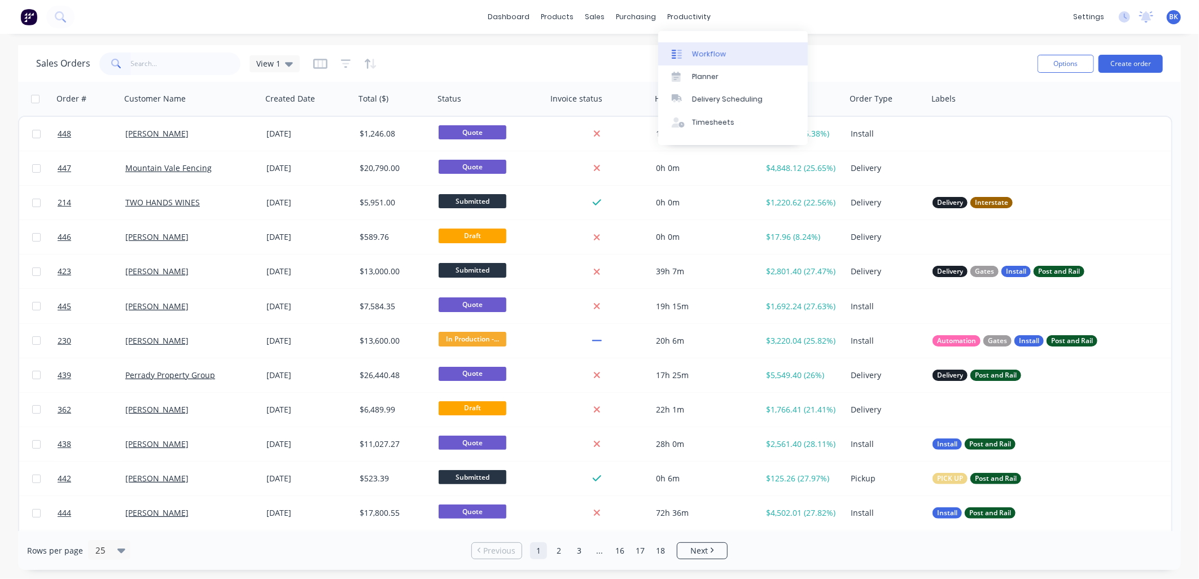
click at [704, 55] on div "Workflow" at bounding box center [709, 54] width 34 height 10
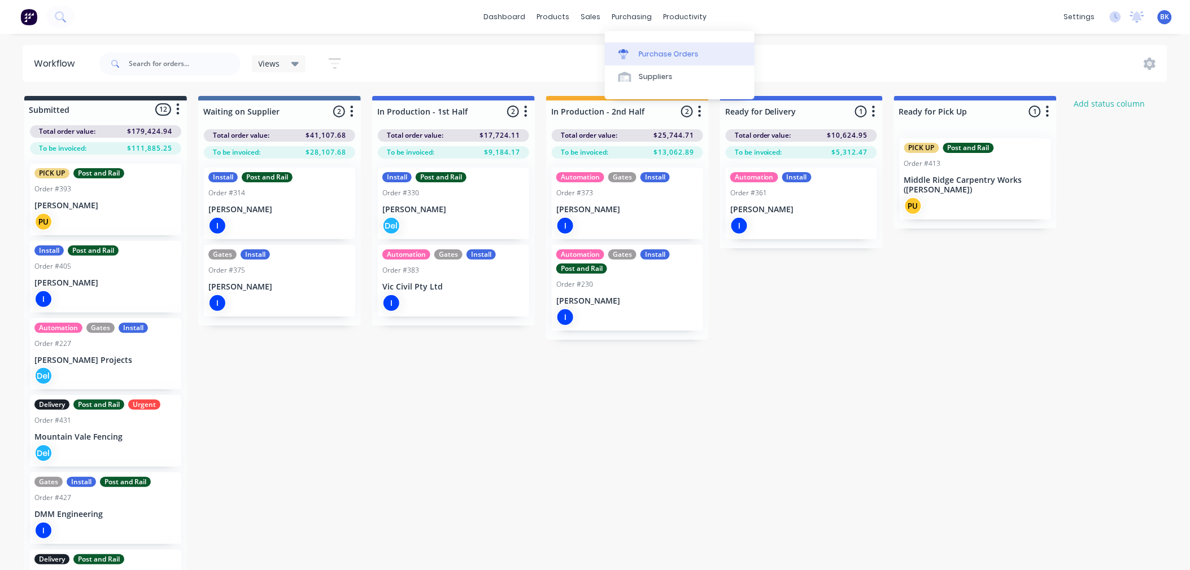
click at [659, 55] on div "Purchase Orders" at bounding box center [669, 54] width 60 height 10
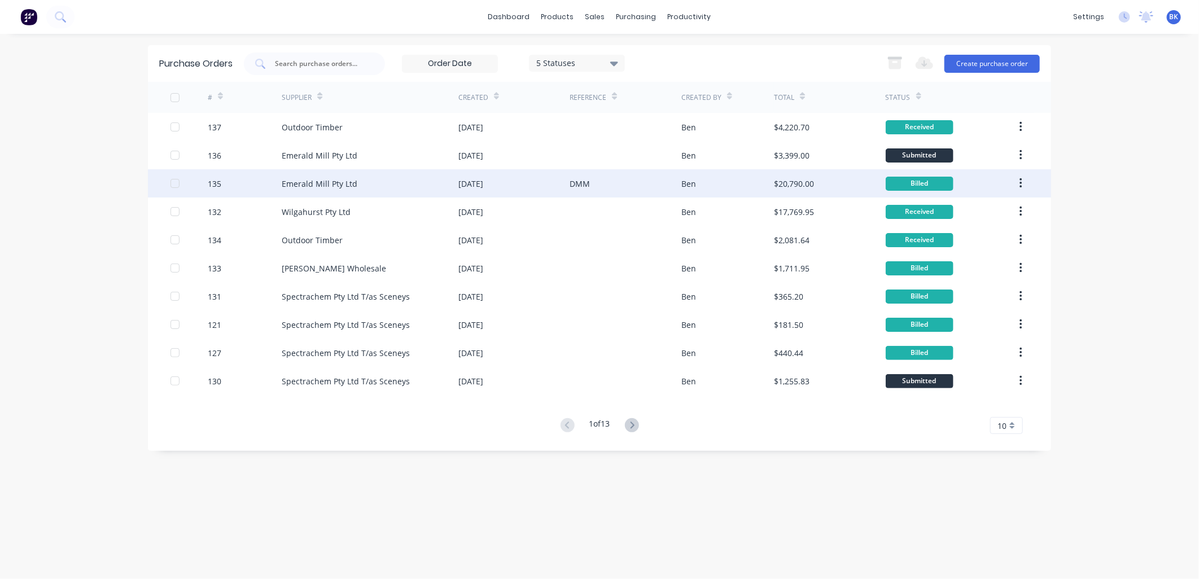
click at [728, 193] on div "Ben" at bounding box center [727, 183] width 93 height 28
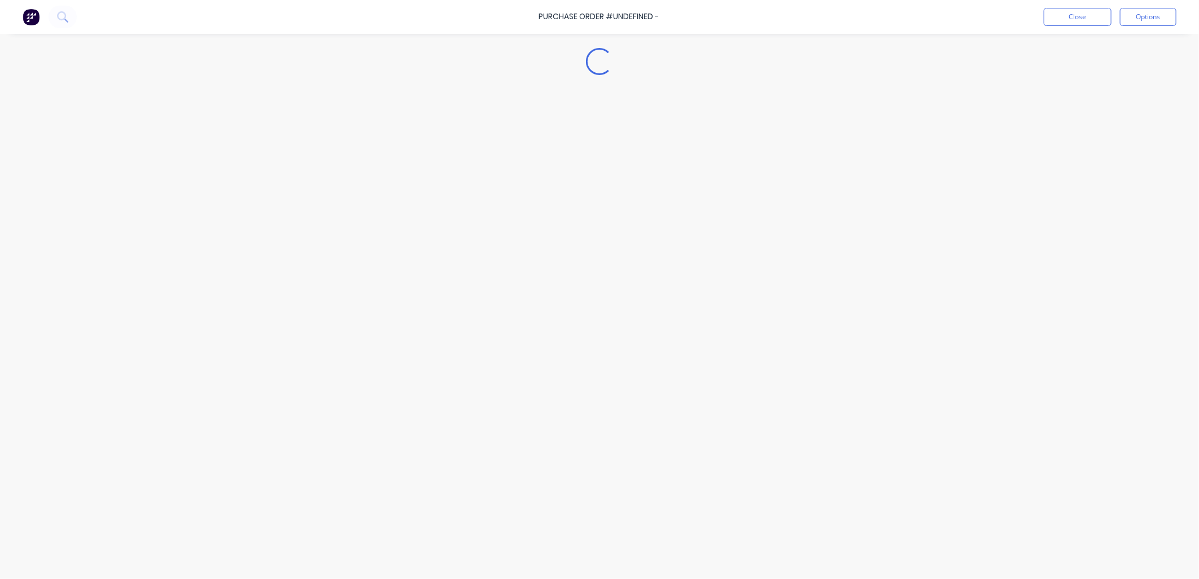
type textarea "x"
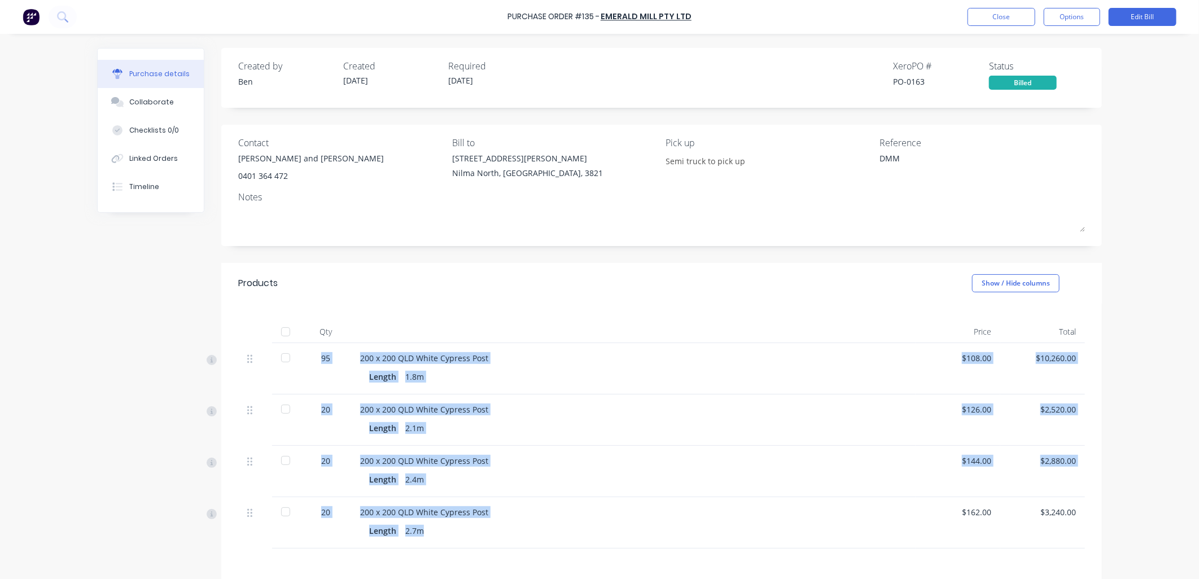
copy div "95 200 x 200 QLD White Cypress Post Length 1.8m $108.00 $10,260.00 20 200 x 200…"
drag, startPoint x: 317, startPoint y: 358, endPoint x: 441, endPoint y: 532, distance: 214.2
click at [441, 532] on div "95 200 x 200 QLD White Cypress Post Length 1.8m $108.00 $10,260.00 20 200 x 200…" at bounding box center [661, 446] width 847 height 206
click at [988, 19] on button "Close" at bounding box center [1002, 17] width 68 height 18
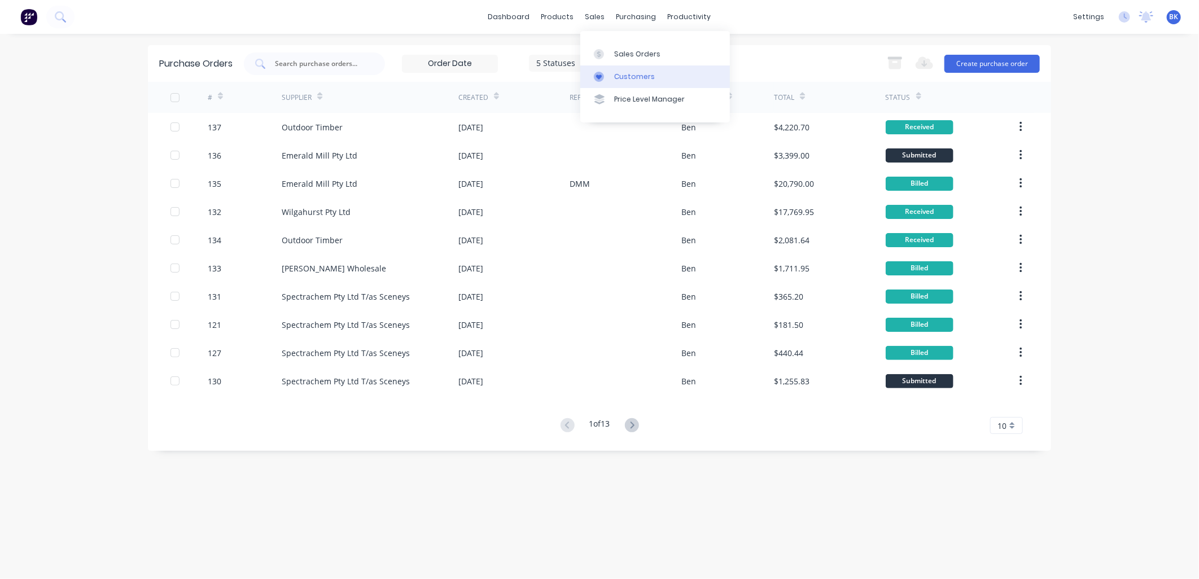
click at [625, 82] on link "Customers" at bounding box center [655, 76] width 150 height 23
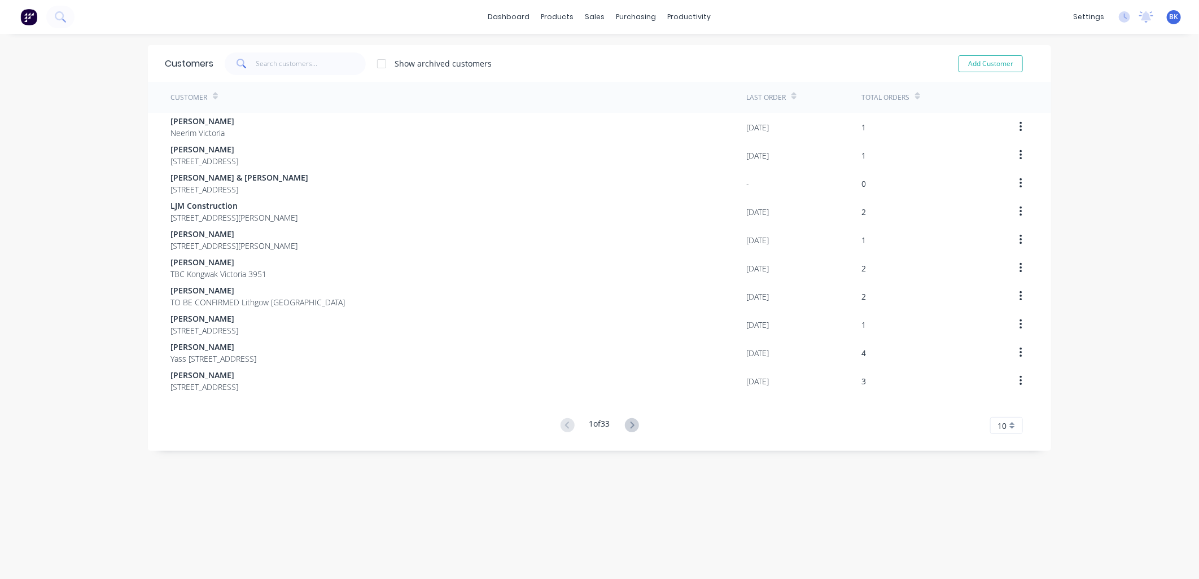
click at [978, 53] on div "Add Customer" at bounding box center [983, 64] width 103 height 23
click at [978, 55] on button "Add Customer" at bounding box center [991, 63] width 64 height 17
select select "AU"
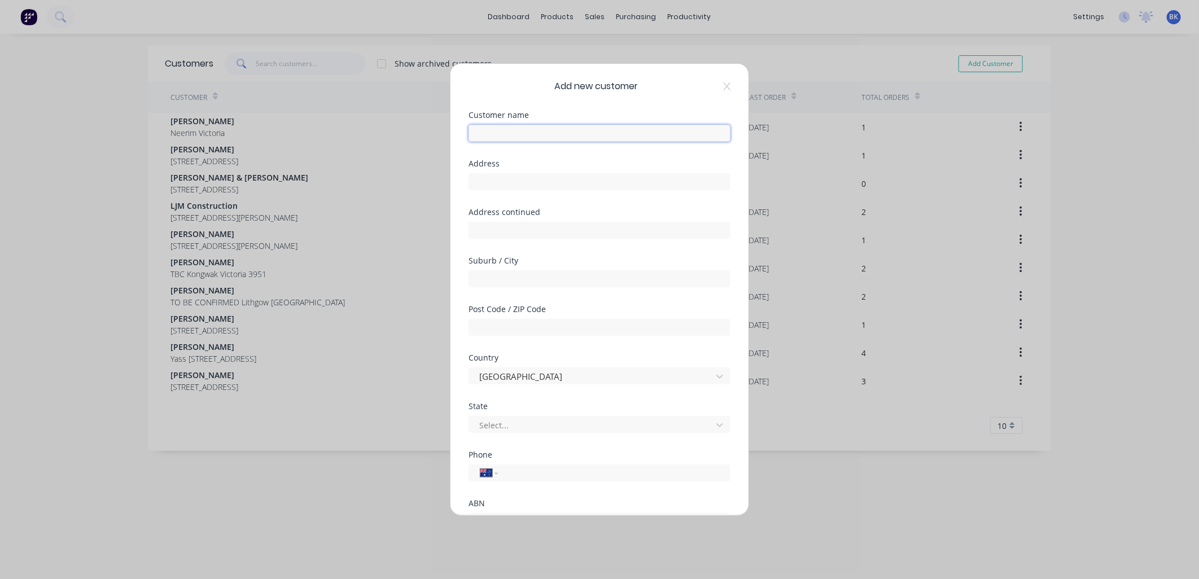
click at [521, 125] on input "text" at bounding box center [600, 133] width 262 height 17
type input "[PERSON_NAME] [PERSON_NAME]"
click at [510, 182] on input "text" at bounding box center [600, 181] width 262 height 17
type input "TO BE CONFIRMED"
click at [498, 279] on input "text" at bounding box center [600, 278] width 262 height 17
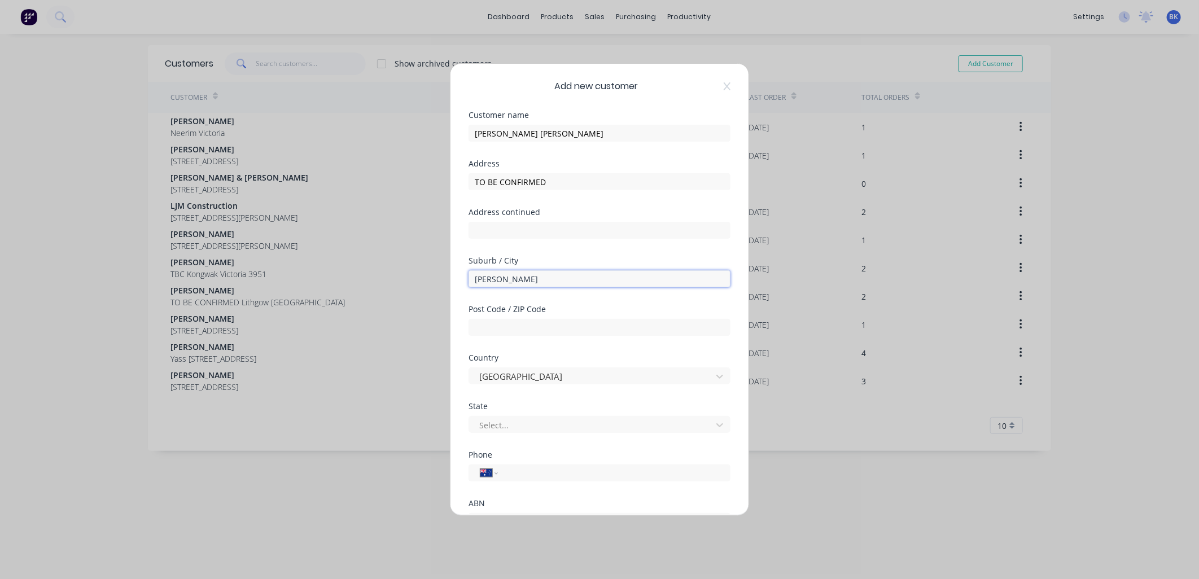
type input "[PERSON_NAME]"
click at [514, 336] on div "Post Code / ZIP Code" at bounding box center [600, 329] width 262 height 49
click at [508, 330] on input "text" at bounding box center [600, 327] width 262 height 17
type input "3977"
type input "v"
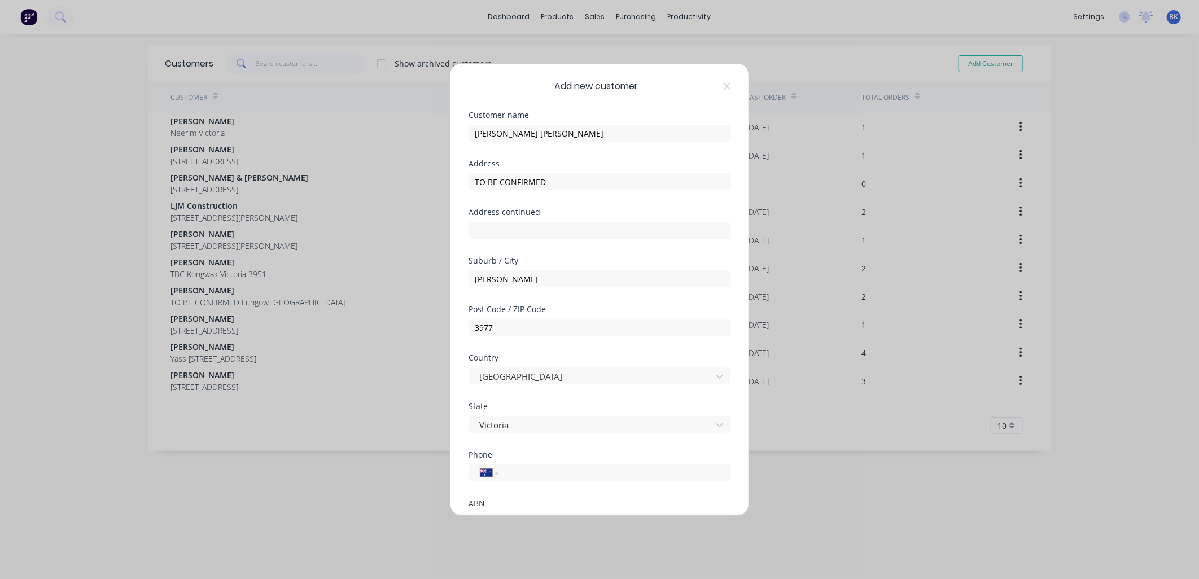
drag, startPoint x: 532, startPoint y: 479, endPoint x: 656, endPoint y: 539, distance: 137.1
click at [532, 479] on input "tel" at bounding box center [612, 473] width 213 height 13
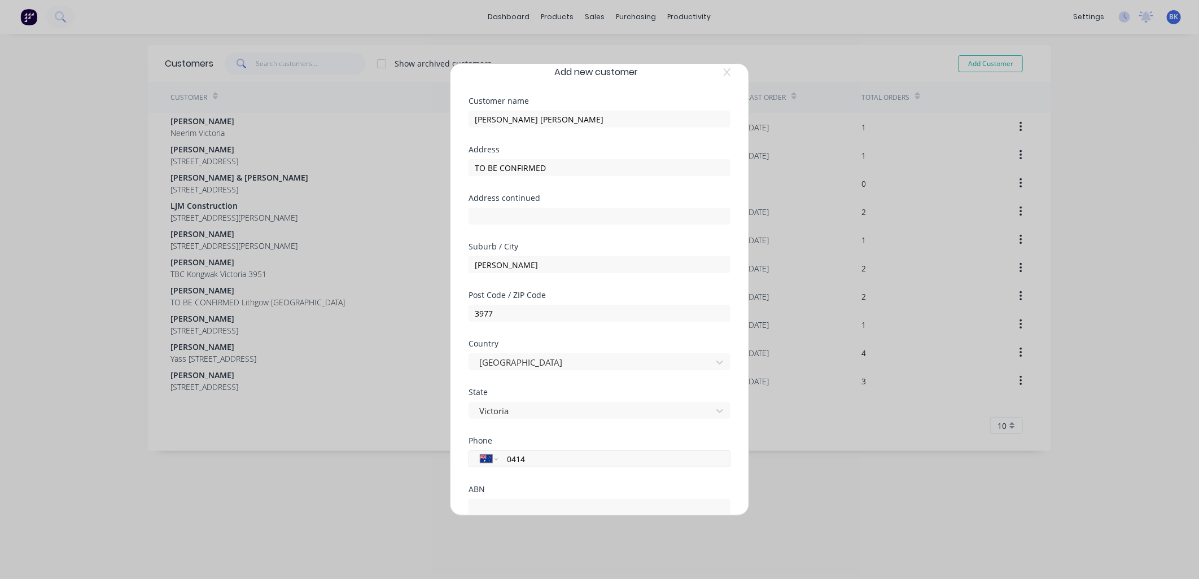
click at [606, 463] on input "0414" at bounding box center [612, 459] width 213 height 13
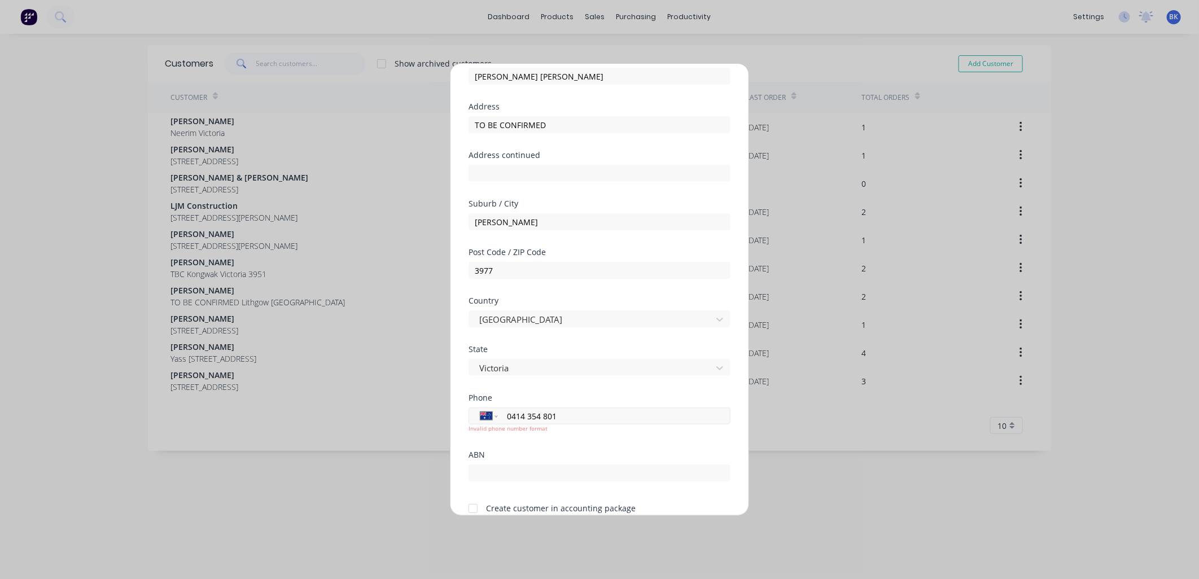
scroll to position [108, 0]
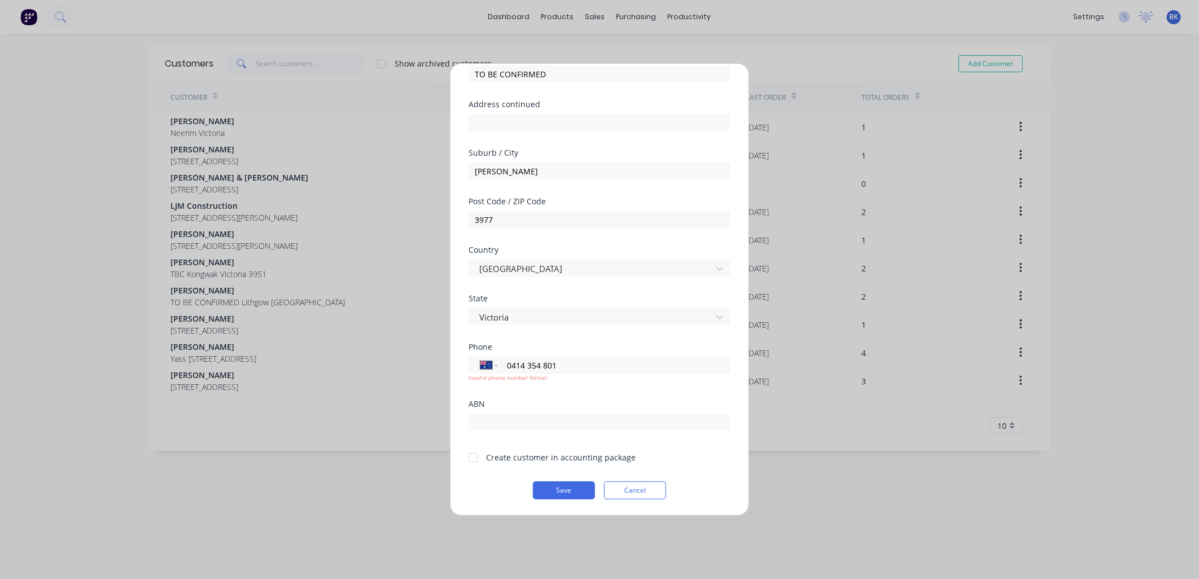
type input "0414 354 801"
click at [540, 456] on div "Create customer in accounting package" at bounding box center [561, 458] width 150 height 12
drag, startPoint x: 471, startPoint y: 455, endPoint x: 508, endPoint y: 474, distance: 42.2
click at [473, 455] on div at bounding box center [473, 458] width 23 height 23
click at [539, 363] on input "0414 354 801" at bounding box center [612, 365] width 213 height 13
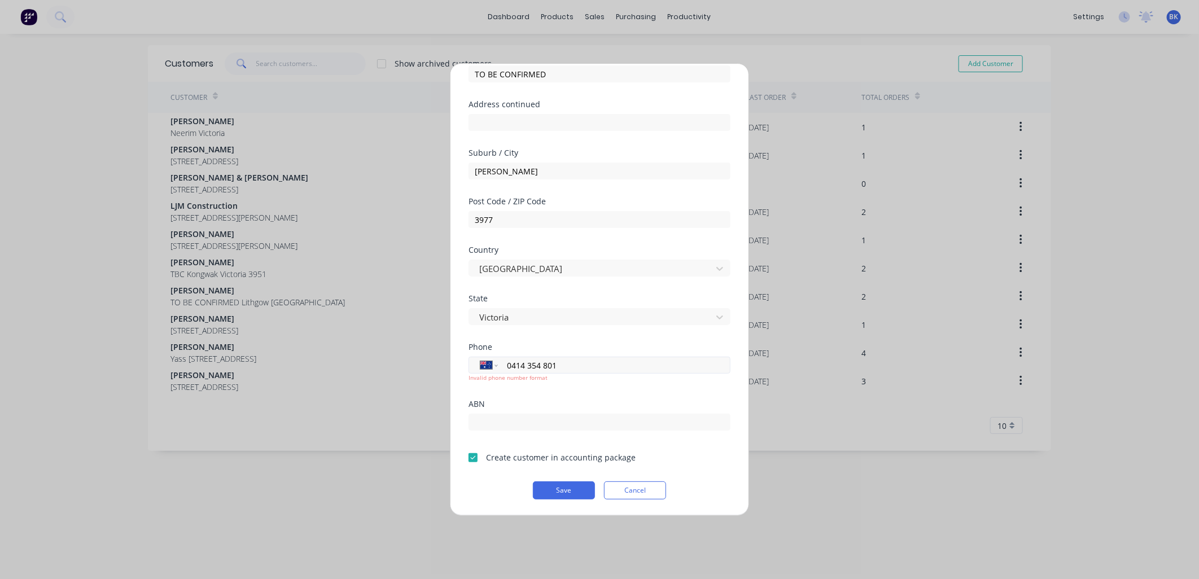
click at [539, 363] on input "0414 354 801" at bounding box center [612, 365] width 213 height 13
click at [577, 494] on button "Save" at bounding box center [564, 491] width 62 height 18
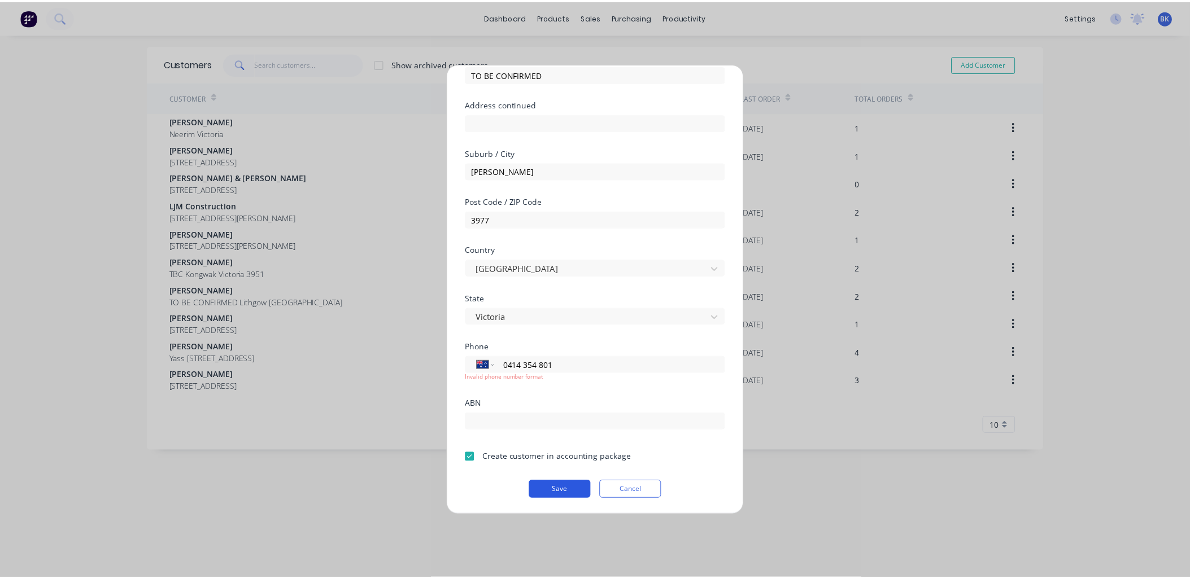
scroll to position [99, 0]
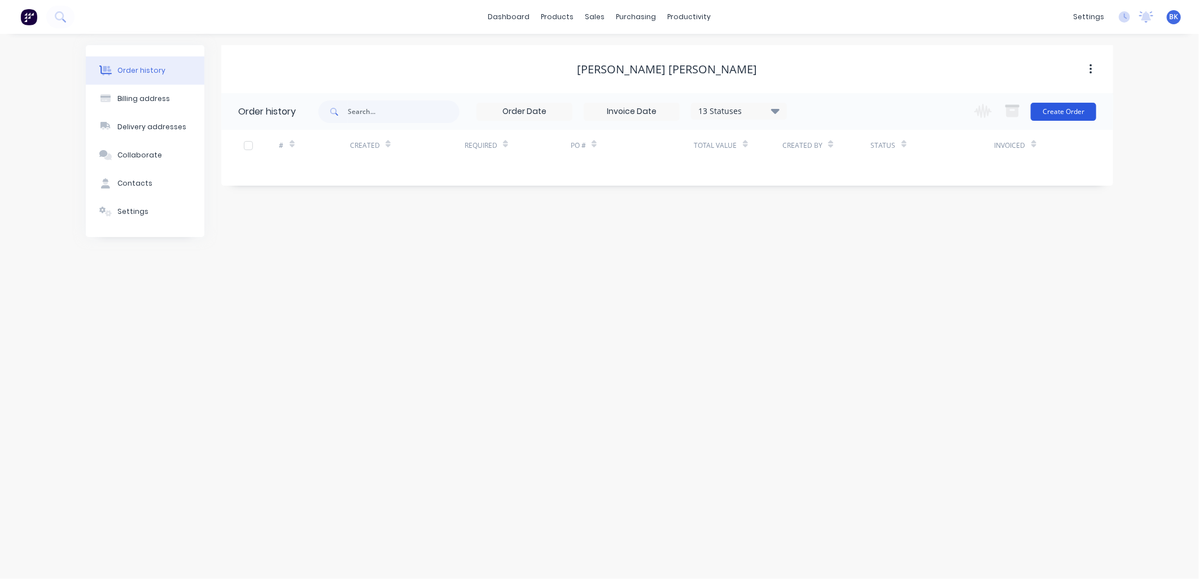
click at [1054, 106] on button "Create Order" at bounding box center [1063, 112] width 65 height 18
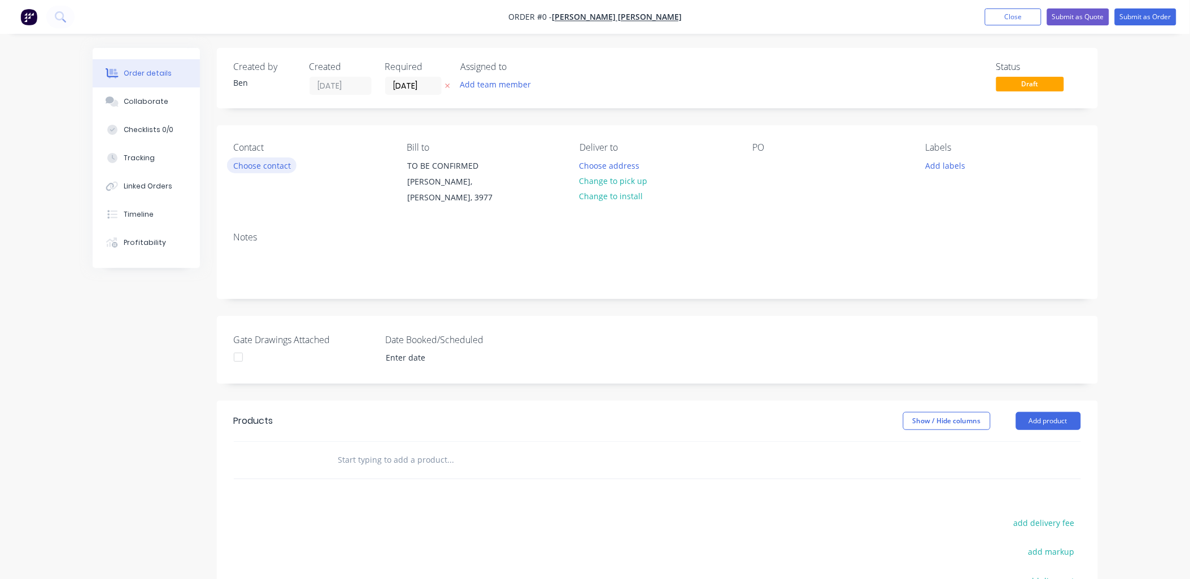
click at [260, 167] on button "Choose contact" at bounding box center [261, 165] width 69 height 15
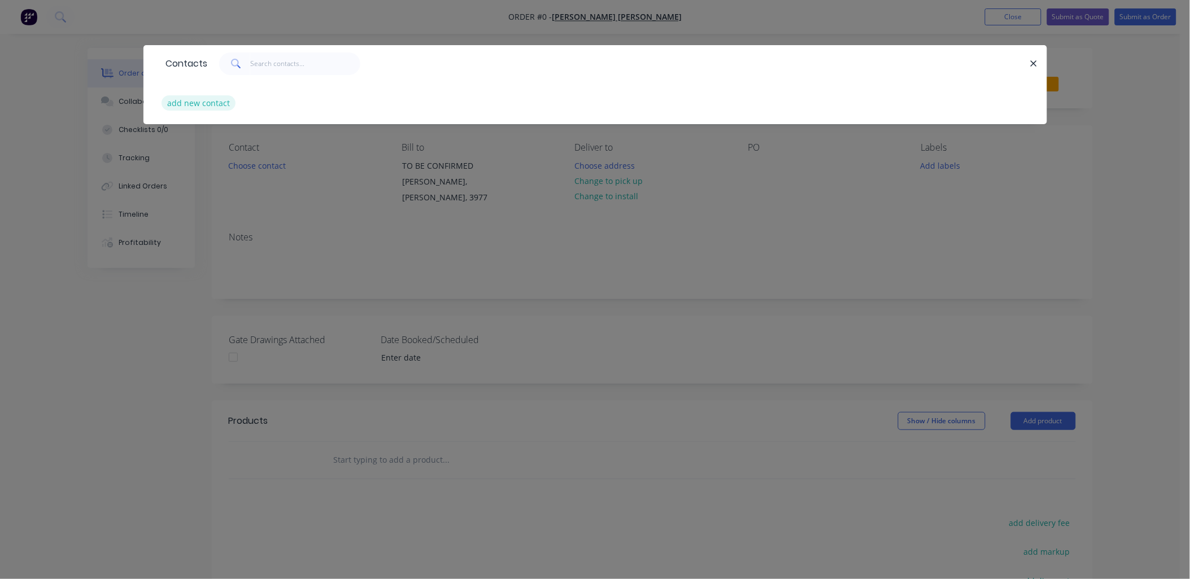
click at [199, 103] on button "add new contact" at bounding box center [198, 102] width 75 height 15
select select "AU"
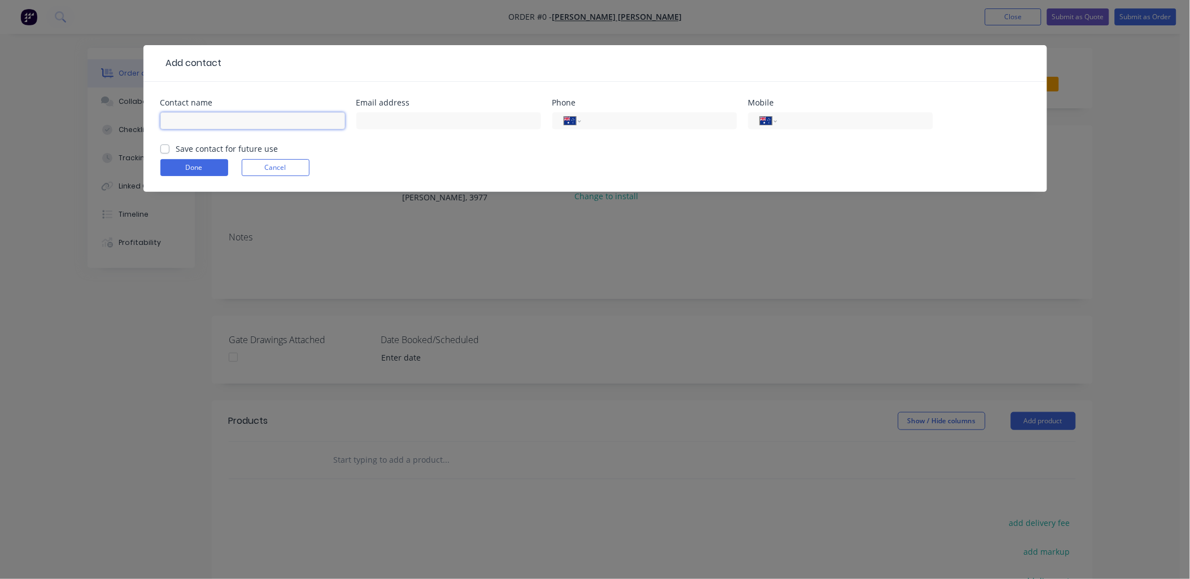
click at [244, 120] on input "text" at bounding box center [252, 120] width 185 height 17
type input "[PERSON_NAME]"
paste input "0414 354 801"
type input "0414 354 801"
click at [374, 112] on input "text" at bounding box center [448, 120] width 185 height 17
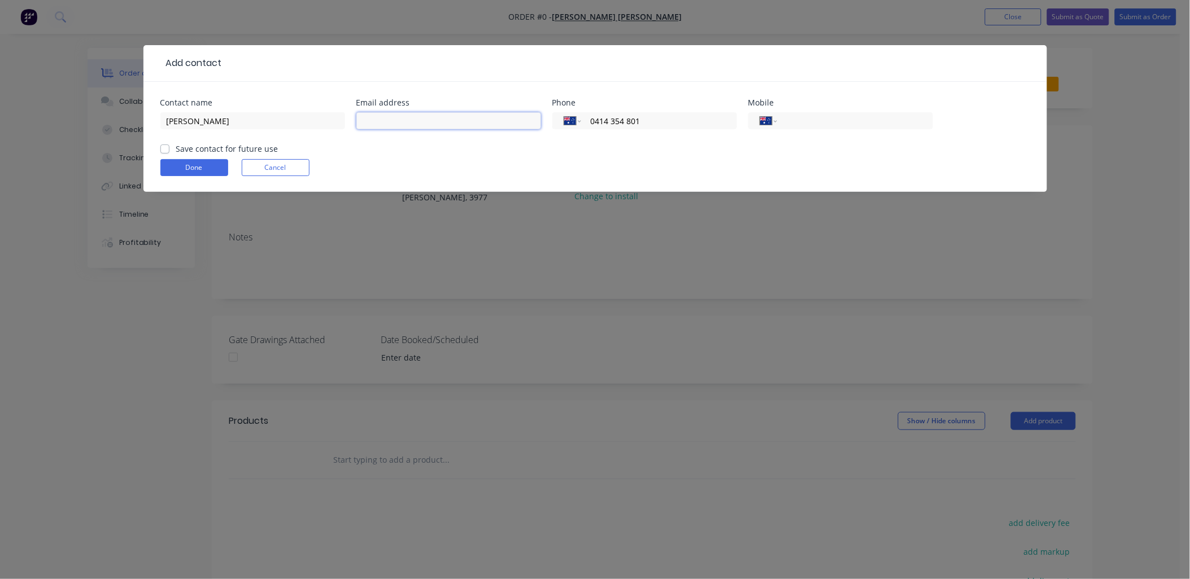
paste input "[EMAIL_ADDRESS][DOMAIN_NAME]"
type input "[EMAIL_ADDRESS][DOMAIN_NAME]"
click at [224, 147] on label "Save contact for future use" at bounding box center [227, 149] width 102 height 12
click at [169, 147] on input "Save contact for future use" at bounding box center [164, 148] width 9 height 11
checkbox input "true"
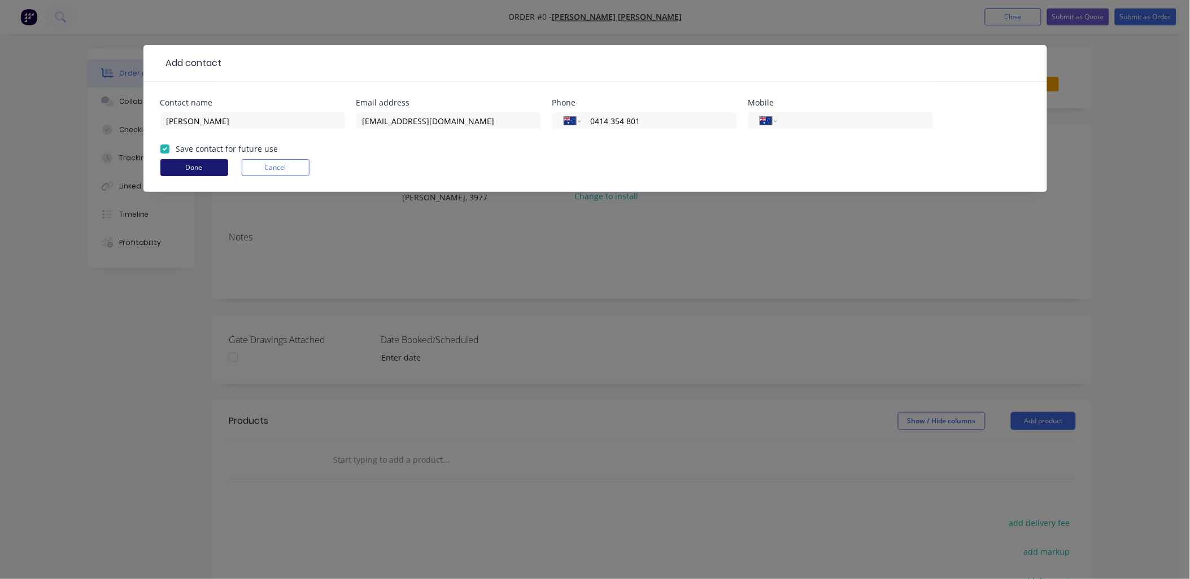
click at [203, 168] on button "Done" at bounding box center [194, 167] width 68 height 17
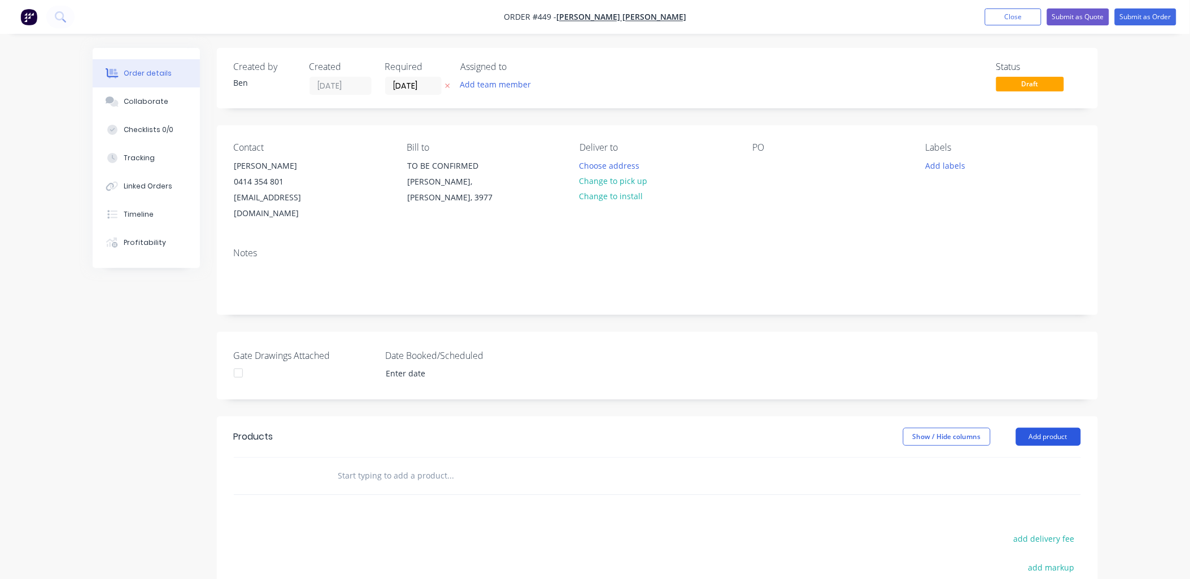
click at [1028, 428] on button "Add product" at bounding box center [1048, 437] width 65 height 18
click at [442, 470] on input "text" at bounding box center [451, 476] width 226 height 23
type input "supply and install"
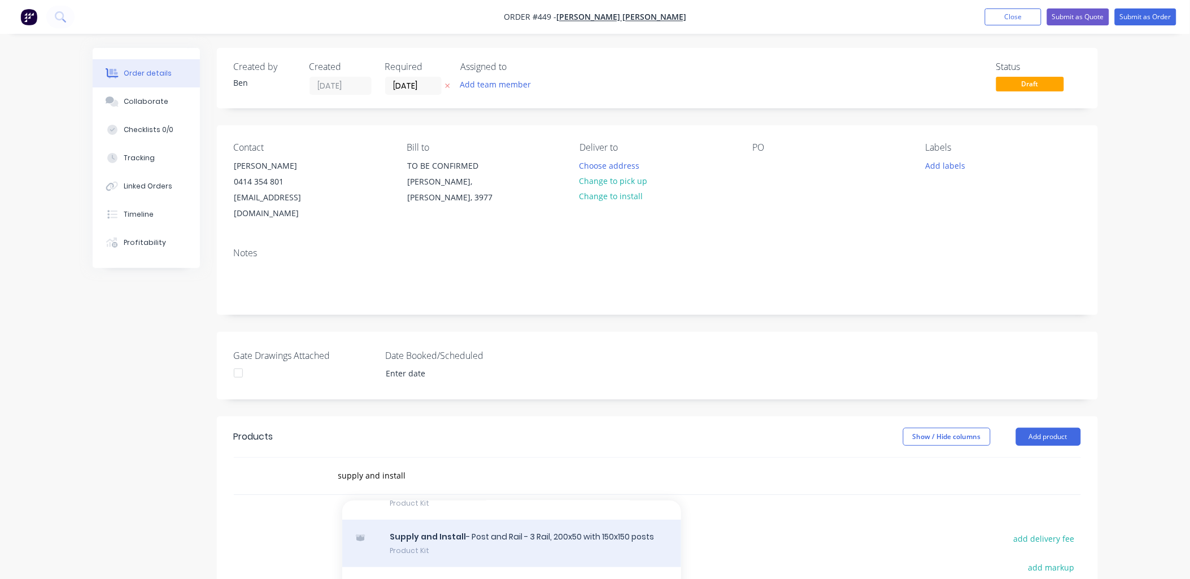
click at [612, 527] on div "Supply and Install - Post and Rail - 3 Rail, 200x50 with 150x150 posts Product …" at bounding box center [511, 543] width 339 height 47
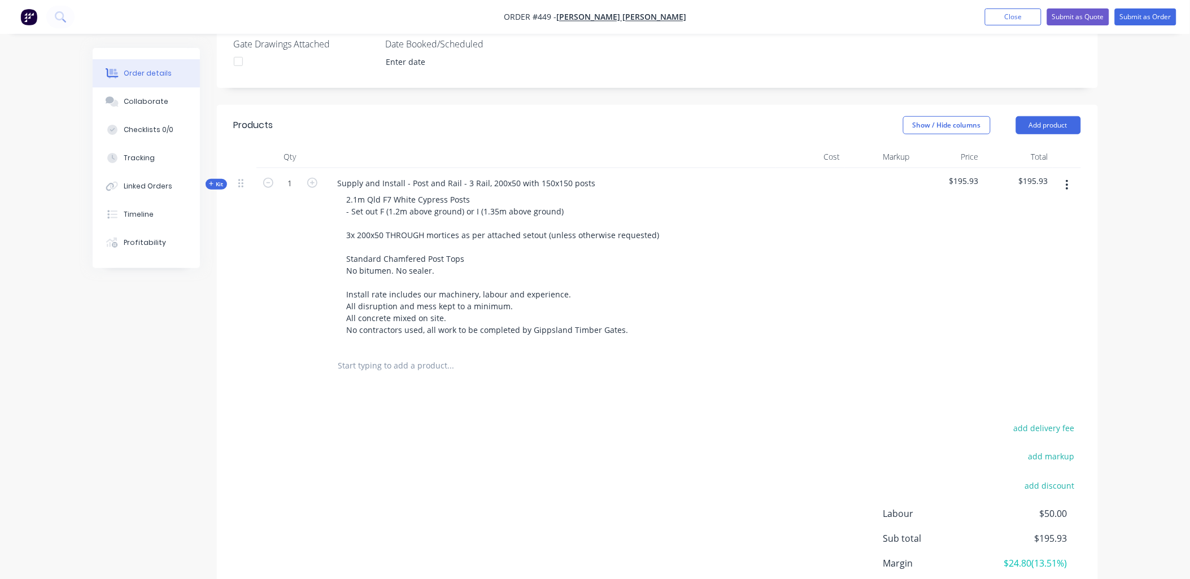
scroll to position [313, 0]
click at [217, 178] on div "Kit" at bounding box center [216, 183] width 21 height 11
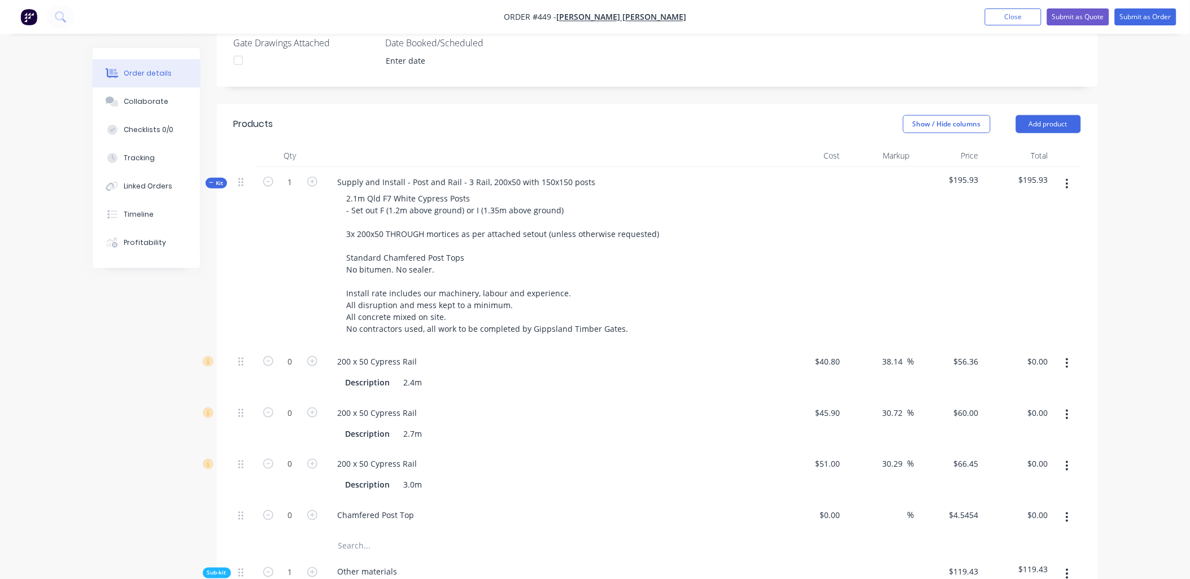
click at [1063, 353] on button "button" at bounding box center [1067, 363] width 27 height 20
click at [1053, 430] on div "Delete" at bounding box center [1027, 438] width 87 height 16
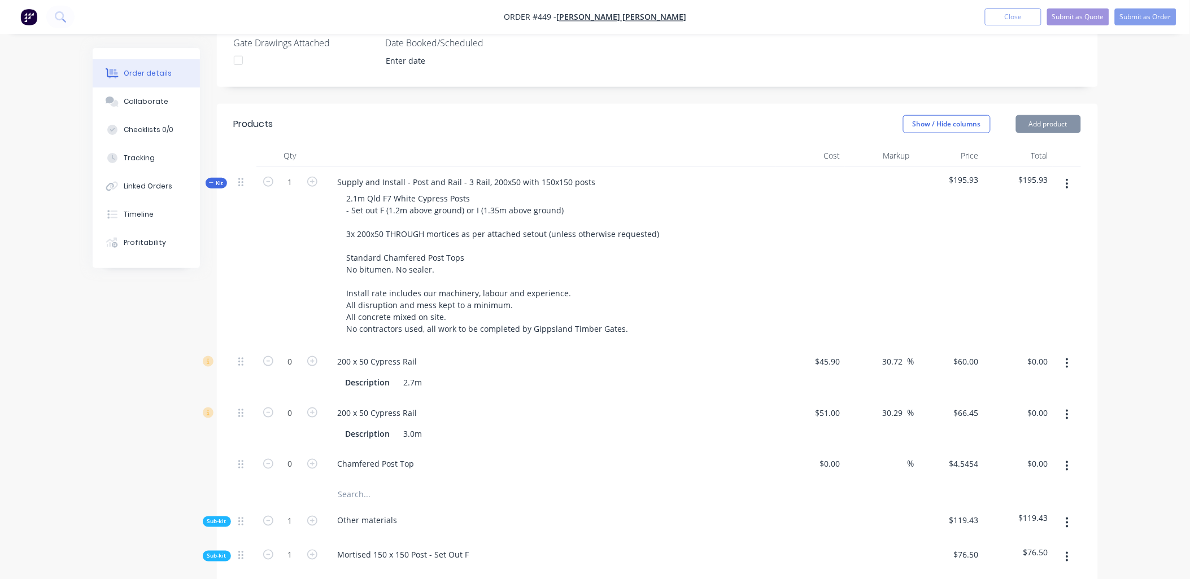
drag, startPoint x: 1072, startPoint y: 347, endPoint x: 1070, endPoint y: 354, distance: 7.4
click at [1072, 353] on button "button" at bounding box center [1067, 363] width 27 height 20
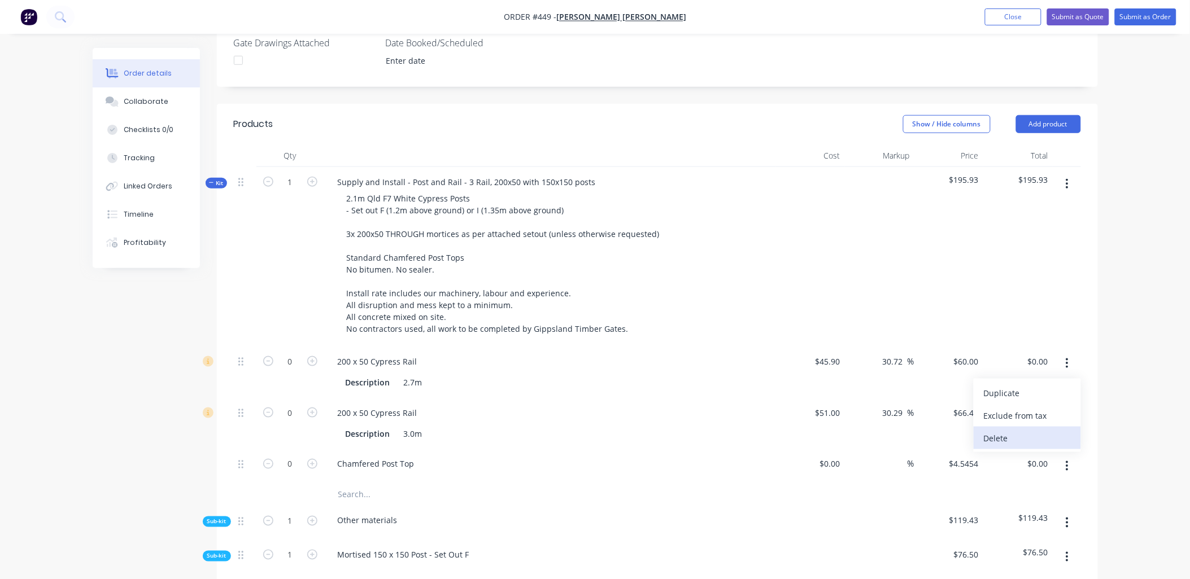
drag, startPoint x: 1052, startPoint y: 418, endPoint x: 1057, endPoint y: 381, distance: 38.2
click at [1051, 427] on button "Delete" at bounding box center [1026, 438] width 107 height 23
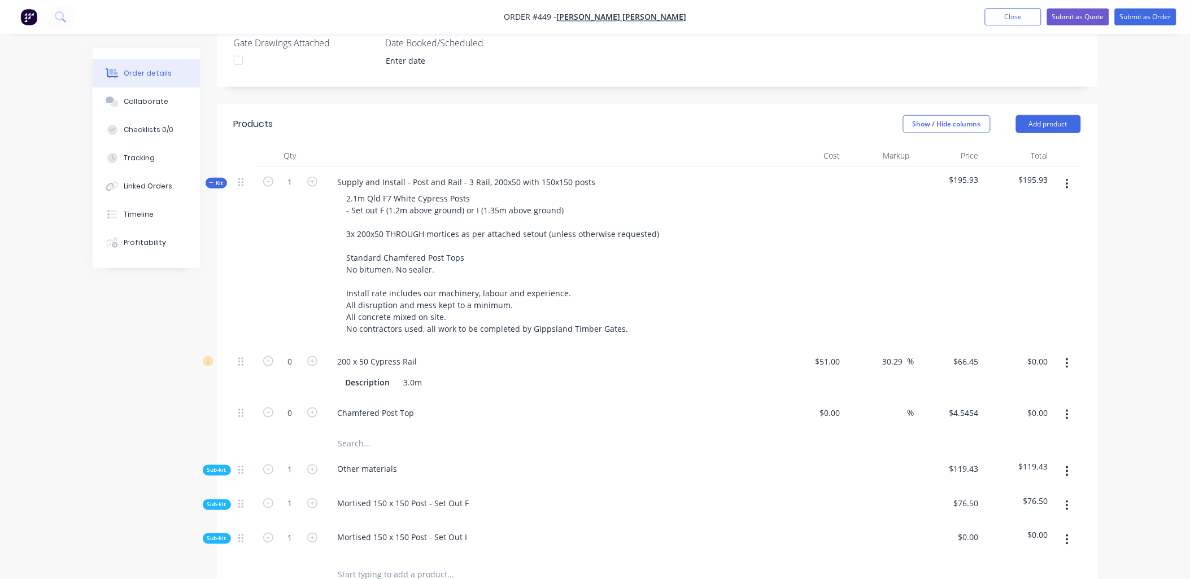
drag, startPoint x: 1069, startPoint y: 346, endPoint x: 1068, endPoint y: 352, distance: 6.9
click at [1069, 353] on button "button" at bounding box center [1067, 363] width 27 height 20
click at [1046, 430] on div "Delete" at bounding box center [1027, 438] width 87 height 16
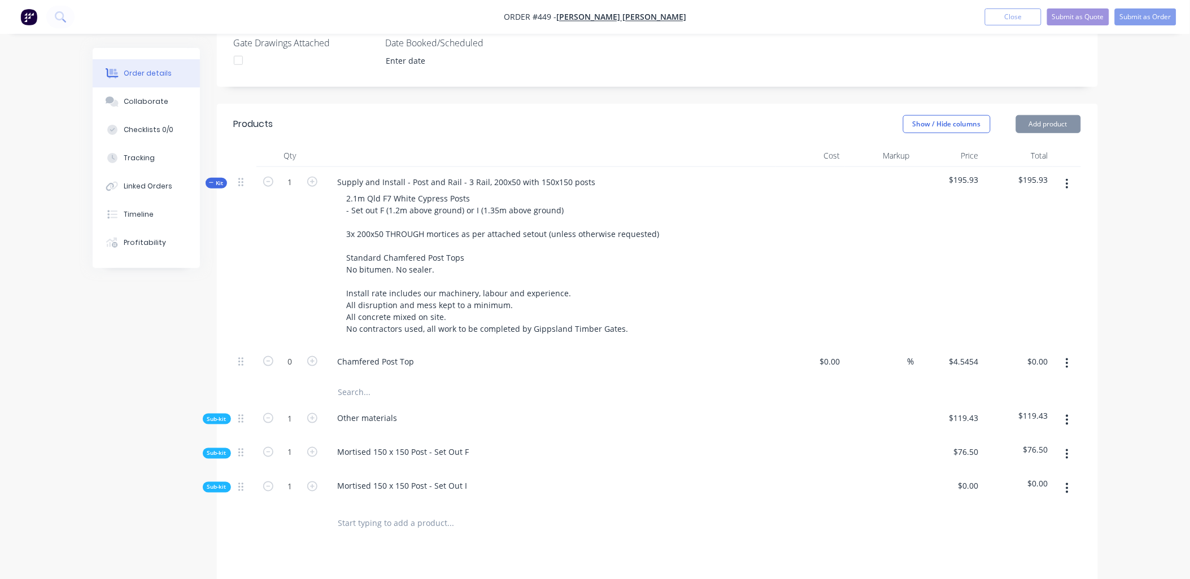
click at [1069, 353] on button "button" at bounding box center [1067, 363] width 27 height 20
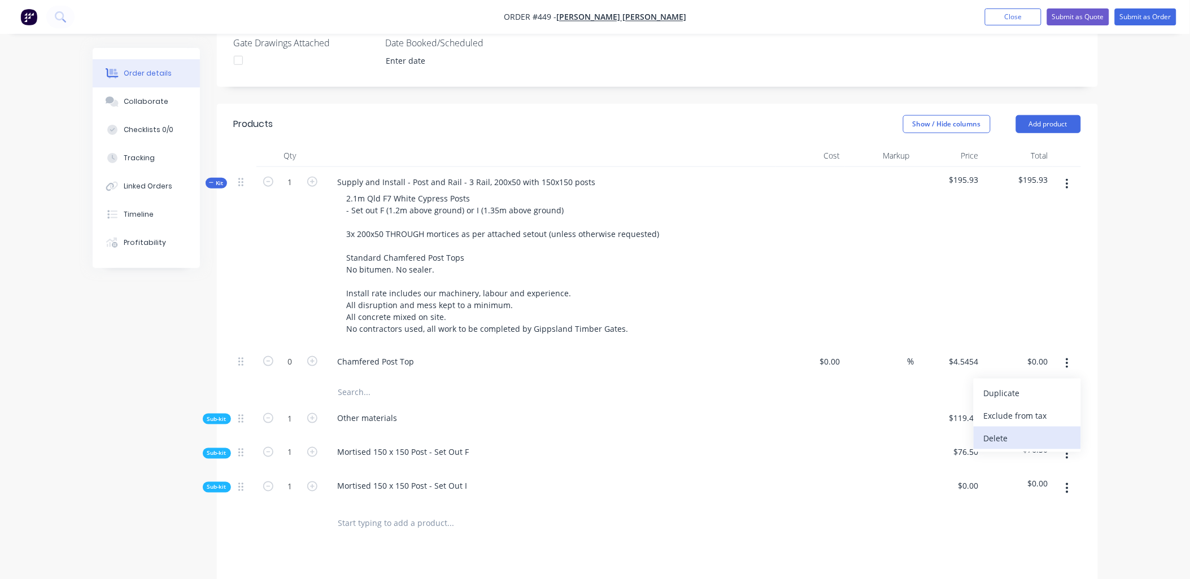
click at [1048, 430] on div "Delete" at bounding box center [1027, 438] width 87 height 16
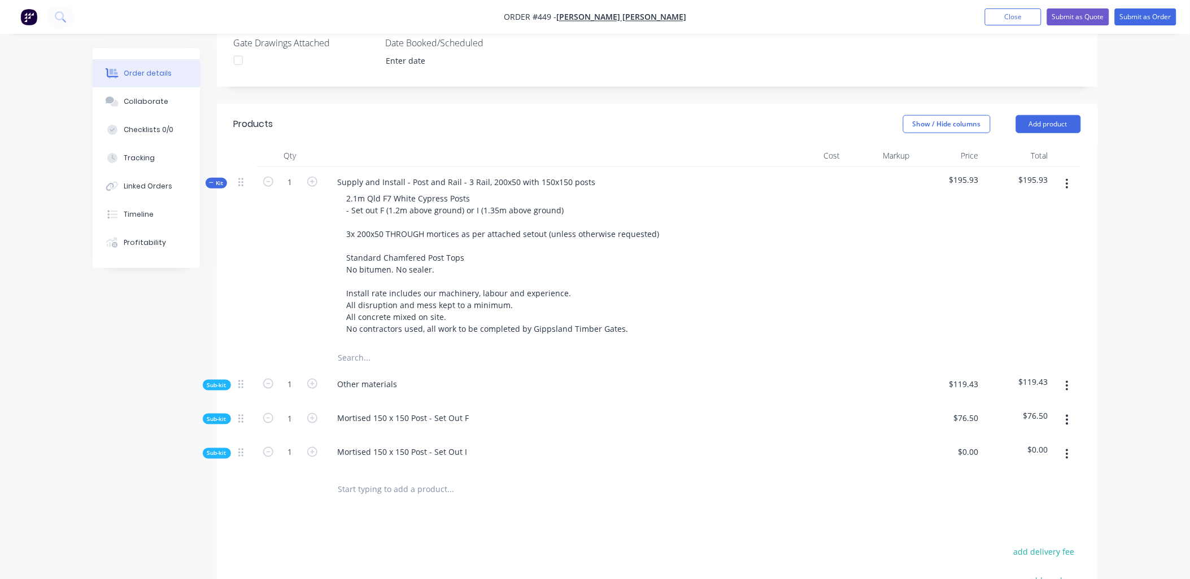
click at [1059, 444] on button "button" at bounding box center [1067, 454] width 27 height 20
click at [1058, 499] on div "Delete" at bounding box center [1027, 507] width 87 height 16
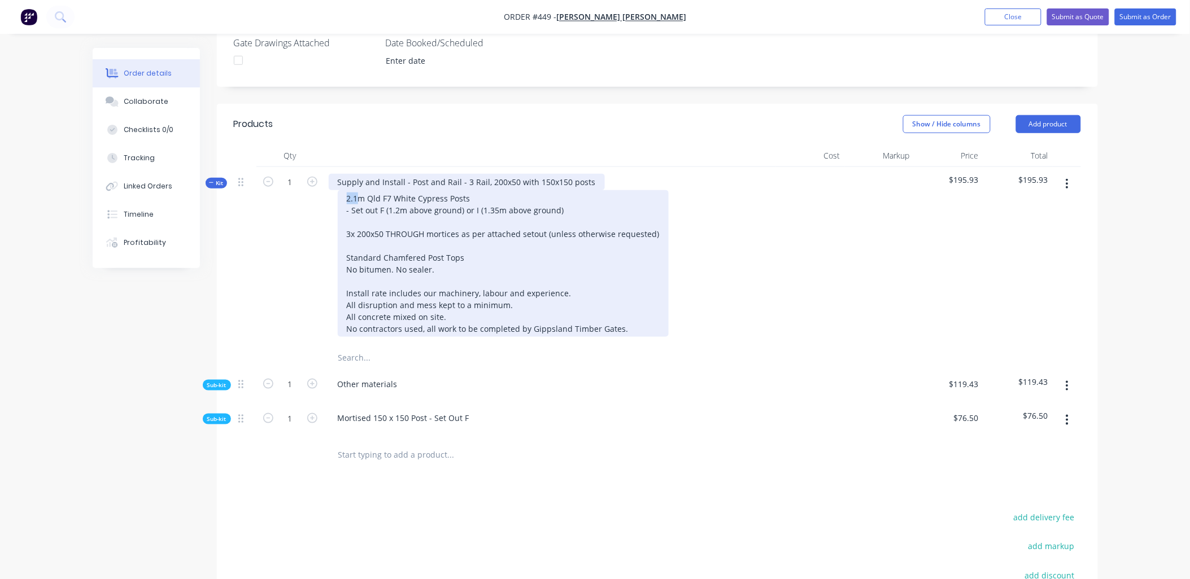
drag, startPoint x: 356, startPoint y: 177, endPoint x: 342, endPoint y: 168, distance: 16.6
click at [342, 168] on div "Supply and Install - Post and Rail - 3 Rail, 200x50 with 150x150 posts 2.1m Qld…" at bounding box center [550, 257] width 452 height 180
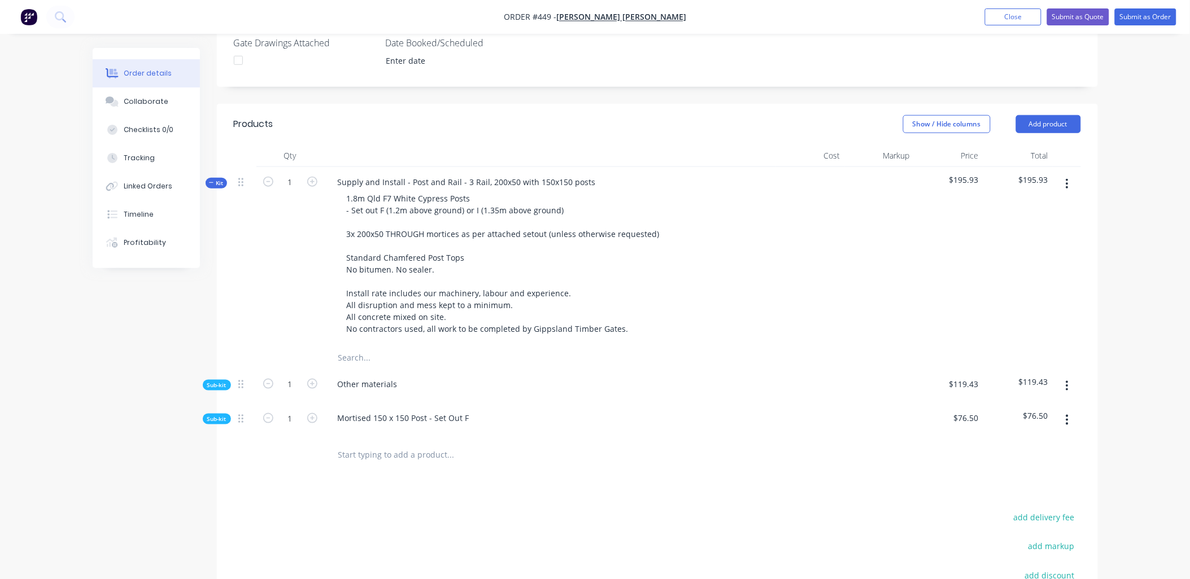
click at [252, 235] on div at bounding box center [245, 257] width 23 height 180
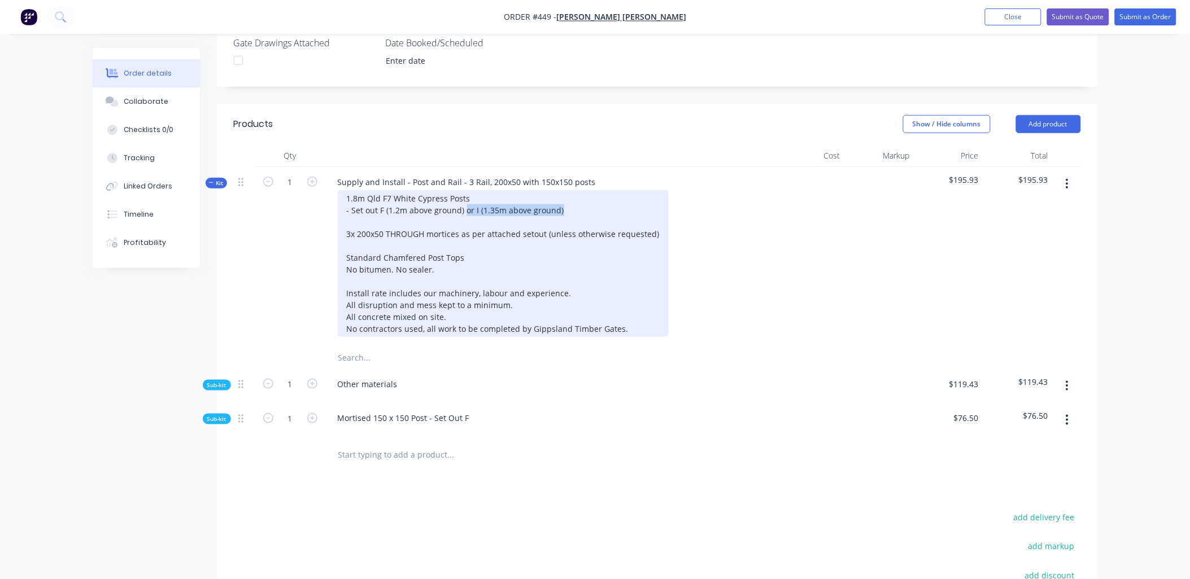
drag, startPoint x: 463, startPoint y: 195, endPoint x: 565, endPoint y: 190, distance: 102.3
click at [566, 193] on div "1.8m Qld F7 White Cypress Posts - Set out F (1.2m above ground) or I (1.35m abo…" at bounding box center [503, 263] width 331 height 147
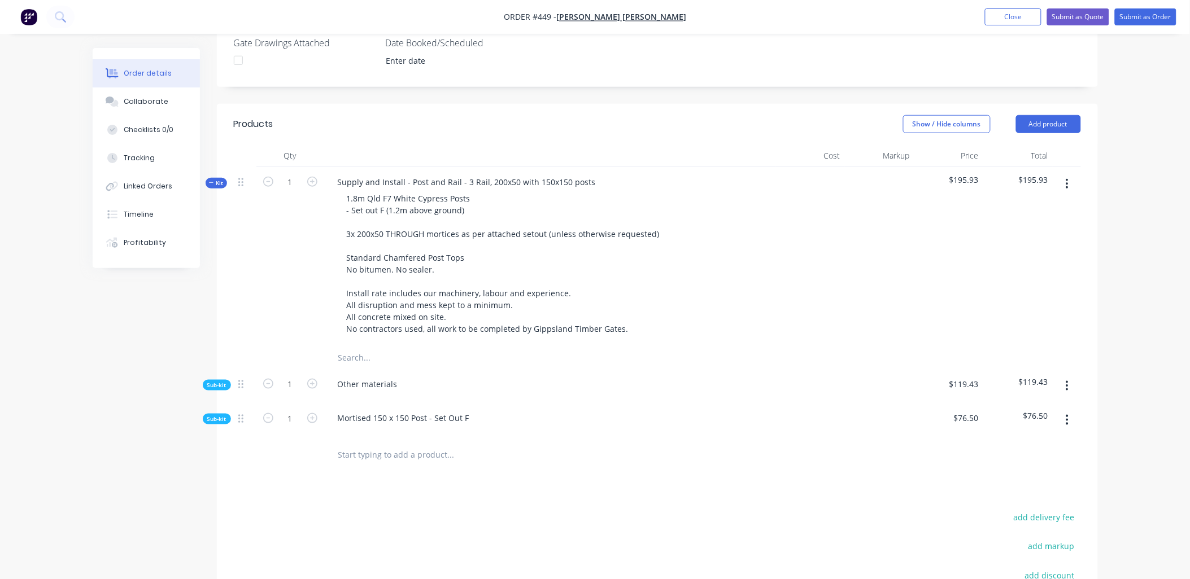
click at [357, 447] on input "text" at bounding box center [451, 455] width 226 height 23
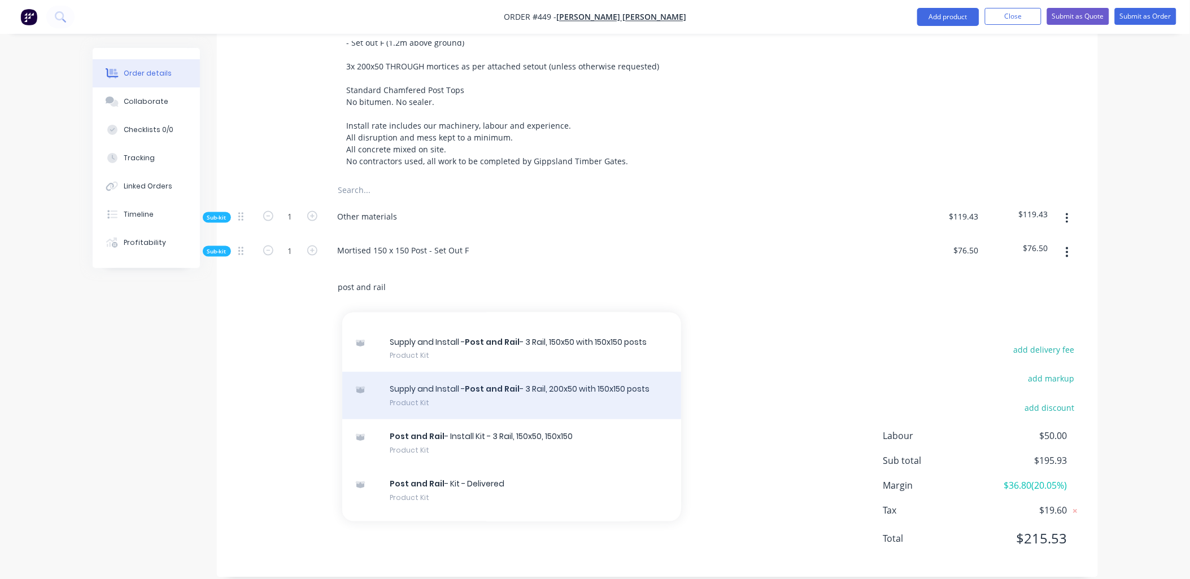
scroll to position [377, 0]
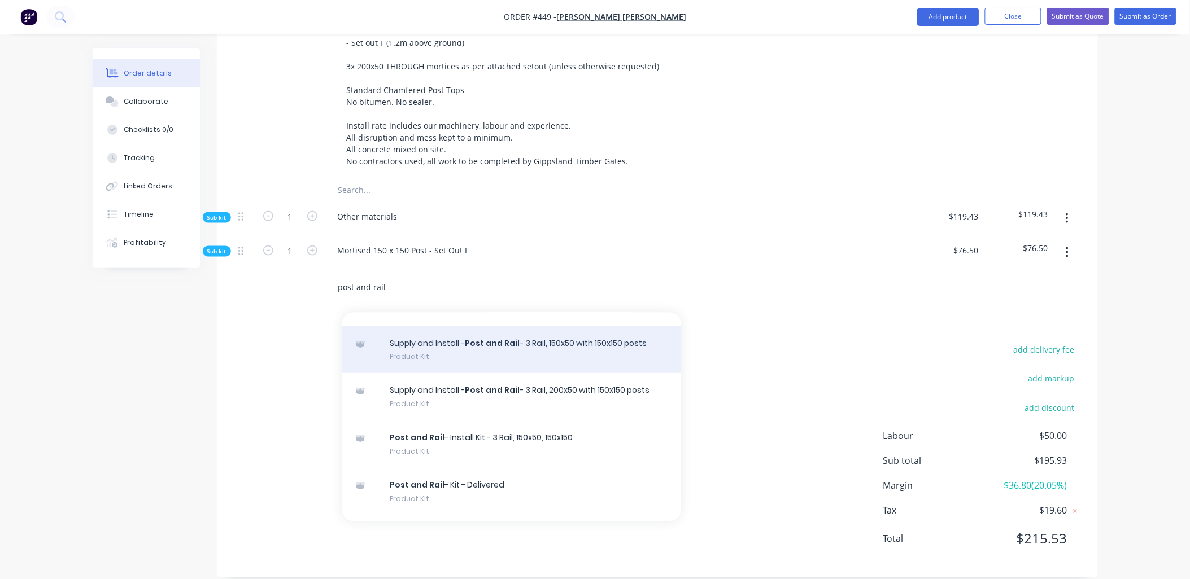
type input "post and rail"
click at [470, 345] on div "Supply and Install - Post and Rail - 3 Rail, 150x50 with 150x150 posts Product …" at bounding box center [511, 349] width 339 height 47
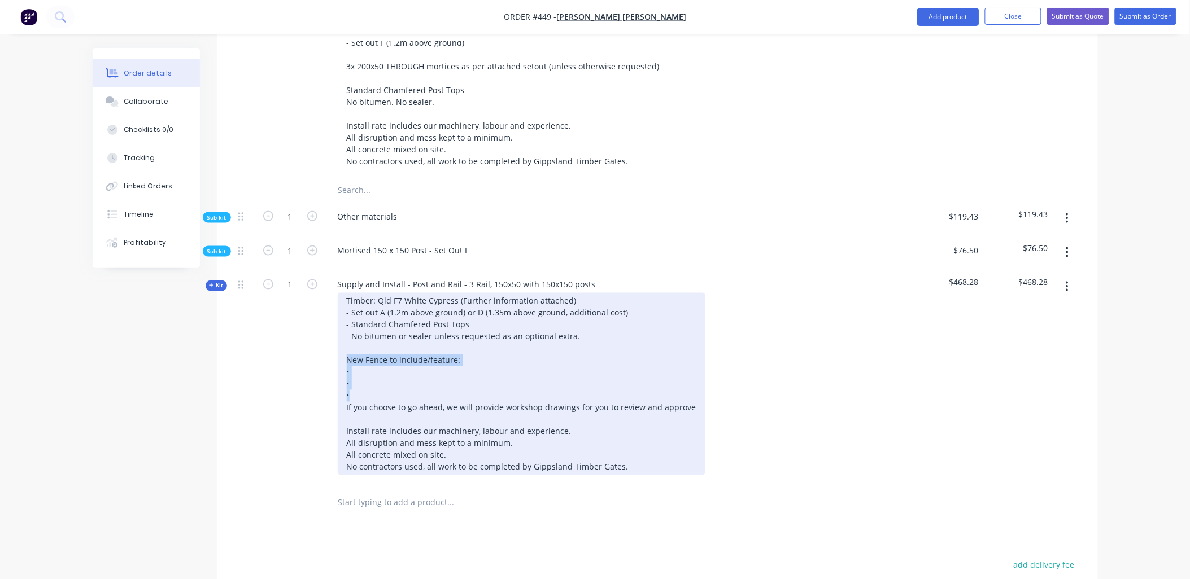
copy div "New Fence to include/feature: • • •"
drag, startPoint x: 355, startPoint y: 380, endPoint x: 337, endPoint y: 345, distance: 39.4
click at [337, 345] on div "Timber: Qld F7 White Cypress (Further information attached) - Set out A (1.2m a…" at bounding box center [550, 384] width 443 height 182
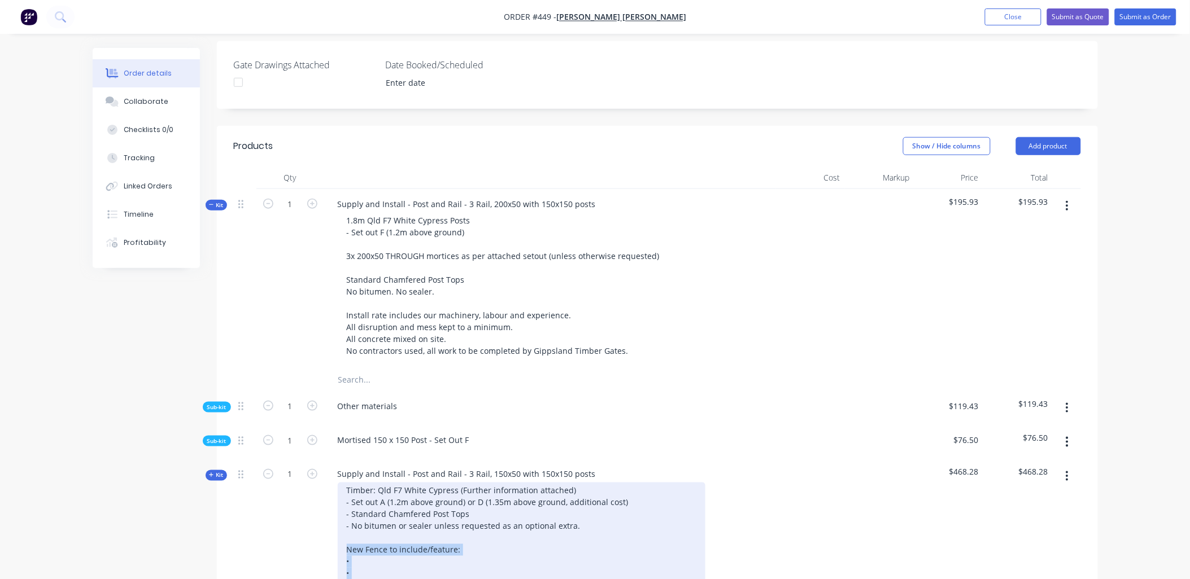
scroll to position [291, 0]
copy div "New Fence to include/feature: • • •"
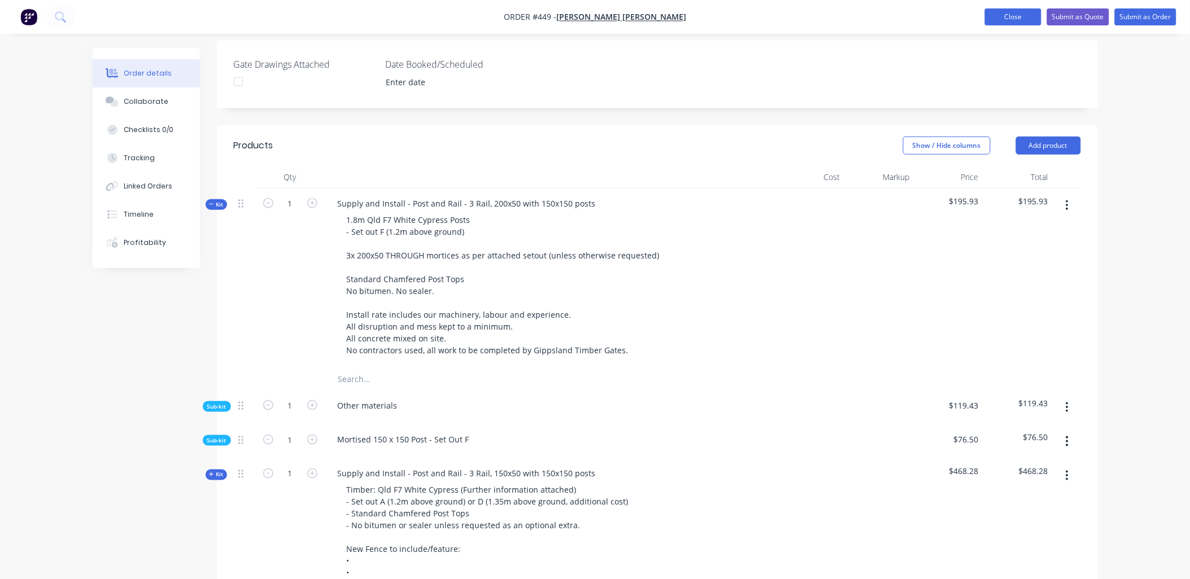
click at [1008, 19] on button "Close" at bounding box center [1013, 16] width 56 height 17
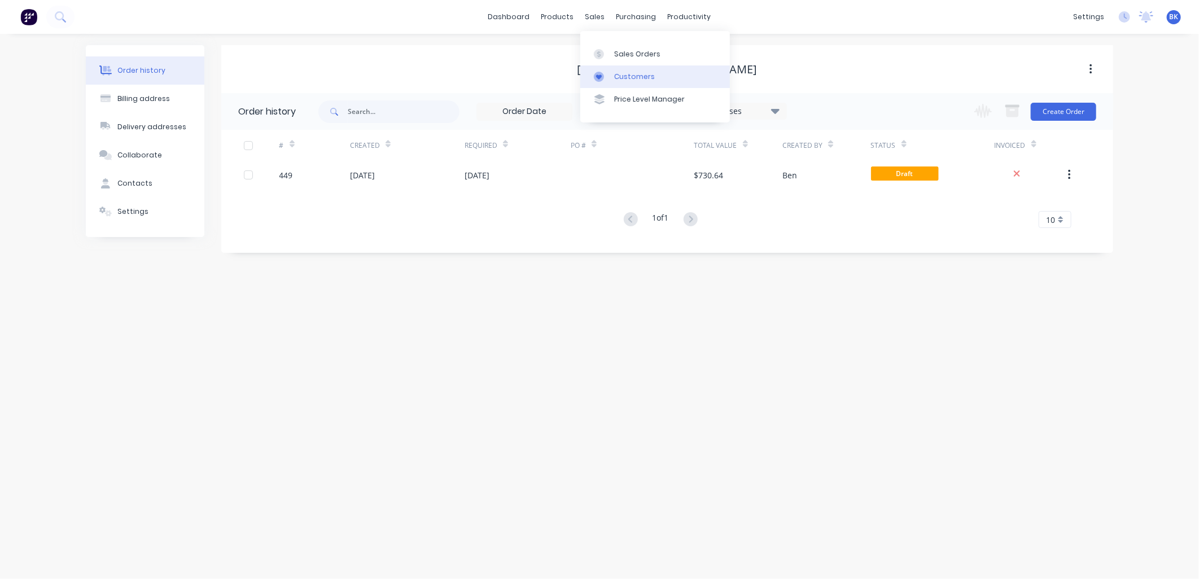
click at [623, 80] on div "Customers" at bounding box center [634, 77] width 41 height 10
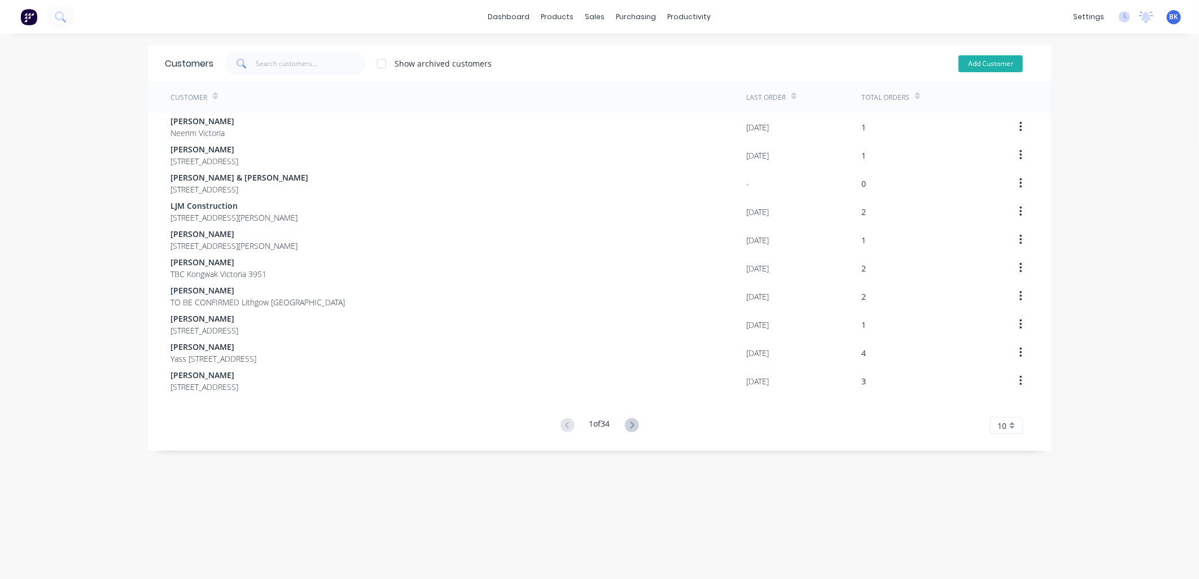
click at [995, 69] on button "Add Customer" at bounding box center [991, 63] width 64 height 17
select select "AU"
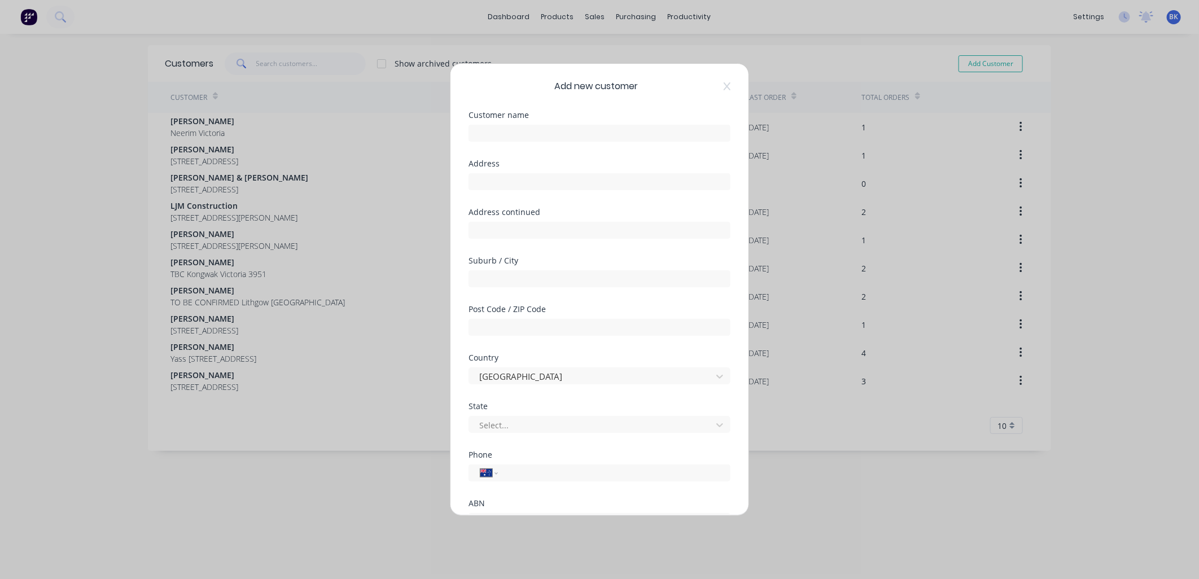
click at [486, 145] on div "Customer name" at bounding box center [600, 135] width 262 height 49
click at [486, 139] on input "text" at bounding box center [600, 133] width 262 height 17
paste input "[PERSON_NAME]"
type input "[PERSON_NAME]"
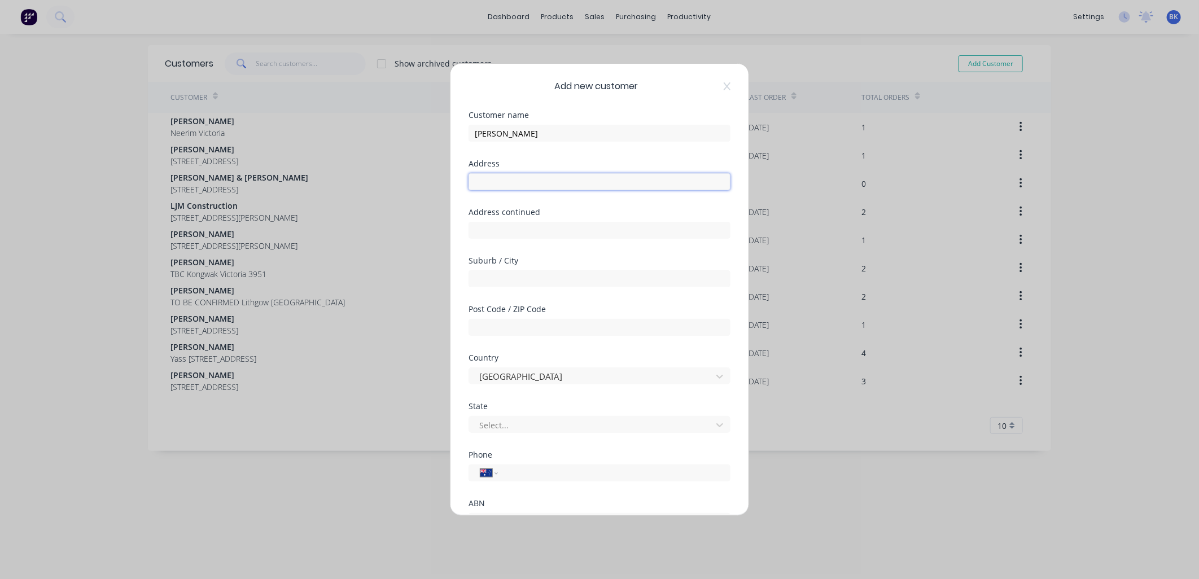
click at [489, 181] on input "text" at bounding box center [600, 181] width 262 height 17
type input "TO BE CONFIRMED"
click at [474, 287] on input "text" at bounding box center [600, 278] width 262 height 17
paste input "[GEOGRAPHIC_DATA],[GEOGRAPHIC_DATA]"
click at [501, 279] on input "[GEOGRAPHIC_DATA],[GEOGRAPHIC_DATA]" at bounding box center [600, 278] width 262 height 17
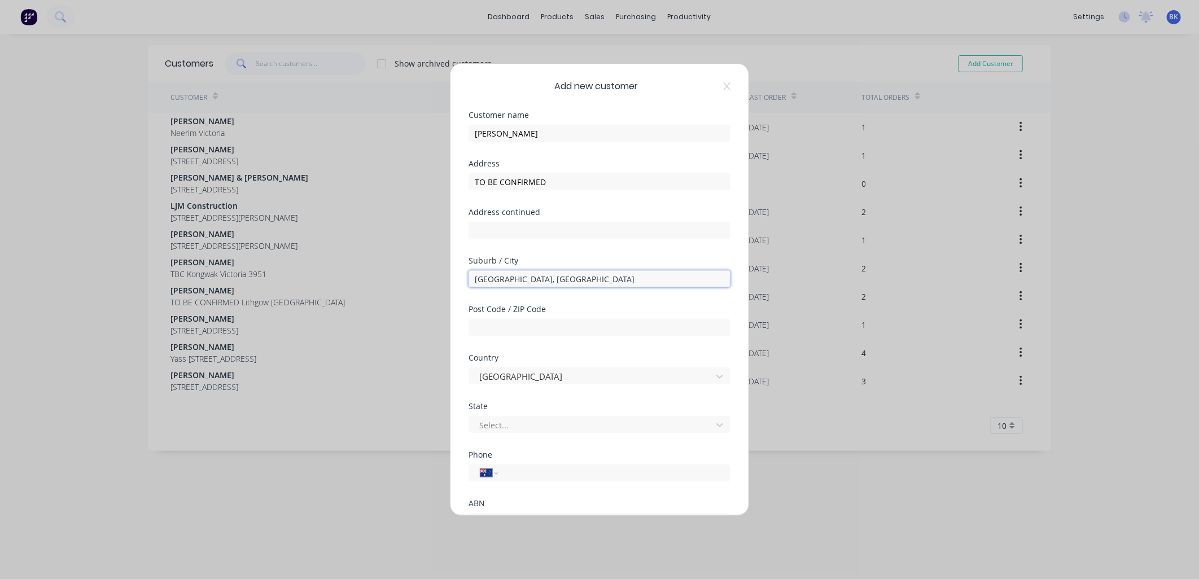
type input "[GEOGRAPHIC_DATA], [GEOGRAPHIC_DATA]"
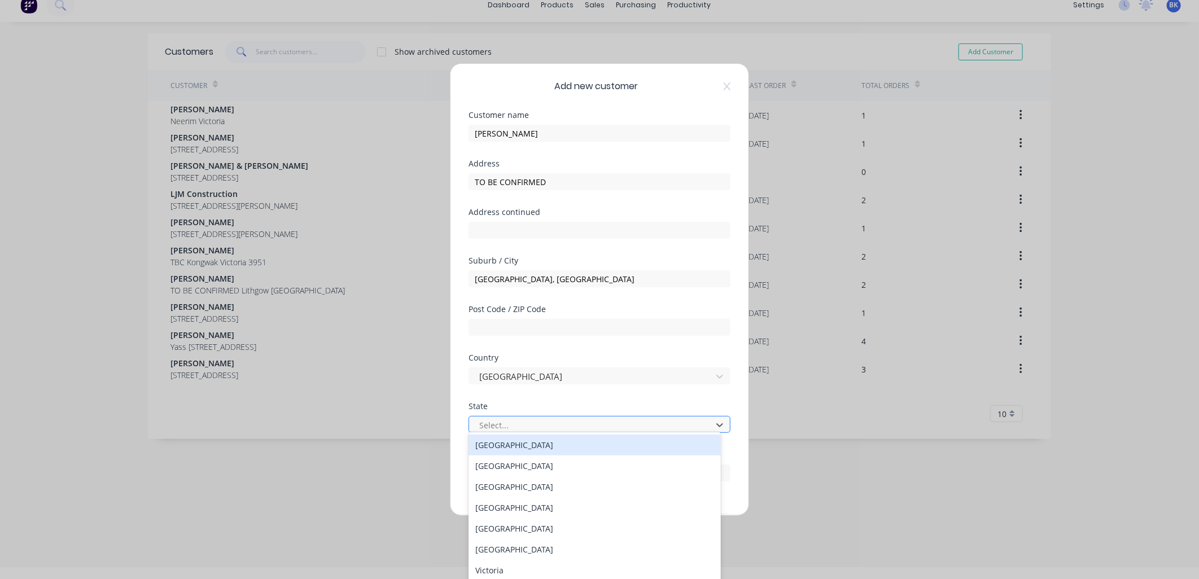
click at [508, 419] on div at bounding box center [592, 425] width 228 height 14
type input "c"
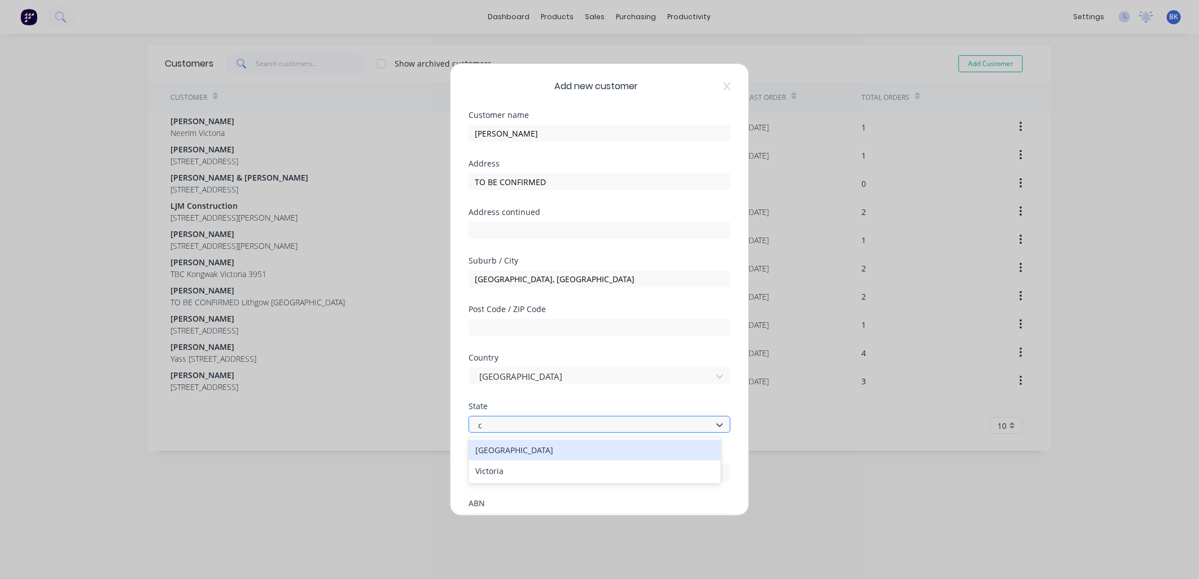
scroll to position [0, 0]
type input "v"
click at [514, 449] on div "Victoria" at bounding box center [595, 450] width 252 height 21
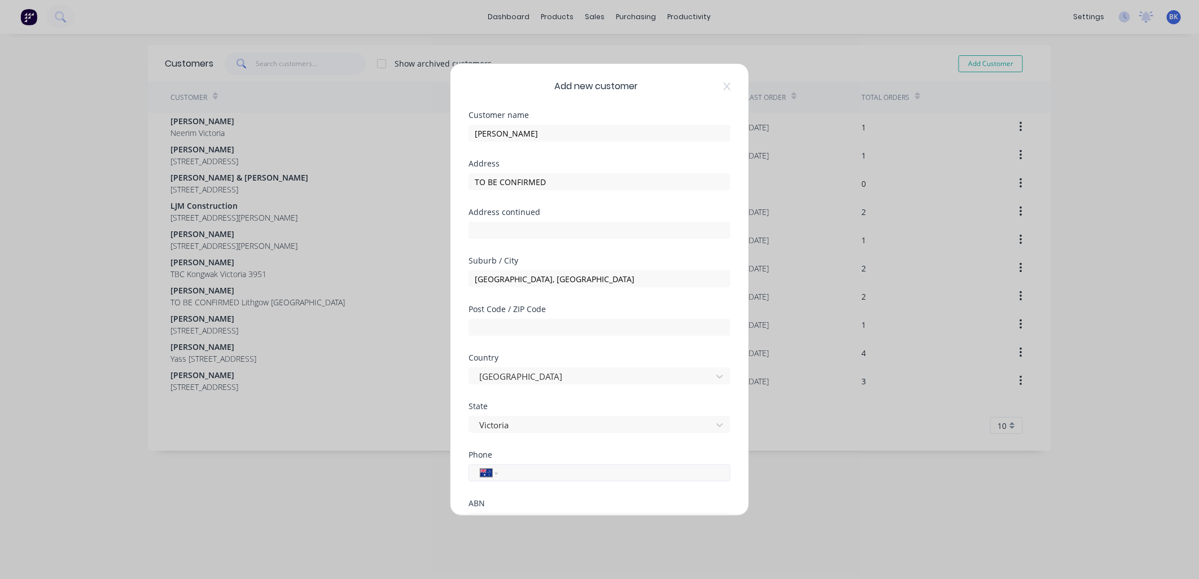
drag, startPoint x: 526, startPoint y: 478, endPoint x: 527, endPoint y: 471, distance: 6.3
click at [526, 478] on input "tel" at bounding box center [612, 473] width 213 height 13
type input "3139"
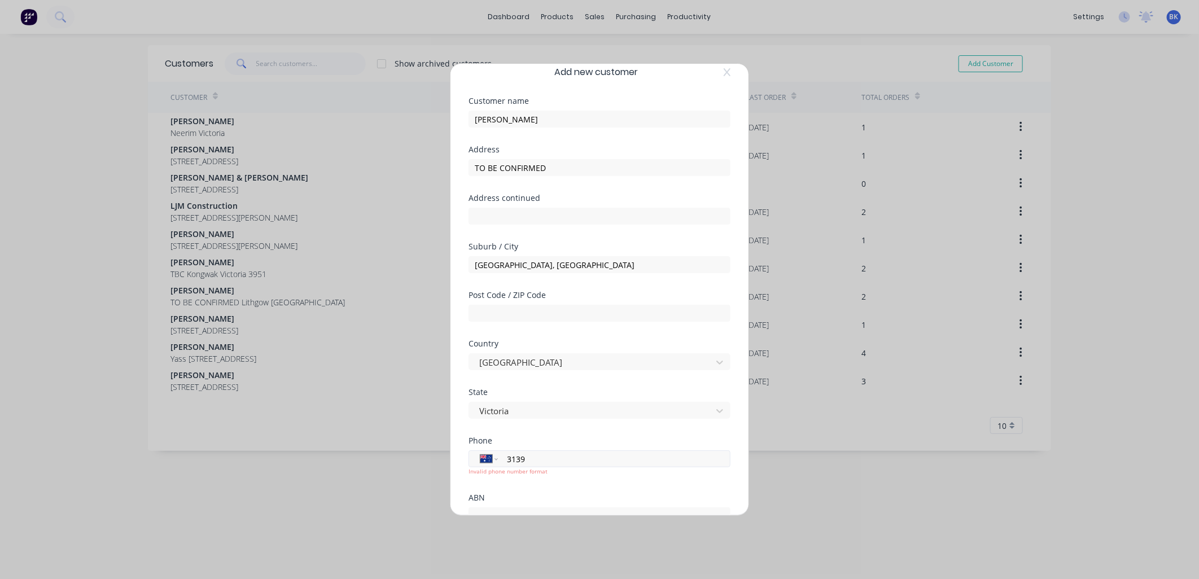
drag, startPoint x: 531, startPoint y: 455, endPoint x: 497, endPoint y: 458, distance: 34.0
click at [497, 458] on div "International [GEOGRAPHIC_DATA] [GEOGRAPHIC_DATA] [GEOGRAPHIC_DATA] [GEOGRAPHIC…" at bounding box center [600, 459] width 262 height 17
click at [500, 313] on input "text" at bounding box center [600, 313] width 262 height 17
paste input "3139"
type input "3139"
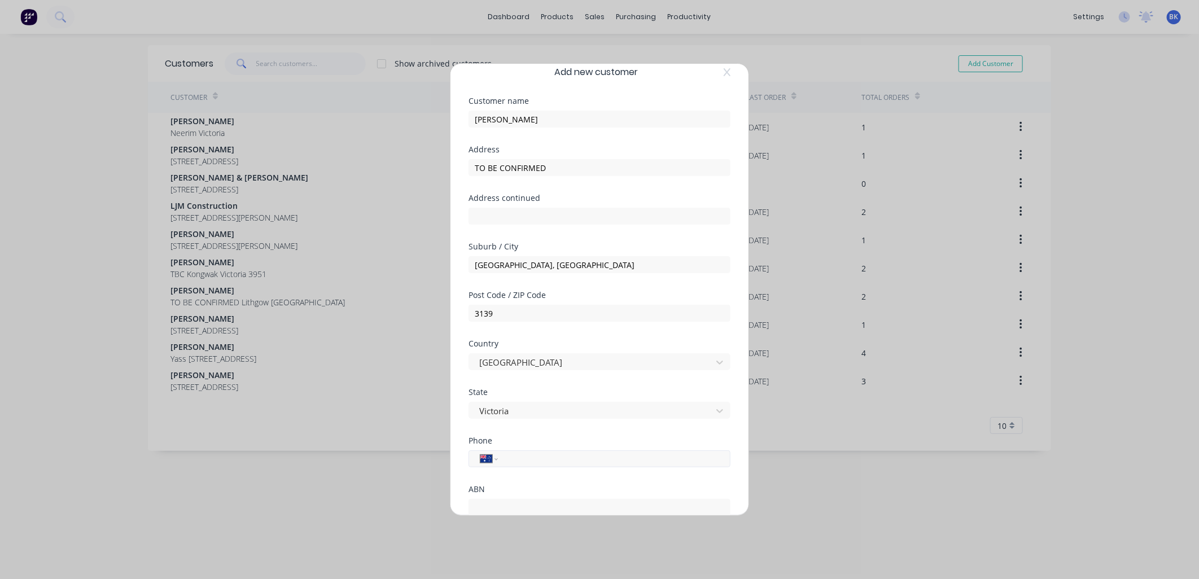
click at [520, 463] on input "tel" at bounding box center [612, 459] width 213 height 13
paste input "0499 261 134"
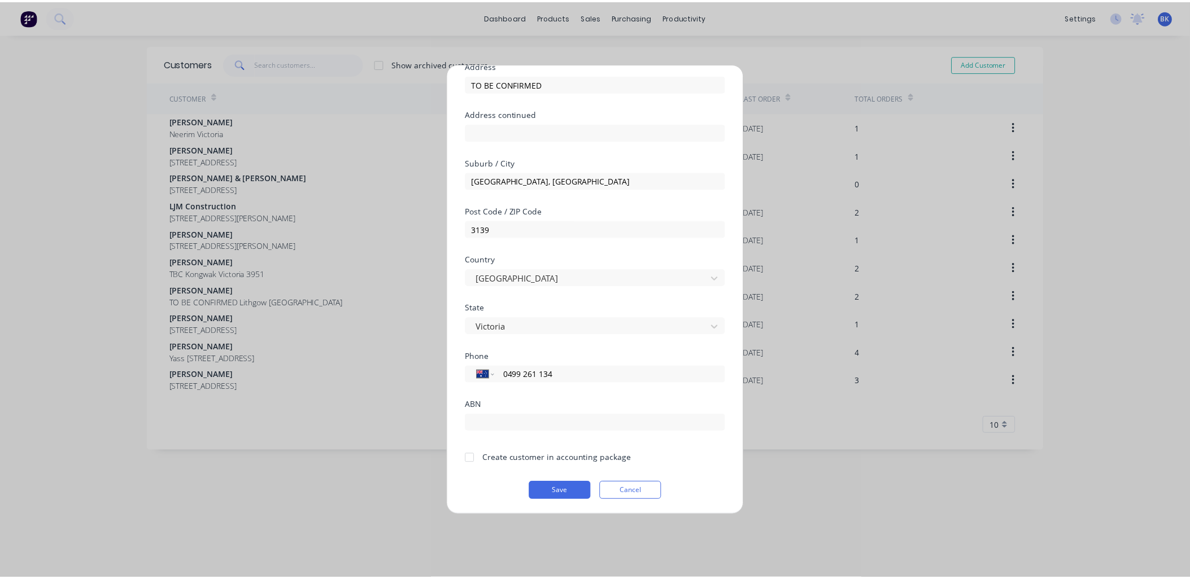
scroll to position [99, 0]
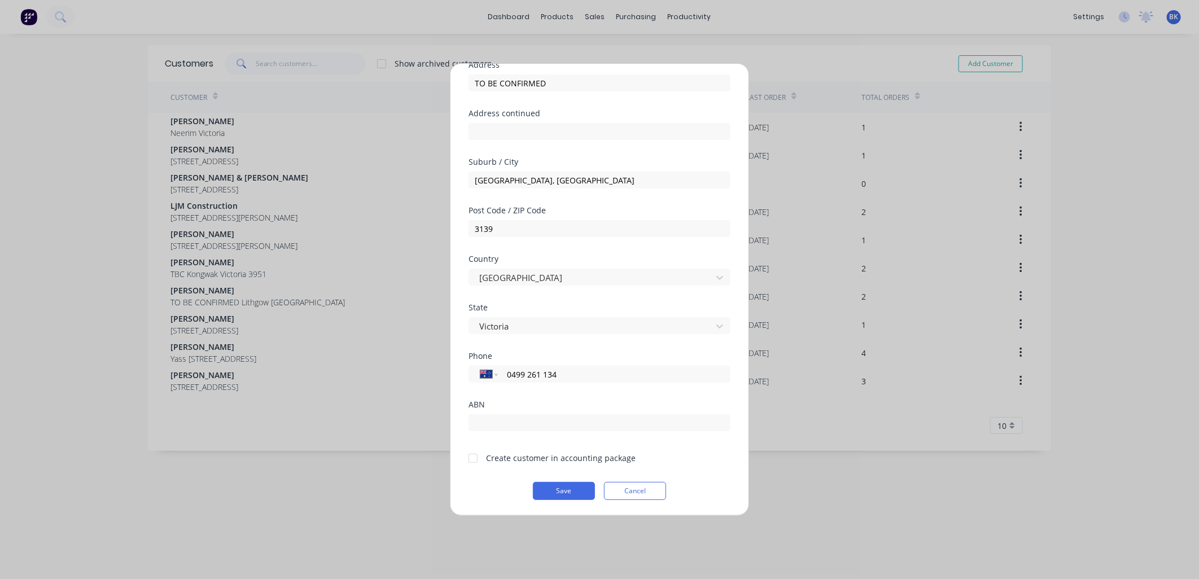
type input "0499 261 134"
drag, startPoint x: 475, startPoint y: 453, endPoint x: 510, endPoint y: 475, distance: 42.1
click at [478, 455] on div at bounding box center [473, 458] width 23 height 23
click at [554, 492] on button "Save" at bounding box center [564, 491] width 62 height 18
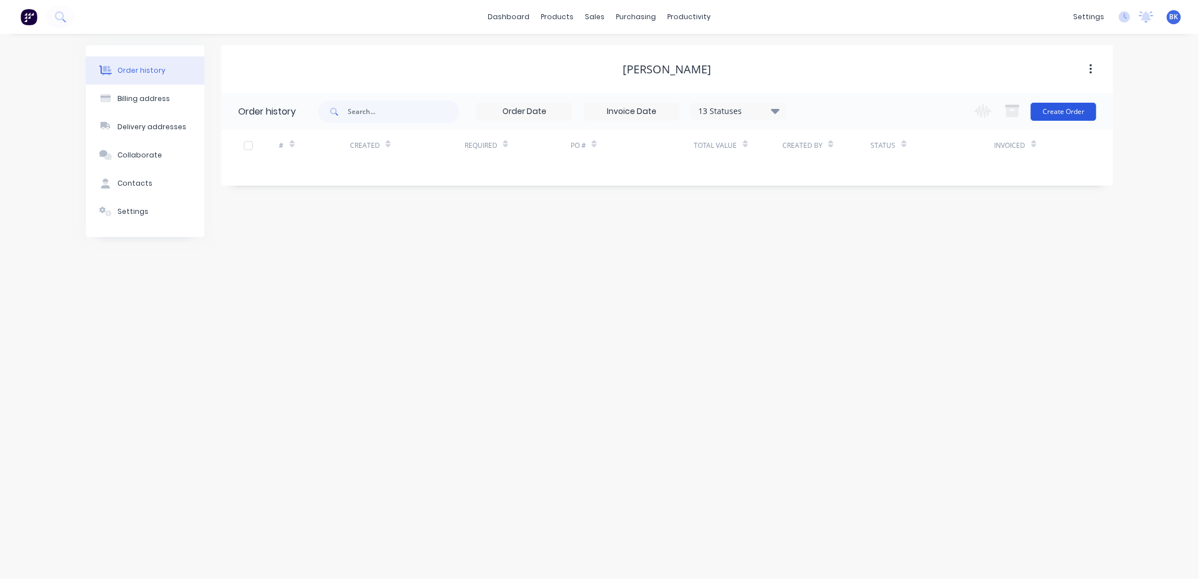
click at [1063, 112] on button "Create Order" at bounding box center [1063, 112] width 65 height 18
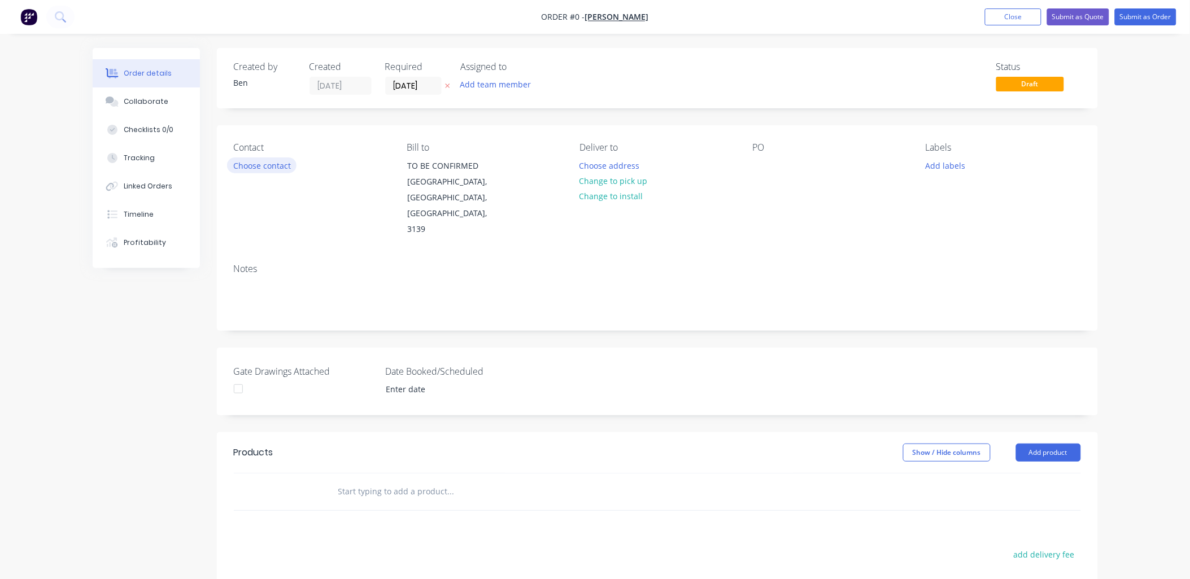
click at [244, 167] on button "Choose contact" at bounding box center [261, 165] width 69 height 15
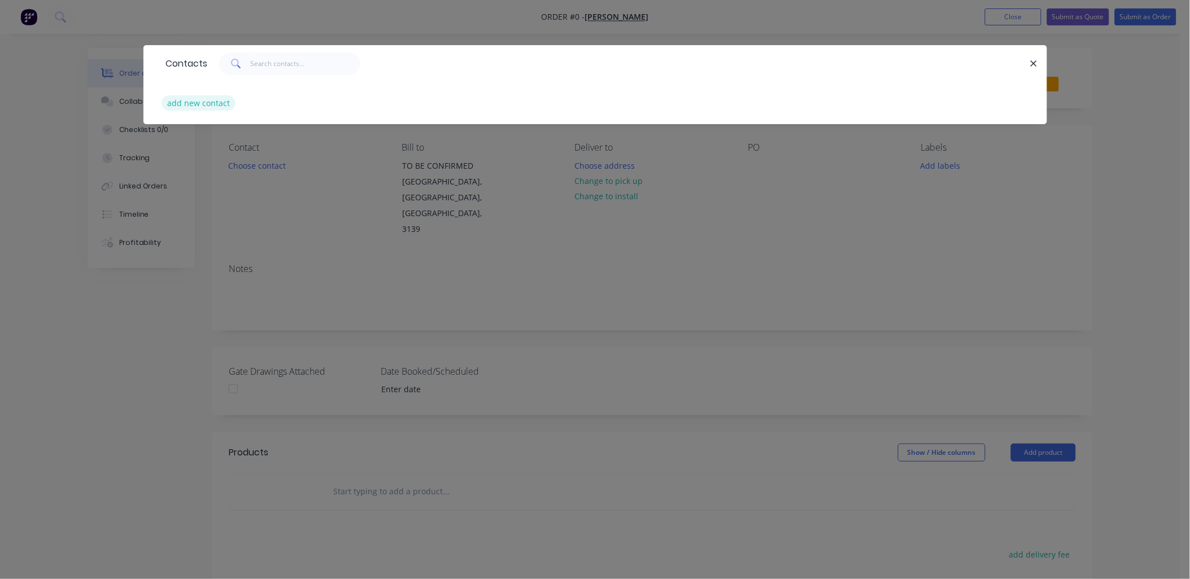
click at [199, 107] on button "add new contact" at bounding box center [198, 102] width 75 height 15
select select "AU"
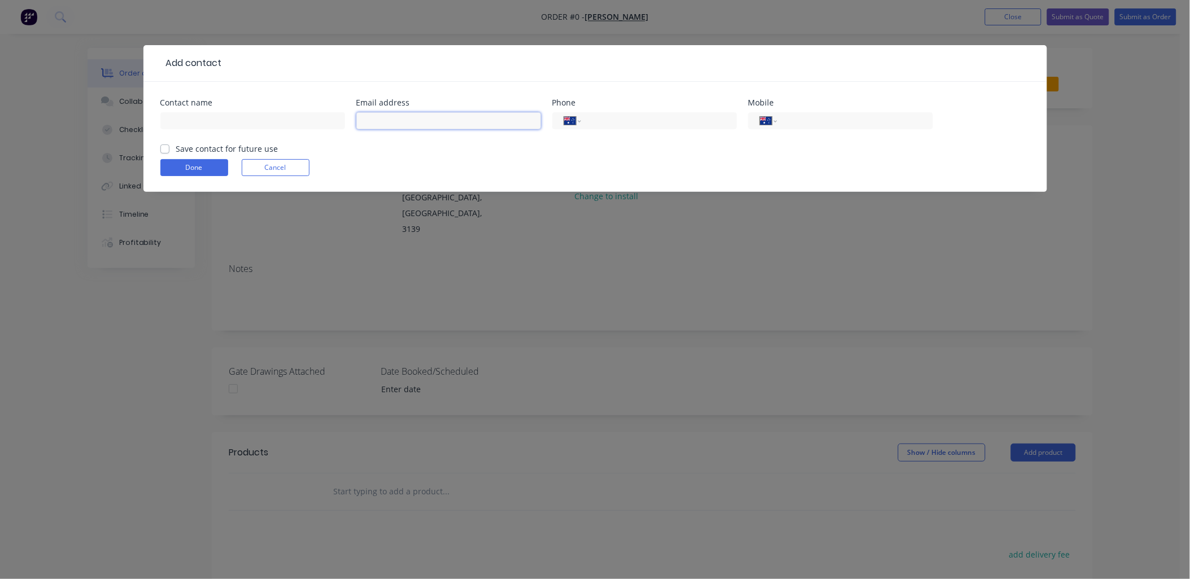
click at [436, 121] on input "text" at bounding box center [448, 120] width 185 height 17
click at [622, 120] on input "tel" at bounding box center [657, 121] width 136 height 13
paste input "0416864832442197086004692984050312051730150504750468941089196559584943541961127…"
type input "0416864832442197086004692984050312051730150504750468941089196559584943541961127…"
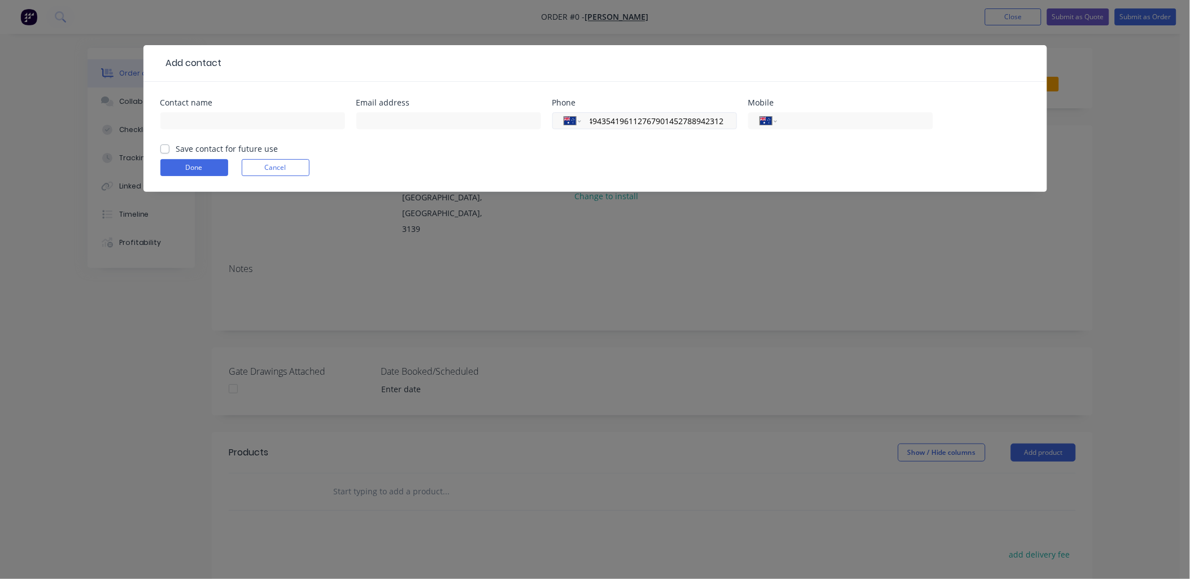
click at [622, 121] on input "0416864832442197086004692984050312051730150504750468941089196559584943541961127…" at bounding box center [657, 121] width 136 height 13
paste input "0499 261 134"
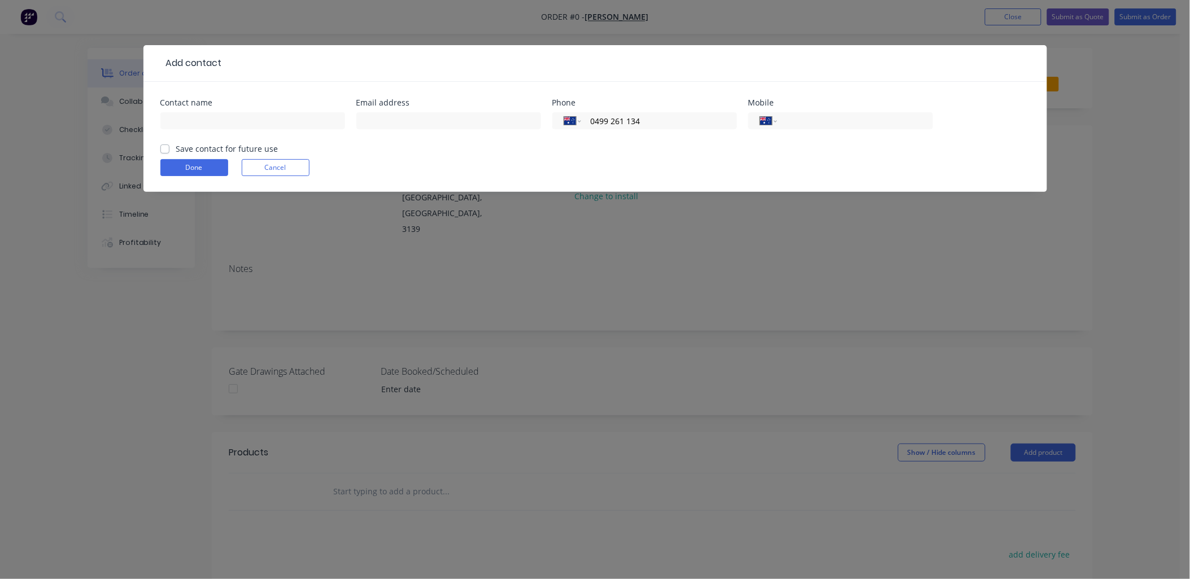
type input "0499 261 134"
click at [388, 122] on input "text" at bounding box center [448, 120] width 185 height 17
paste input "[PERSON_NAME][EMAIL_ADDRESS][PERSON_NAME][DOMAIN_NAME]"
type input "[PERSON_NAME][EMAIL_ADDRESS][PERSON_NAME][DOMAIN_NAME]"
click at [202, 120] on input "text" at bounding box center [252, 120] width 185 height 17
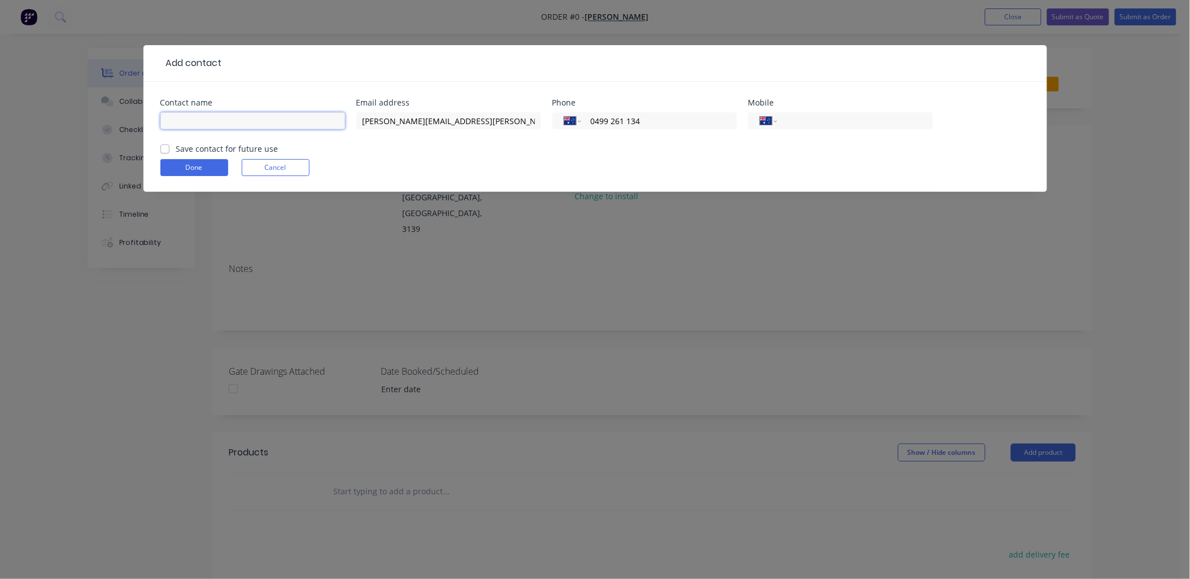
paste input "[PERSON_NAME]"
type input "[PERSON_NAME]"
drag, startPoint x: 163, startPoint y: 150, endPoint x: 199, endPoint y: 164, distance: 39.3
click at [176, 151] on label "Save contact for future use" at bounding box center [227, 149] width 102 height 12
click at [164, 151] on input "Save contact for future use" at bounding box center [164, 148] width 9 height 11
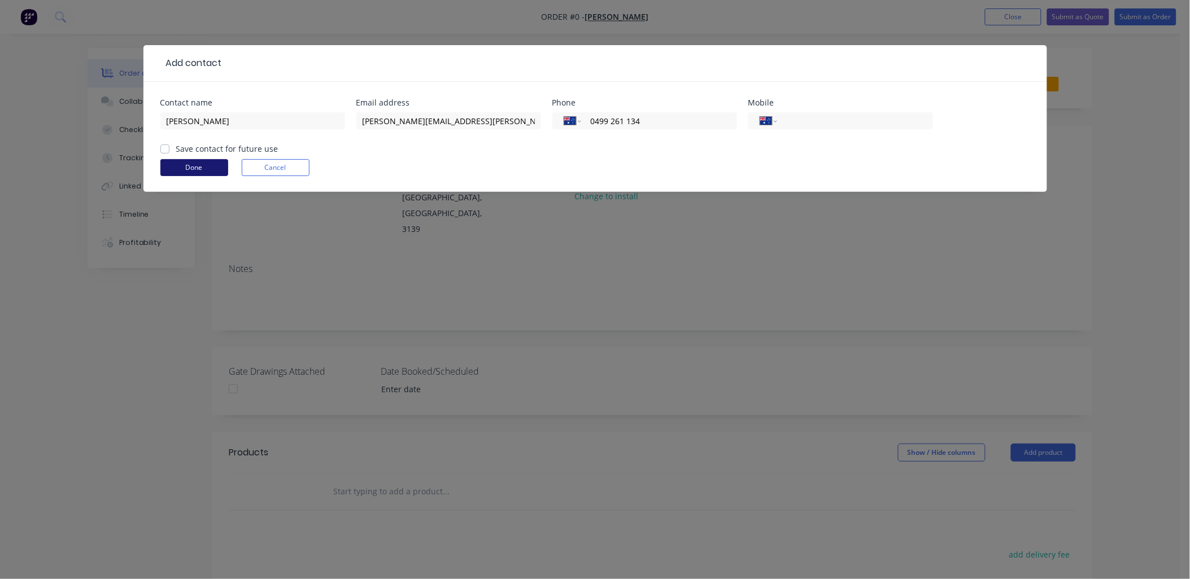
checkbox input "true"
click at [203, 167] on button "Done" at bounding box center [194, 167] width 68 height 17
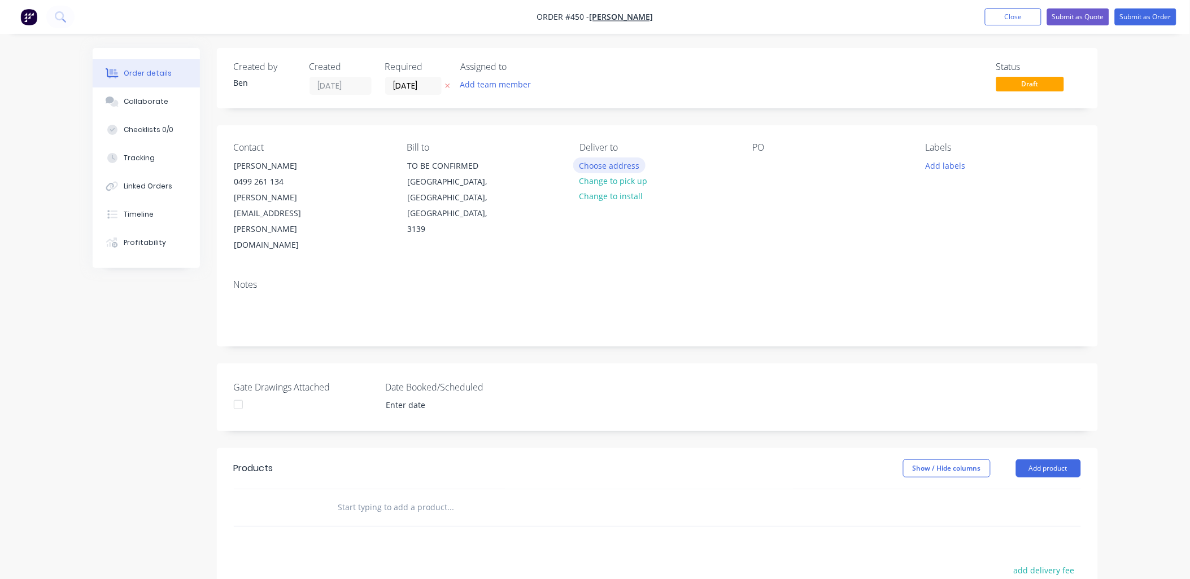
click at [607, 167] on button "Choose address" at bounding box center [609, 165] width 72 height 15
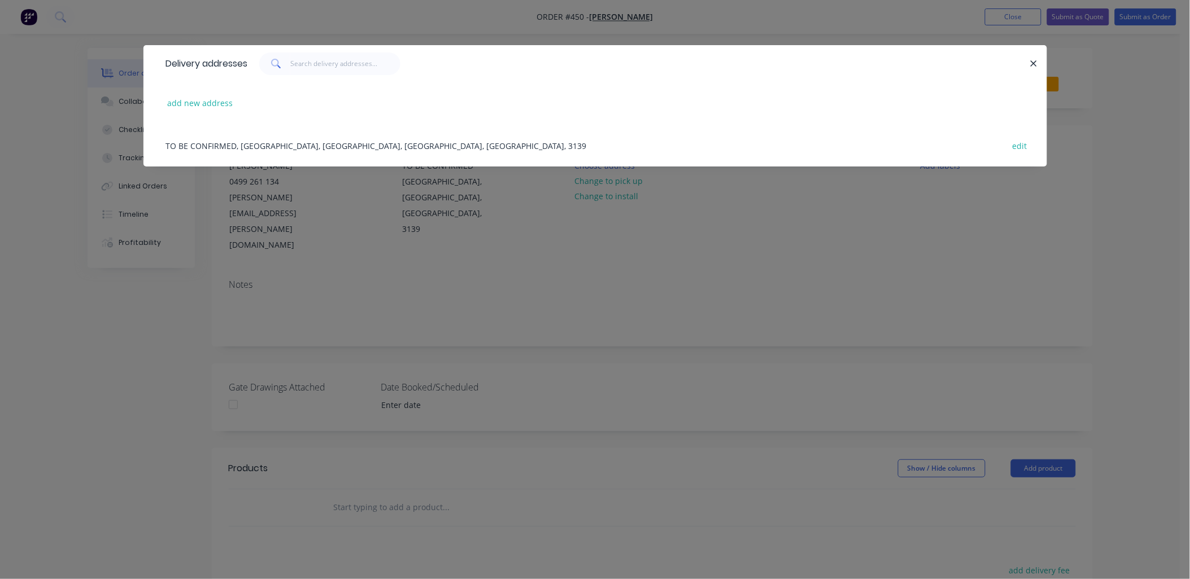
click at [292, 147] on div "TO BE CONFIRMED, [GEOGRAPHIC_DATA], [GEOGRAPHIC_DATA], [GEOGRAPHIC_DATA], [GEOG…" at bounding box center [594, 145] width 869 height 42
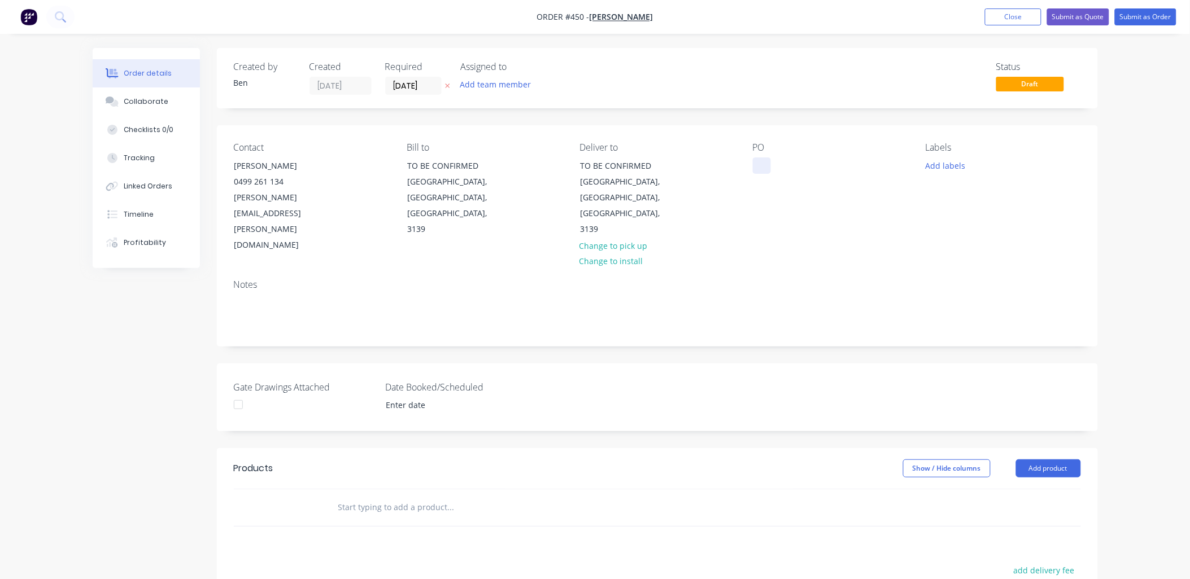
click at [766, 161] on div at bounding box center [762, 166] width 18 height 16
click at [414, 496] on input "text" at bounding box center [451, 507] width 226 height 23
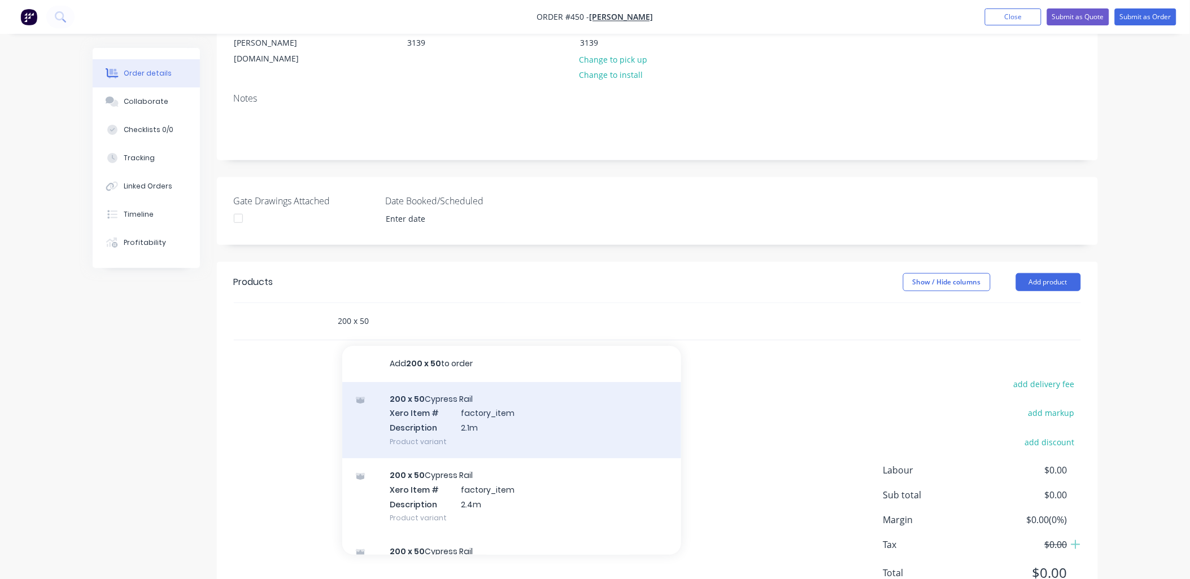
scroll to position [187, 0]
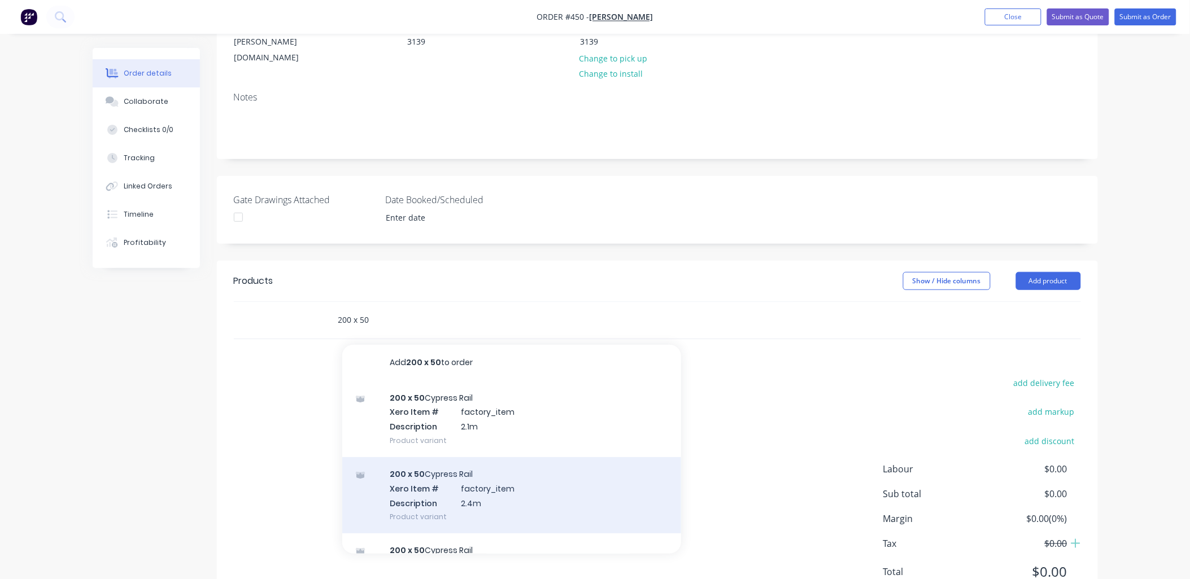
type input "200 x 50"
click at [464, 457] on div "200 x 50 Cypress Rail Xero Item # factory_item Description 2.4m Product variant" at bounding box center [511, 495] width 339 height 76
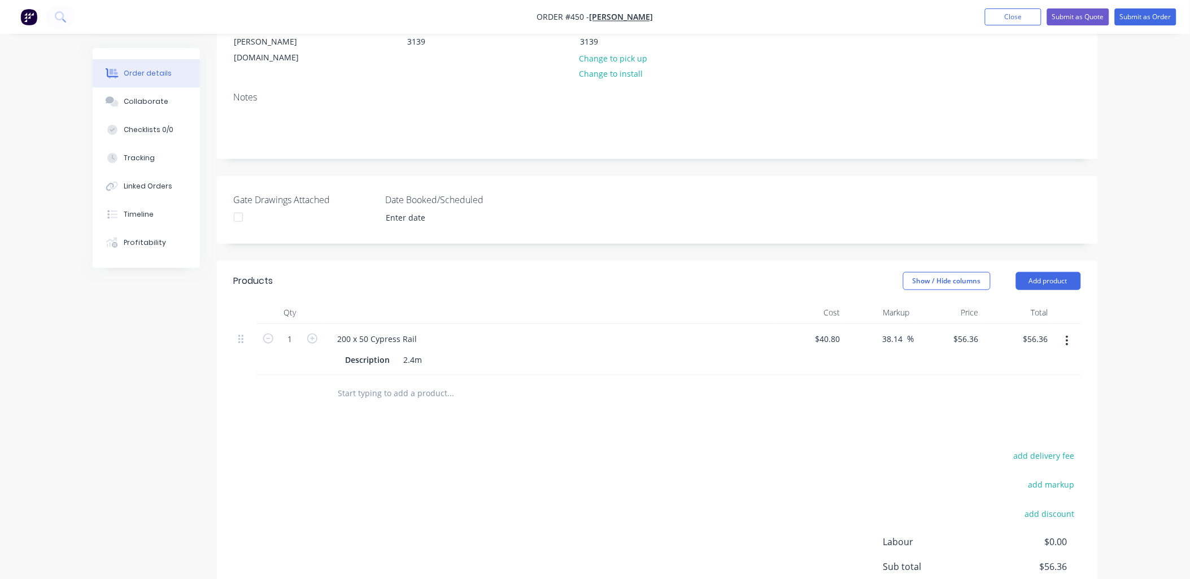
click at [405, 382] on input "text" at bounding box center [451, 393] width 226 height 23
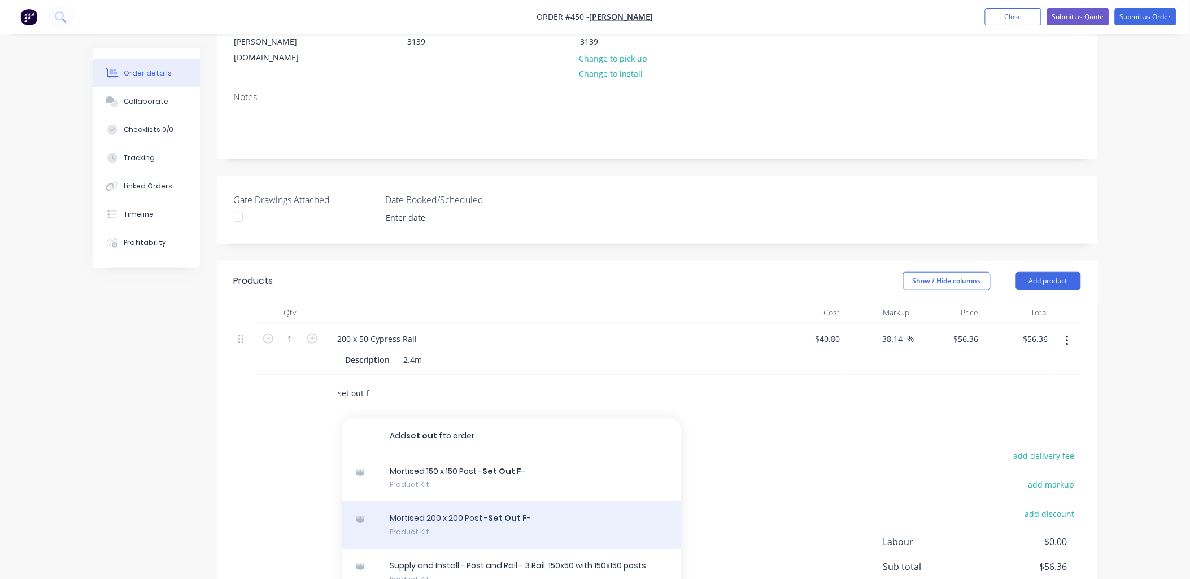
type input "set out f"
click at [467, 501] on div "Mortised 200 x 200 Post - Set Out F - Product Kit" at bounding box center [511, 524] width 339 height 47
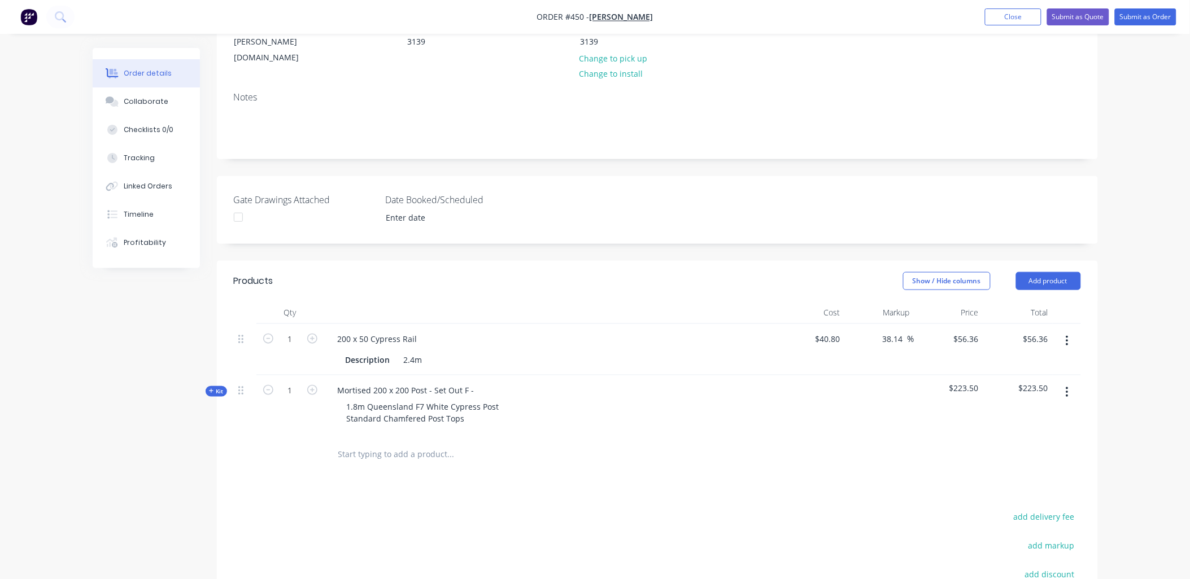
click at [1068, 387] on icon "button" at bounding box center [1067, 392] width 2 height 10
click at [221, 387] on span "Kit" at bounding box center [216, 391] width 15 height 8
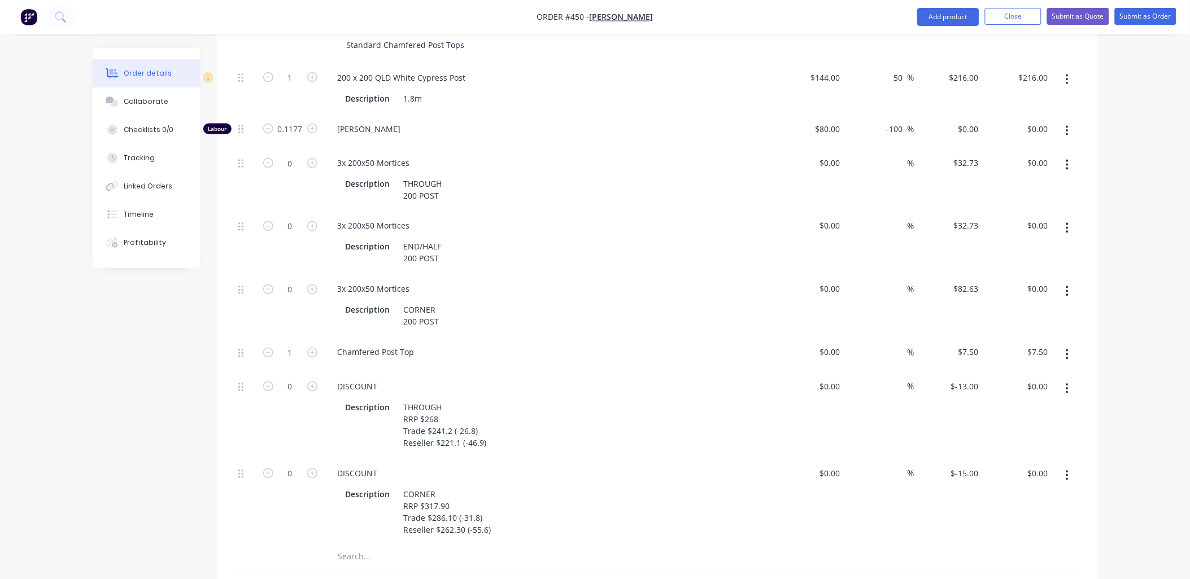
scroll to position [563, 0]
click at [1067, 469] on icon "button" at bounding box center [1067, 474] width 2 height 10
drag, startPoint x: 1039, startPoint y: 502, endPoint x: 1041, endPoint y: 461, distance: 41.8
click at [1038, 540] on div "Delete" at bounding box center [1027, 548] width 87 height 16
drag, startPoint x: 1068, startPoint y: 343, endPoint x: 1070, endPoint y: 352, distance: 9.3
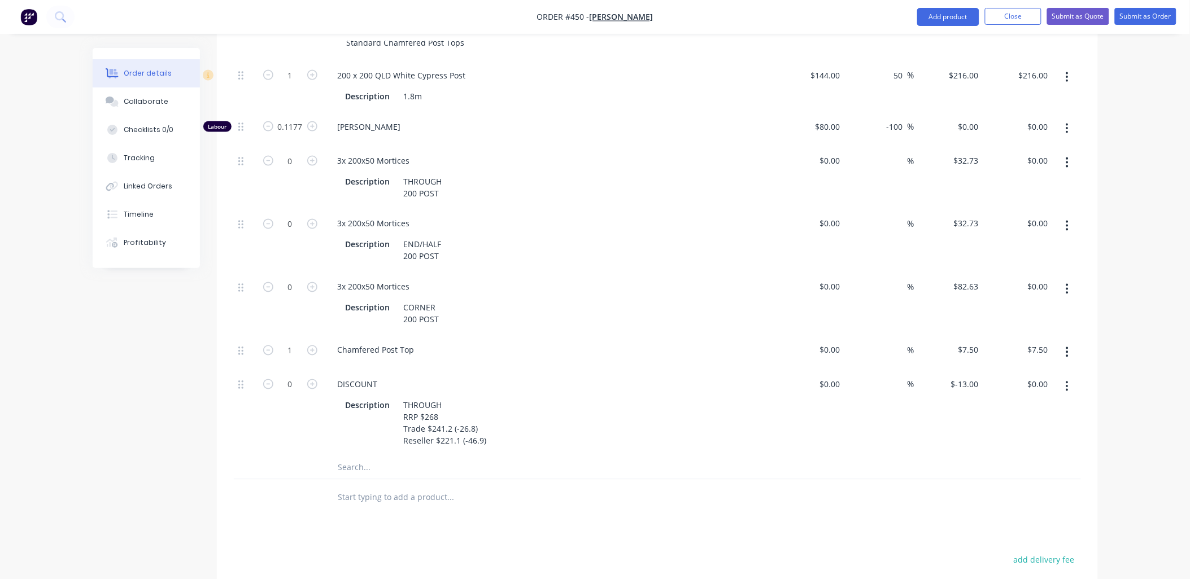
click at [1069, 377] on button "button" at bounding box center [1067, 387] width 27 height 20
click at [1045, 453] on div "Delete" at bounding box center [1027, 461] width 87 height 16
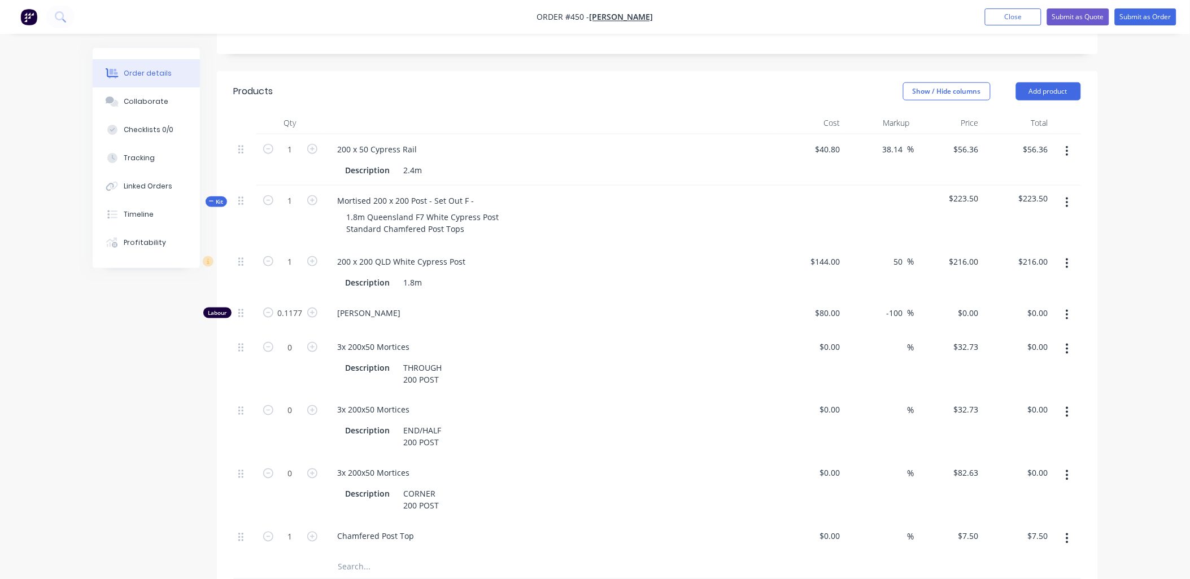
scroll to position [376, 0]
click at [312, 407] on icon "button" at bounding box center [312, 412] width 10 height 10
type input "1"
type input "$32.73"
click at [467, 210] on div "1.8m Queensland F7 White Cypress Post Standard Chamfered Post Tops" at bounding box center [423, 224] width 171 height 28
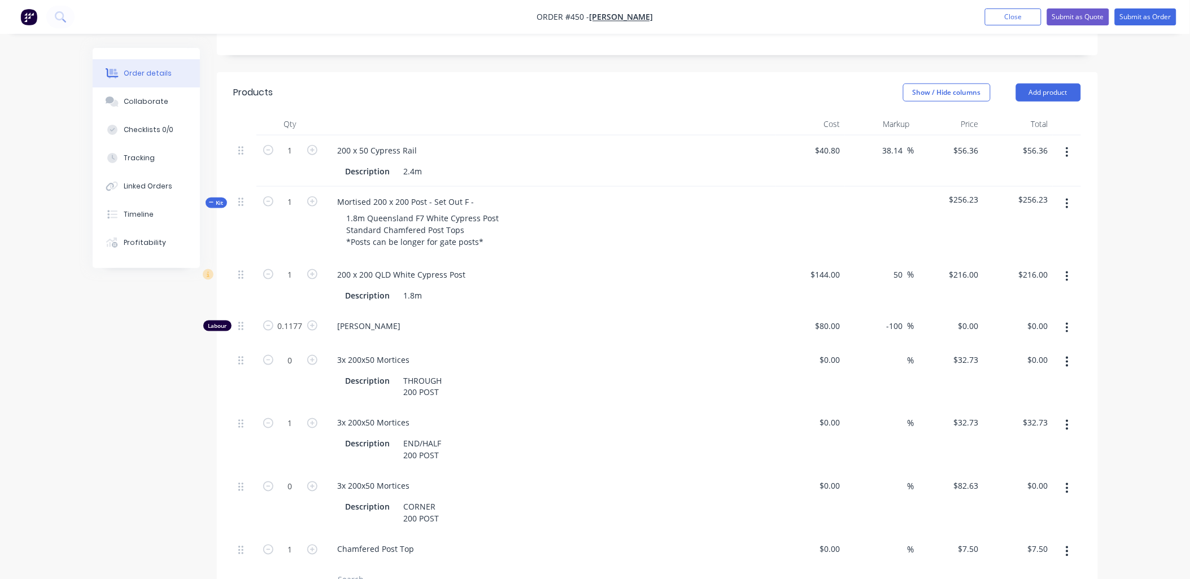
click at [1066, 198] on icon "button" at bounding box center [1066, 204] width 3 height 12
click at [1042, 270] on div "Duplicate" at bounding box center [1027, 278] width 87 height 16
click at [475, 194] on div "Mortised 200 x 200 Post - Set Out F -" at bounding box center [406, 202] width 155 height 16
click at [255, 187] on div at bounding box center [245, 223] width 23 height 73
click at [1068, 356] on icon "button" at bounding box center [1066, 362] width 3 height 12
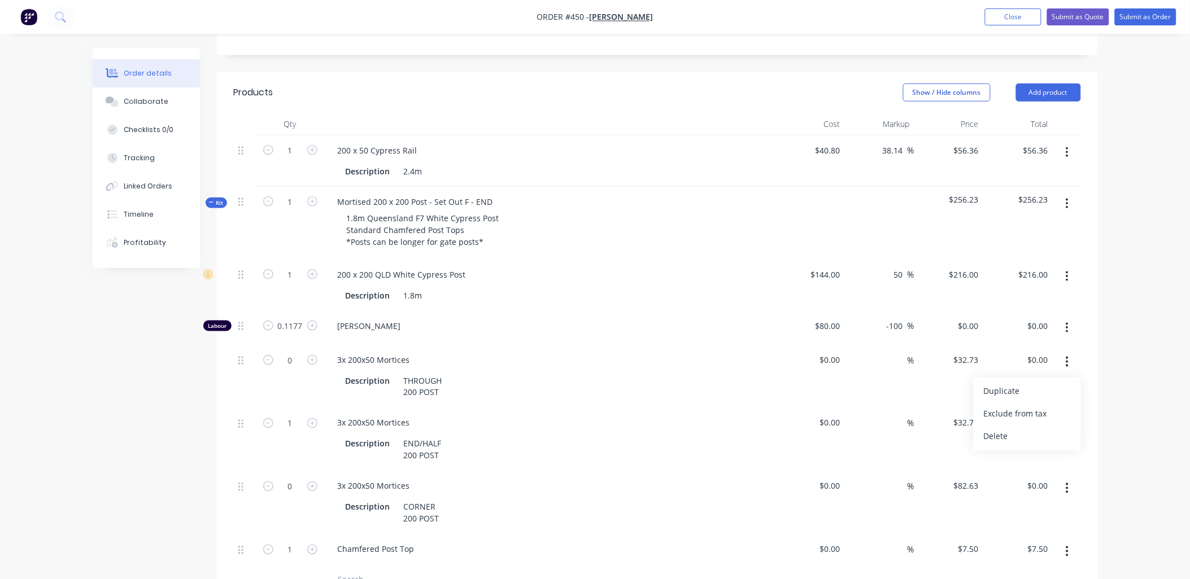
drag, startPoint x: 1037, startPoint y: 386, endPoint x: 1057, endPoint y: 368, distance: 27.6
click at [1038, 429] on div "Delete" at bounding box center [1027, 437] width 87 height 16
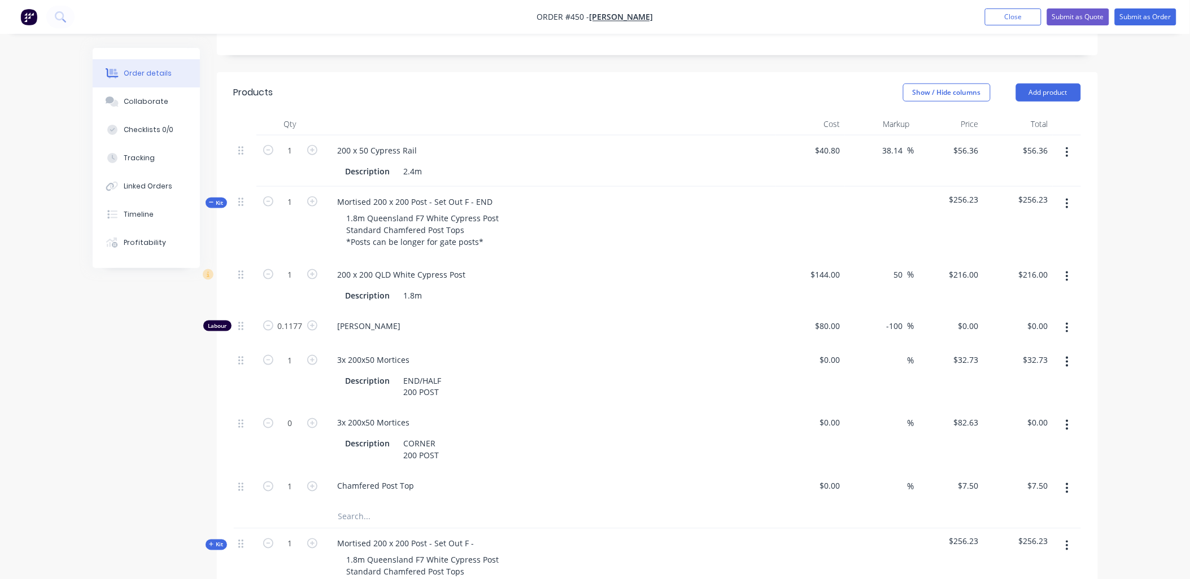
click at [1069, 415] on button "button" at bounding box center [1067, 425] width 27 height 20
click at [1045, 492] on div "Delete" at bounding box center [1027, 500] width 87 height 16
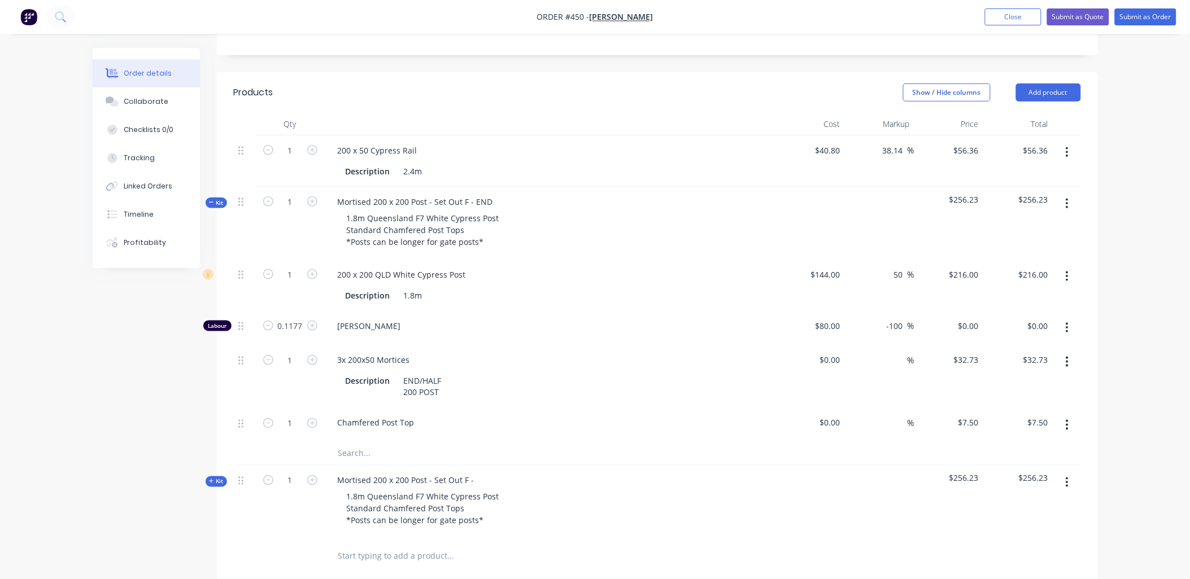
click at [382, 545] on input "text" at bounding box center [451, 556] width 226 height 23
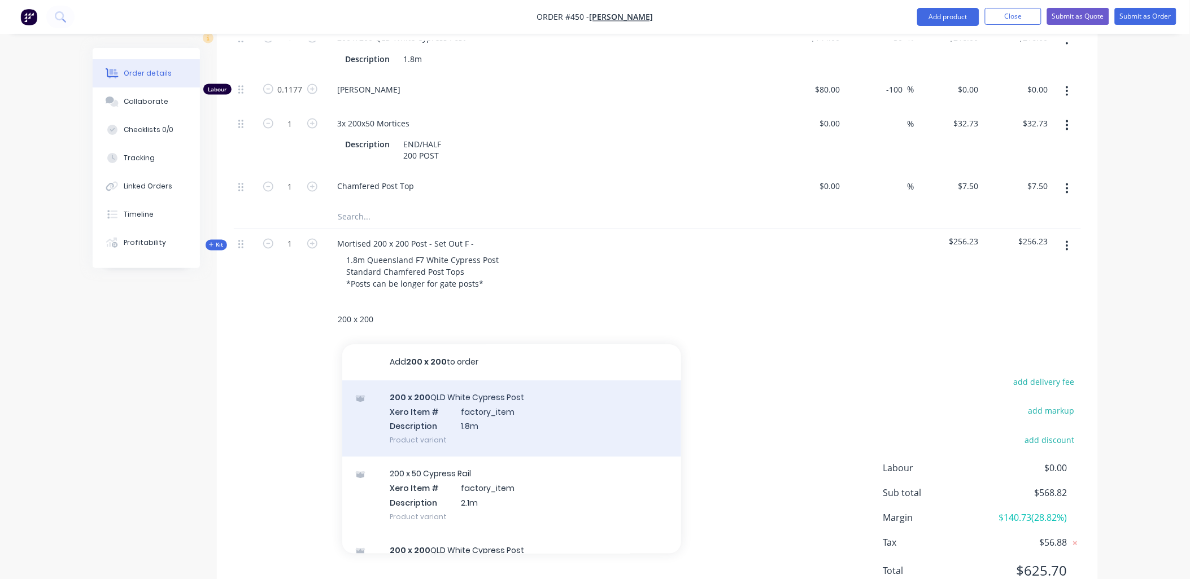
scroll to position [1, 0]
type input "200 x 200"
click at [435, 382] on div "200 x 200 QLD White Cypress Post Xero Item # factory_item Description 1.8m Prod…" at bounding box center [511, 419] width 339 height 76
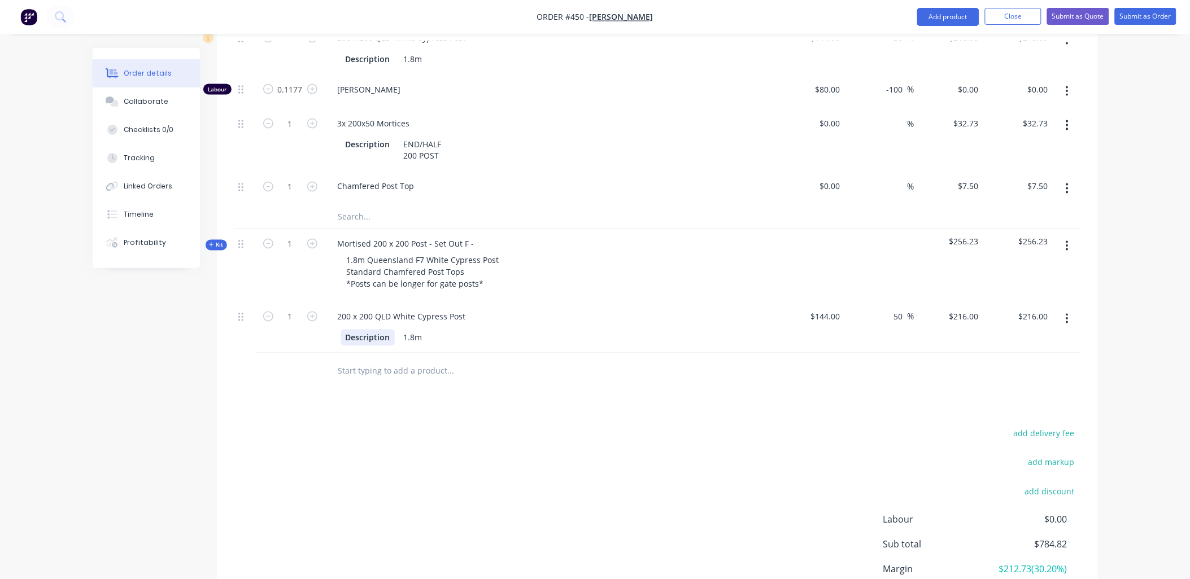
click at [382, 330] on div "Description" at bounding box center [368, 338] width 54 height 16
click at [301, 302] on div "1" at bounding box center [290, 327] width 68 height 51
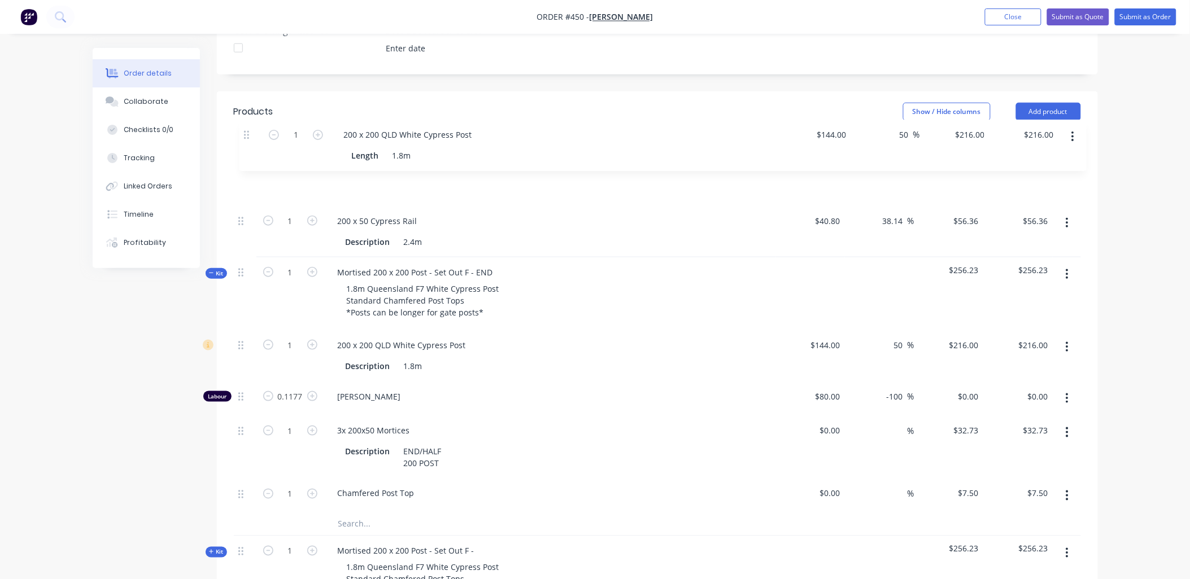
scroll to position [335, 0]
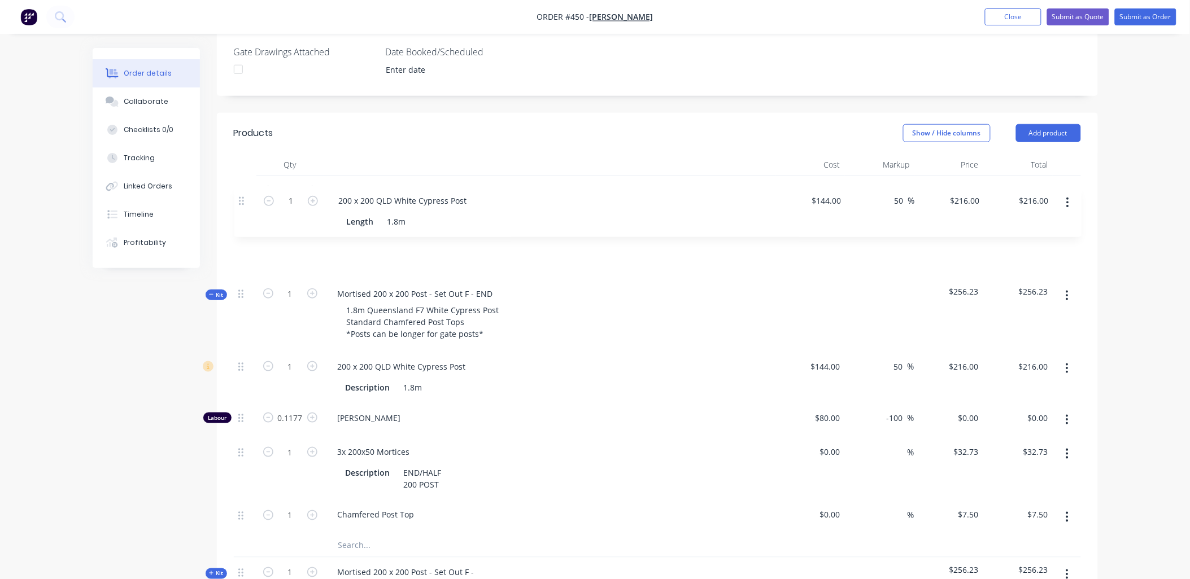
drag, startPoint x: 241, startPoint y: 271, endPoint x: 243, endPoint y: 199, distance: 72.3
click at [243, 199] on div "1 200 x 50 Cypress Rail Description 2.4m $40.80 $40.80 38.14 38.14 % $56.36 $56…" at bounding box center [657, 403] width 847 height 455
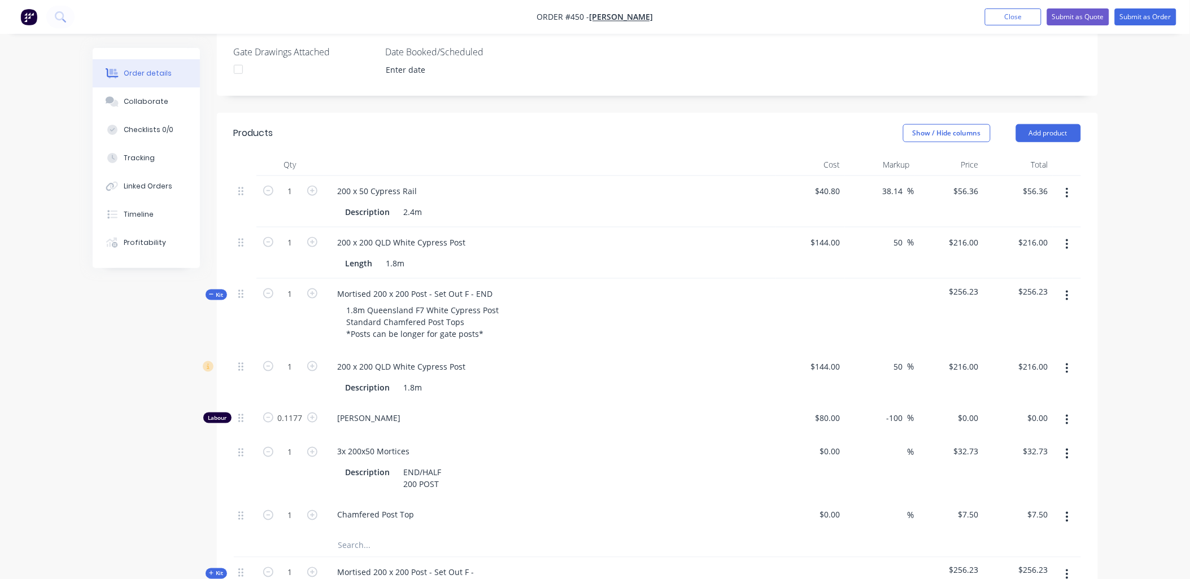
click at [211, 292] on icon at bounding box center [211, 295] width 5 height 6
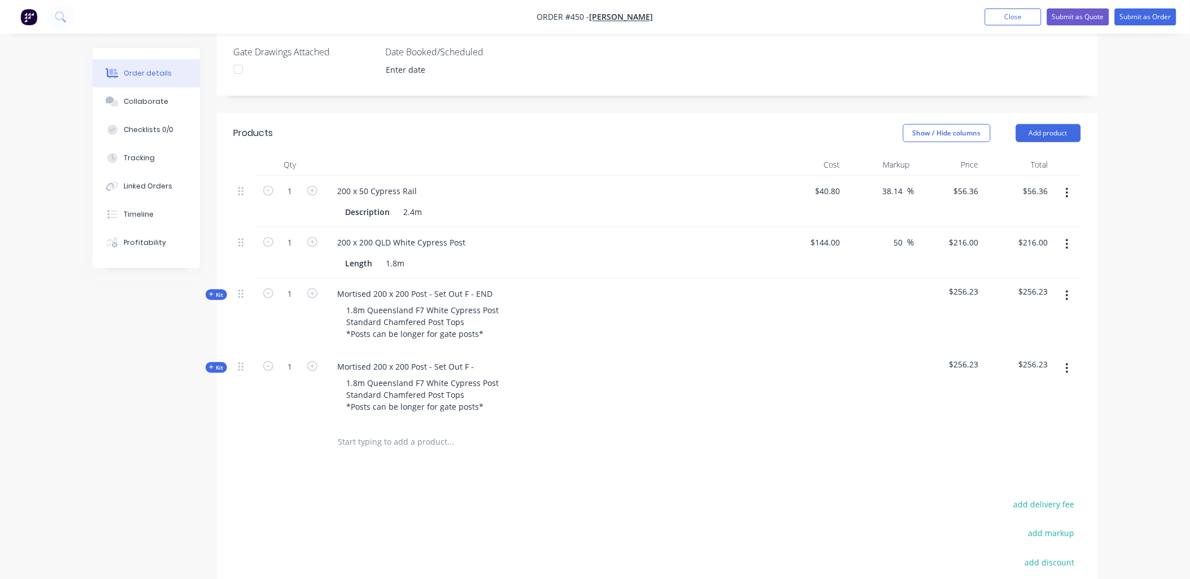
click at [212, 253] on div "Order details Collaborate Checklists 0/0 Tracking Linked Orders Timeline Profit…" at bounding box center [155, 158] width 124 height 220
click at [217, 291] on span "Kit" at bounding box center [216, 295] width 15 height 8
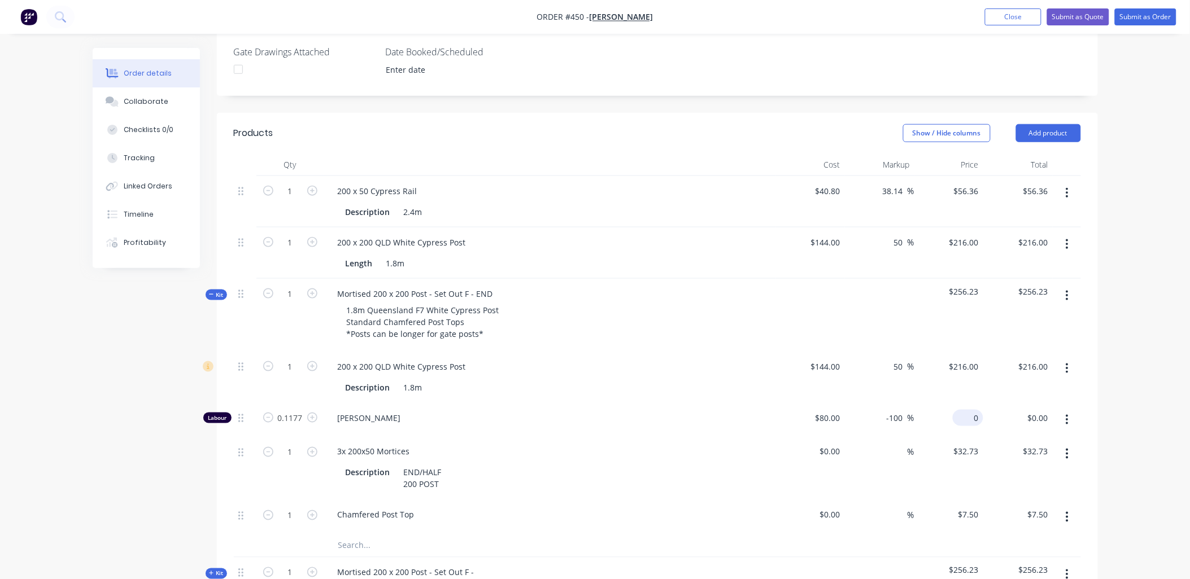
click at [969, 410] on input "0" at bounding box center [970, 418] width 26 height 16
type input "100"
type input "25"
type input "$100.00"
type input "$11.77"
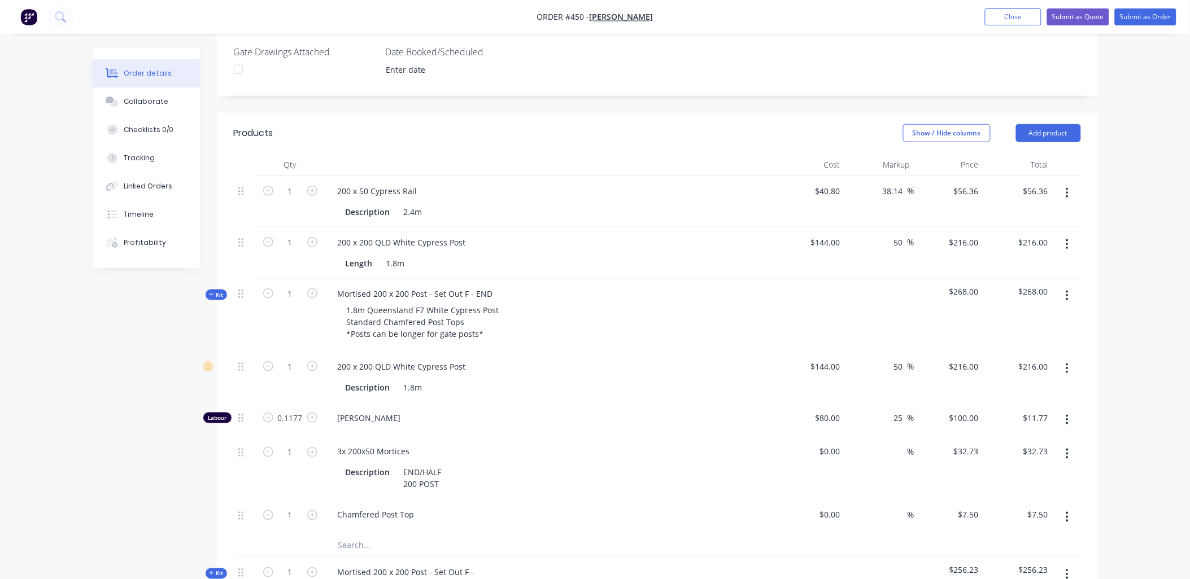
click at [1002, 352] on div "$216.00 $216.00" at bounding box center [1017, 377] width 69 height 51
click at [219, 291] on span "Kit" at bounding box center [216, 295] width 15 height 8
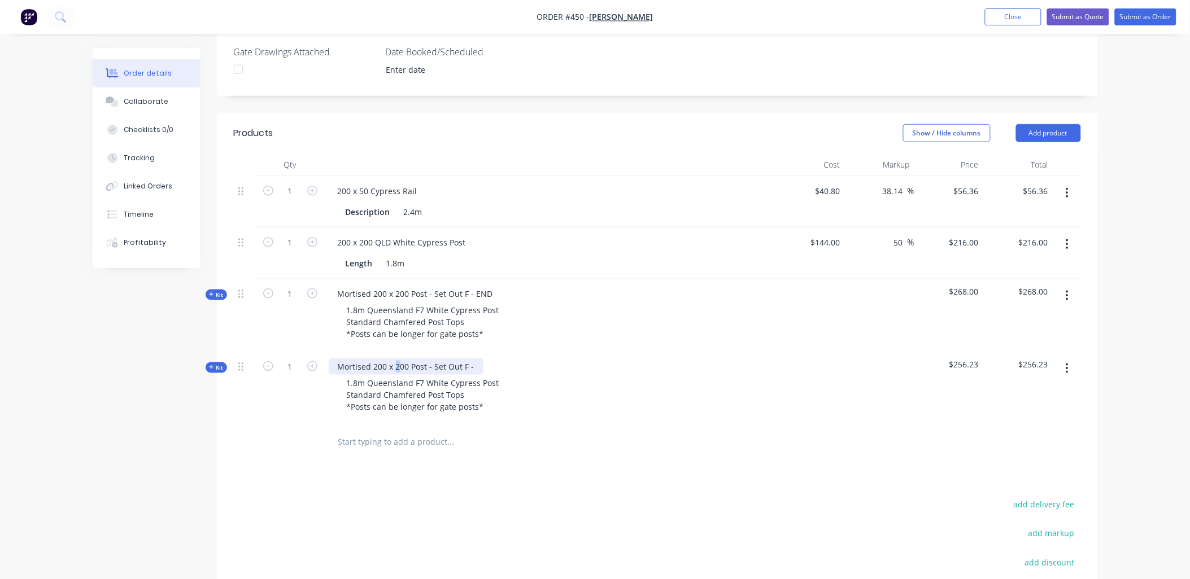
click at [396, 359] on div "Mortised 200 x 200 Post - Set Out F -" at bounding box center [406, 367] width 155 height 16
drag, startPoint x: 351, startPoint y: 358, endPoint x: 475, endPoint y: 362, distance: 123.7
click at [475, 375] on div "1.8m Queensland F7 White Cypress Post Standard Chamfered Post Tops *Posts can b…" at bounding box center [423, 395] width 171 height 40
click at [221, 364] on span "Kit" at bounding box center [216, 368] width 15 height 8
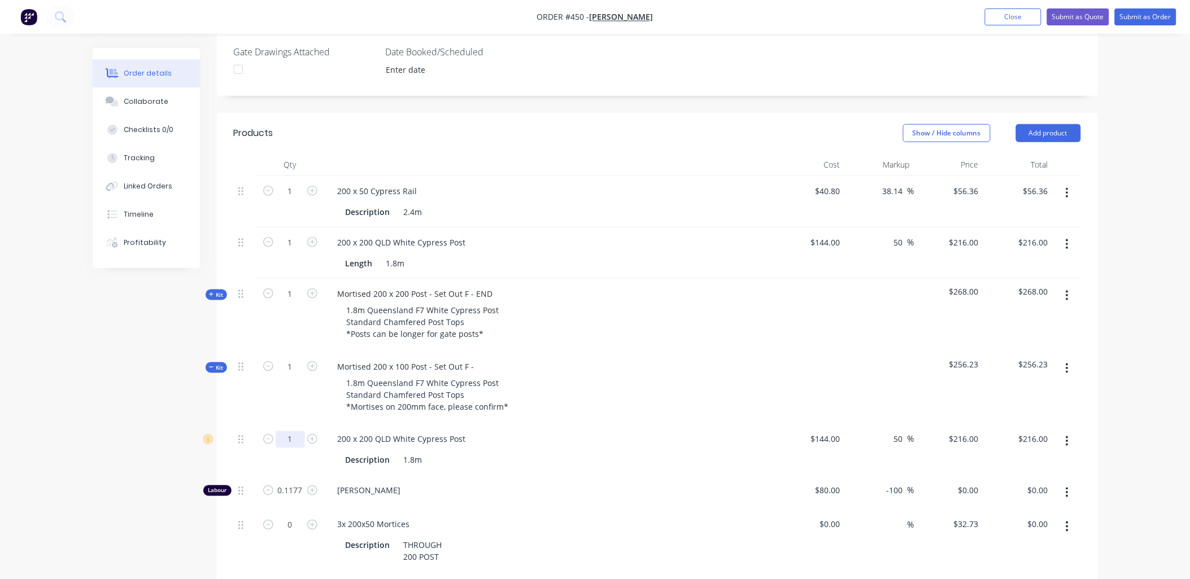
click at [297, 431] on input "1" at bounding box center [290, 439] width 29 height 17
type input "0.5"
type input "$108.00"
click at [290, 367] on div "1" at bounding box center [290, 388] width 68 height 73
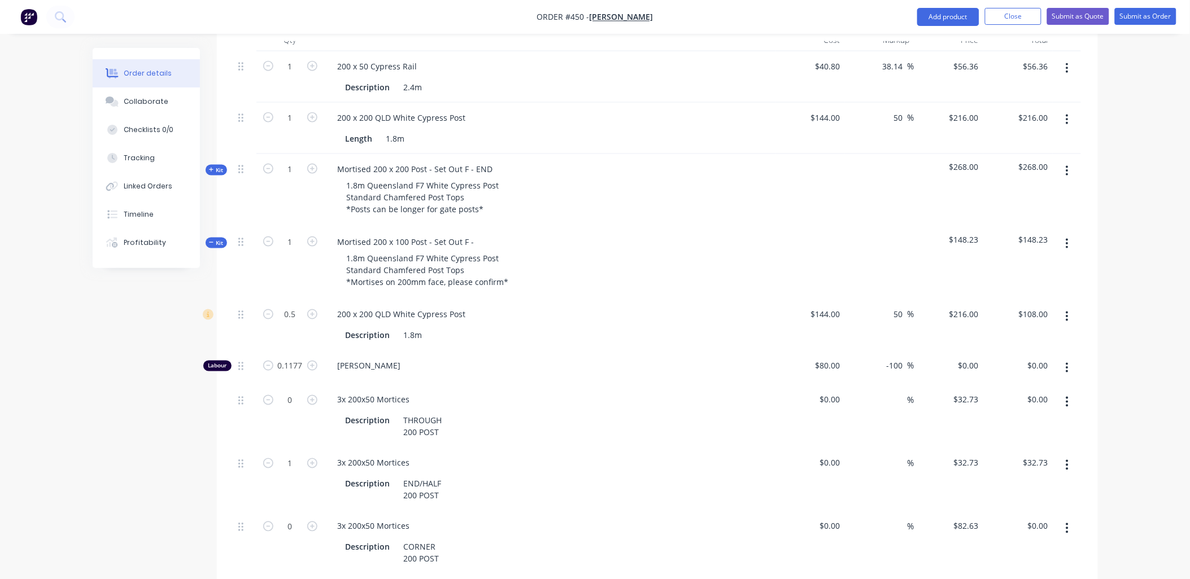
scroll to position [461, 0]
click at [296, 455] on input "1" at bounding box center [290, 463] width 29 height 17
type input "0.7"
type input "$22.91"
click at [259, 450] on div "0.7" at bounding box center [290, 479] width 68 height 63
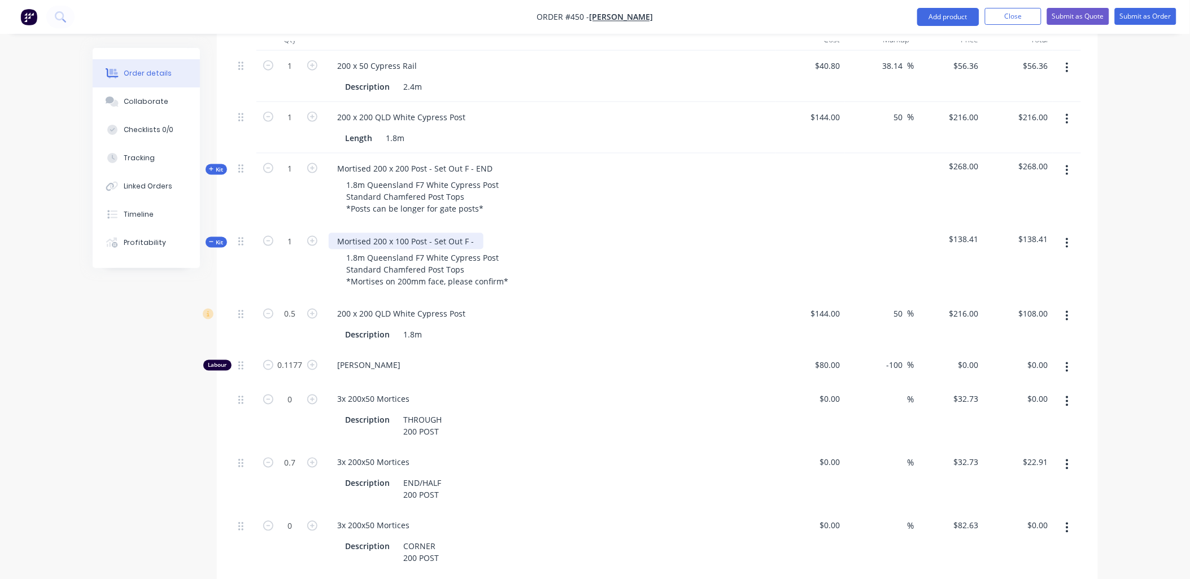
click at [477, 233] on div "Mortised 200 x 100 Post - Set Out F -" at bounding box center [406, 241] width 155 height 16
click at [312, 163] on icon "button" at bounding box center [312, 168] width 10 height 10
type input "2"
click at [297, 391] on input "0" at bounding box center [290, 399] width 29 height 17
type input "0.65"
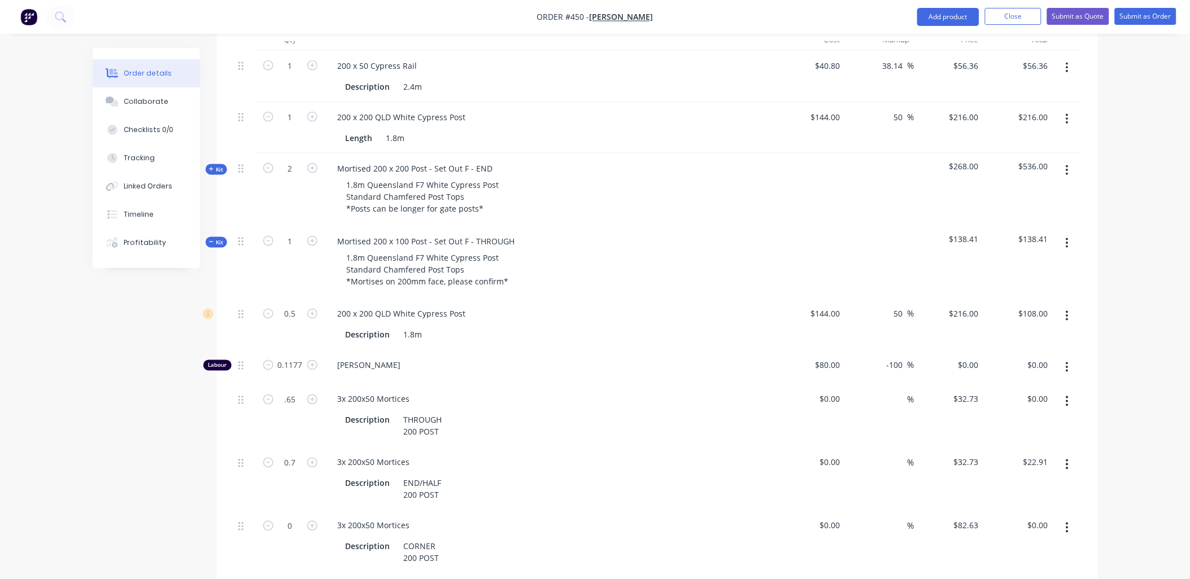
type input "$21.27"
click at [300, 384] on div "0.65" at bounding box center [290, 415] width 68 height 63
click at [1069, 455] on button "button" at bounding box center [1067, 465] width 27 height 20
click at [1048, 531] on div "Delete" at bounding box center [1027, 539] width 87 height 16
click at [1066, 458] on icon "button" at bounding box center [1066, 464] width 3 height 12
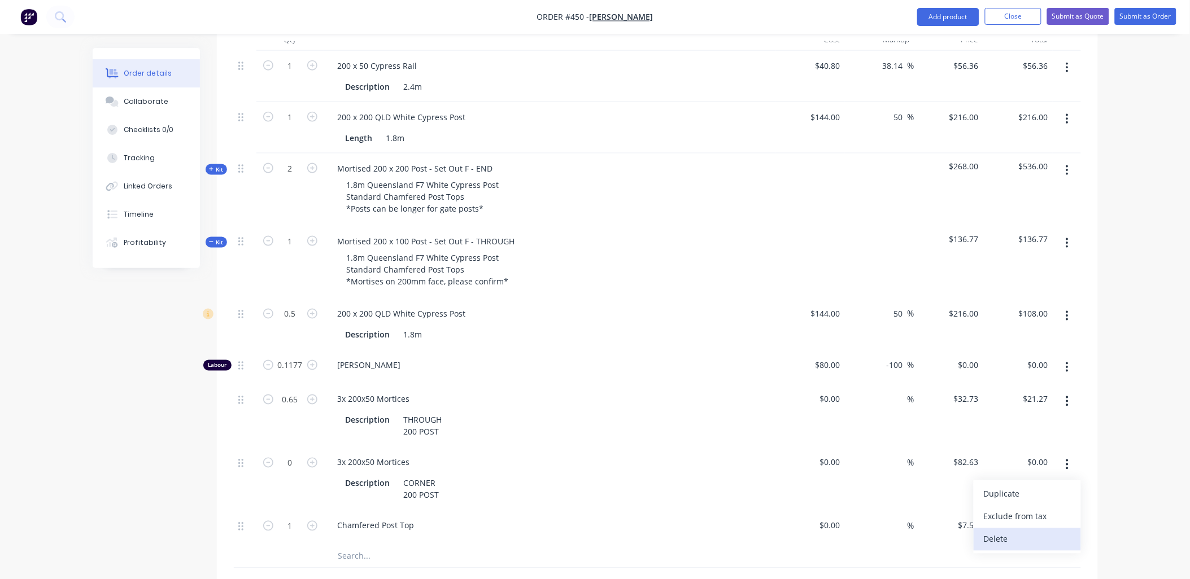
click at [1050, 531] on div "Delete" at bounding box center [1027, 539] width 87 height 16
click at [975, 357] on input "0" at bounding box center [976, 365] width 13 height 16
type input "100"
type input "25"
type input "$100.00"
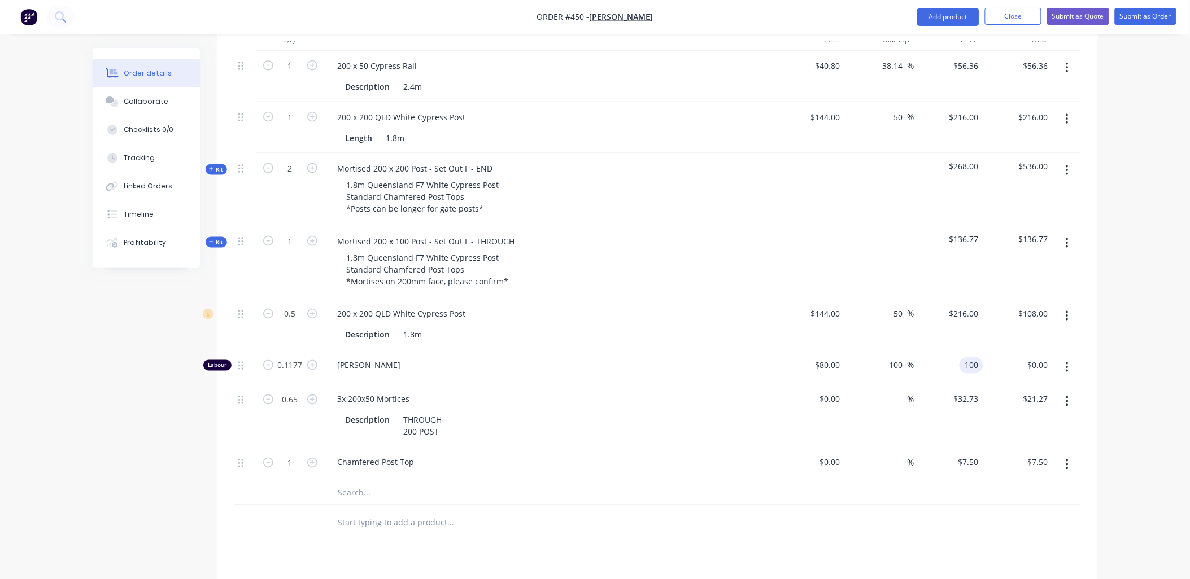
type input "$11.77"
click at [997, 299] on div "$108.00 $108.00" at bounding box center [1017, 324] width 69 height 51
click at [313, 236] on icon "button" at bounding box center [312, 241] width 10 height 10
type input "2"
type input "1"
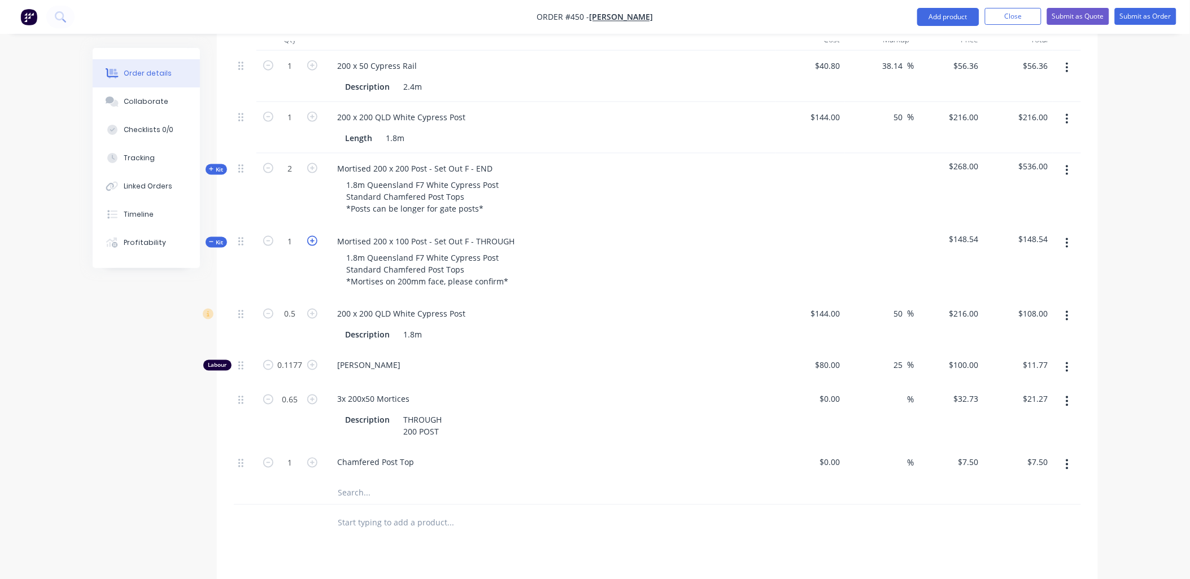
type input "$216.00"
type input "0.2354"
type input "$23.54"
type input "1.3"
type input "$42.55"
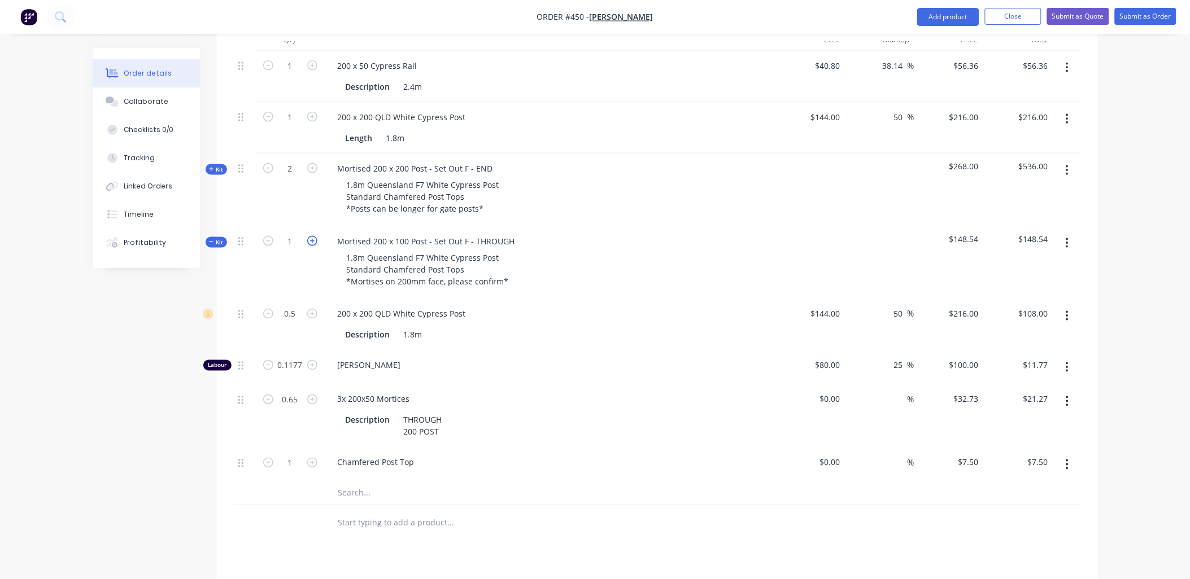
type input "2"
type input "$15.00"
click at [313, 236] on icon "button" at bounding box center [312, 241] width 10 height 10
type input "3"
type input "1.5"
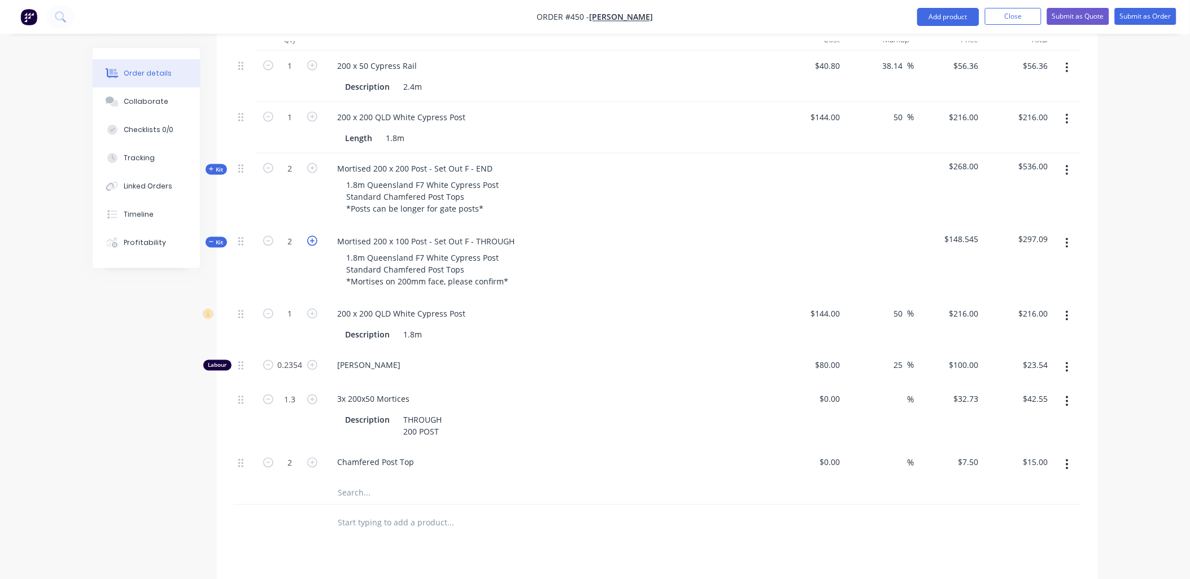
type input "$324.00"
type input "0.3531"
type input "$35.31"
type input "1.95"
type input "$63.82"
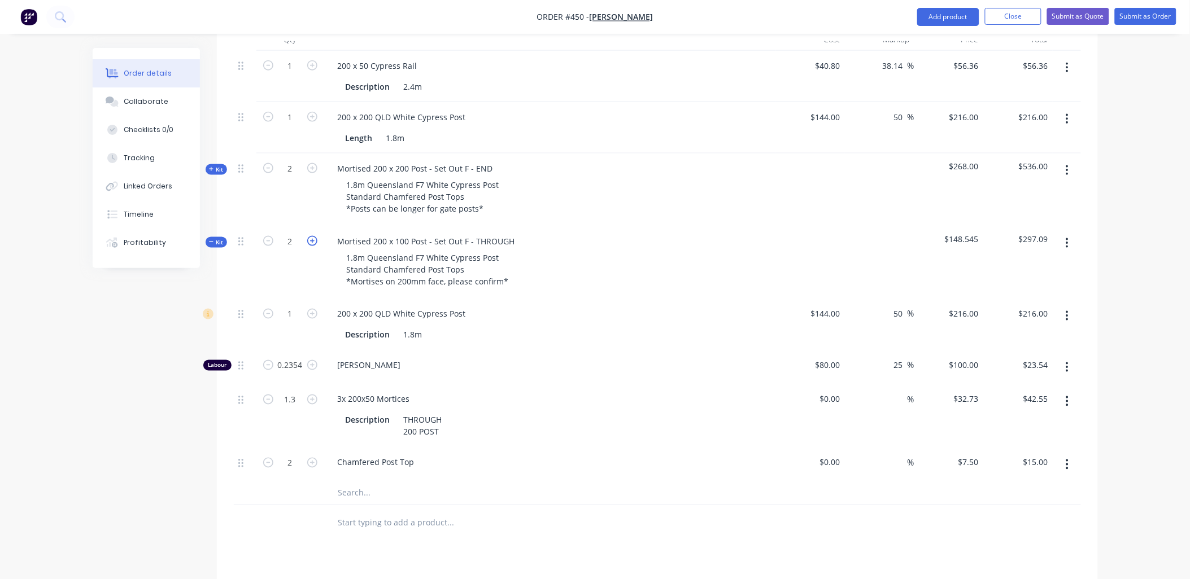
type input "3"
type input "$22.50"
click at [313, 236] on icon "button" at bounding box center [312, 241] width 10 height 10
type input "4"
type input "2"
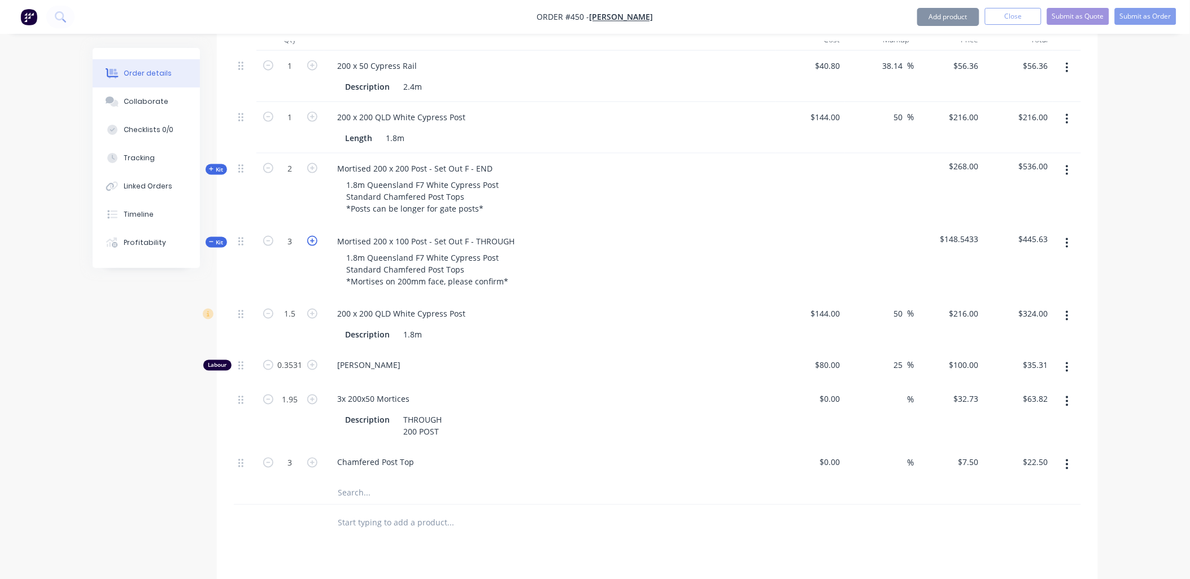
type input "$432.00"
type input "0.4708"
type input "$47.08"
type input "2.6"
type input "$85.10"
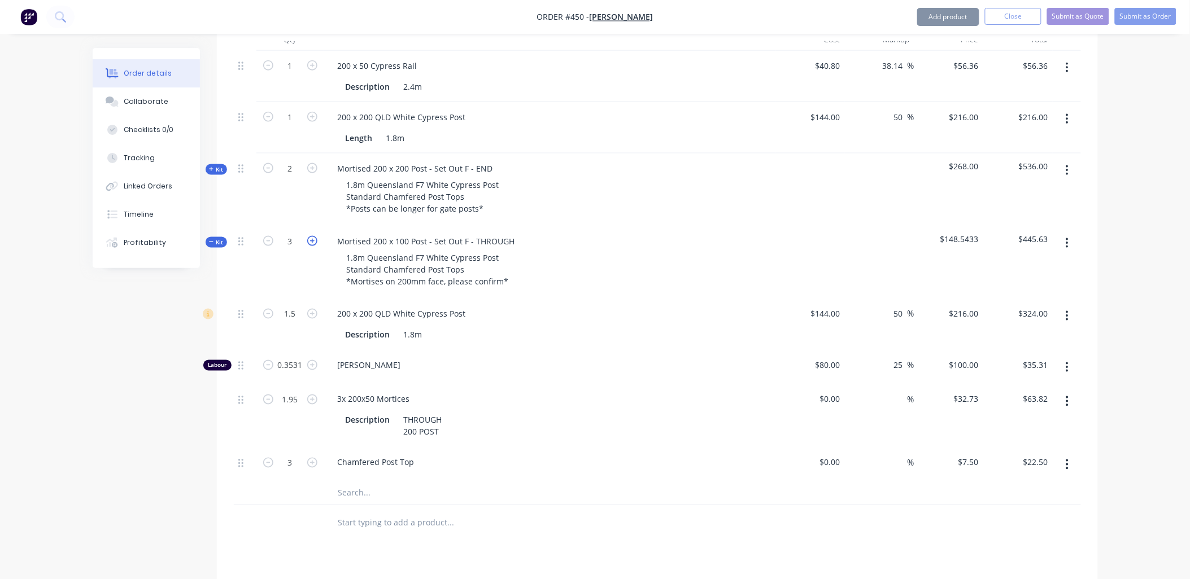
type input "4"
type input "$30.00"
click at [298, 391] on input "2.6" at bounding box center [290, 399] width 29 height 17
type input "2.5"
type input "$81.83"
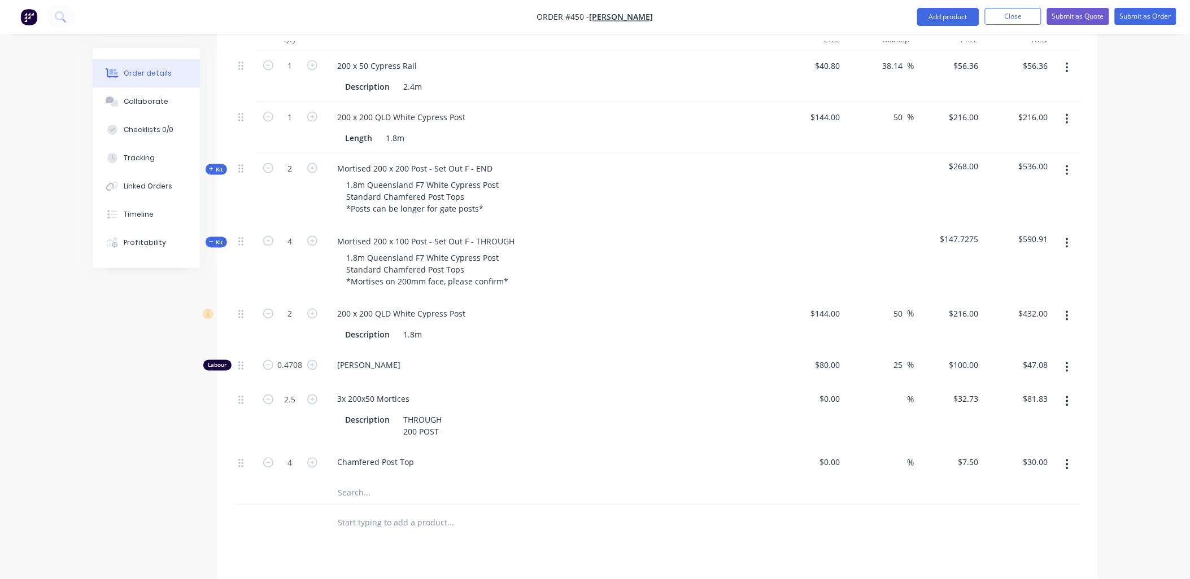
click at [266, 385] on div "2.5" at bounding box center [290, 415] width 68 height 63
click at [296, 391] on input "2.5" at bounding box center [290, 399] width 29 height 17
type input "2"
type input "$65.46"
click at [255, 384] on div at bounding box center [245, 415] width 23 height 63
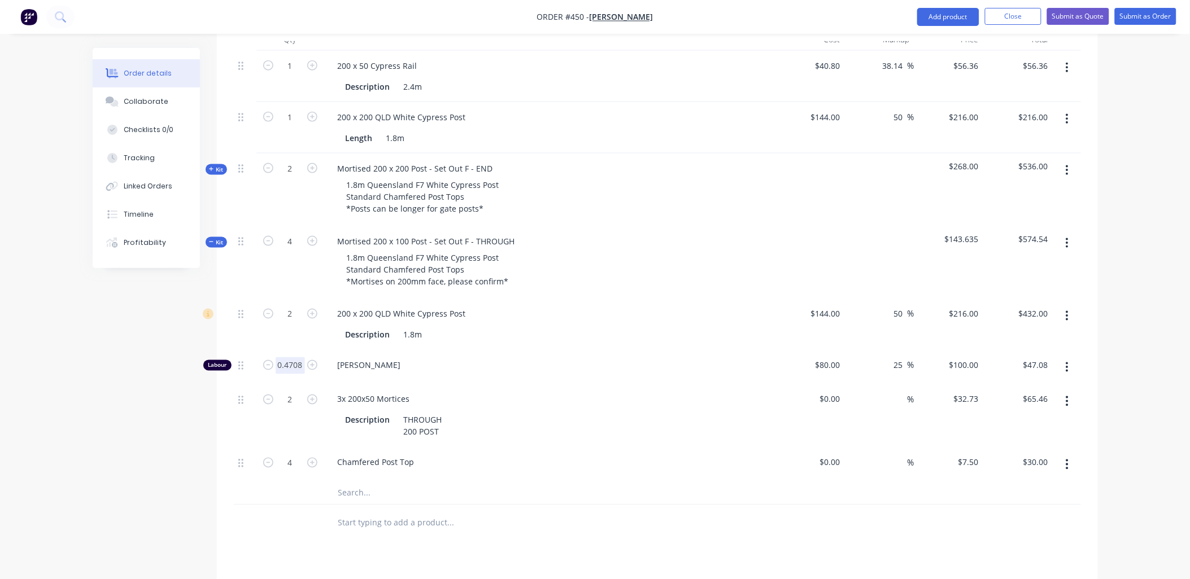
click at [290, 357] on input "0.4708" at bounding box center [290, 365] width 29 height 17
type input "0.4"
type input "$40.00"
click at [285, 300] on div "2" at bounding box center [290, 324] width 68 height 51
click at [295, 455] on input "4" at bounding box center [290, 463] width 29 height 17
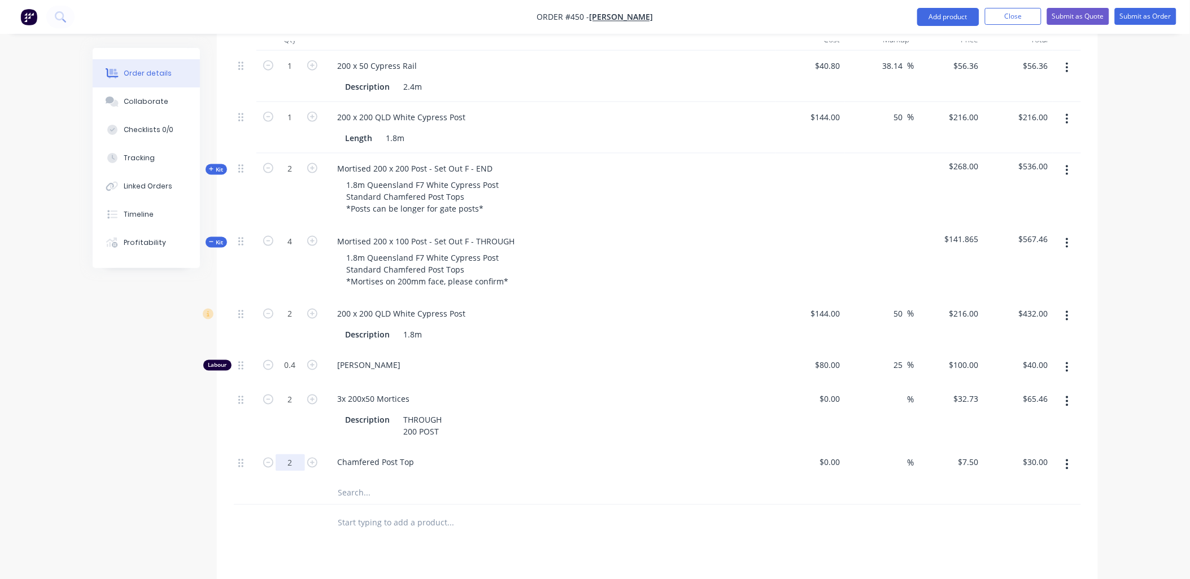
type input "2"
type input "$15.00"
click at [289, 482] on div at bounding box center [290, 493] width 68 height 23
click at [288, 455] on input "2" at bounding box center [290, 463] width 29 height 17
type input "2.5"
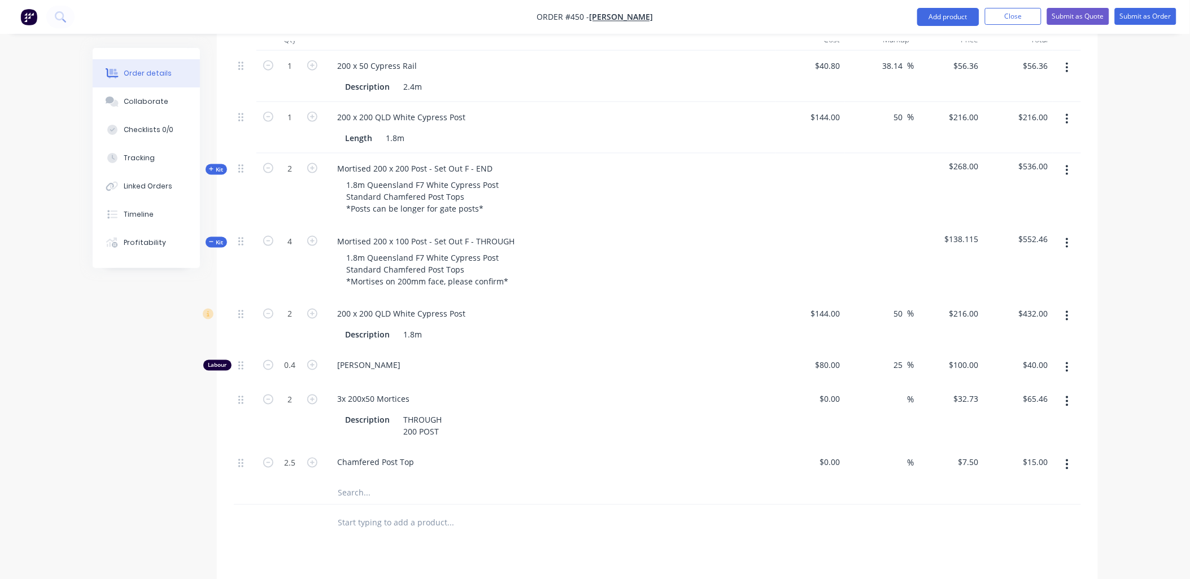
type input "$18.75"
click at [291, 482] on div at bounding box center [290, 493] width 68 height 23
click at [295, 455] on input "2.5" at bounding box center [290, 463] width 29 height 17
type input "2"
type input "$15.00"
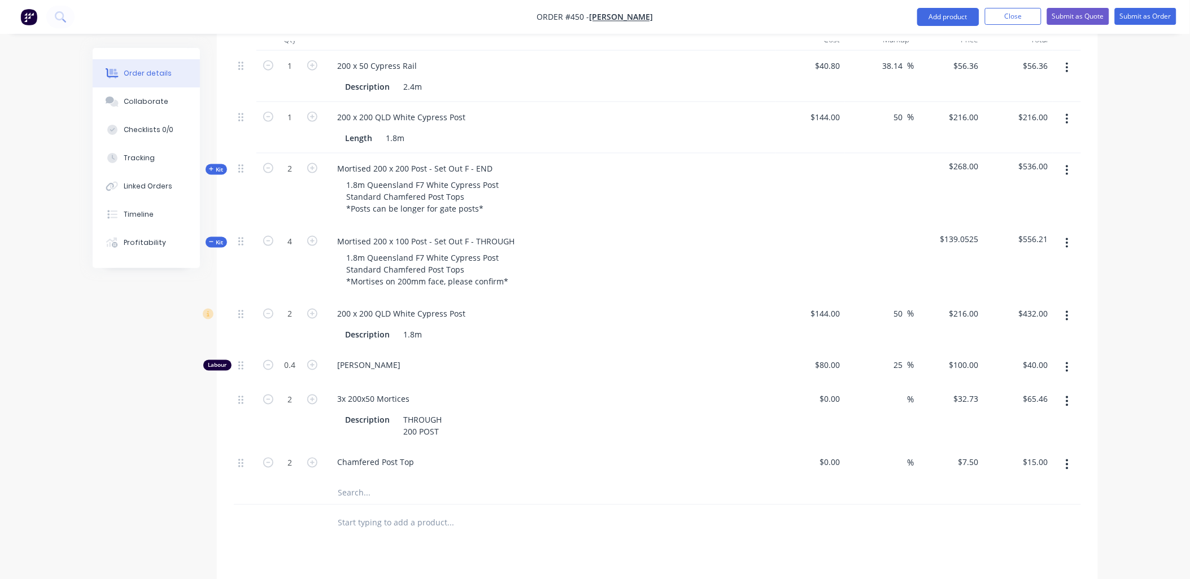
click at [295, 482] on div at bounding box center [290, 493] width 68 height 23
click at [300, 392] on div "2" at bounding box center [290, 415] width 68 height 63
click at [291, 357] on input "0.4" at bounding box center [290, 365] width 29 height 17
click at [364, 482] on input "text" at bounding box center [451, 493] width 226 height 23
click at [1060, 233] on button "button" at bounding box center [1067, 243] width 27 height 20
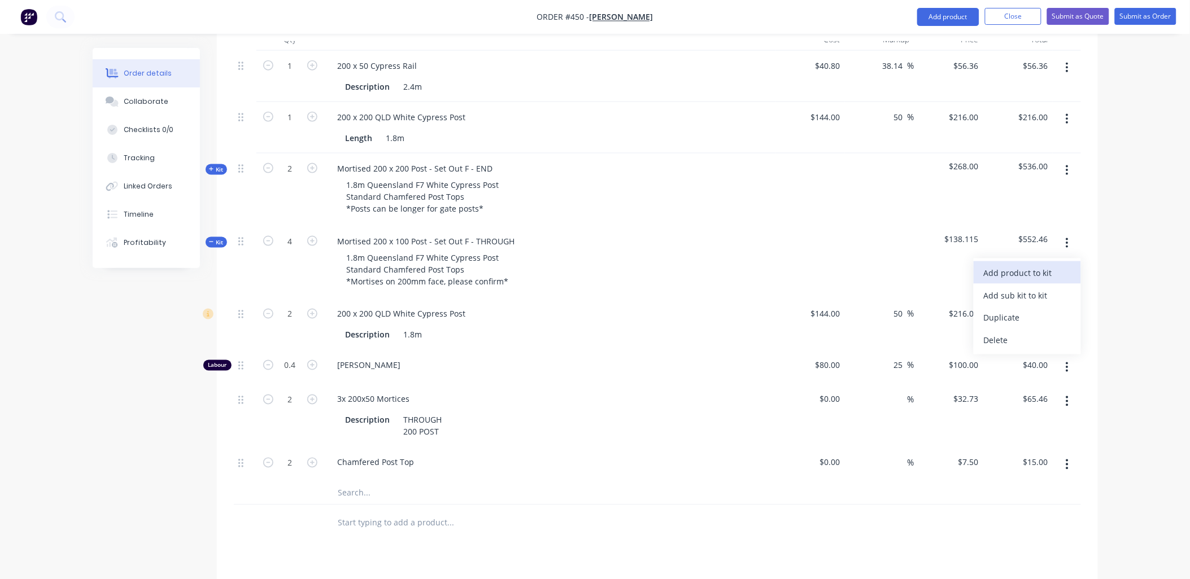
click at [1056, 265] on div "Add product to kit" at bounding box center [1027, 273] width 87 height 16
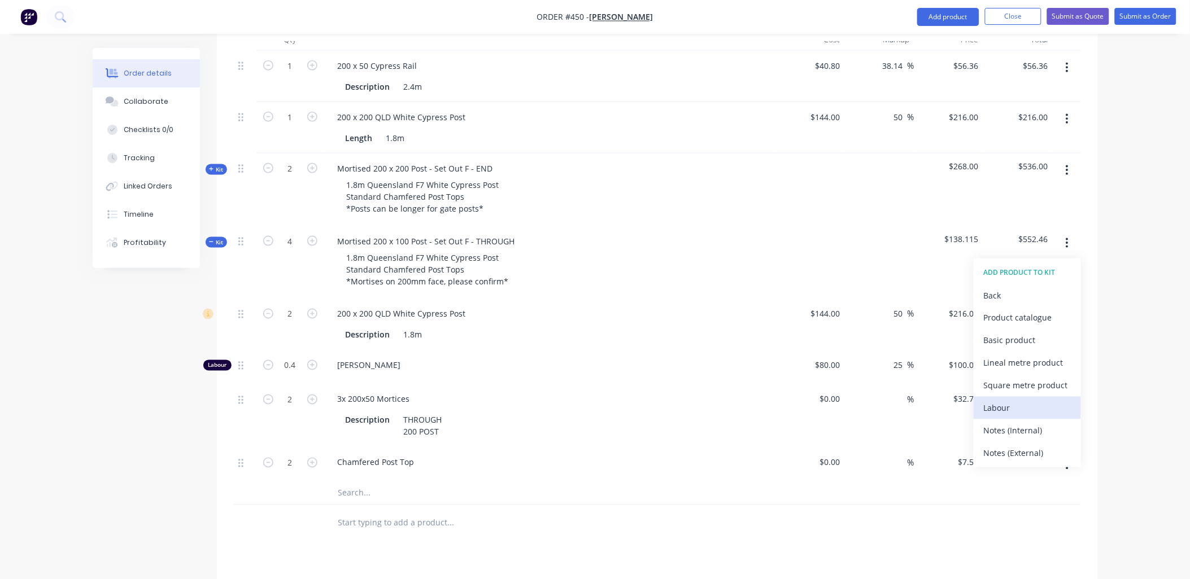
click at [1019, 349] on div "ADD PRODUCT TO KIT Back Product catalogue Basic product Lineal metre product Sq…" at bounding box center [1026, 363] width 107 height 209
click at [1006, 400] on div "Labour" at bounding box center [1027, 408] width 87 height 16
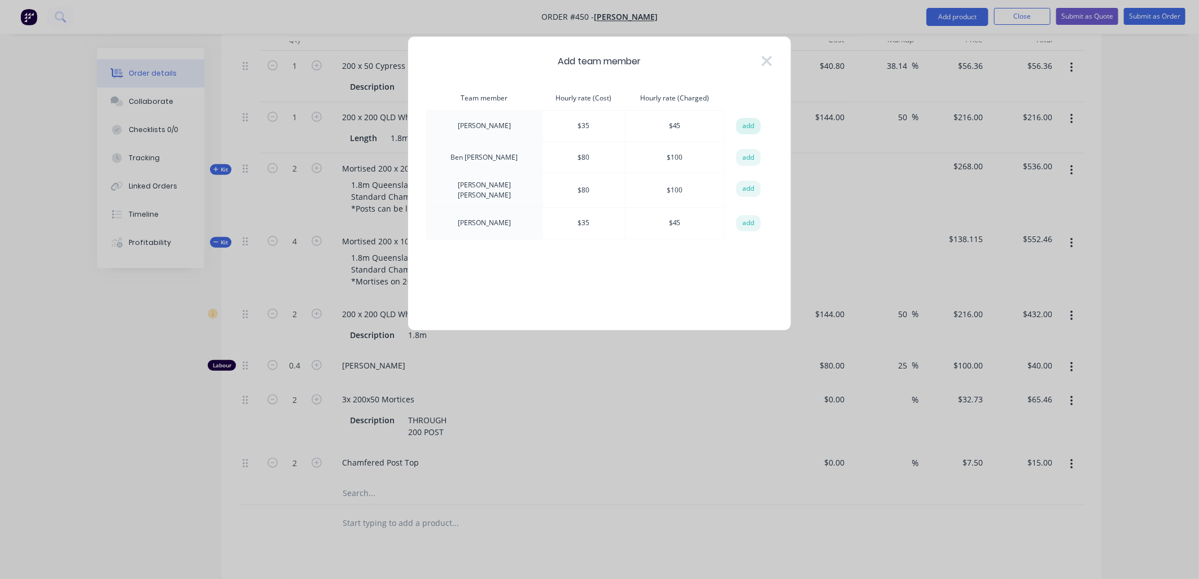
click at [744, 129] on button "add" at bounding box center [748, 126] width 25 height 17
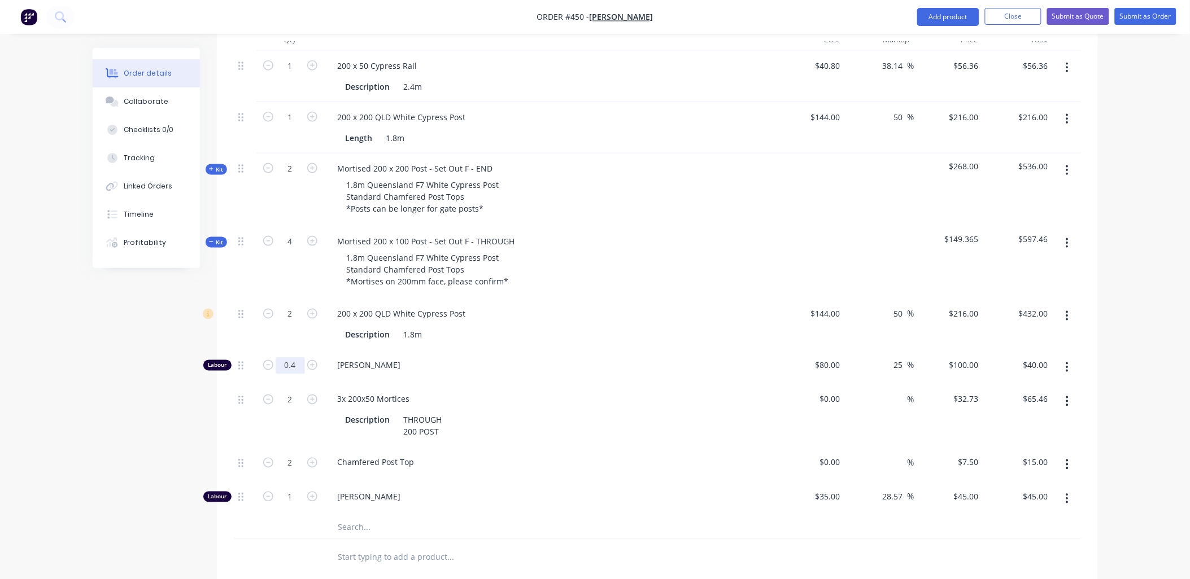
click at [296, 357] on input "0.4" at bounding box center [290, 365] width 29 height 17
type input "0.15"
type input "$15.00"
click at [253, 384] on div at bounding box center [245, 415] width 23 height 63
click at [295, 489] on input "1" at bounding box center [290, 497] width 29 height 17
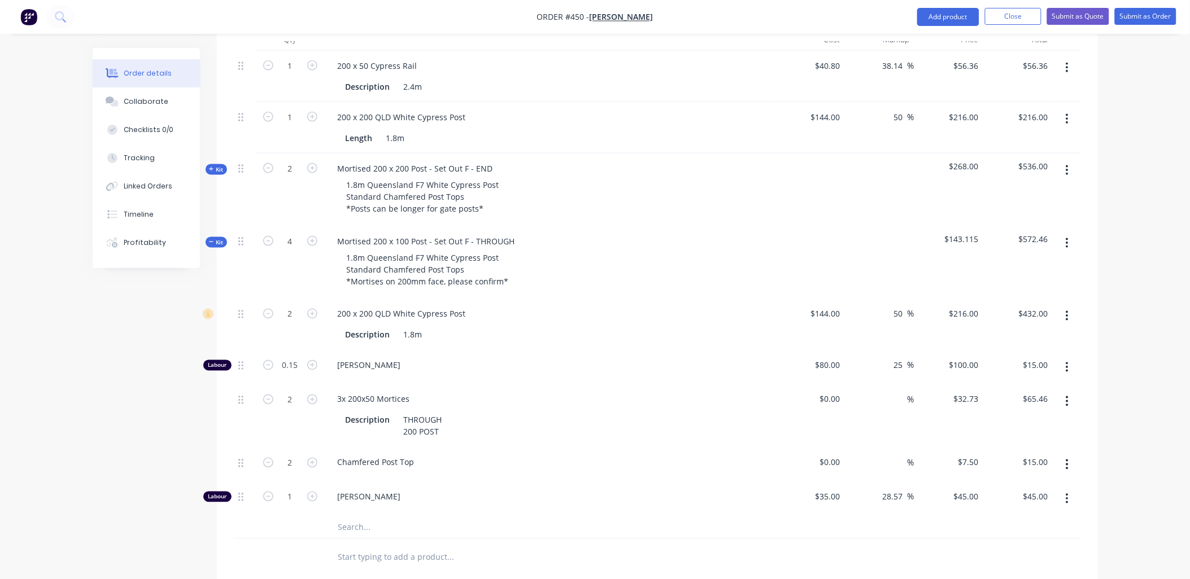
click at [291, 516] on div at bounding box center [290, 527] width 68 height 23
click at [290, 489] on input "1" at bounding box center [290, 497] width 29 height 17
type input "0.8"
type input "$36.00"
click at [259, 516] on div at bounding box center [290, 527] width 68 height 23
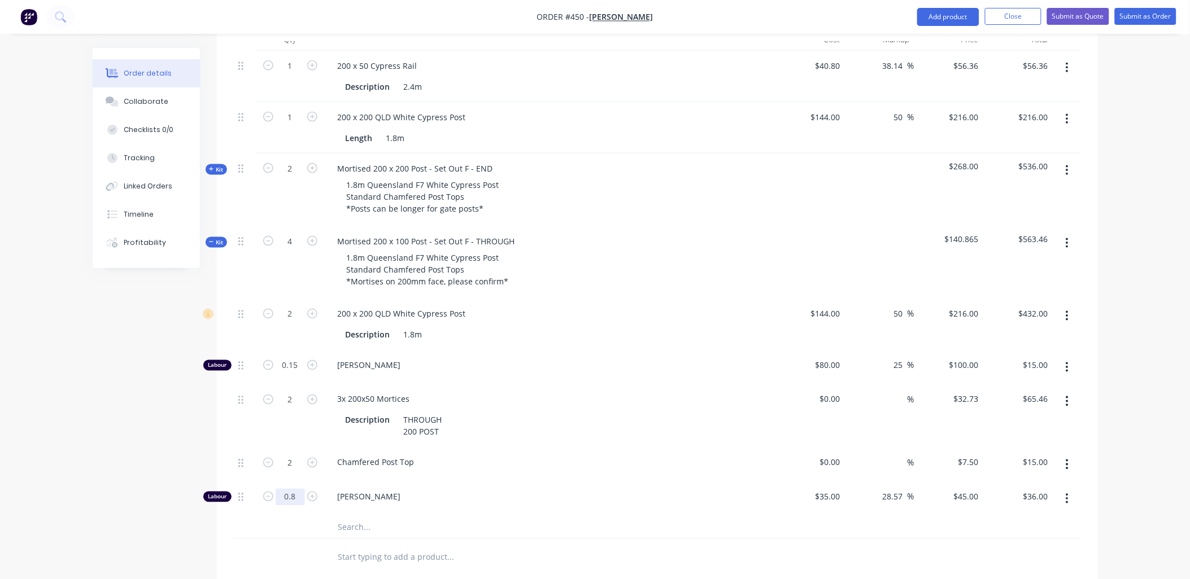
click at [283, 489] on input "0.8" at bounding box center [290, 497] width 29 height 17
type input "0.6"
type input "$27.00"
click at [277, 516] on div at bounding box center [290, 527] width 68 height 23
click at [302, 357] on input "0.15" at bounding box center [290, 365] width 29 height 17
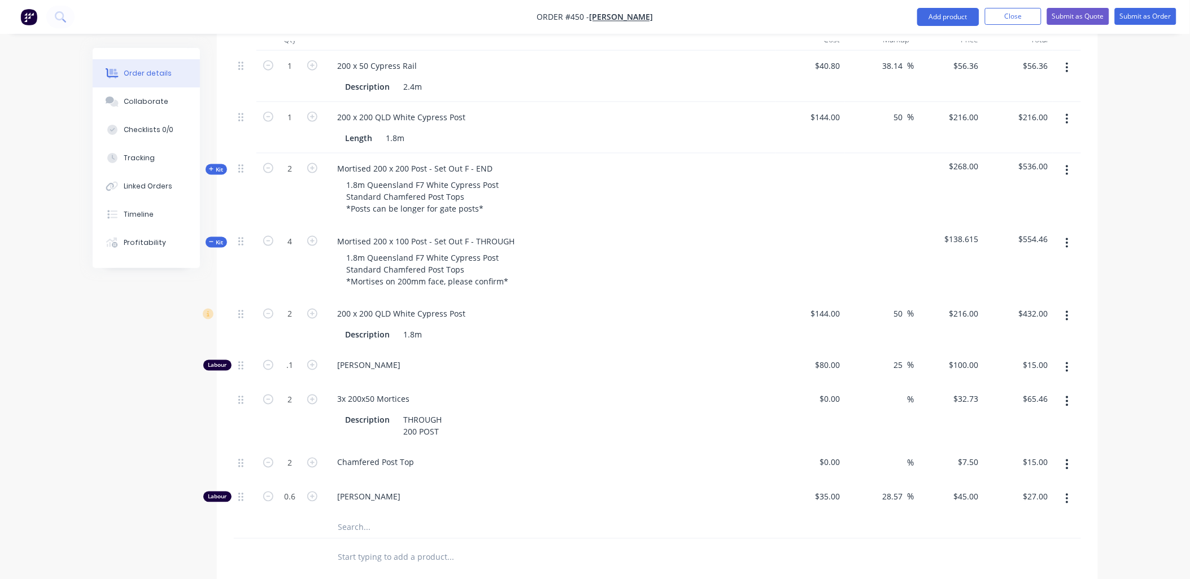
type input "0.1"
type input "$10.00"
click at [292, 299] on div "2" at bounding box center [290, 324] width 68 height 51
click at [1069, 357] on button "button" at bounding box center [1067, 367] width 27 height 20
click at [1034, 434] on div "Delete" at bounding box center [1027, 442] width 87 height 16
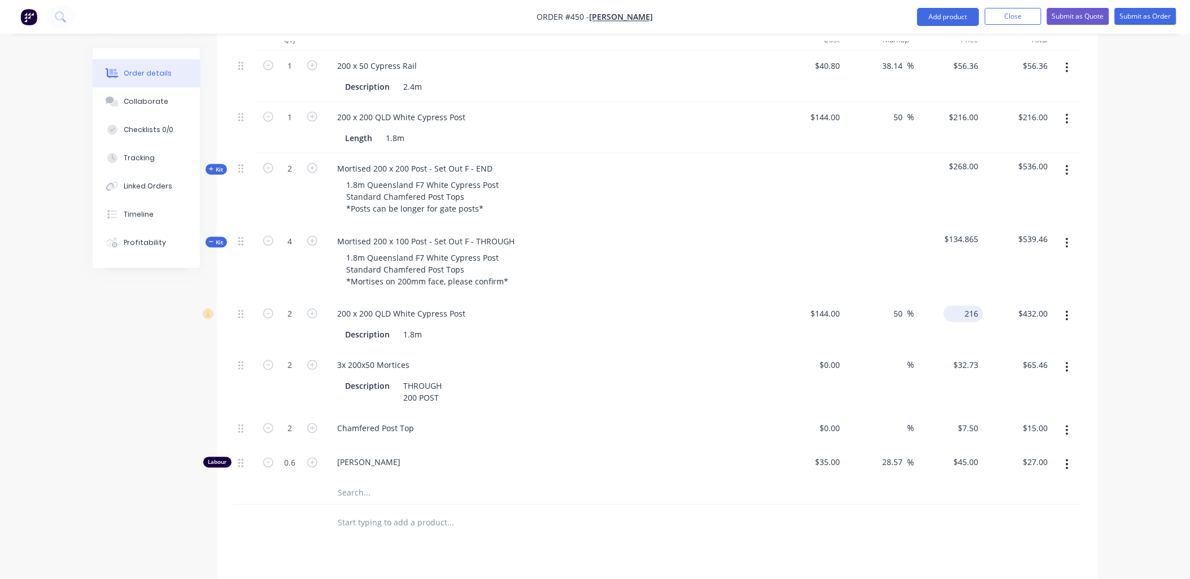
click at [966, 306] on input "216" at bounding box center [965, 314] width 35 height 16
type input "210"
type input "45.83"
type input "$210.00"
type input "$420.00"
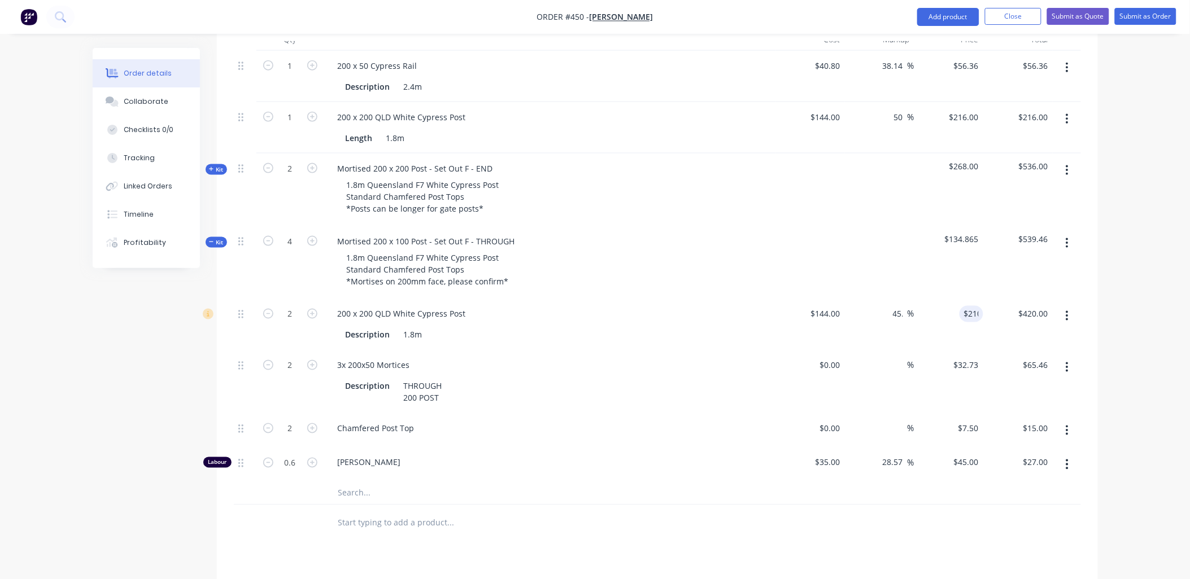
click at [965, 299] on div "$210.00 210" at bounding box center [948, 324] width 69 height 51
click at [969, 357] on input "32.73" at bounding box center [967, 365] width 30 height 16
type input "$30.00"
type input "$60.00"
click at [969, 351] on div "$30.00 30" at bounding box center [948, 382] width 69 height 63
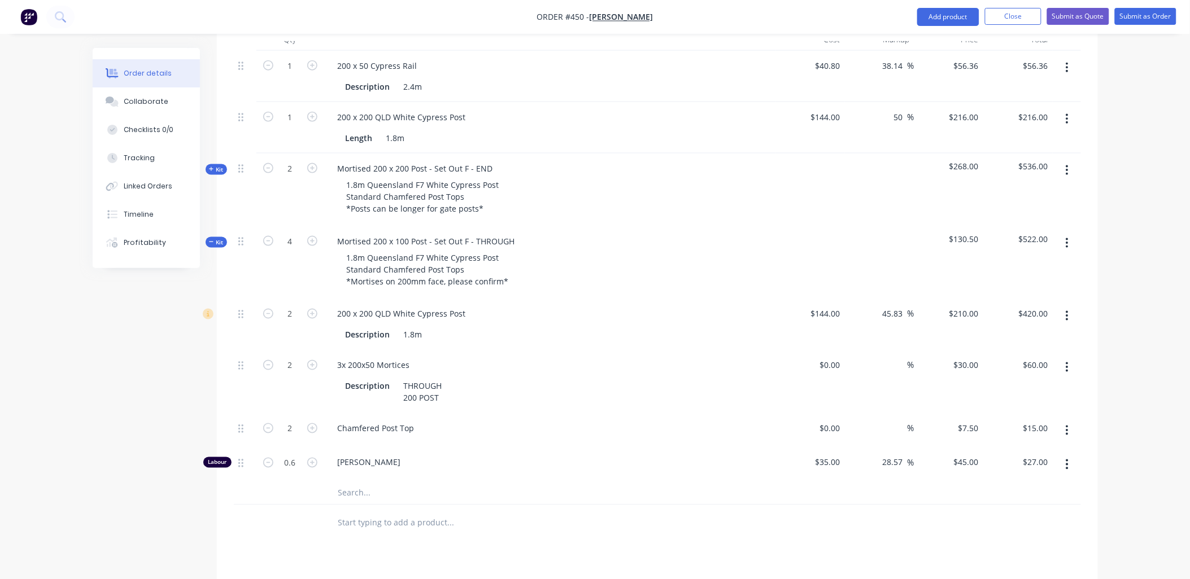
click at [217, 238] on span "Kit" at bounding box center [216, 242] width 15 height 8
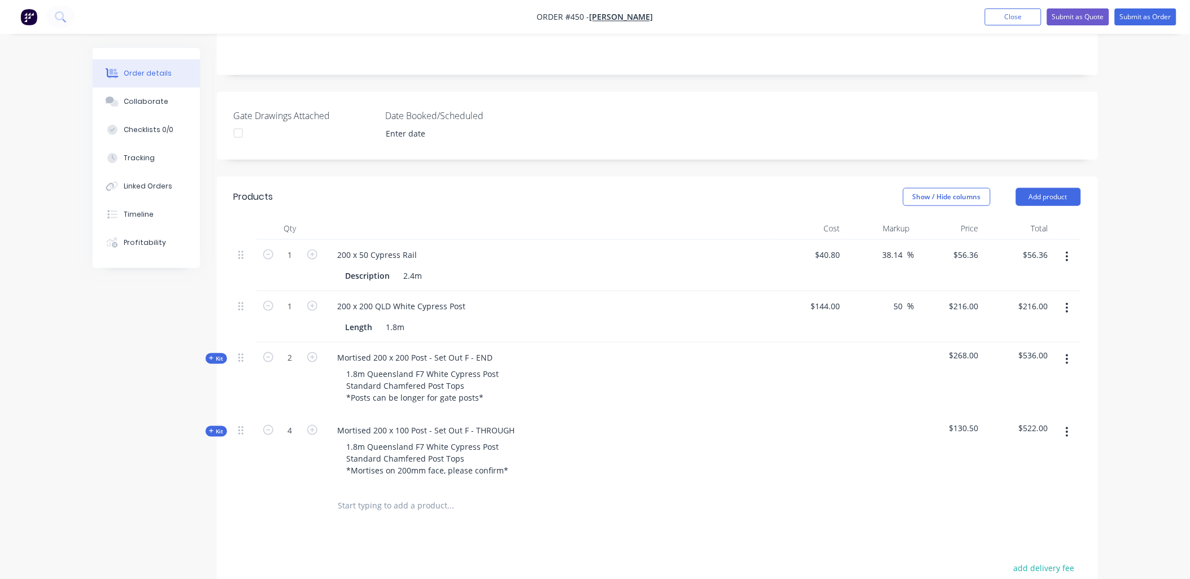
scroll to position [270, 0]
click at [299, 248] on input "1" at bounding box center [290, 256] width 29 height 17
type input "15"
type input "$845.40"
click at [332, 178] on header "Products Show / Hide columns Add product" at bounding box center [657, 198] width 881 height 41
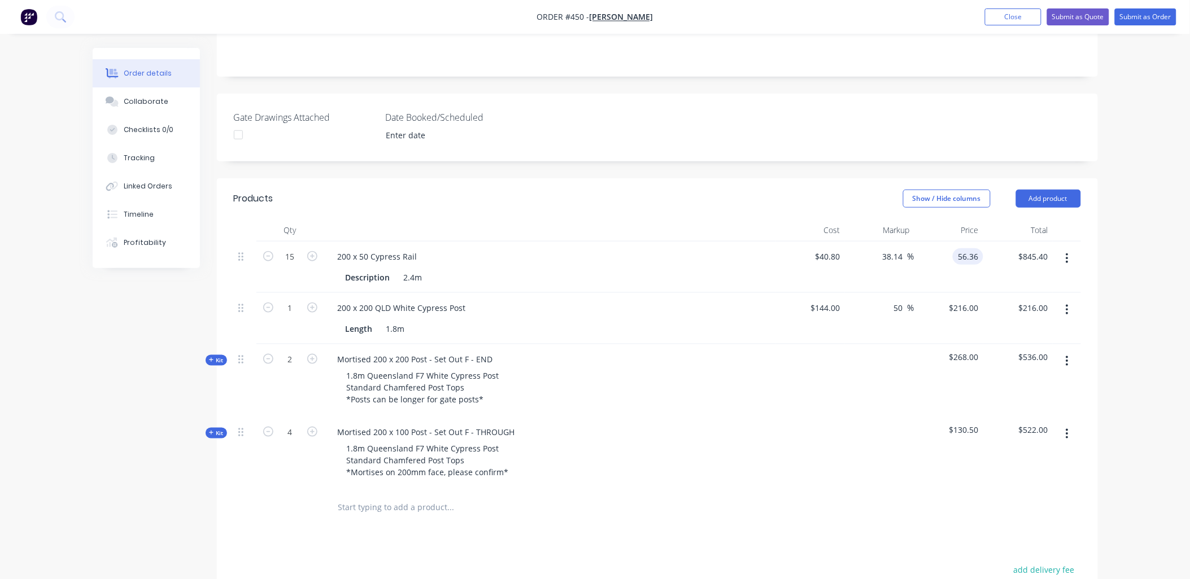
click at [973, 248] on input "56.36" at bounding box center [970, 256] width 26 height 16
type input "55"
type input "34.8"
type input "$55.00"
type input "$825.00"
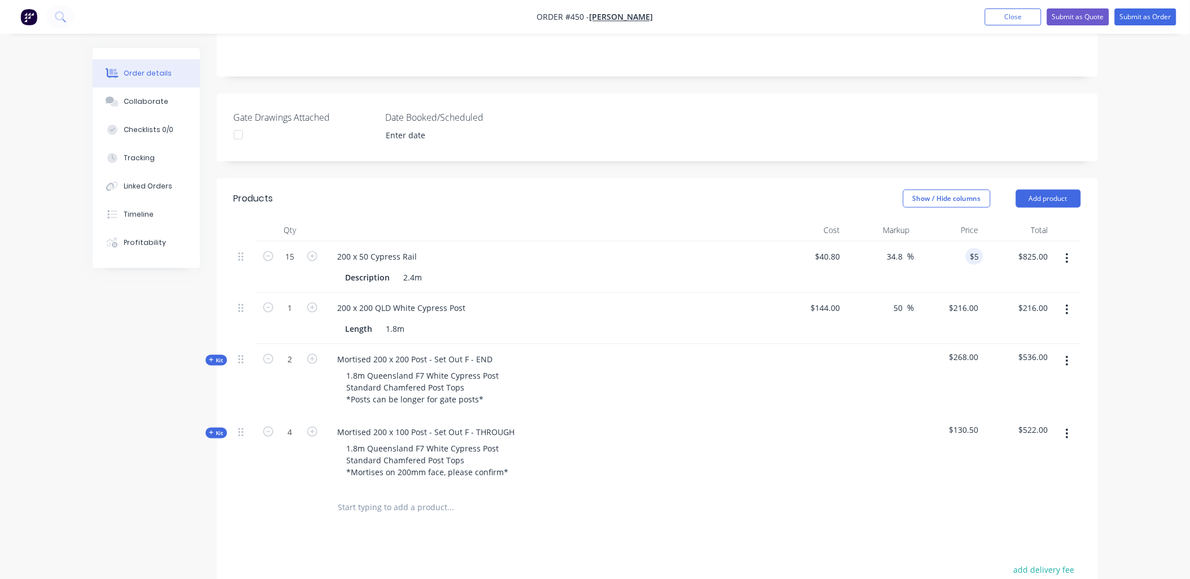
click at [973, 242] on div "$55.00 5" at bounding box center [948, 267] width 69 height 51
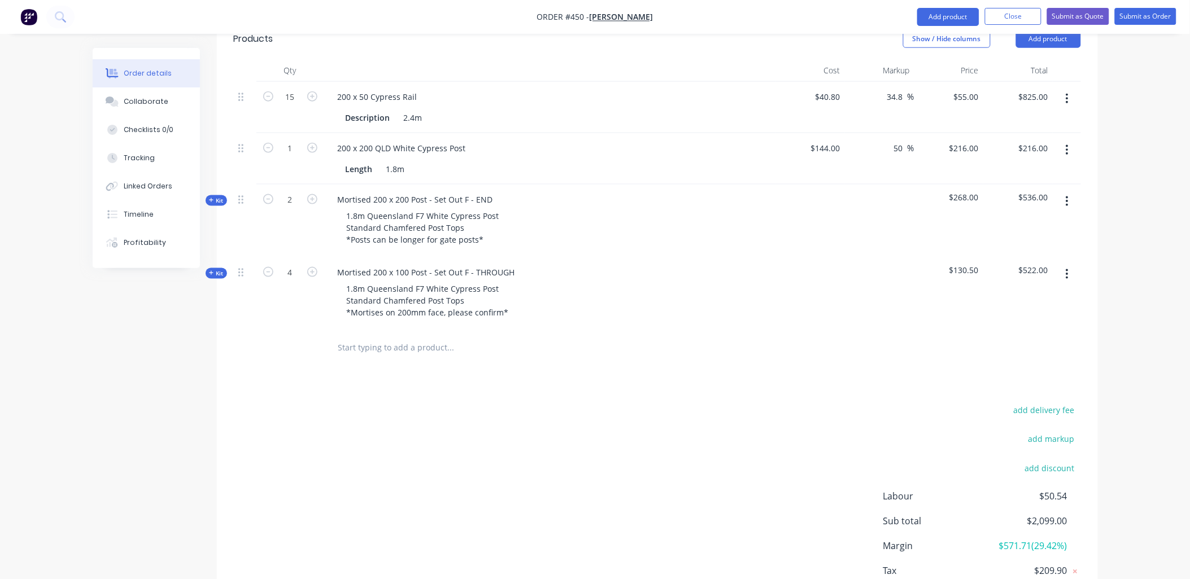
scroll to position [458, 0]
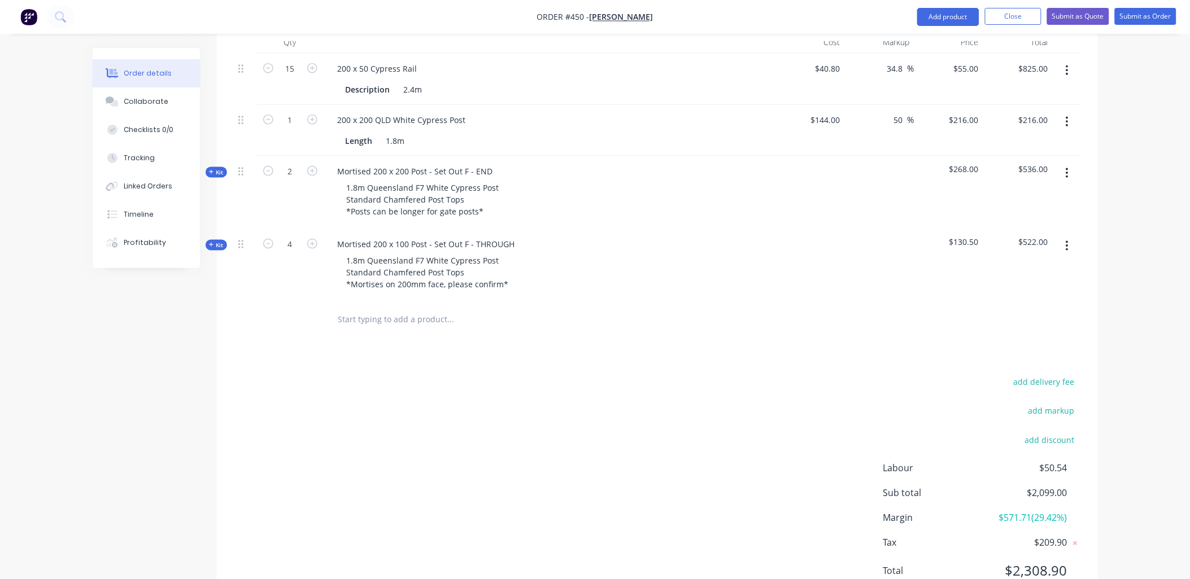
click at [377, 309] on input "text" at bounding box center [451, 320] width 226 height 23
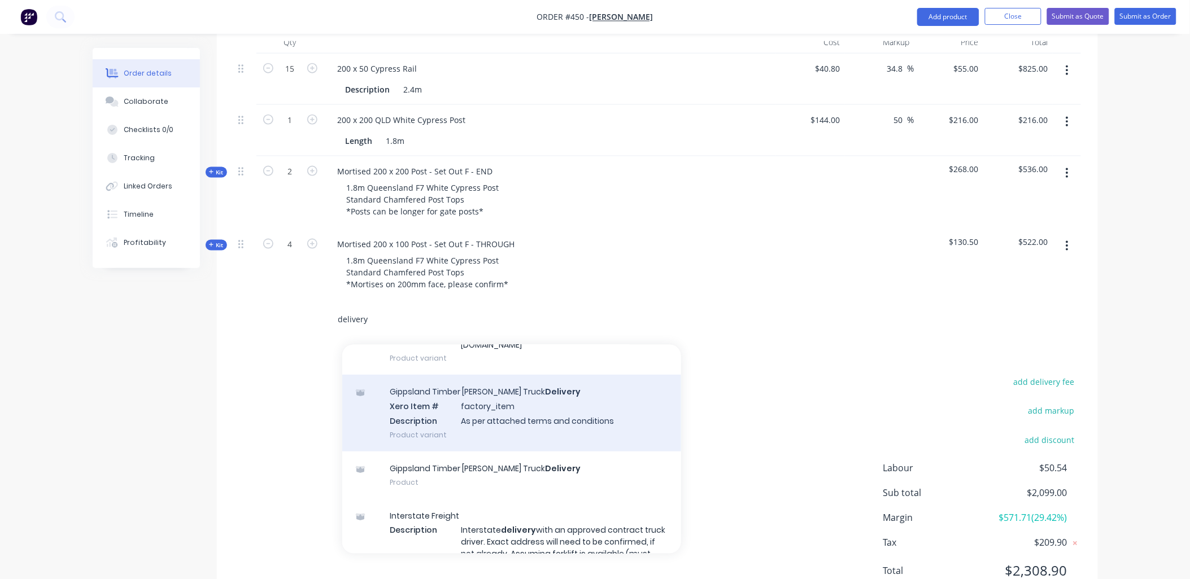
scroll to position [313, 0]
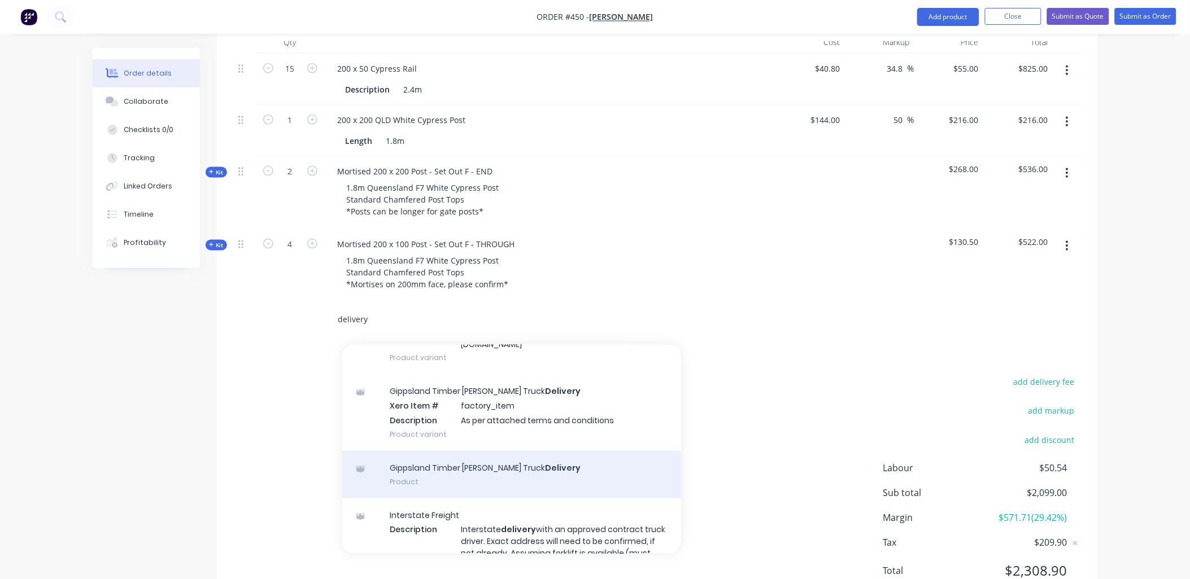
type input "delivery"
click at [451, 451] on div "Gippsland Timber [PERSON_NAME] Truck Delivery Product" at bounding box center [511, 474] width 339 height 47
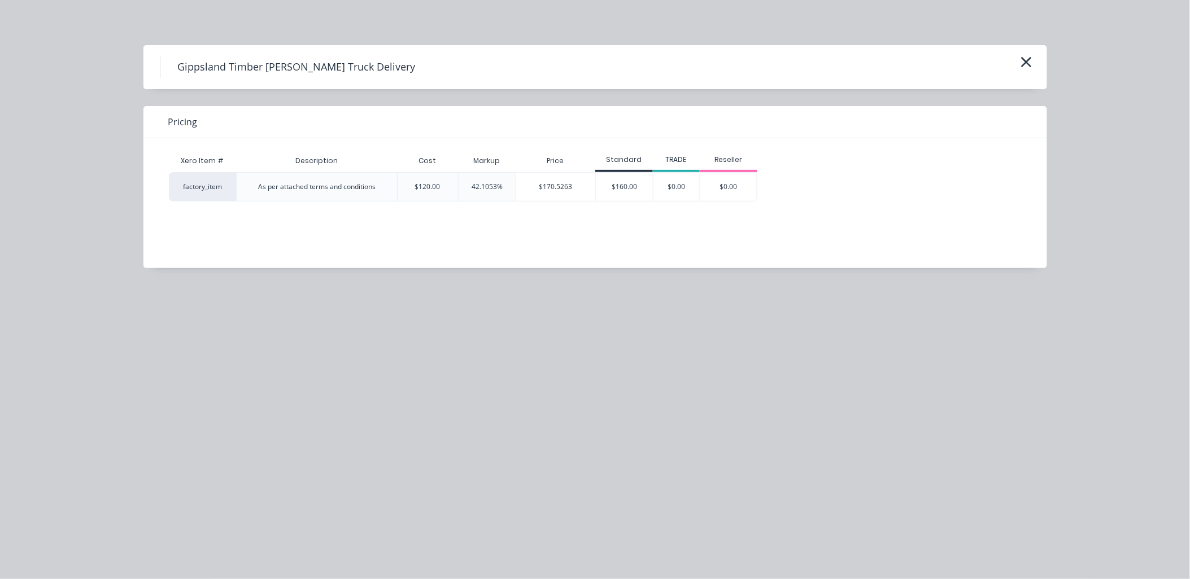
click at [610, 188] on div "$160.00" at bounding box center [624, 187] width 57 height 28
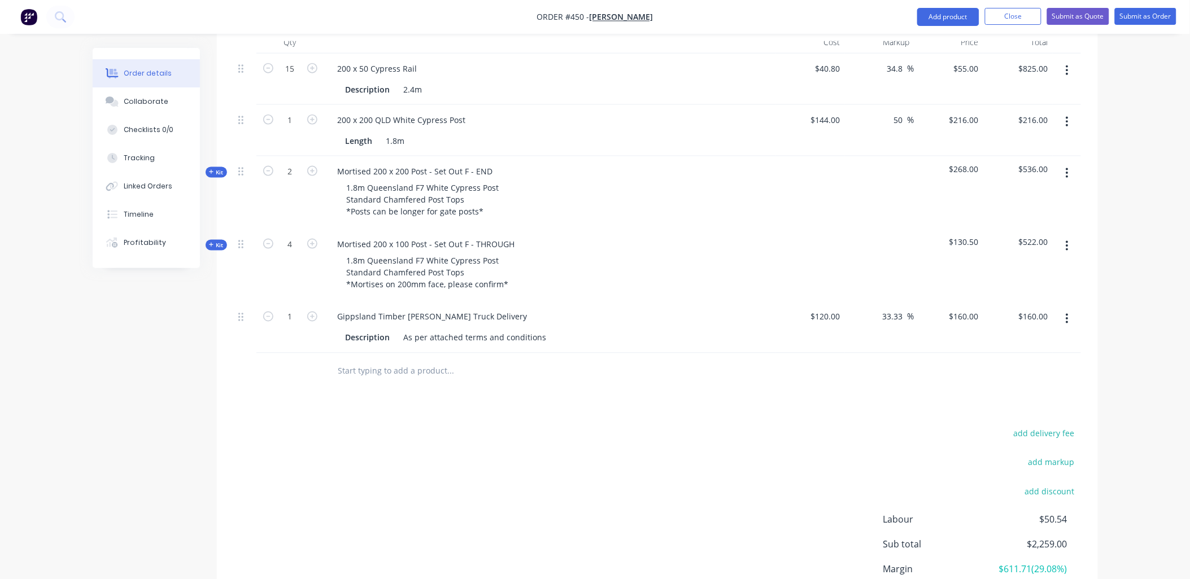
click at [212, 243] on icon at bounding box center [211, 245] width 5 height 5
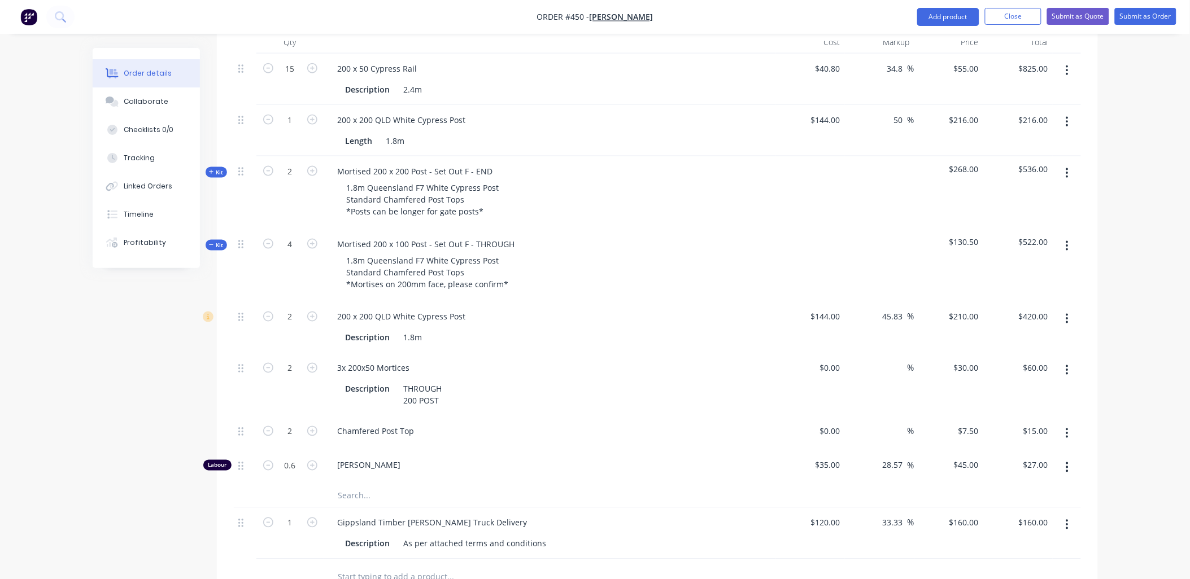
click at [212, 244] on icon at bounding box center [211, 244] width 5 height 1
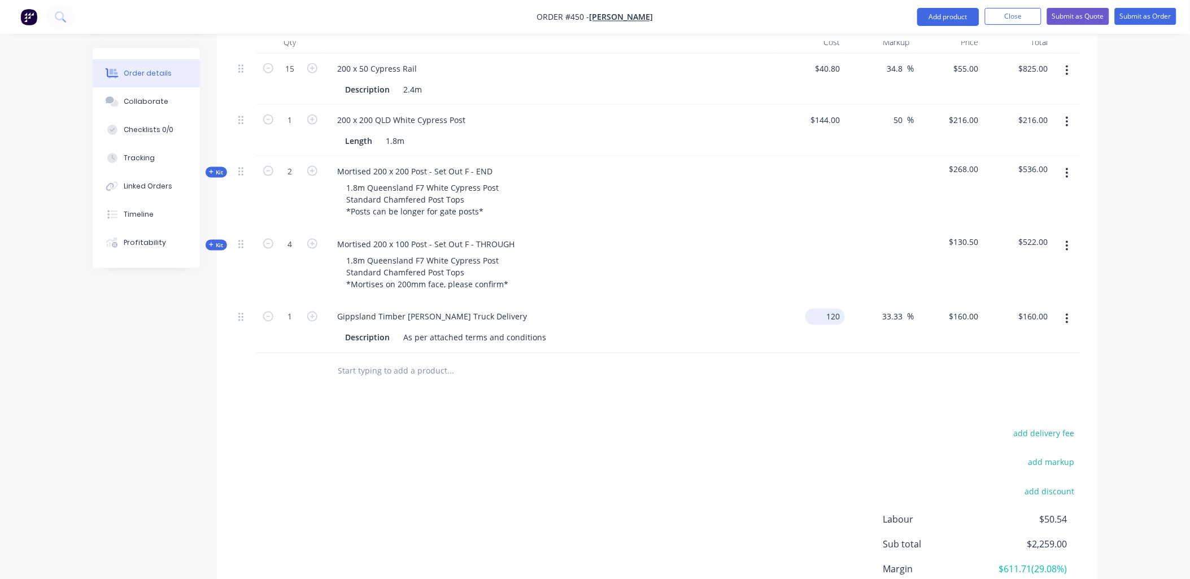
click at [837, 309] on input "120" at bounding box center [827, 317] width 35 height 16
type input "$330.00"
type input "$440.00"
click at [849, 302] on div "33.33 33.33 %" at bounding box center [879, 327] width 69 height 51
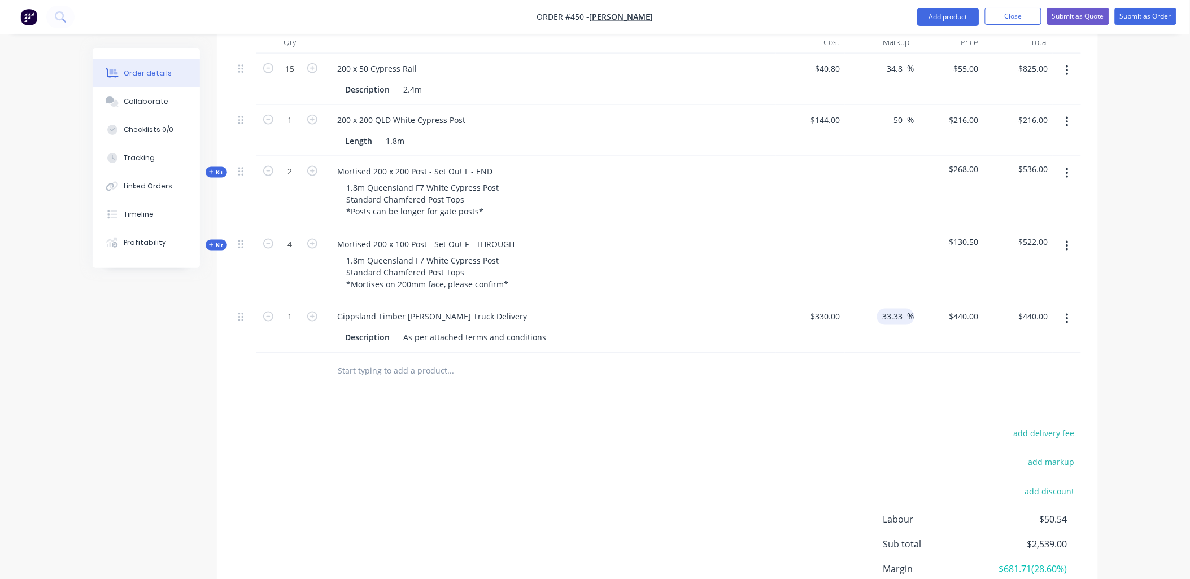
click at [896, 309] on input "33.33" at bounding box center [894, 317] width 26 height 16
type input "33.34"
type input "$440.022"
type input "$440.02"
click at [894, 302] on div "33.34 33.3353 %" at bounding box center [879, 327] width 69 height 51
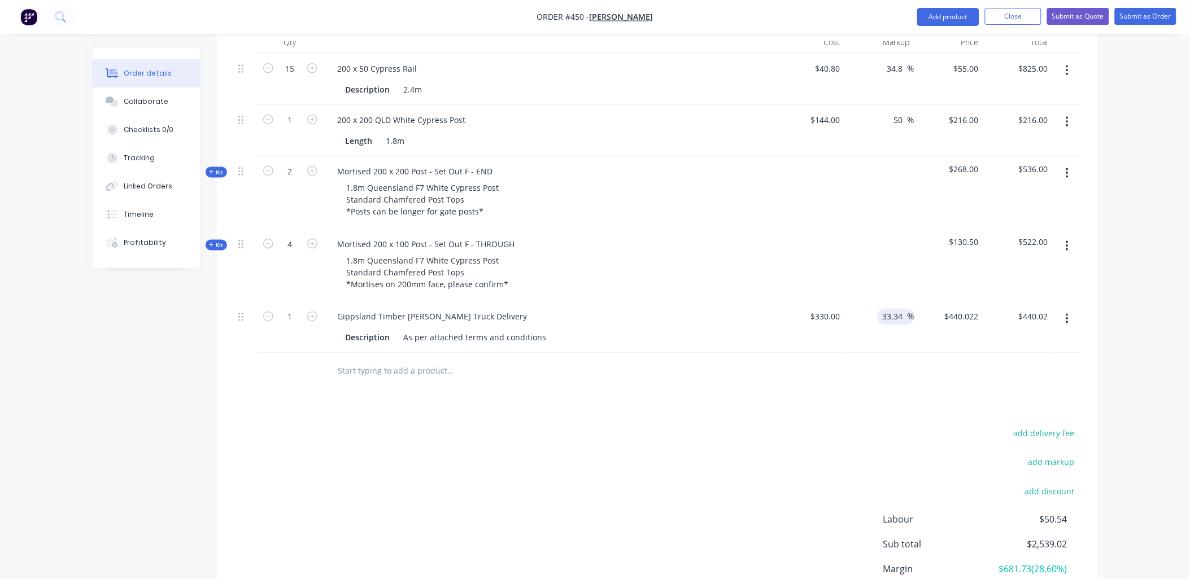
click at [899, 309] on input "33.34" at bounding box center [894, 317] width 26 height 16
click at [898, 309] on input "33.334" at bounding box center [892, 317] width 30 height 16
type input "35"
type input "$445.50"
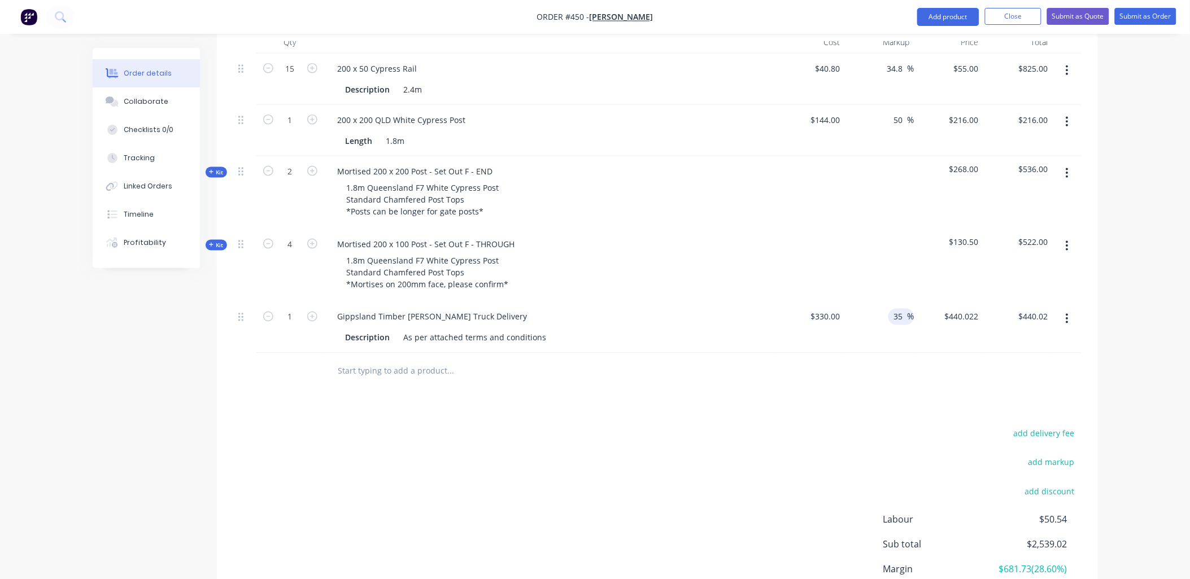
type input "$445.50"
click at [895, 302] on div "35 35 %" at bounding box center [879, 327] width 69 height 51
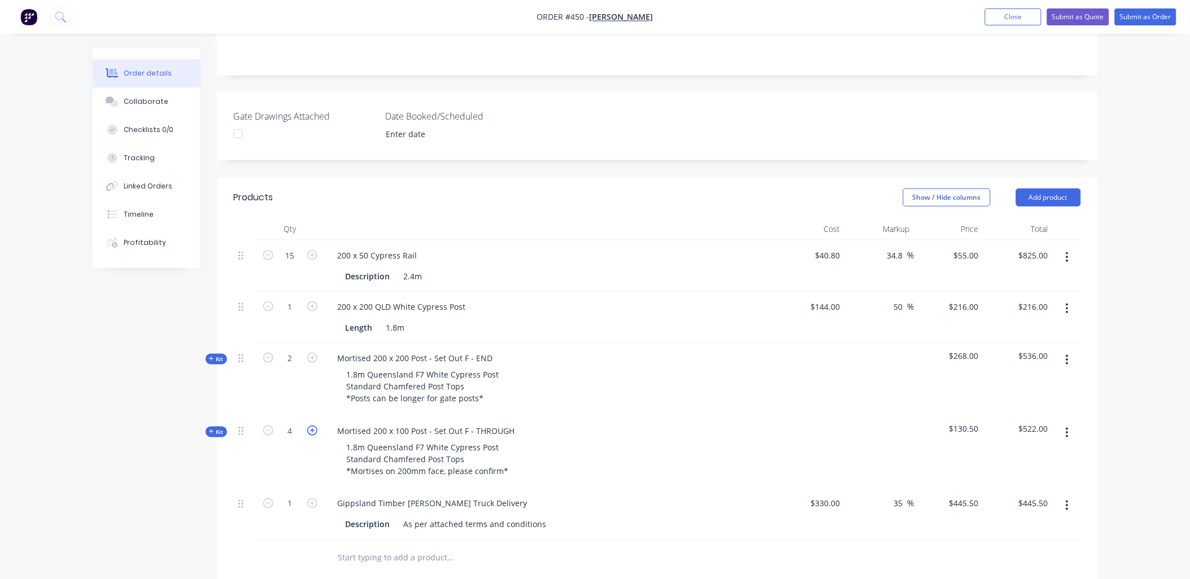
scroll to position [270, 0]
click at [466, 300] on div "200 x 200 QLD White Cypress Post" at bounding box center [402, 308] width 146 height 16
click at [482, 248] on div "200 x 50 Cypress Rail" at bounding box center [550, 256] width 443 height 16
drag, startPoint x: 361, startPoint y: 509, endPoint x: 369, endPoint y: 510, distance: 7.4
click at [362, 548] on input "text" at bounding box center [451, 559] width 226 height 23
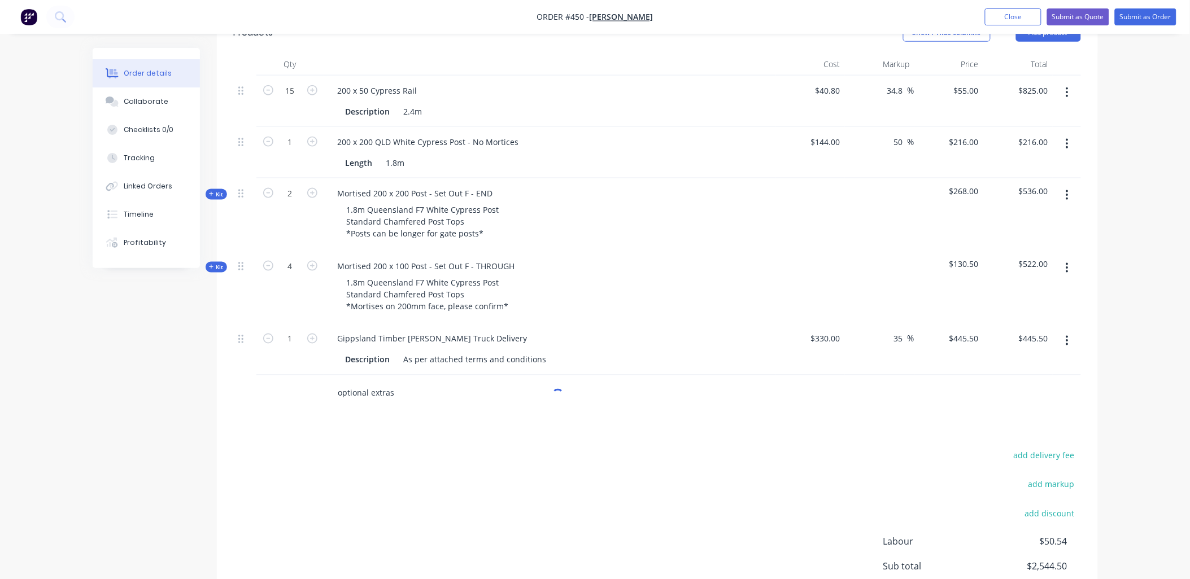
scroll to position [509, 0]
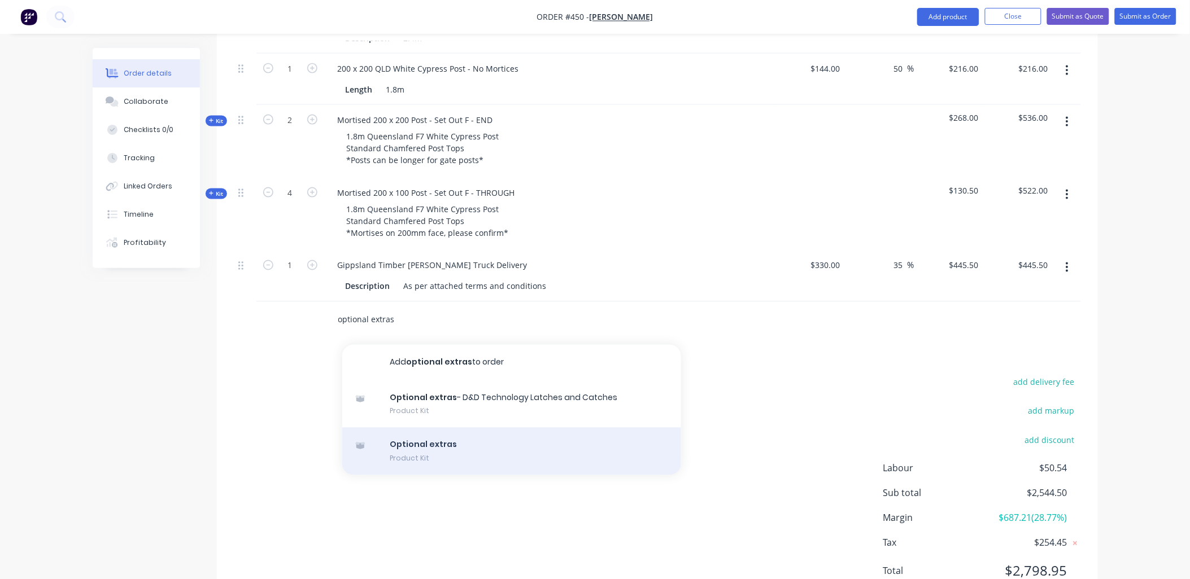
type input "optional extras"
click at [422, 428] on div "Optional extras Product Kit" at bounding box center [511, 451] width 339 height 47
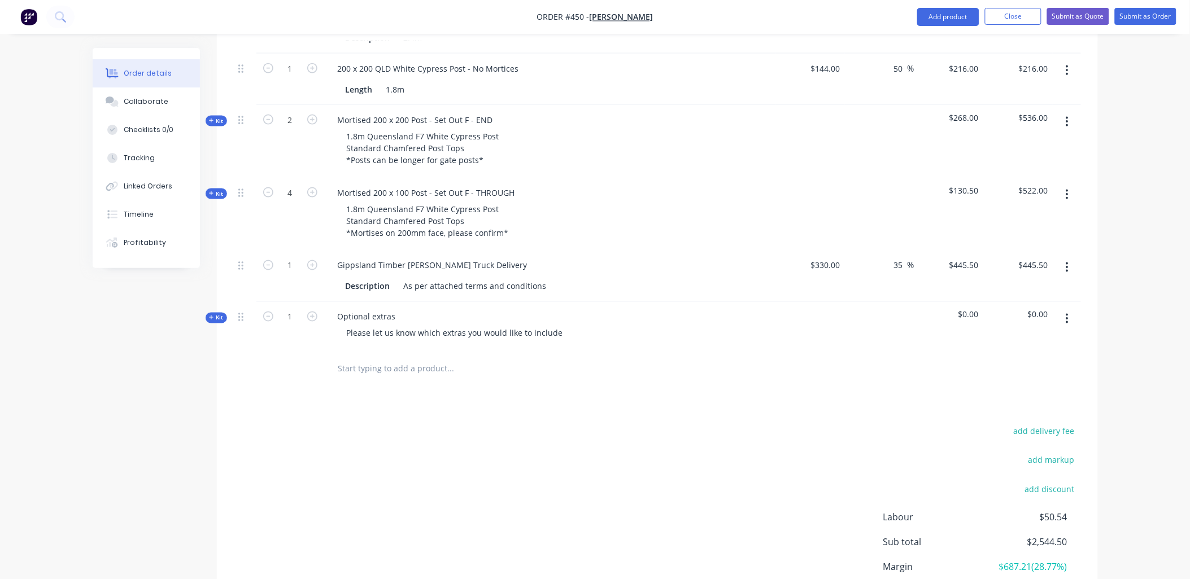
click at [215, 314] on span "Kit" at bounding box center [216, 318] width 15 height 8
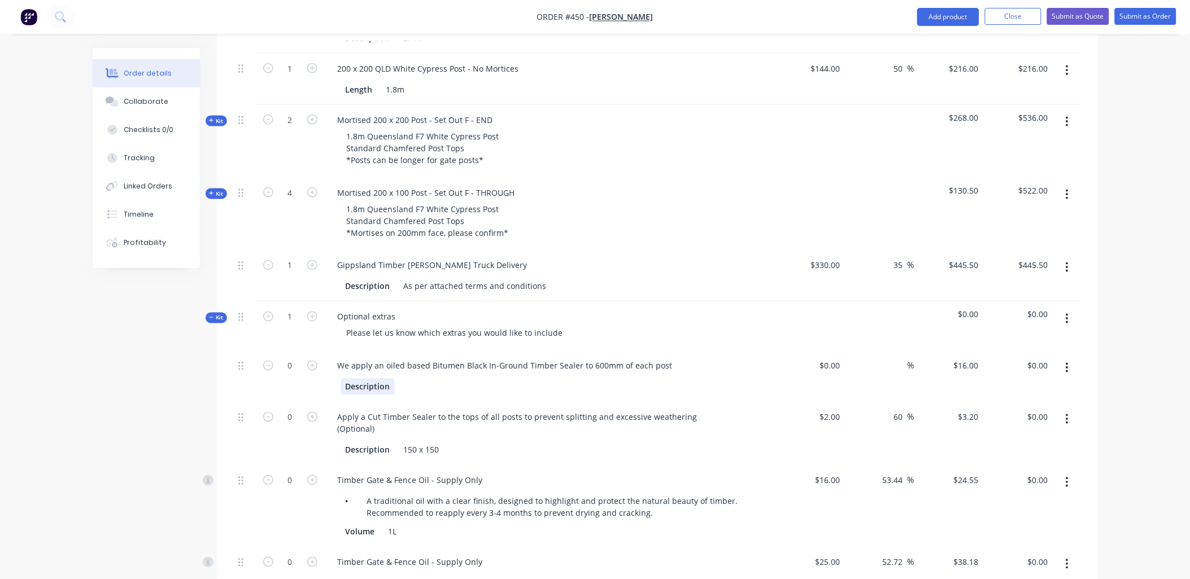
click at [368, 379] on div "Description" at bounding box center [368, 387] width 54 height 16
click at [1061, 409] on button "button" at bounding box center [1067, 419] width 27 height 20
click at [1041, 486] on div "Delete" at bounding box center [1027, 494] width 87 height 16
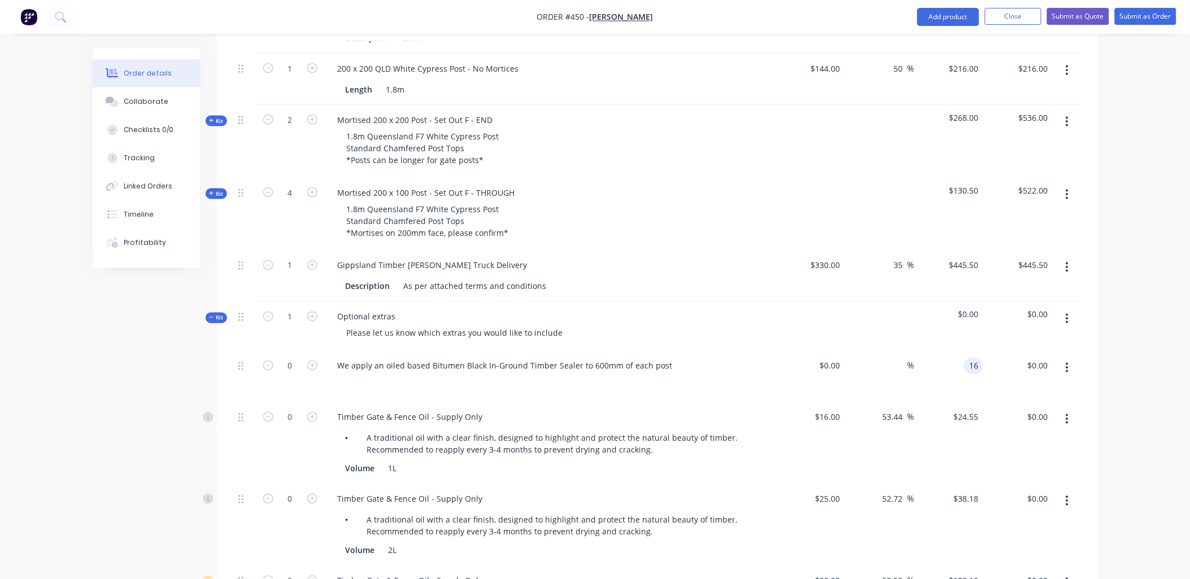
click at [956, 351] on div "16 16" at bounding box center [948, 376] width 69 height 51
type input "$120.00"
click at [961, 351] on div "$120.00 $120.00" at bounding box center [948, 376] width 69 height 51
click at [1070, 409] on button "button" at bounding box center [1067, 419] width 27 height 20
drag, startPoint x: 1040, startPoint y: 441, endPoint x: 1068, endPoint y: 375, distance: 71.1
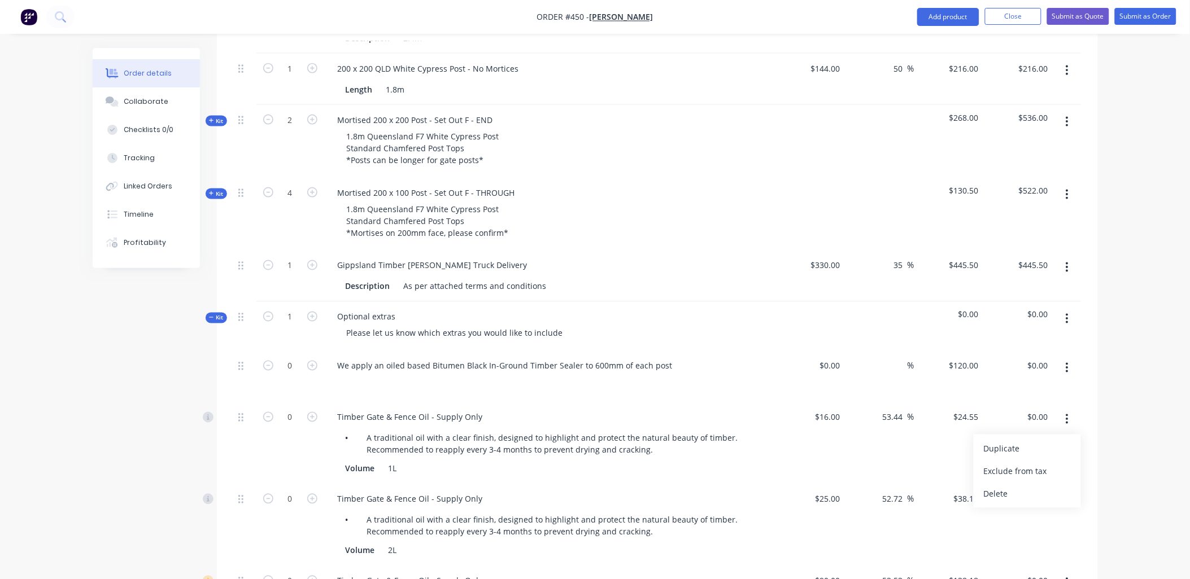
click at [1042, 435] on div "Duplicate Exclude from tax Delete" at bounding box center [1026, 471] width 107 height 73
drag, startPoint x: 1045, startPoint y: 443, endPoint x: 1046, endPoint y: 434, distance: 9.7
click at [1043, 486] on div "Delete" at bounding box center [1027, 494] width 87 height 16
click at [1069, 409] on button "button" at bounding box center [1067, 419] width 27 height 20
click at [1035, 486] on div "Delete" at bounding box center [1027, 494] width 87 height 16
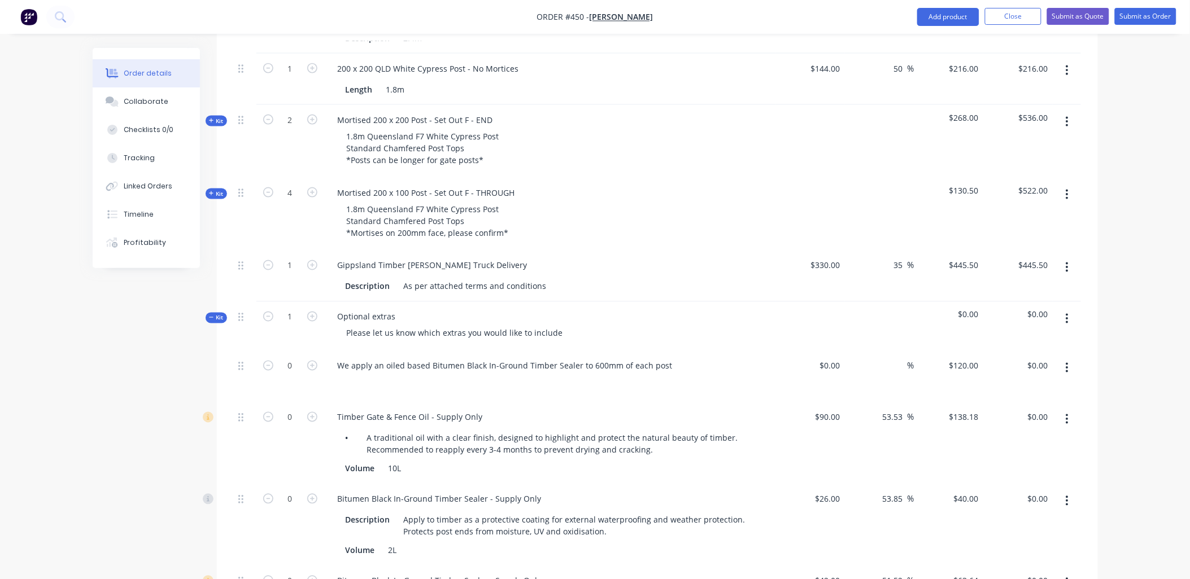
click at [1070, 409] on button "button" at bounding box center [1067, 419] width 27 height 20
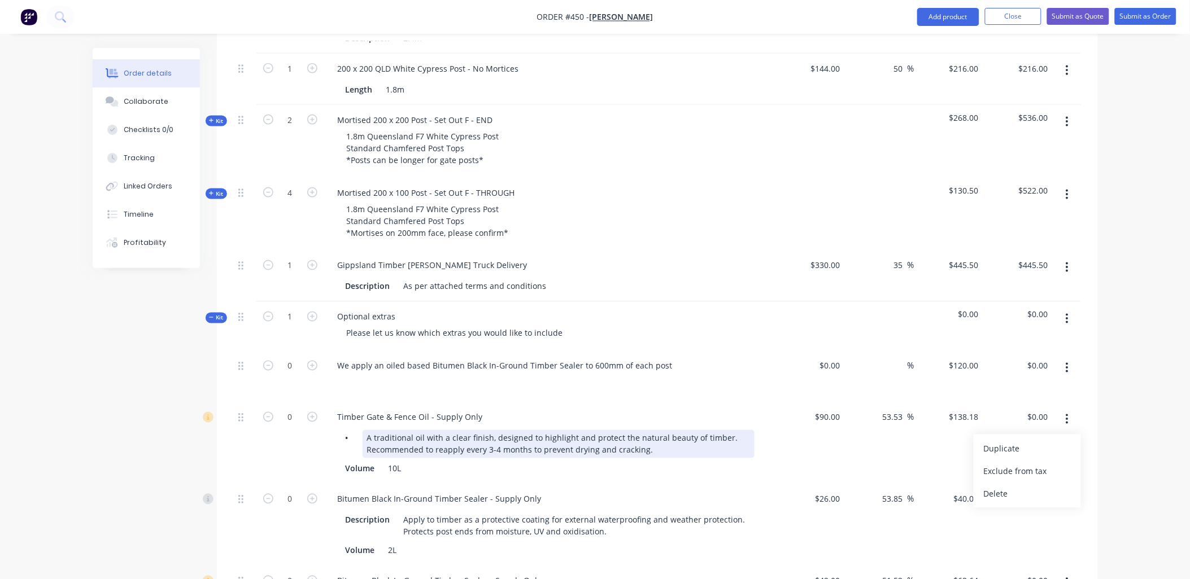
click at [759, 428] on div "• A traditional oil with a clear finish, designed to highlight and protect the …" at bounding box center [550, 452] width 443 height 49
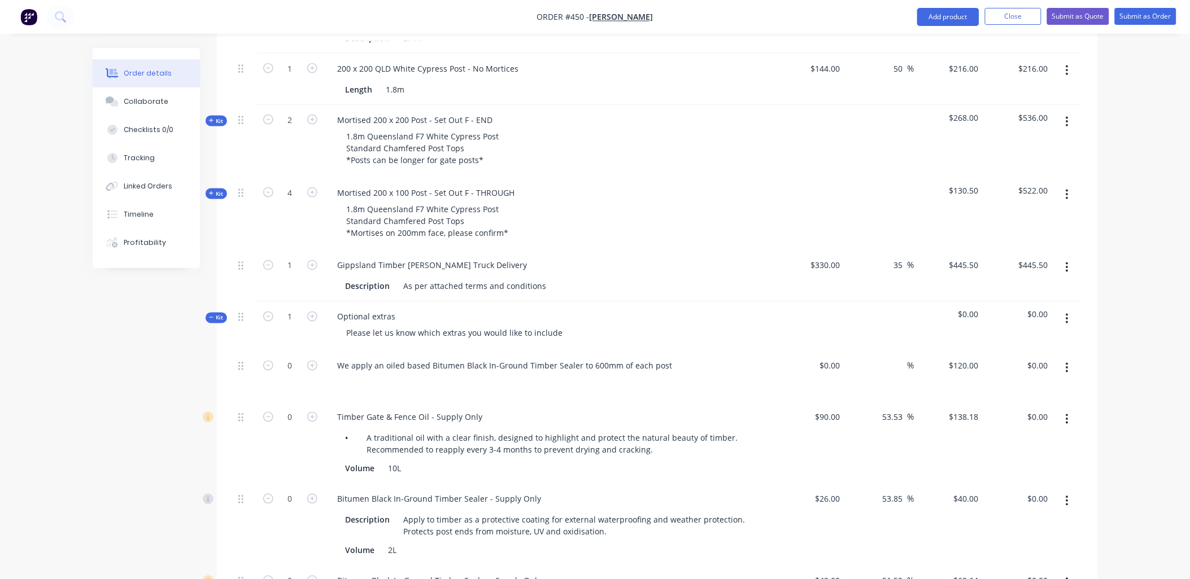
click at [781, 407] on div "$90.00 $90.00" at bounding box center [810, 444] width 69 height 82
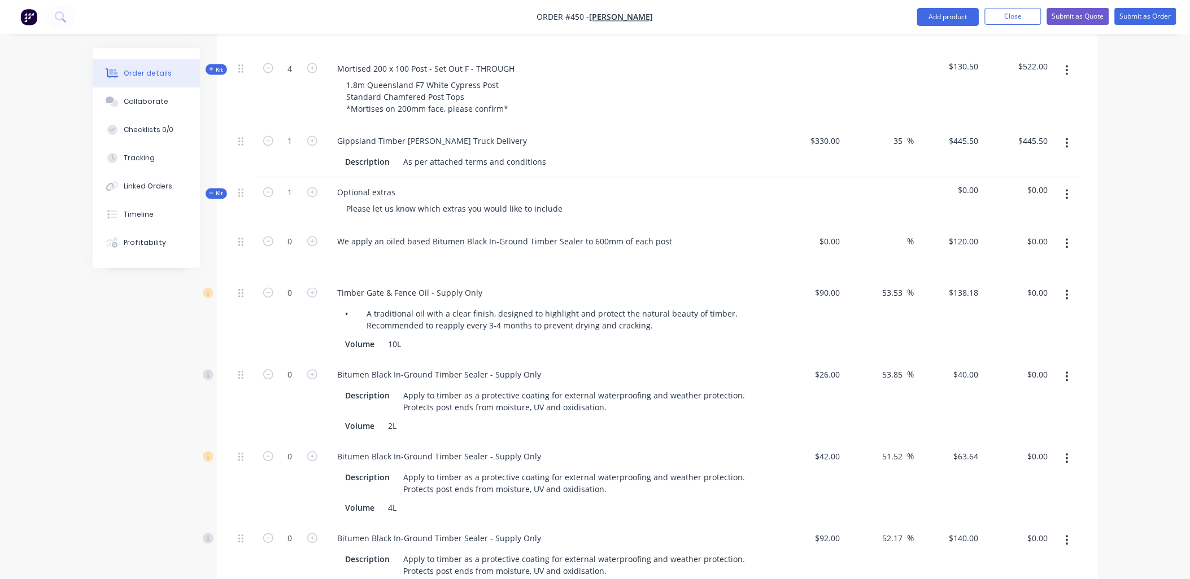
scroll to position [634, 0]
drag, startPoint x: 1062, startPoint y: 407, endPoint x: 1059, endPoint y: 425, distance: 18.3
click at [1062, 448] on button "button" at bounding box center [1067, 458] width 27 height 20
click at [1043, 525] on div "Delete" at bounding box center [1027, 533] width 87 height 16
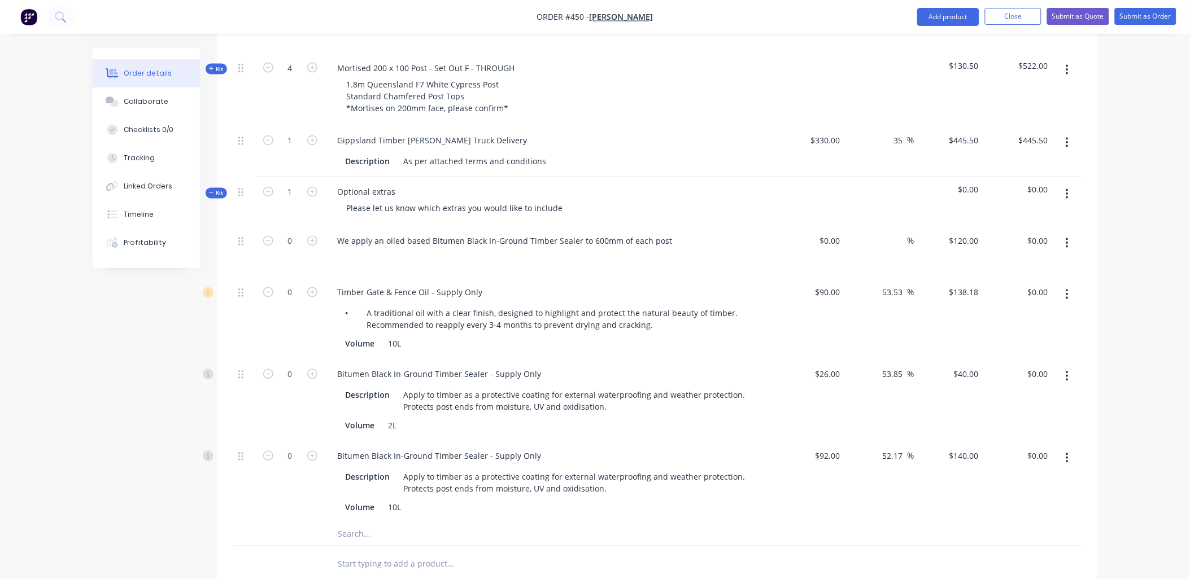
drag, startPoint x: 1070, startPoint y: 407, endPoint x: 1064, endPoint y: 425, distance: 18.6
click at [1070, 448] on button "button" at bounding box center [1067, 458] width 27 height 20
click at [1039, 525] on div "Delete" at bounding box center [1027, 533] width 87 height 16
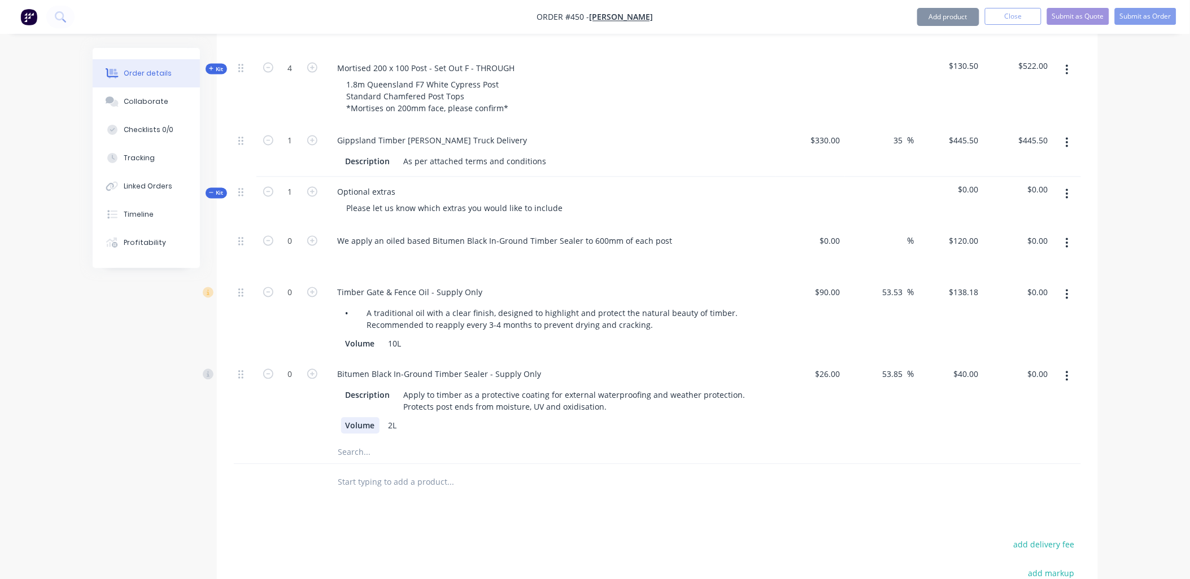
click at [365, 392] on div "Bitumen Black In-Ground Timber Sealer - Supply Only Description Apply to timber…" at bounding box center [550, 401] width 452 height 82
click at [352, 442] on input "text" at bounding box center [451, 453] width 226 height 23
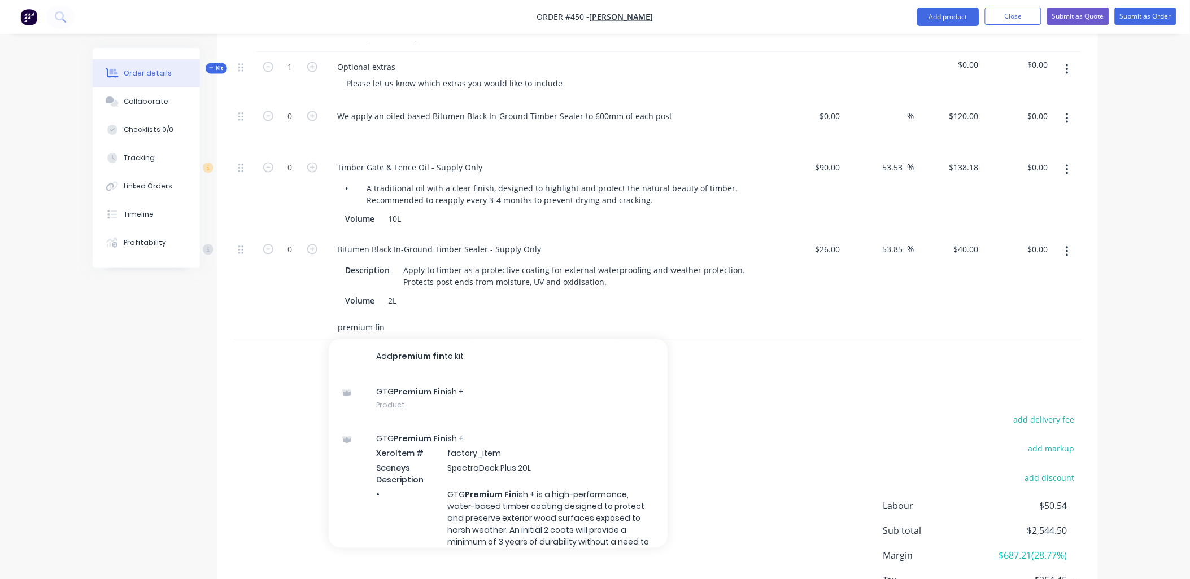
scroll to position [759, 0]
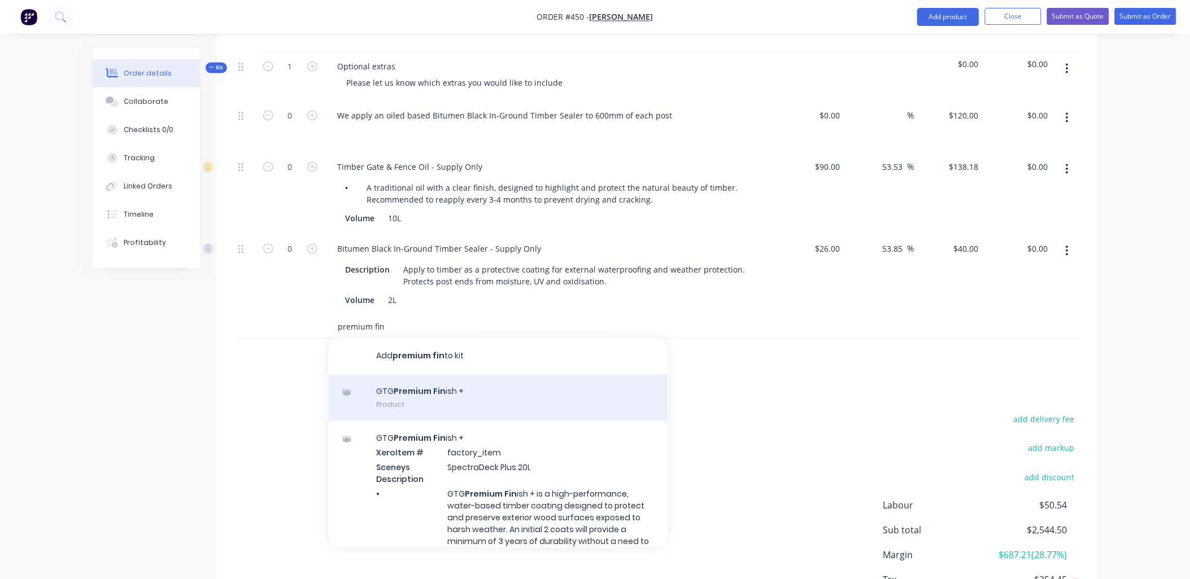
type input "premium fin"
click at [432, 375] on div "GTG Premium Fin ish + Product" at bounding box center [498, 398] width 339 height 47
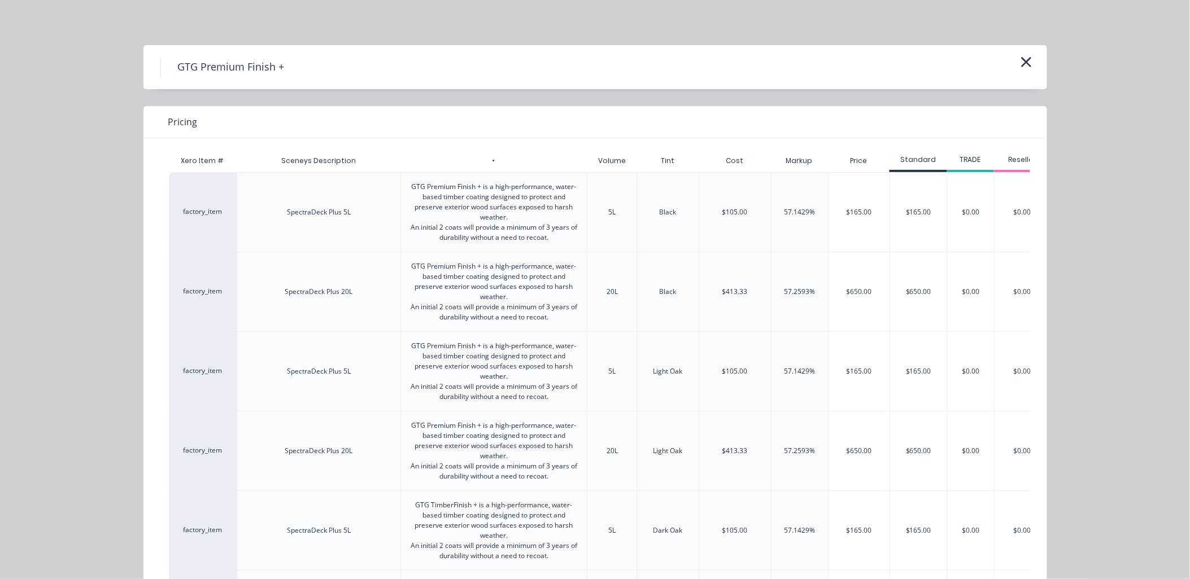
scroll to position [757, 0]
click at [847, 374] on div "$165.00" at bounding box center [859, 371] width 61 height 79
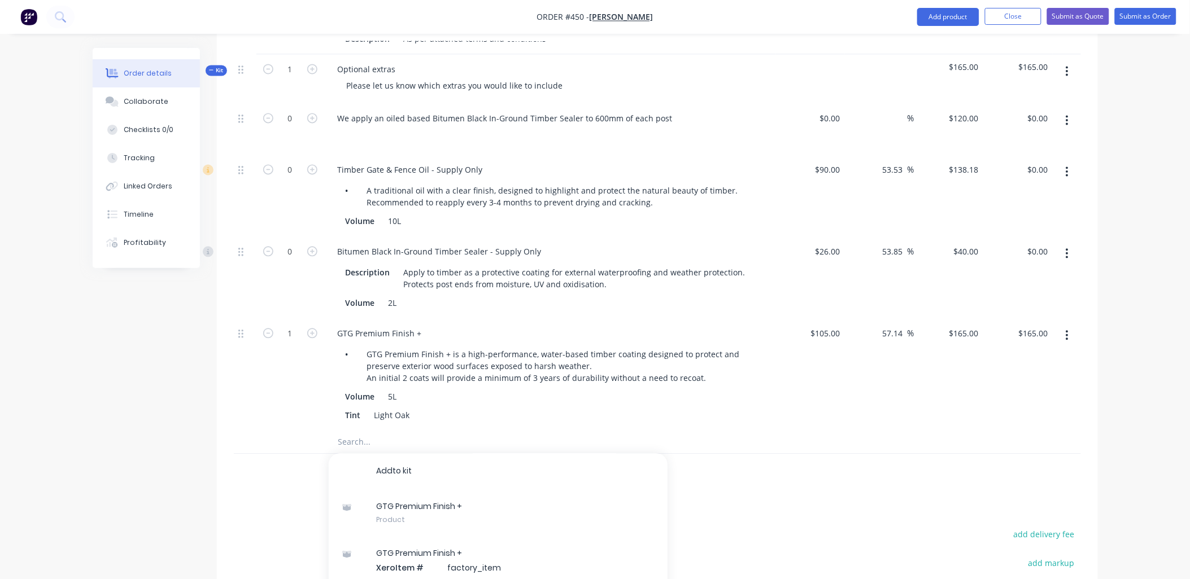
click at [284, 381] on div "1" at bounding box center [290, 375] width 68 height 112
click at [266, 325] on form "1" at bounding box center [290, 333] width 59 height 17
click at [264, 329] on icon "button" at bounding box center [268, 334] width 10 height 10
type input "0"
type input "$0.00"
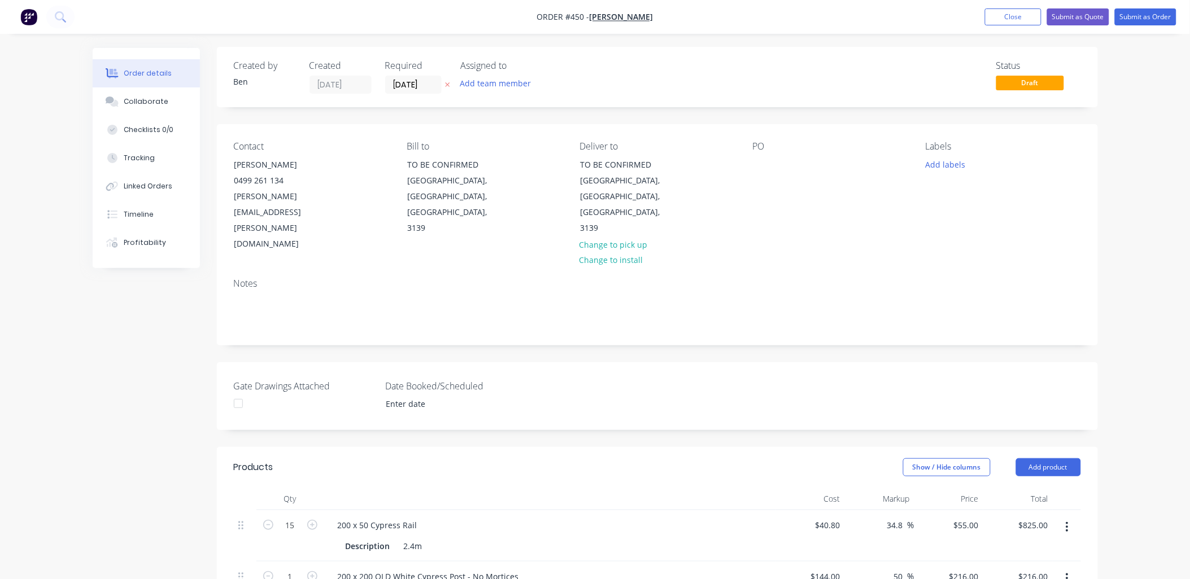
scroll to position [0, 0]
click at [148, 98] on div "Collaborate" at bounding box center [146, 102] width 45 height 10
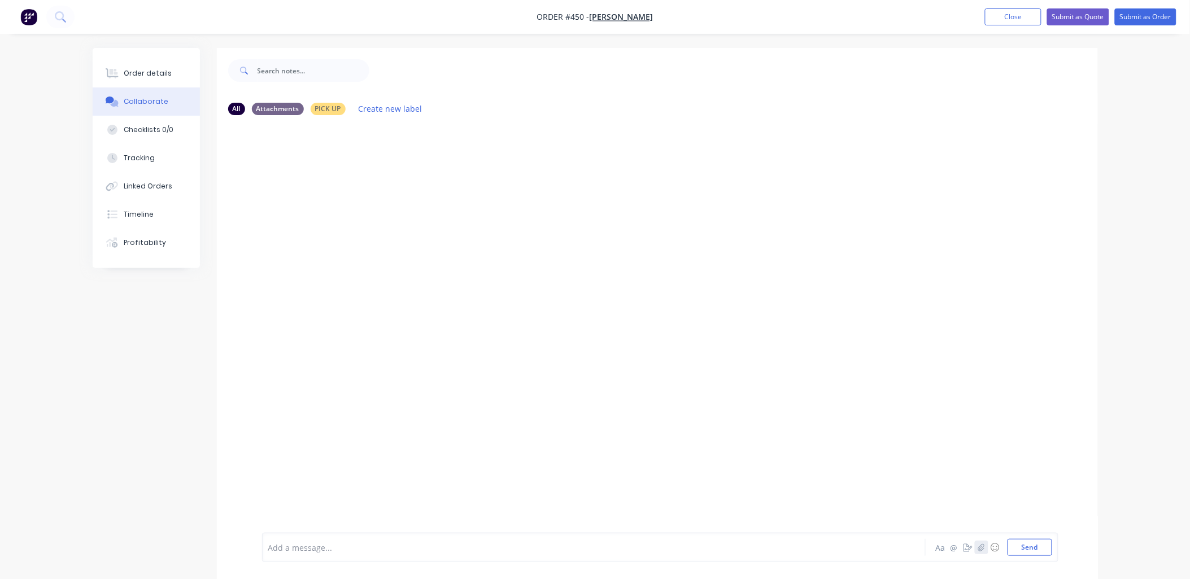
click at [980, 549] on icon "button" at bounding box center [980, 548] width 7 height 8
click at [980, 549] on icon "button" at bounding box center [981, 547] width 6 height 7
click at [981, 544] on icon "button" at bounding box center [980, 548] width 7 height 8
click at [1039, 549] on button "Send" at bounding box center [1029, 547] width 45 height 17
click at [145, 77] on div "Order details" at bounding box center [148, 73] width 48 height 10
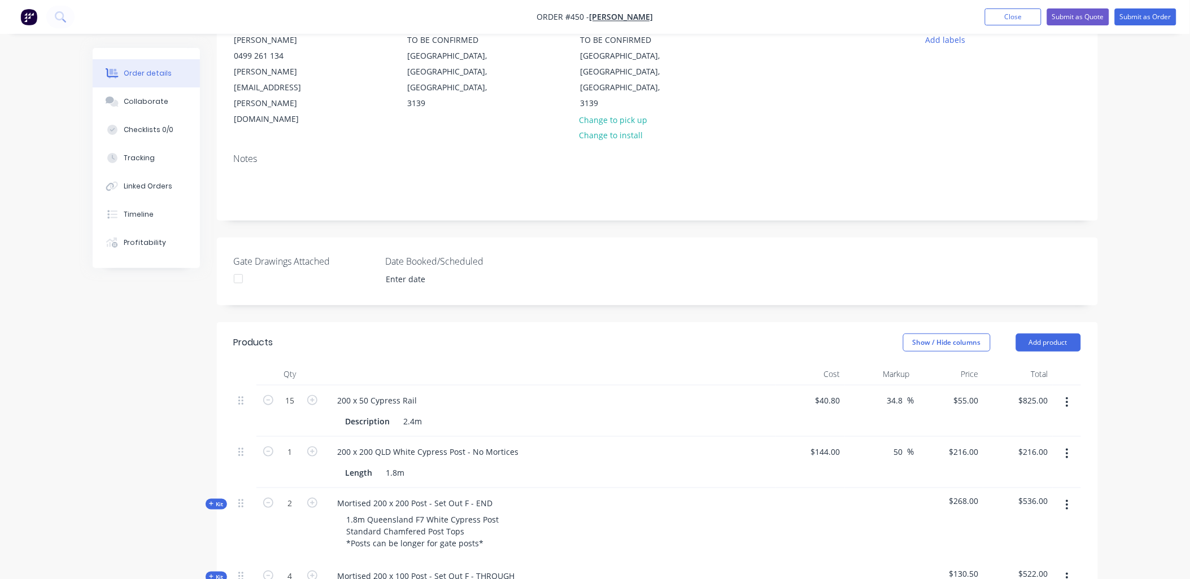
scroll to position [125, 0]
click at [1060, 20] on button "Submit as Quote" at bounding box center [1078, 16] width 62 height 17
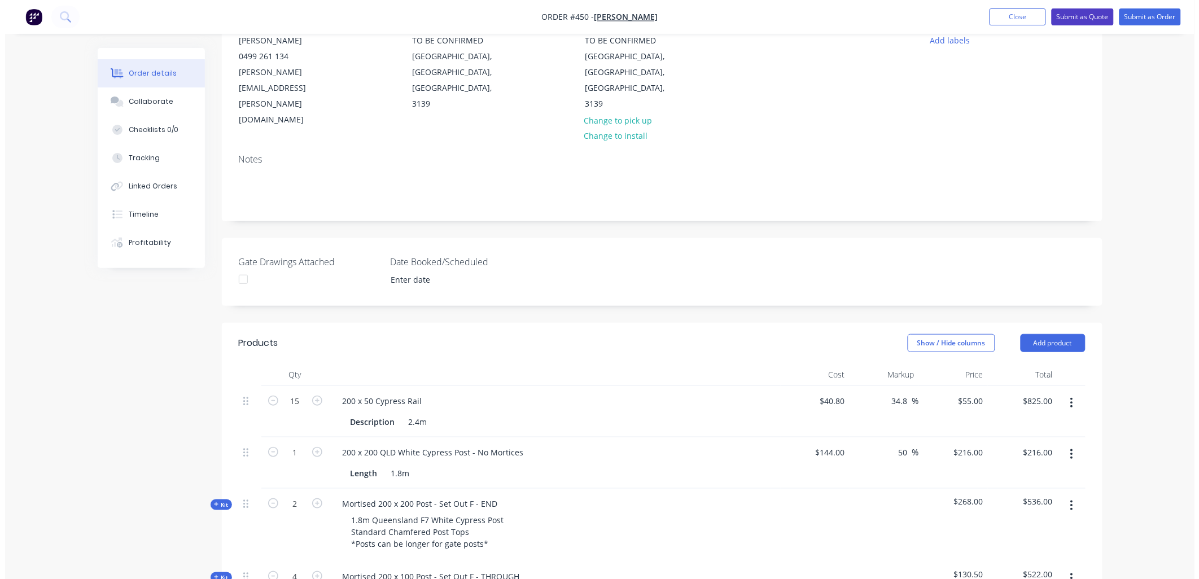
scroll to position [0, 0]
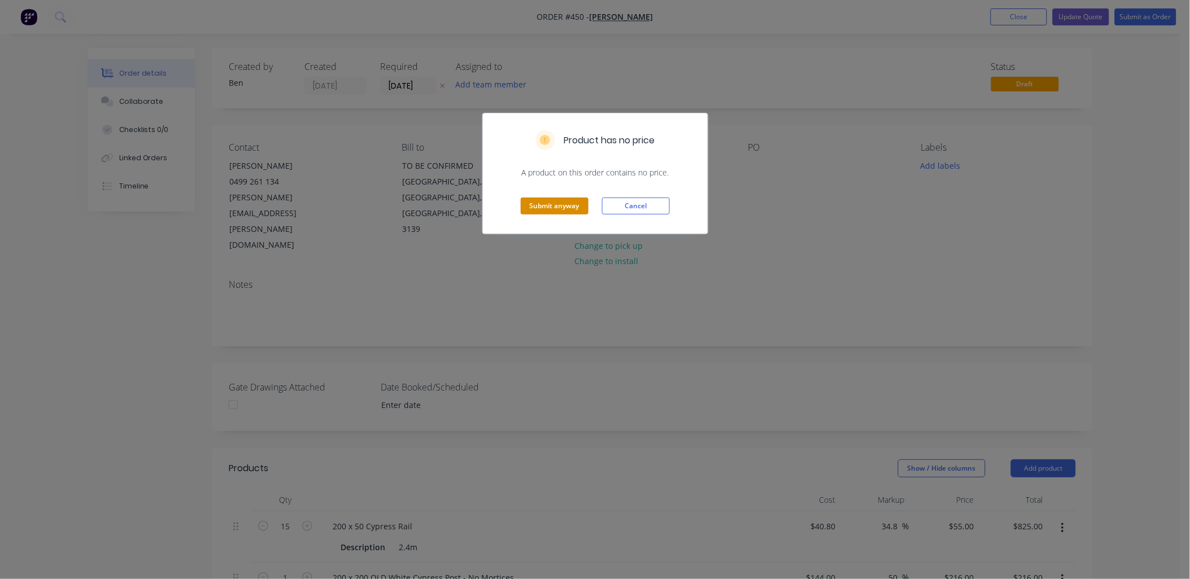
click at [555, 204] on button "Submit anyway" at bounding box center [555, 206] width 68 height 17
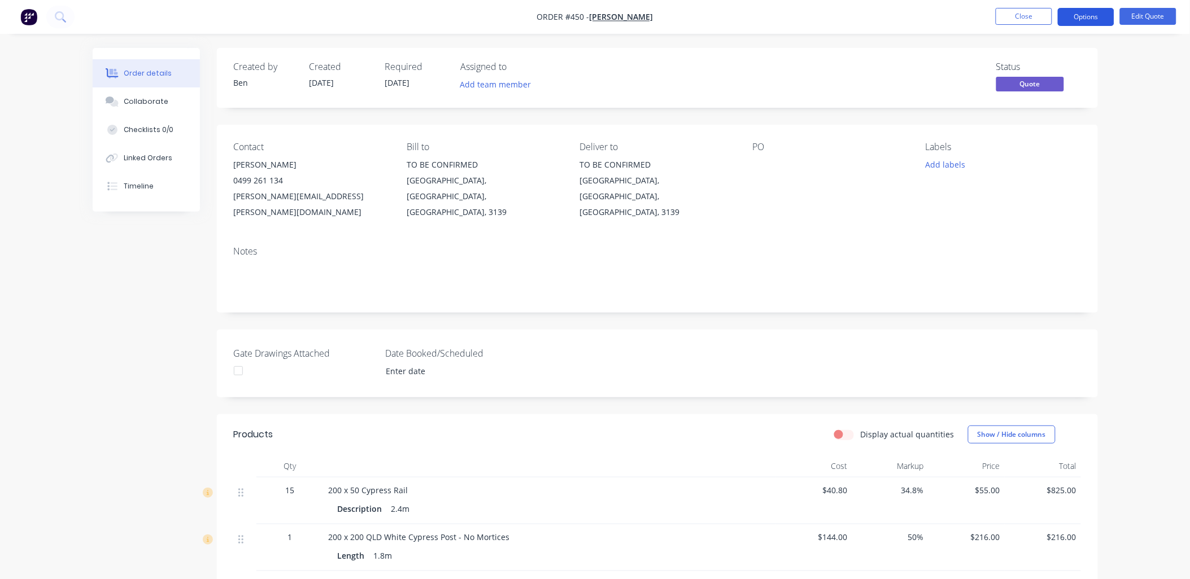
click at [1077, 14] on button "Options" at bounding box center [1085, 17] width 56 height 18
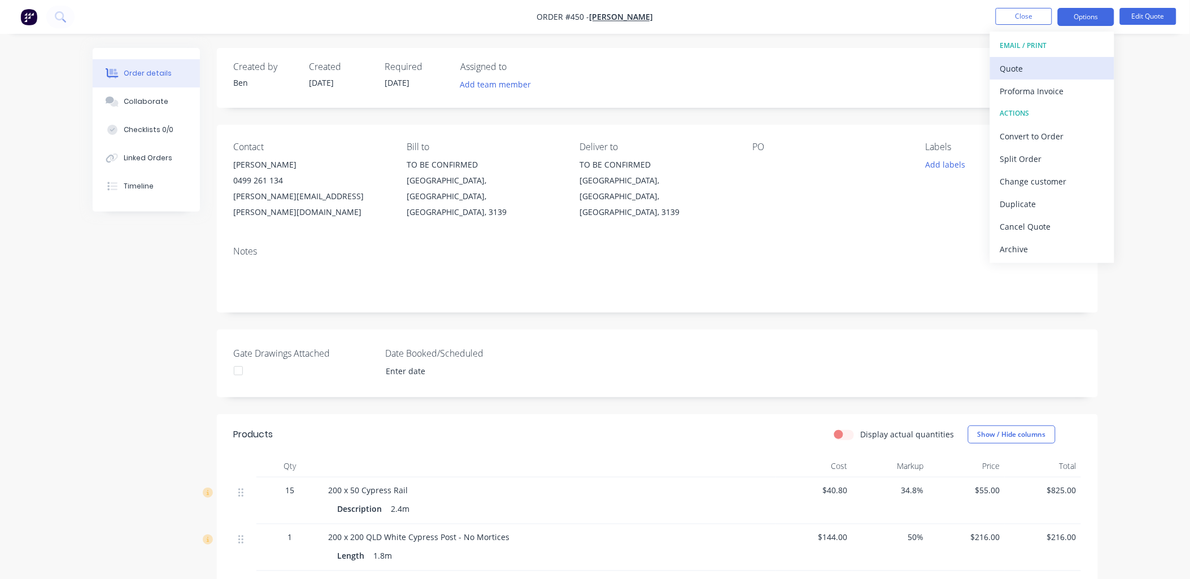
click at [1030, 70] on div "Quote" at bounding box center [1052, 68] width 104 height 16
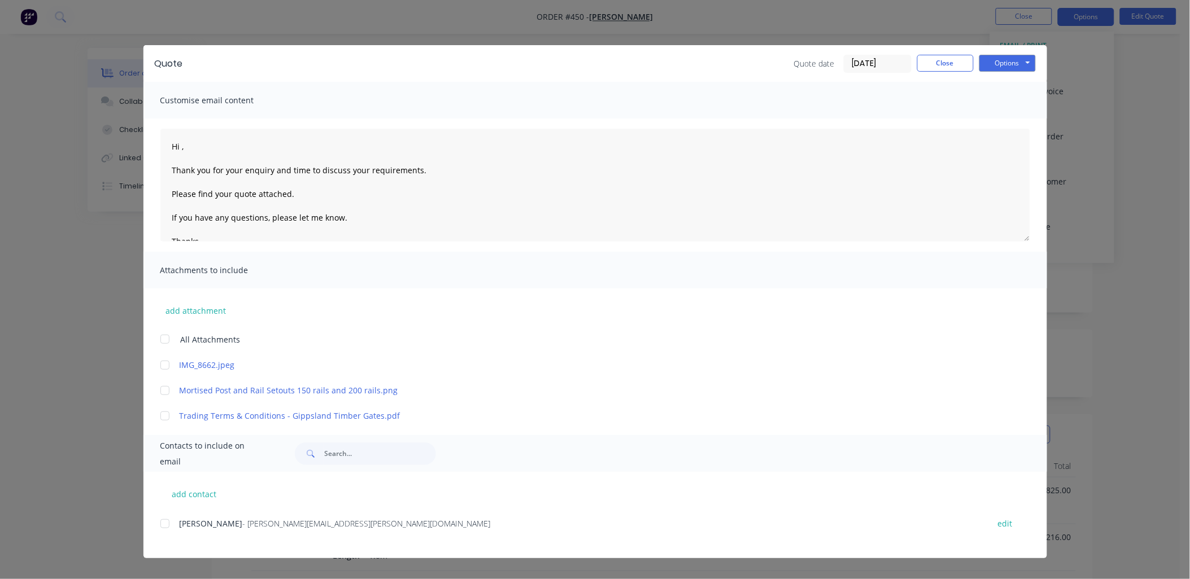
click at [162, 525] on div at bounding box center [165, 524] width 23 height 23
drag, startPoint x: 167, startPoint y: 340, endPoint x: 169, endPoint y: 331, distance: 8.9
click at [167, 338] on div at bounding box center [165, 339] width 23 height 23
drag, startPoint x: 272, startPoint y: 169, endPoint x: 415, endPoint y: 171, distance: 143.4
click at [415, 171] on textarea "Hi [PERSON_NAME], Thank you for your enquiry and time to discuss your requireme…" at bounding box center [594, 185] width 869 height 113
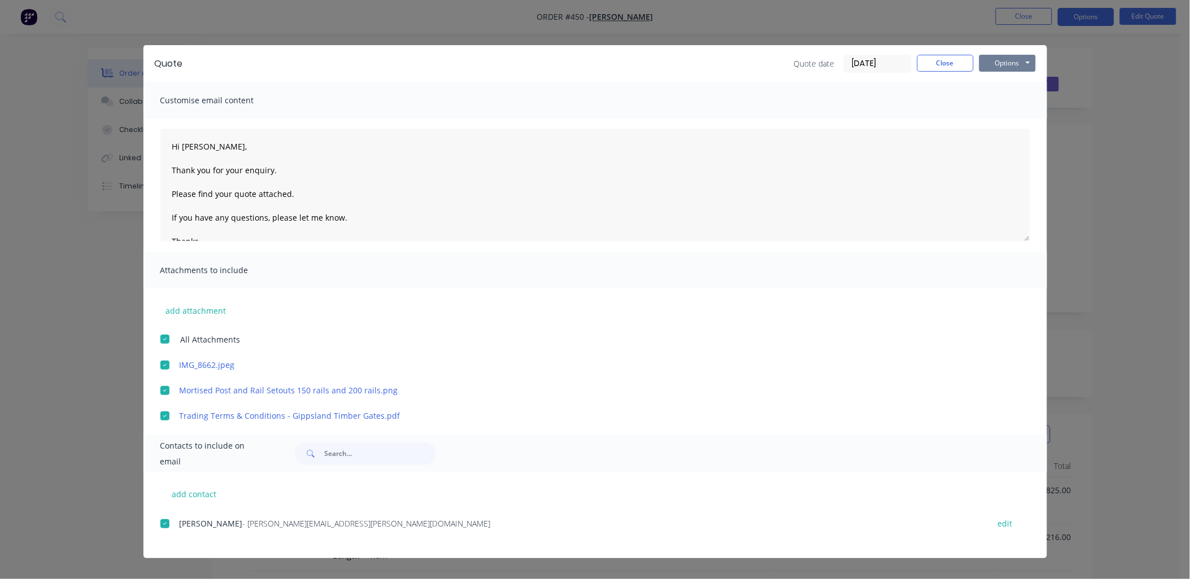
click at [1008, 65] on button "Options" at bounding box center [1007, 63] width 56 height 17
click at [1006, 119] on button "Email" at bounding box center [1015, 120] width 72 height 19
type textarea "Hi , Thank you for your enquiry and time to discuss your requirements. Please f…"
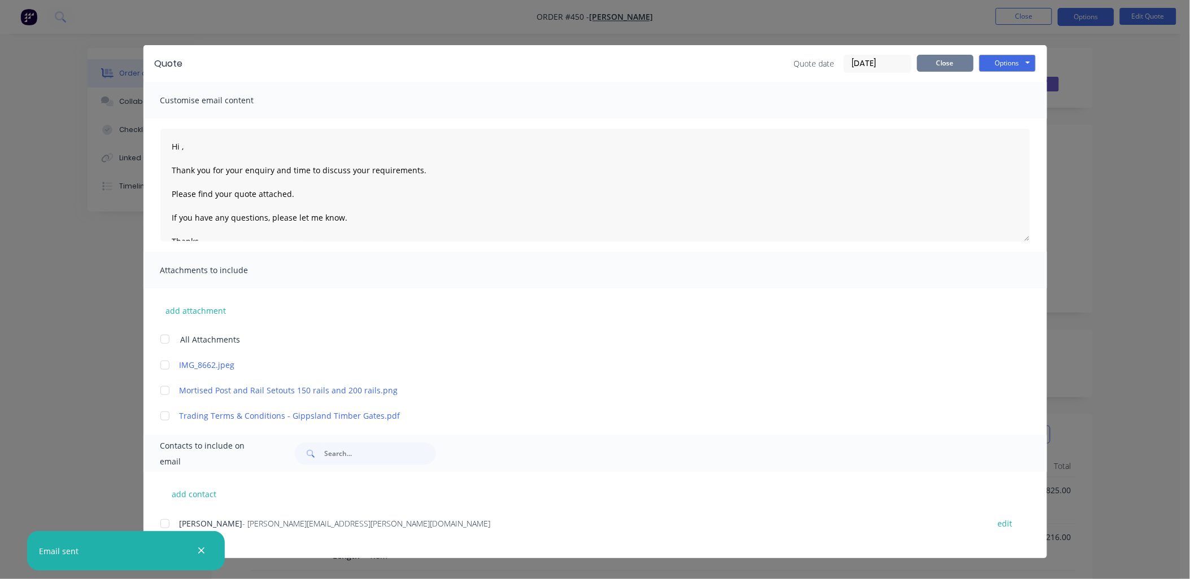
click at [963, 59] on button "Close" at bounding box center [945, 63] width 56 height 17
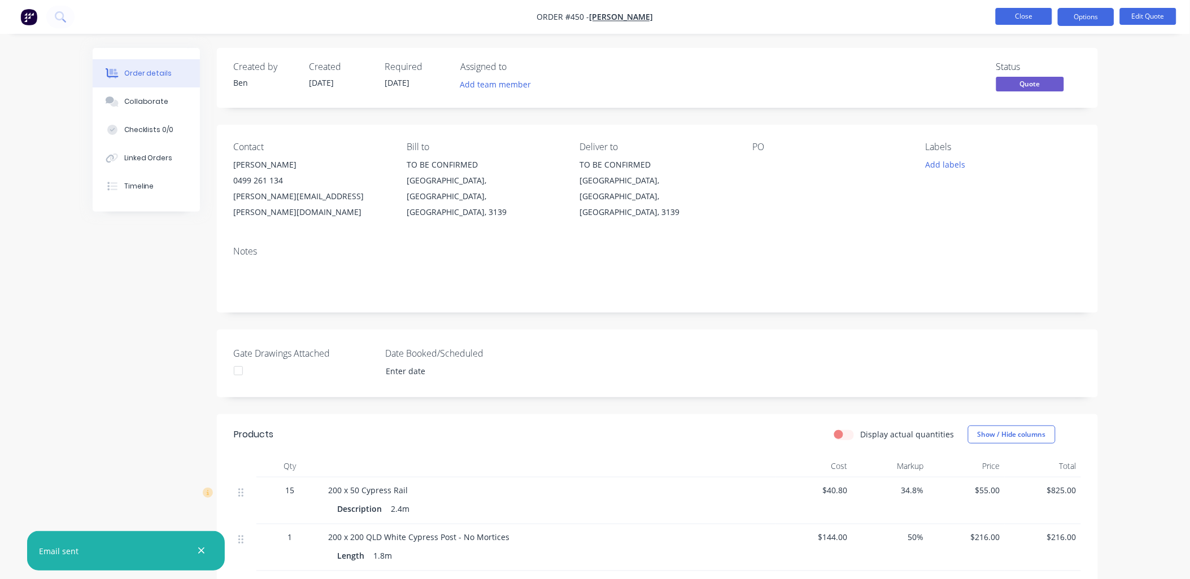
click at [1010, 21] on button "Close" at bounding box center [1023, 16] width 56 height 17
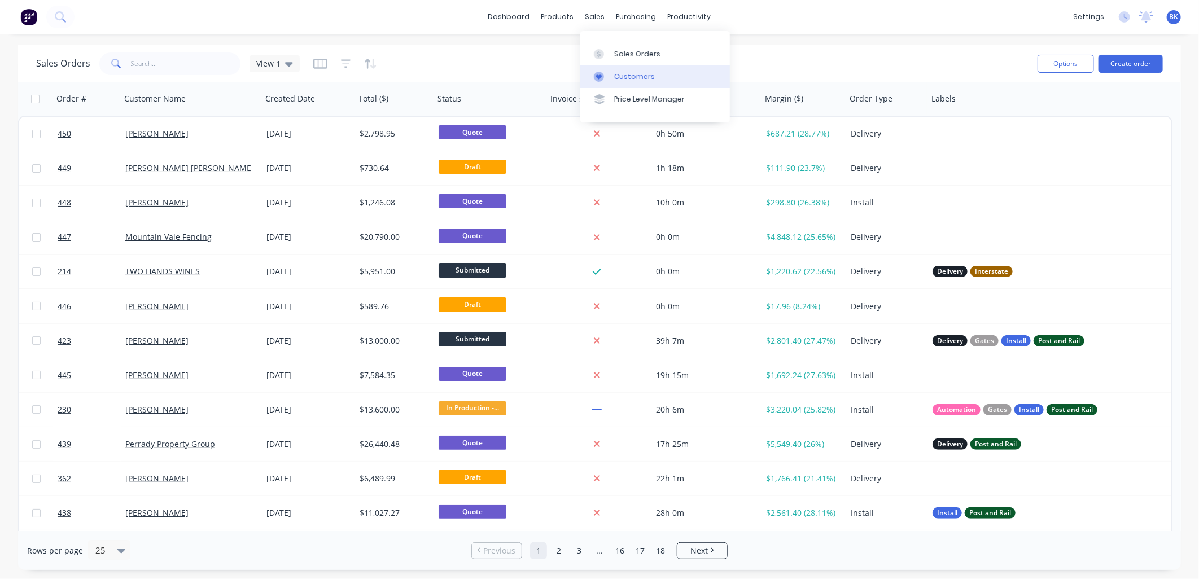
click at [627, 70] on link "Customers" at bounding box center [655, 76] width 150 height 23
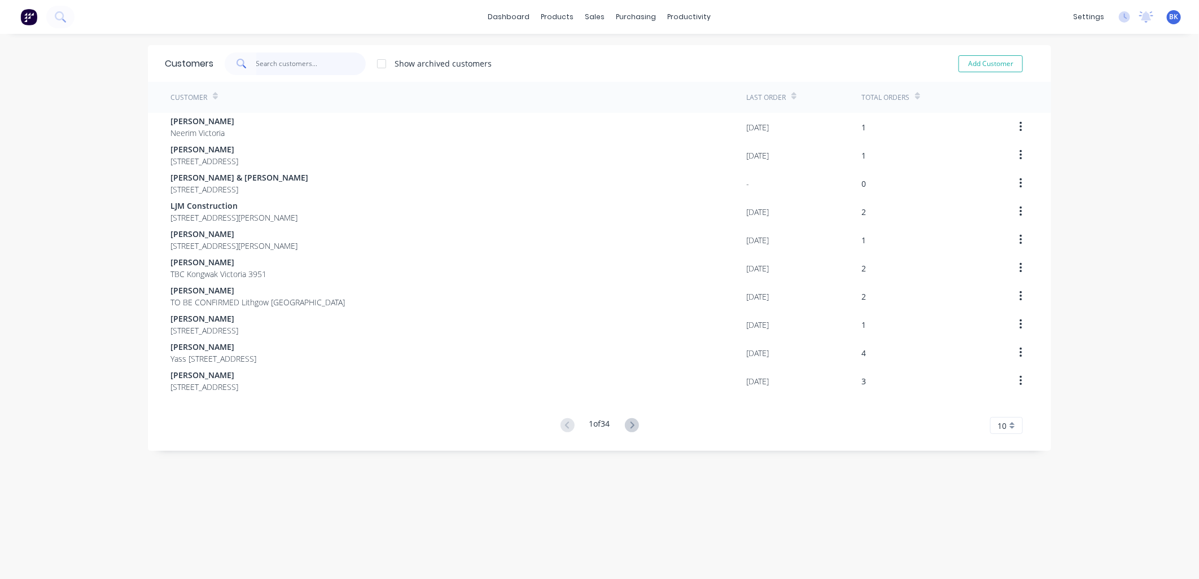
click at [270, 60] on input "text" at bounding box center [311, 64] width 110 height 23
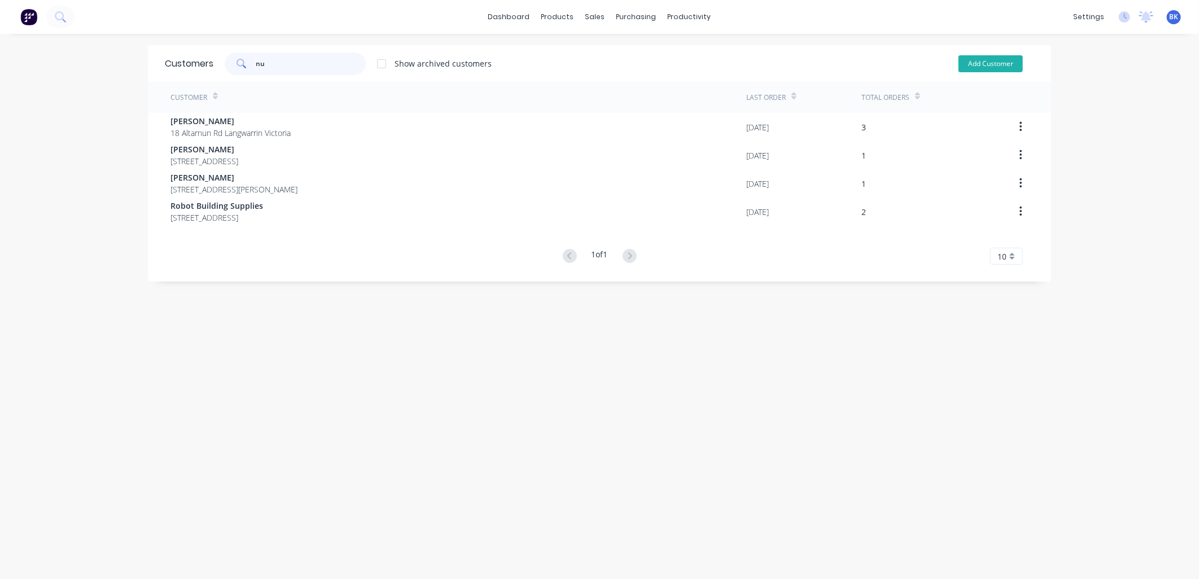
type input "nu"
click at [990, 64] on button "Add Customer" at bounding box center [991, 63] width 64 height 17
select select "AU"
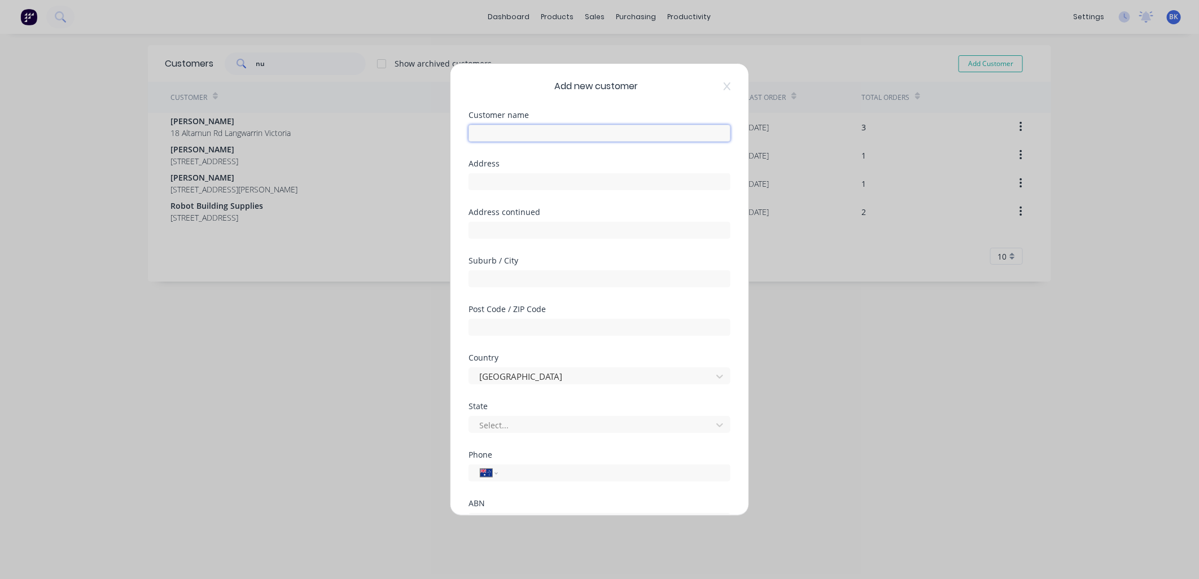
click at [513, 133] on input "text" at bounding box center [600, 133] width 262 height 17
type input "naturform"
click at [473, 182] on input "text" at bounding box center [600, 181] width 262 height 17
paste input "[STREET_ADDRESS][PERSON_NAME] (03) 9746 0099"
click at [566, 182] on input "[STREET_ADDRESS][PERSON_NAME] (03) 9746 0099" at bounding box center [600, 181] width 262 height 17
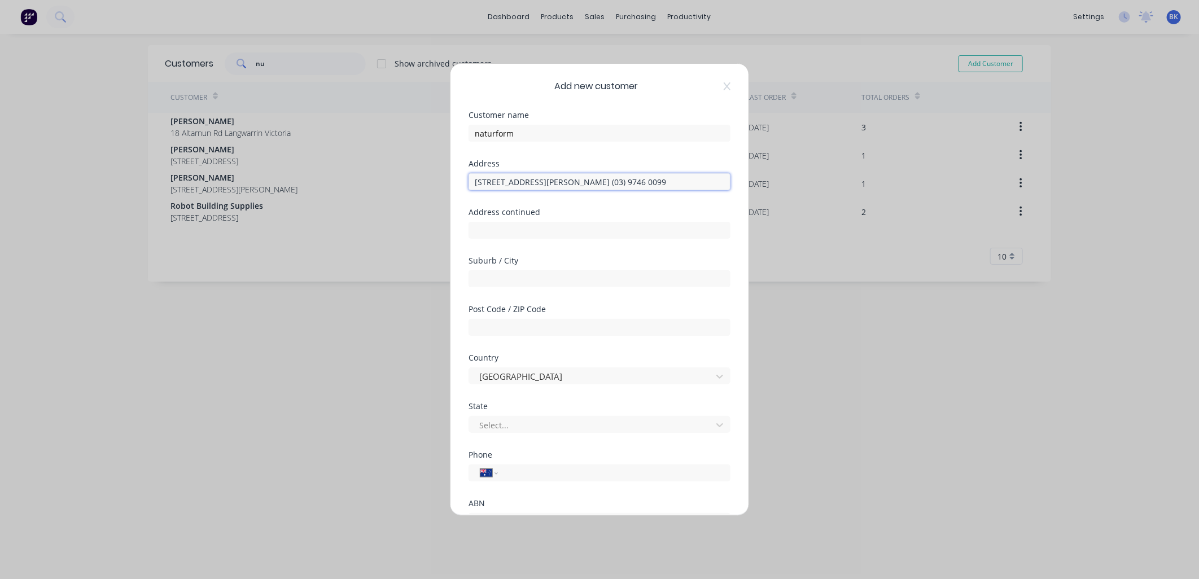
click at [566, 182] on input "[STREET_ADDRESS][PERSON_NAME] (03) 9746 0099" at bounding box center [600, 181] width 262 height 17
type input "[STREET_ADDRESS] (03) 9746 0099"
click at [504, 277] on input "text" at bounding box center [600, 278] width 262 height 17
paste input "[PERSON_NAME]"
type input "[PERSON_NAME]"
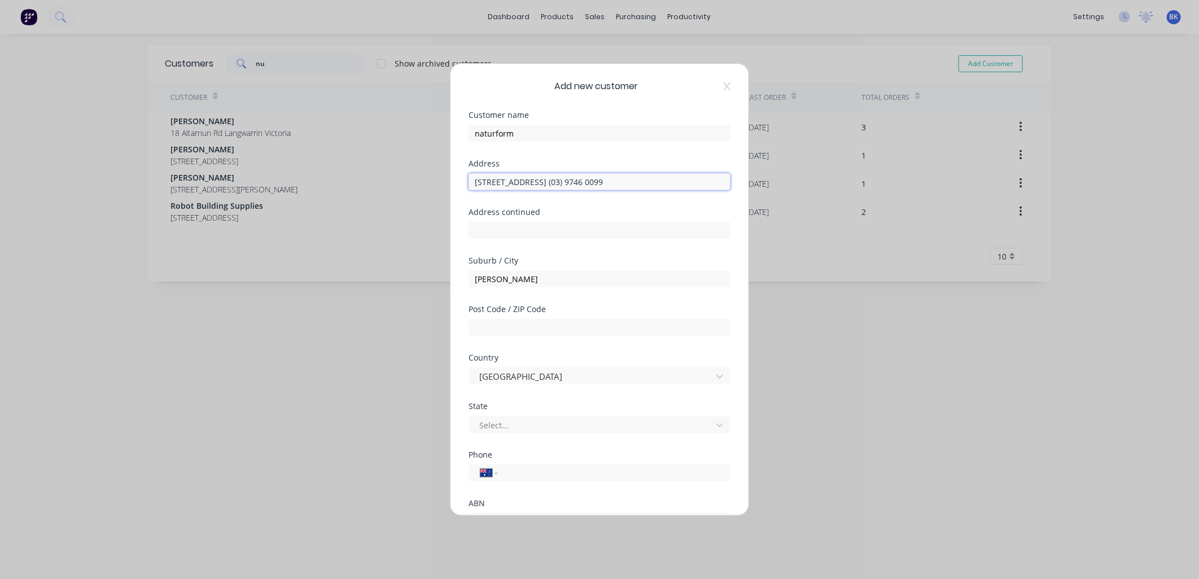
drag, startPoint x: 566, startPoint y: 182, endPoint x: 584, endPoint y: 183, distance: 18.1
click at [584, 183] on input "[STREET_ADDRESS] (03) 9746 0099" at bounding box center [600, 181] width 262 height 17
type input "[STREET_ADDRESS] [PHONE_NUMBER]"
click at [533, 329] on input "text" at bounding box center [600, 327] width 262 height 17
paste input "3337"
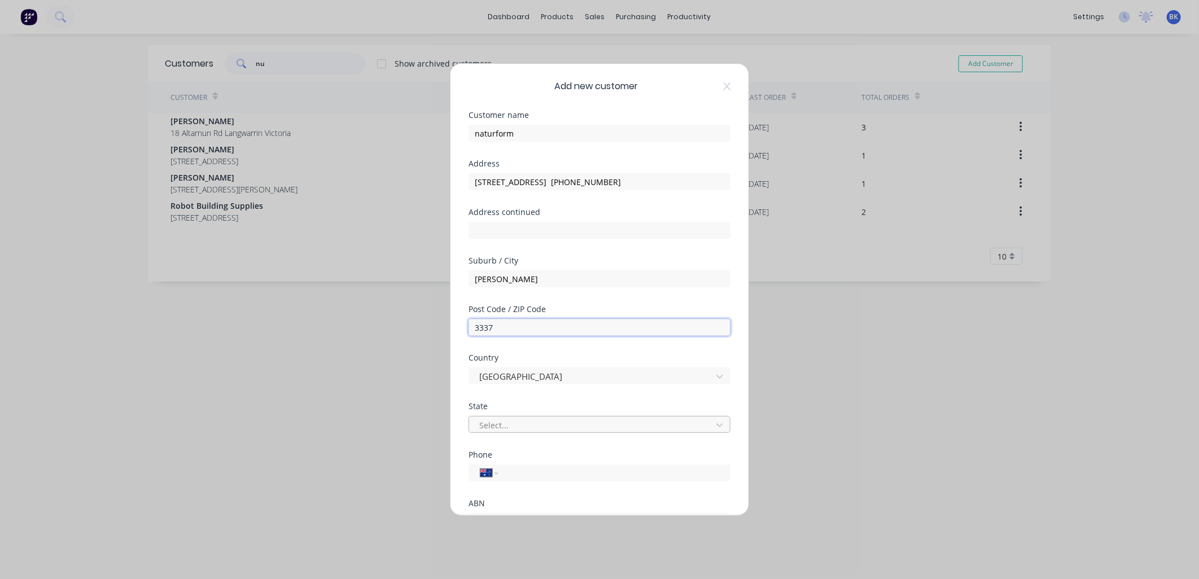
type input "3337"
click at [497, 426] on div at bounding box center [592, 425] width 228 height 14
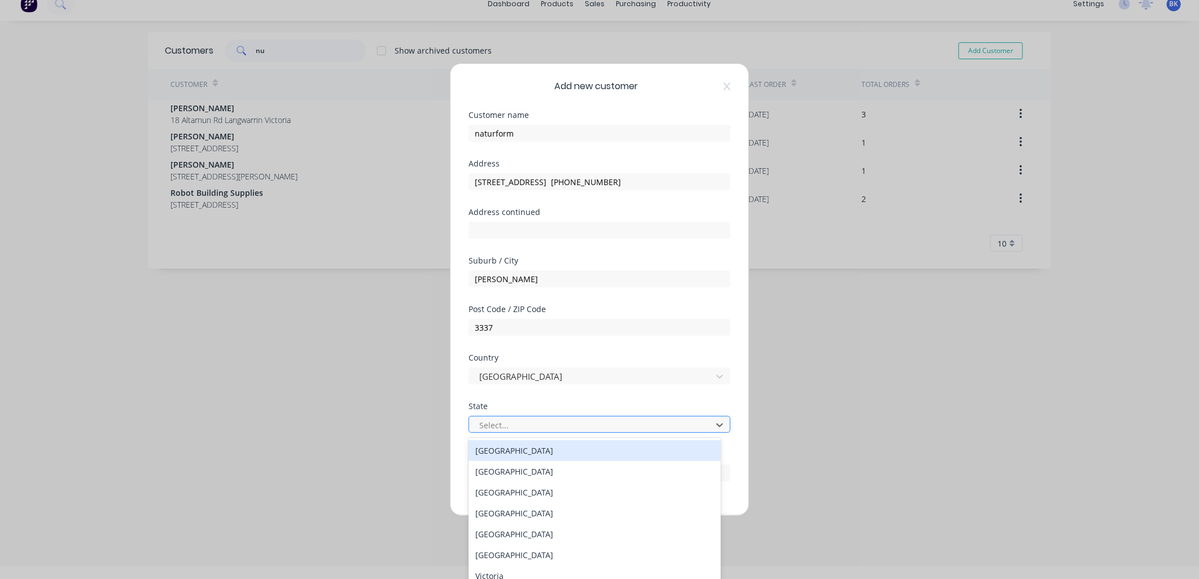
scroll to position [15, 0]
type input "v"
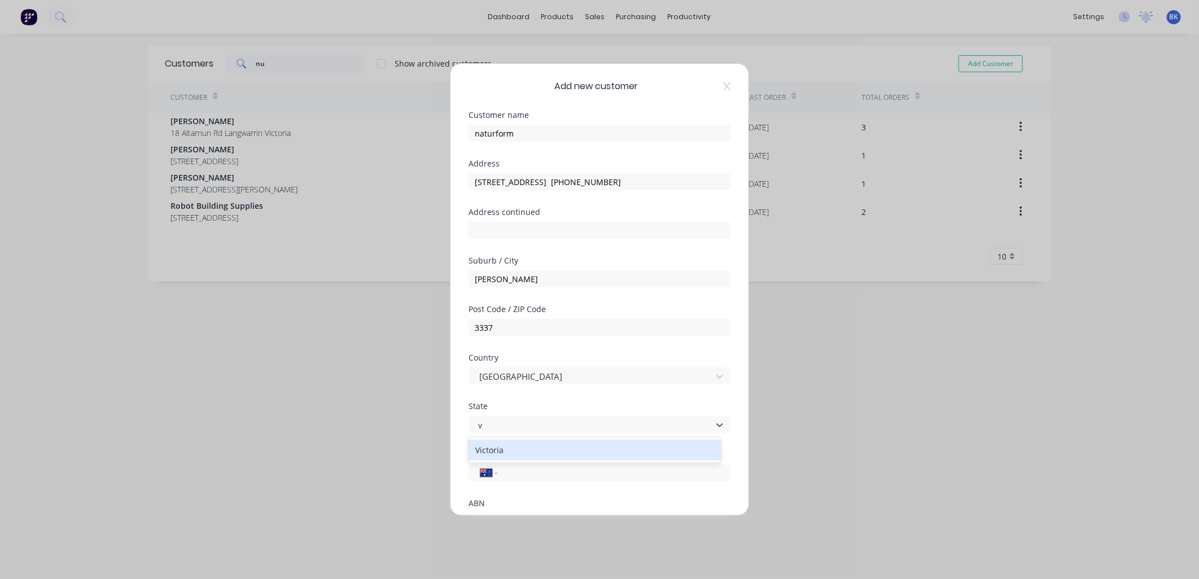
click at [499, 445] on div "Victoria" at bounding box center [595, 450] width 252 height 21
drag, startPoint x: 567, startPoint y: 183, endPoint x: 626, endPoint y: 193, distance: 59.0
click at [626, 193] on div "Address [STREET_ADDRESS] [PHONE_NUMBER]" at bounding box center [600, 184] width 262 height 49
click at [544, 467] on input "tel" at bounding box center [612, 473] width 213 height 13
paste input "[PHONE_NUMBER]"
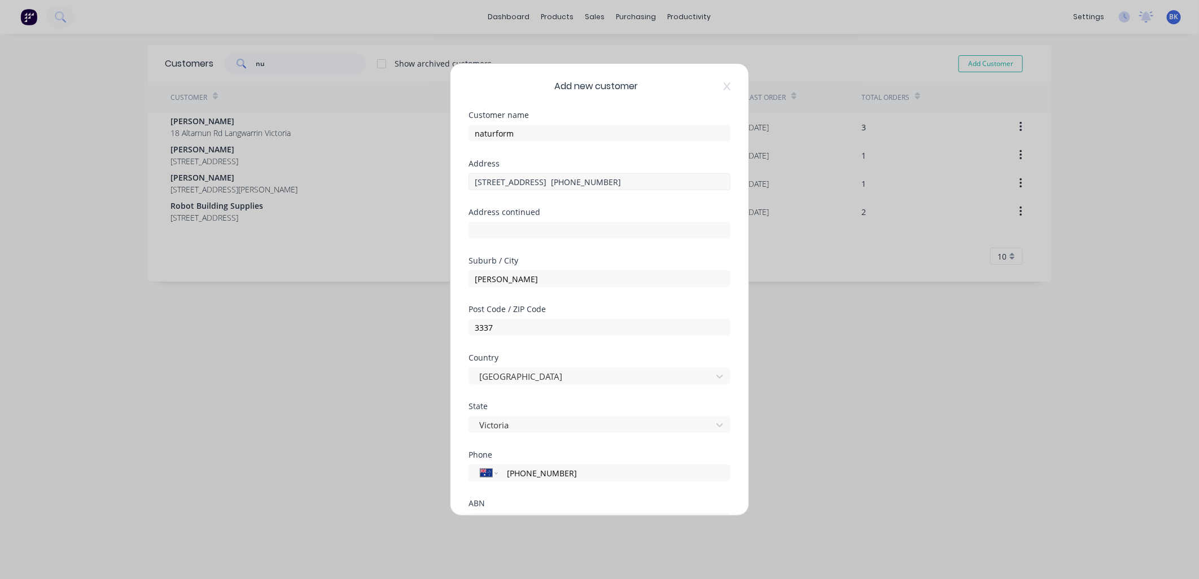
type input "[PHONE_NUMBER]"
drag, startPoint x: 550, startPoint y: 181, endPoint x: 625, endPoint y: 193, distance: 75.5
click at [625, 193] on div "Address [STREET_ADDRESS] [PHONE_NUMBER]" at bounding box center [600, 184] width 262 height 49
type input "[STREET_ADDRESS]"
click at [515, 505] on div "ABN" at bounding box center [600, 504] width 262 height 8
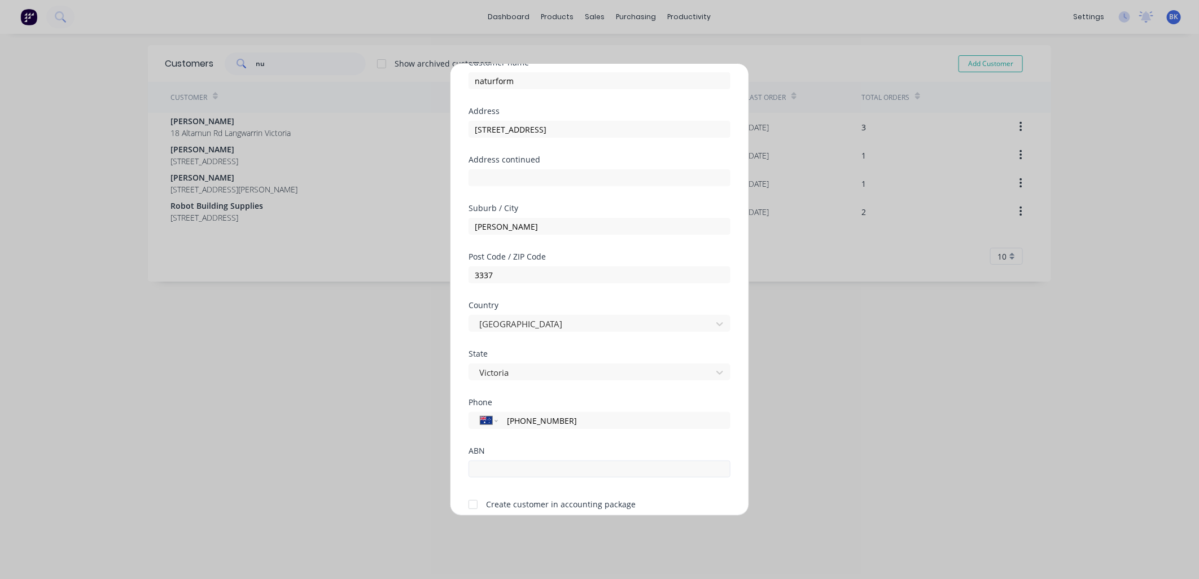
click at [499, 480] on div "ABN" at bounding box center [600, 471] width 262 height 49
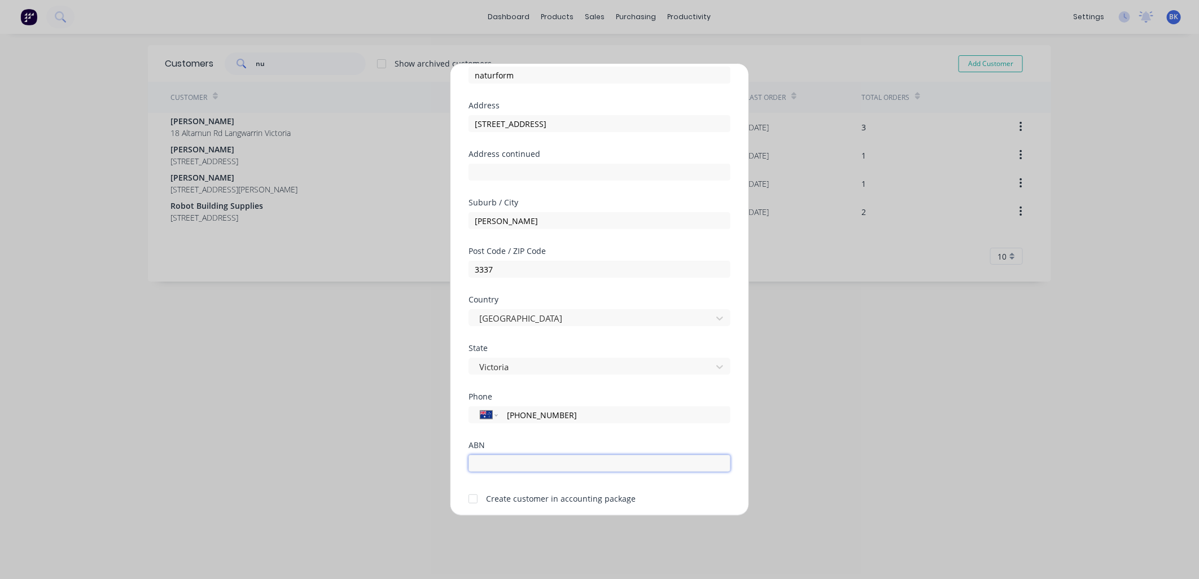
click at [496, 467] on input "text" at bounding box center [600, 463] width 262 height 17
paste input "87 010 444 247"
type input "87 010 444 247"
drag, startPoint x: 474, startPoint y: 497, endPoint x: 560, endPoint y: 505, distance: 86.2
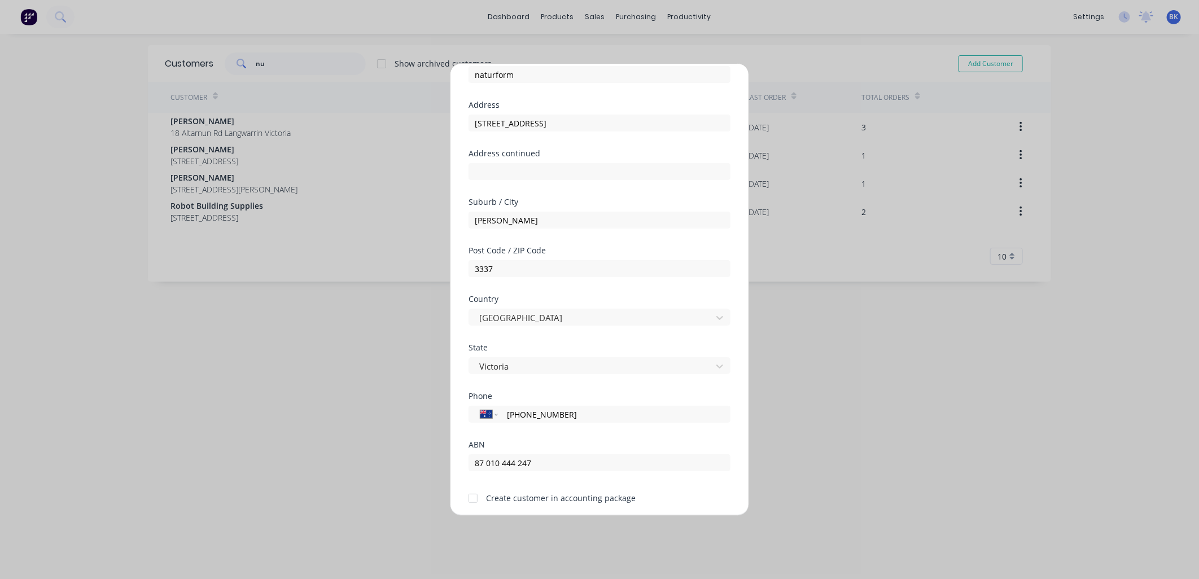
click at [475, 499] on div at bounding box center [473, 498] width 23 height 23
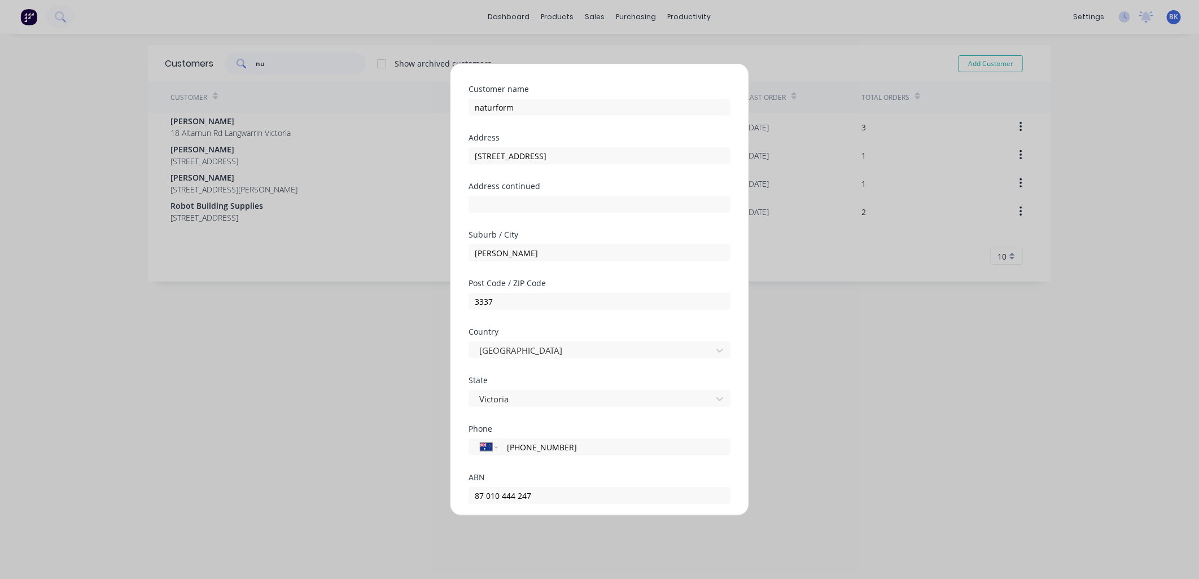
scroll to position [0, 0]
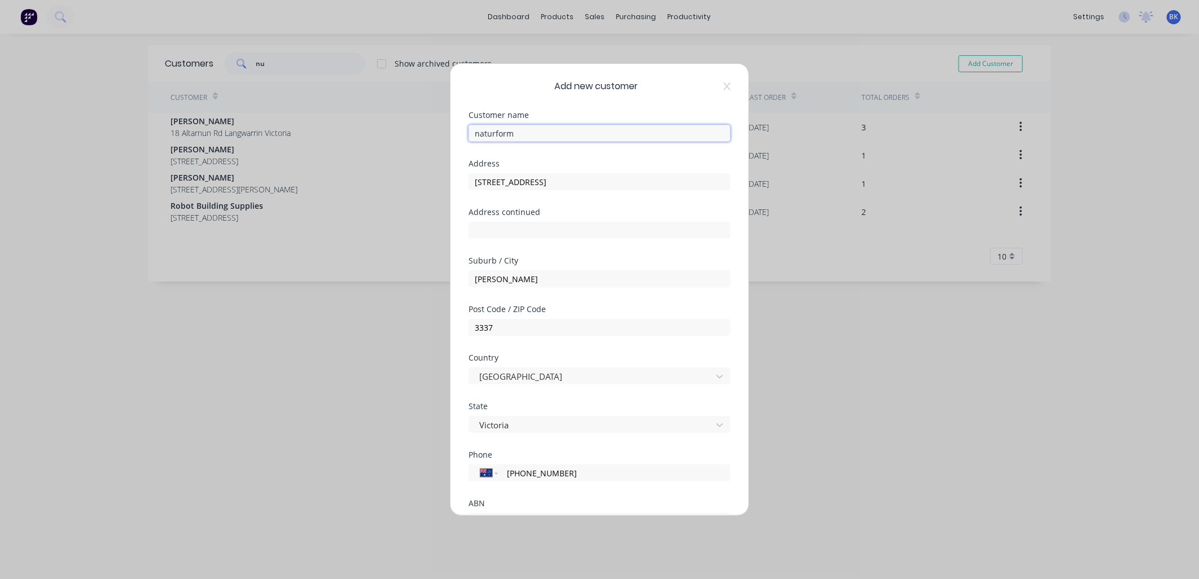
click at [545, 126] on input "naturform" at bounding box center [600, 133] width 262 height 17
paste input "Pty Ltd"
click at [478, 128] on input "naturform Pty Ltd" at bounding box center [600, 133] width 262 height 17
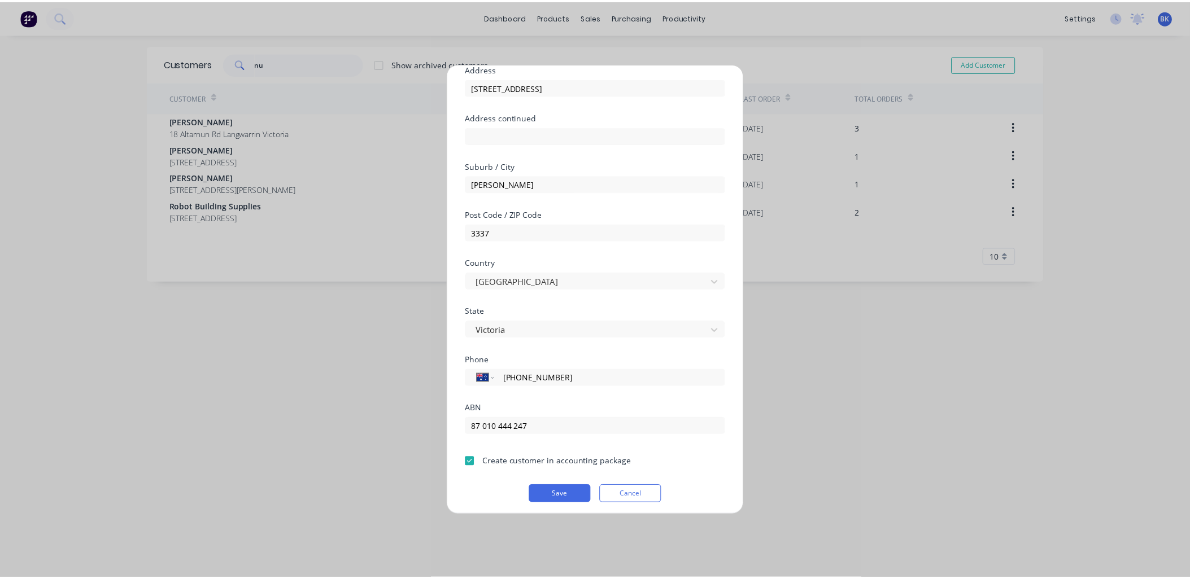
scroll to position [99, 0]
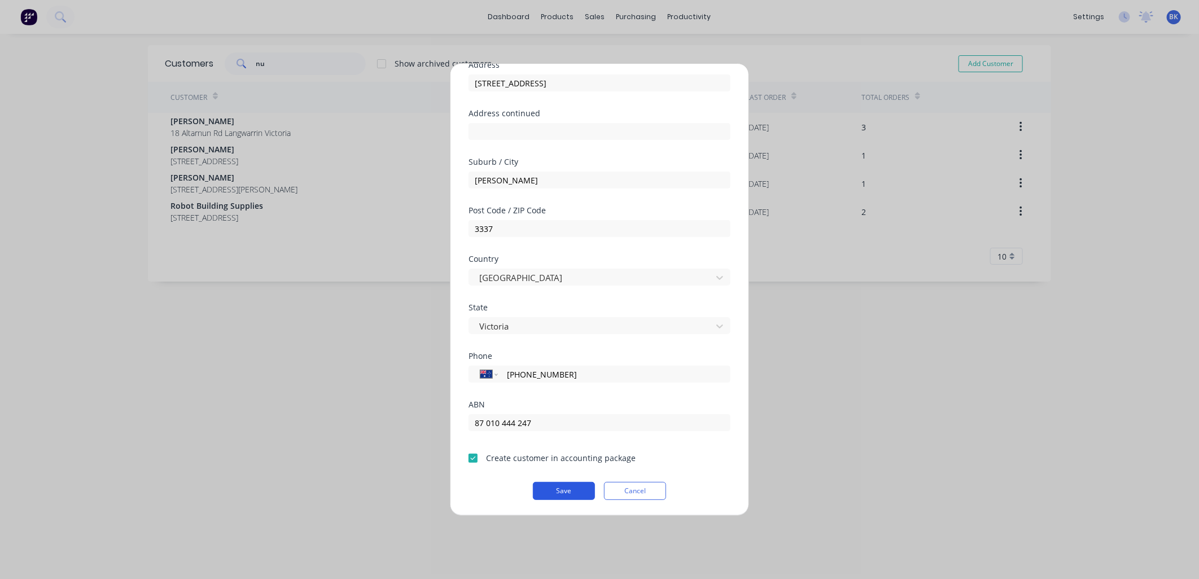
type input "Naturform Pty Ltd"
click at [580, 492] on button "Save" at bounding box center [564, 491] width 62 height 18
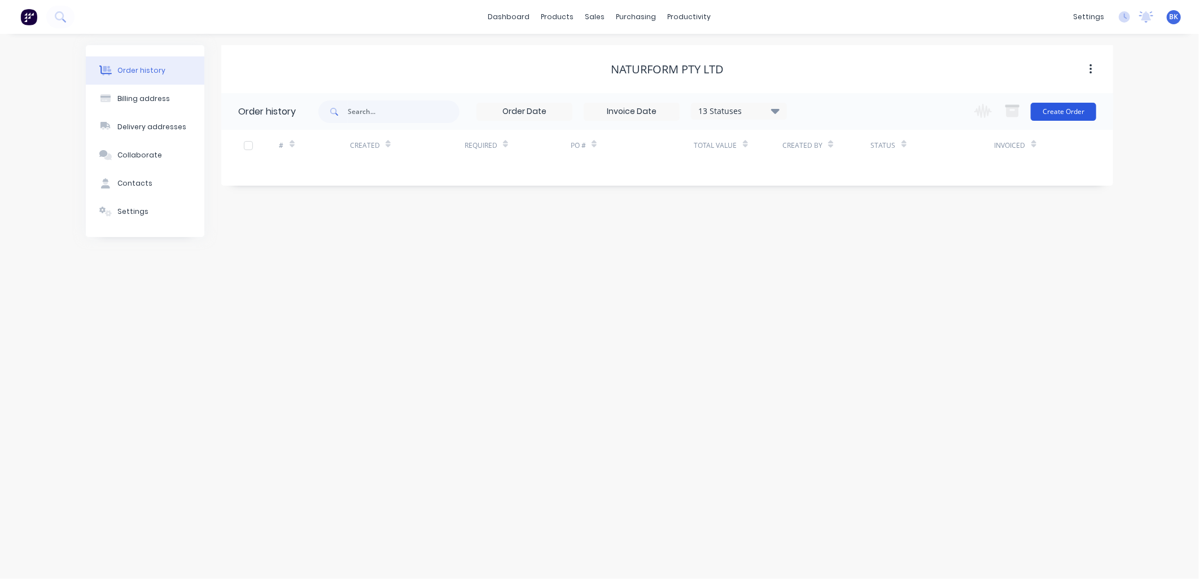
click at [1056, 111] on button "Create Order" at bounding box center [1063, 112] width 65 height 18
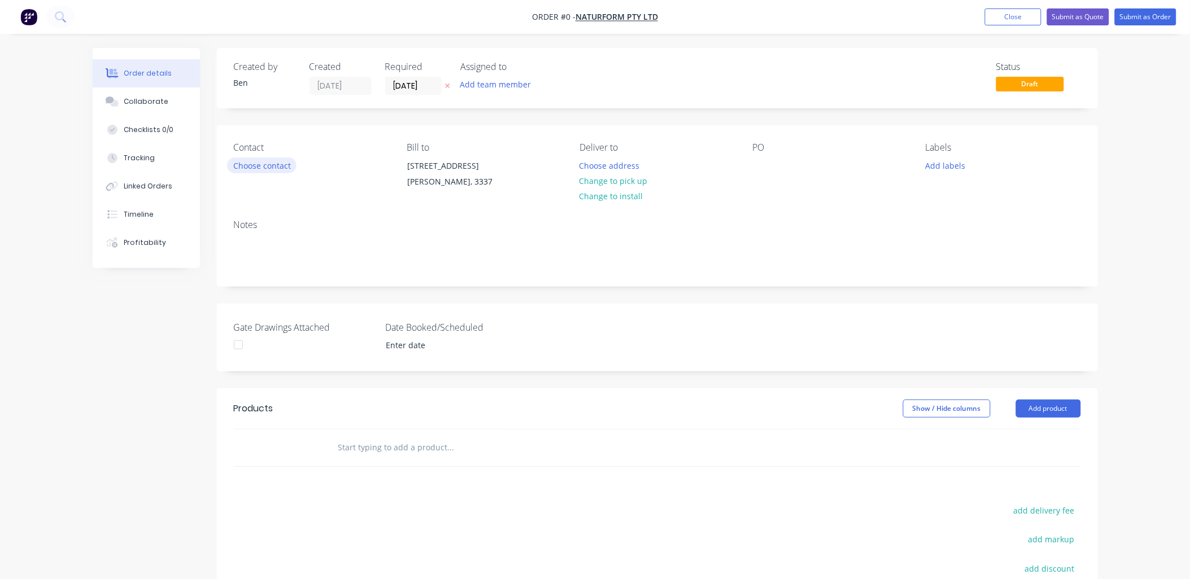
click at [268, 171] on button "Choose contact" at bounding box center [261, 165] width 69 height 15
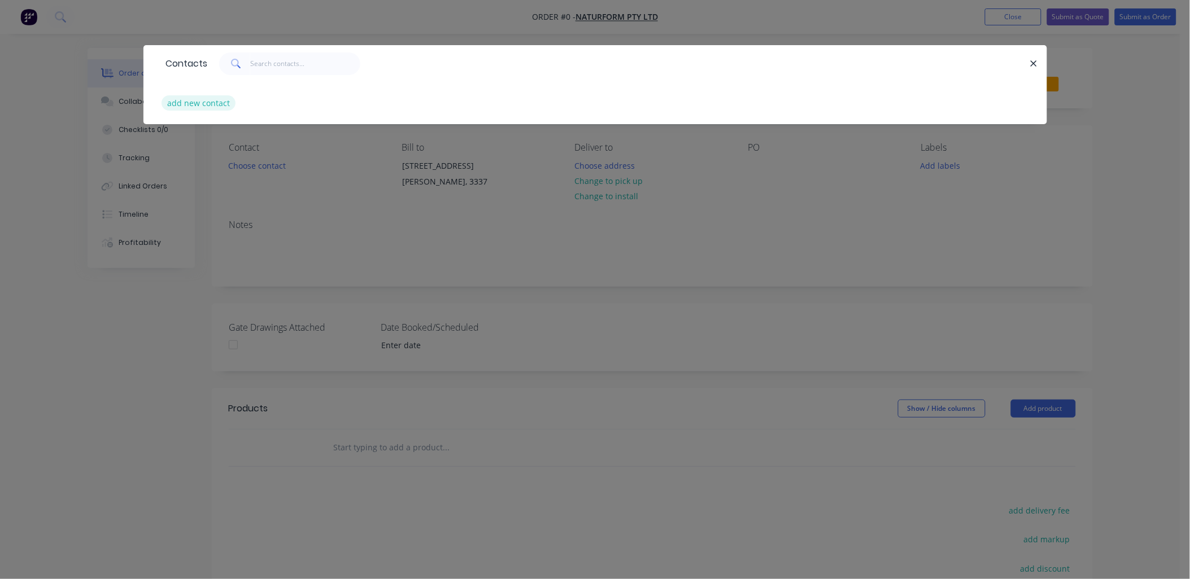
click at [209, 99] on button "add new contact" at bounding box center [198, 102] width 75 height 15
select select "AU"
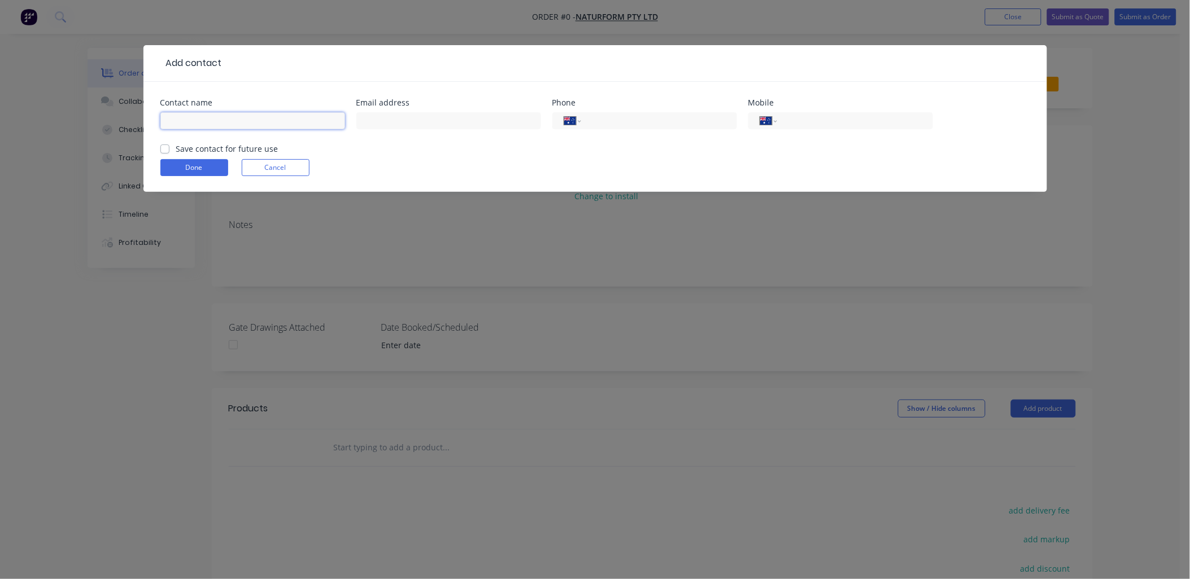
click at [194, 124] on input "text" at bounding box center [252, 120] width 185 height 17
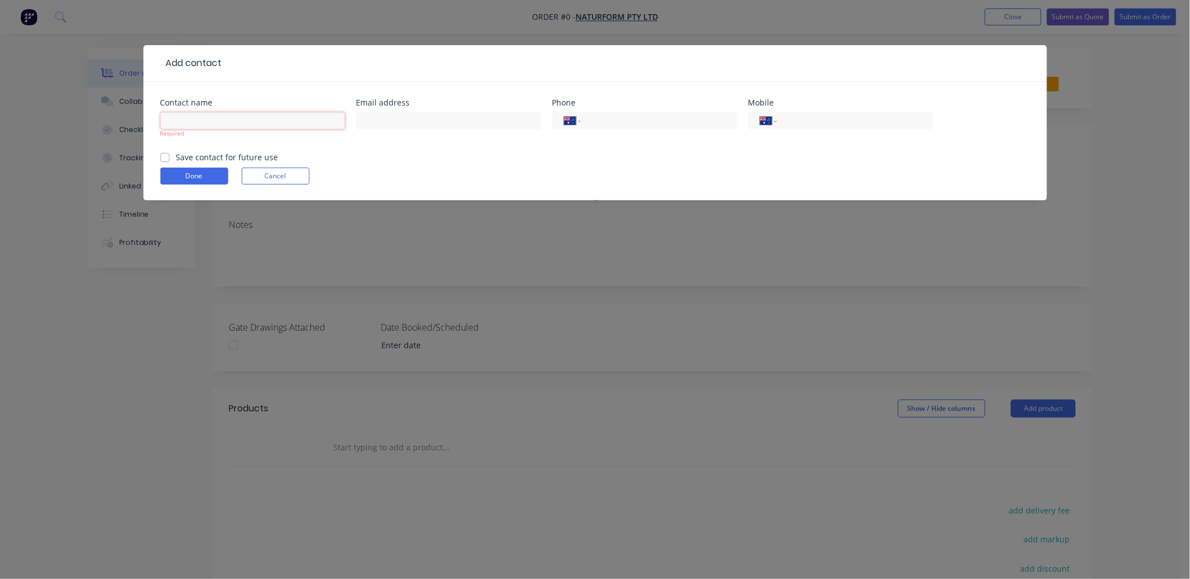
paste input "[PERSON_NAME]"
type input "[PERSON_NAME]"
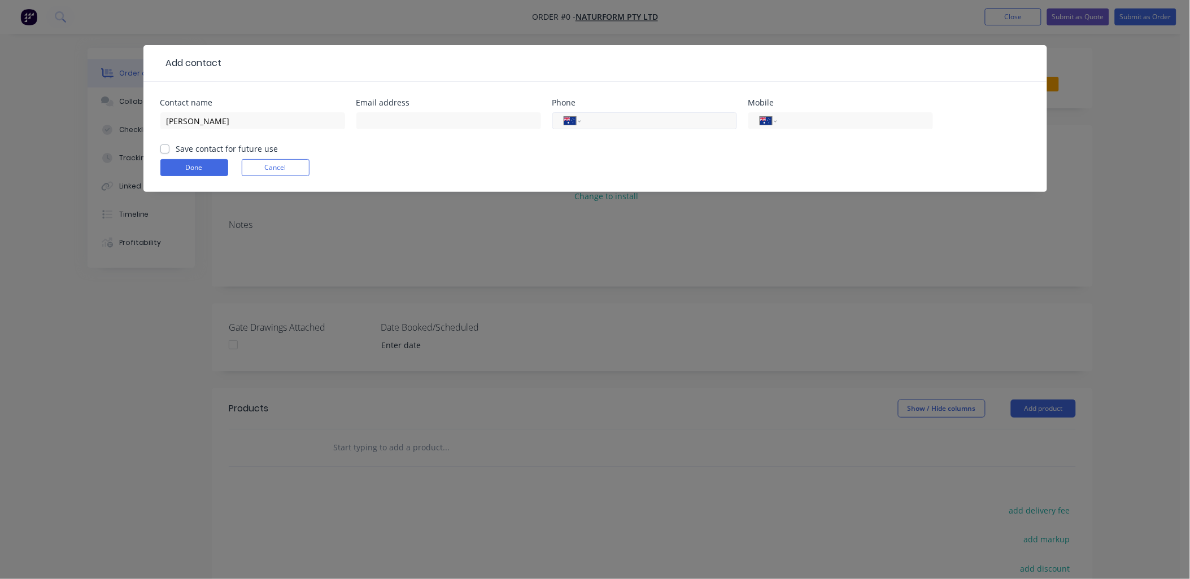
click at [602, 119] on input "tel" at bounding box center [657, 121] width 136 height 13
paste input "0460 318 466"
type input "0460 318 466"
click at [503, 122] on input "text" at bounding box center [448, 120] width 185 height 17
paste input "[PERSON_NAME][EMAIL_ADDRESS][DOMAIN_NAME]"
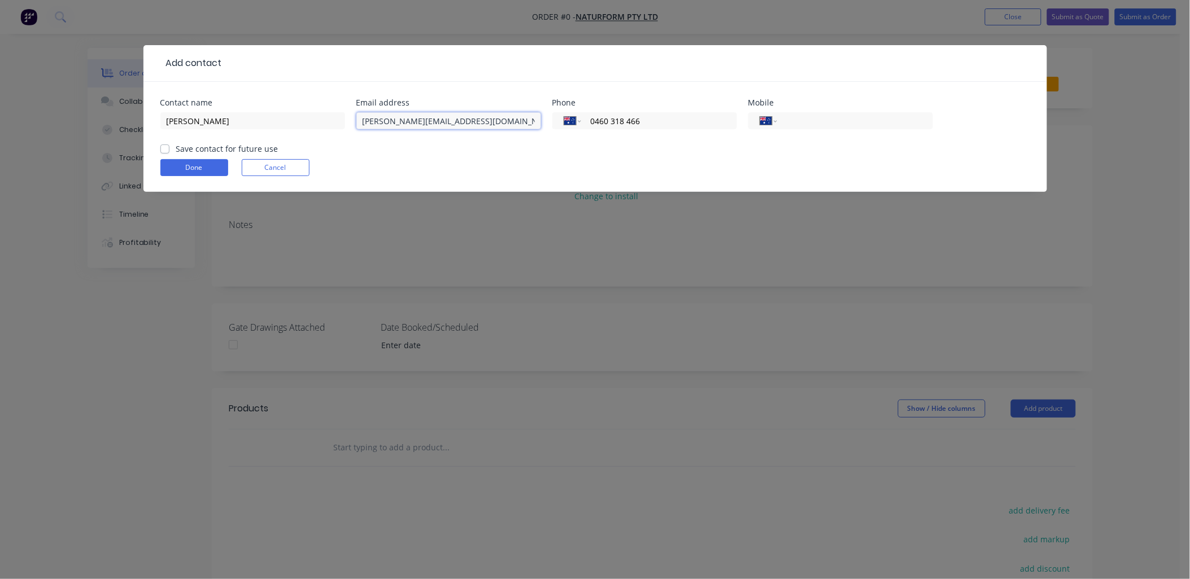
type input "[PERSON_NAME][EMAIL_ADDRESS][DOMAIN_NAME]"
click at [241, 150] on label "Save contact for future use" at bounding box center [227, 149] width 102 height 12
click at [169, 150] on input "Save contact for future use" at bounding box center [164, 148] width 9 height 11
checkbox input "true"
click at [202, 169] on button "Done" at bounding box center [194, 167] width 68 height 17
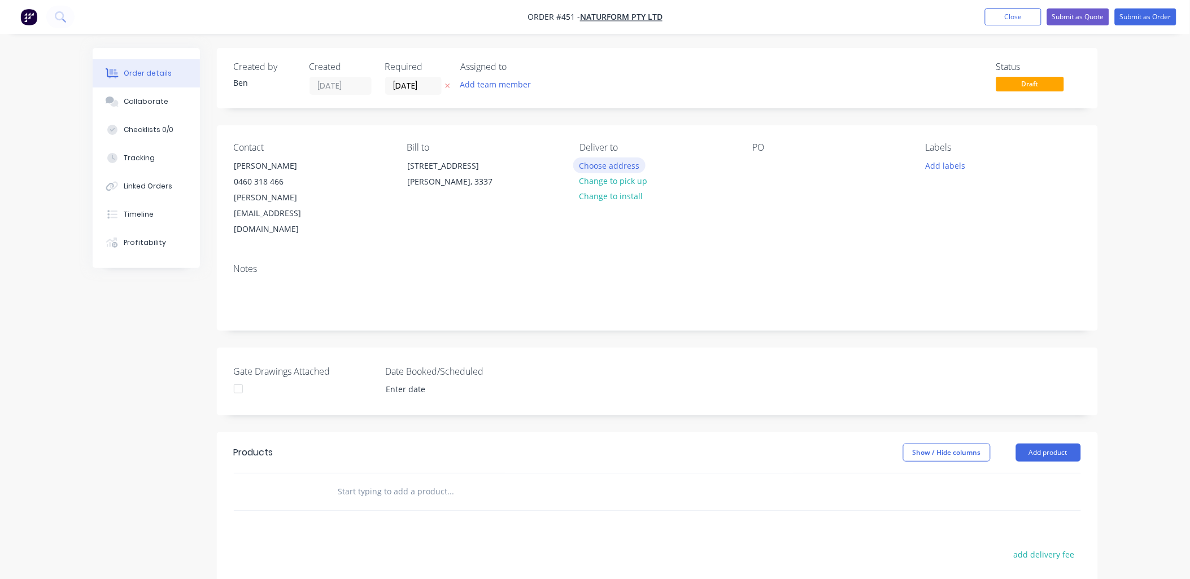
click at [594, 167] on button "Choose address" at bounding box center [609, 165] width 72 height 15
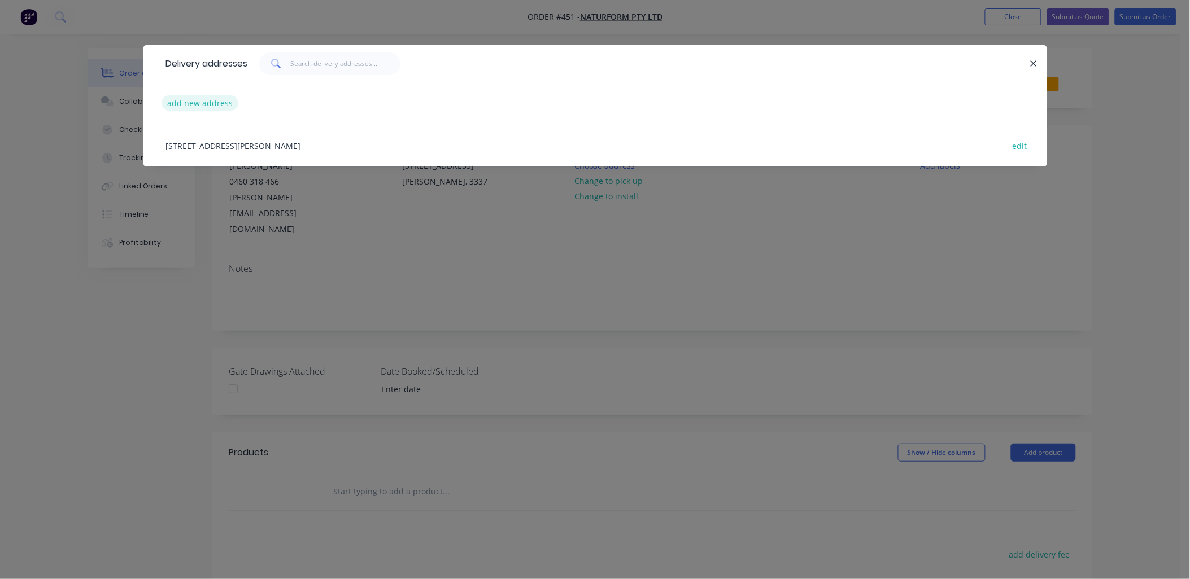
click at [215, 103] on button "add new address" at bounding box center [199, 102] width 77 height 15
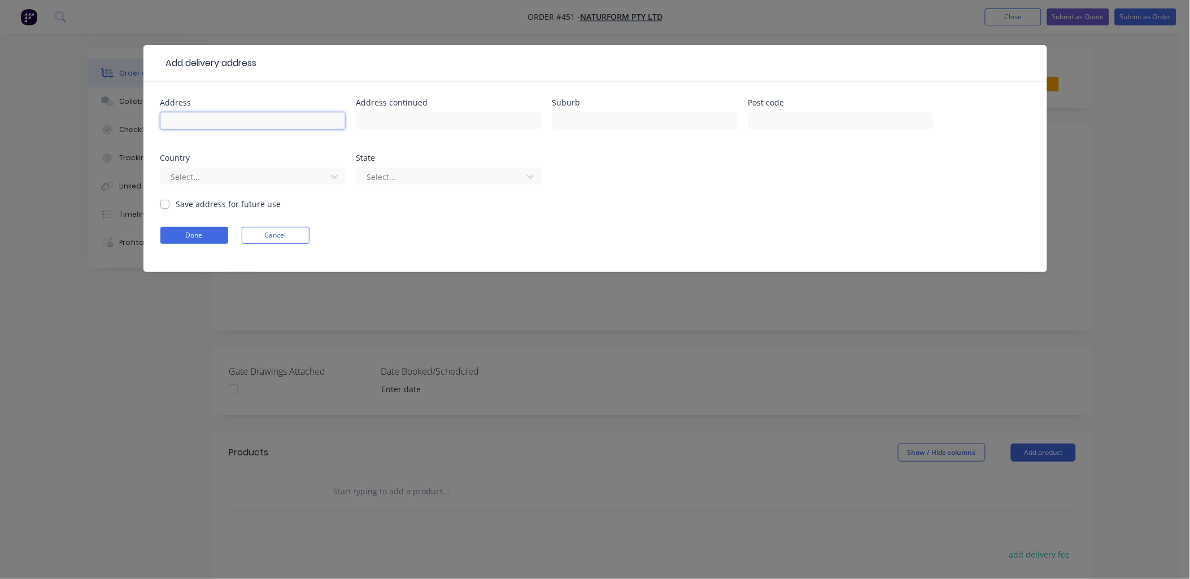
click at [255, 113] on input "text" at bounding box center [252, 120] width 185 height 17
paste input "[STREET_ADDRESS][PERSON_NAME]"
type input "[STREET_ADDRESS][PERSON_NAME]"
click at [792, 122] on input "text" at bounding box center [840, 120] width 185 height 17
paste input "3113"
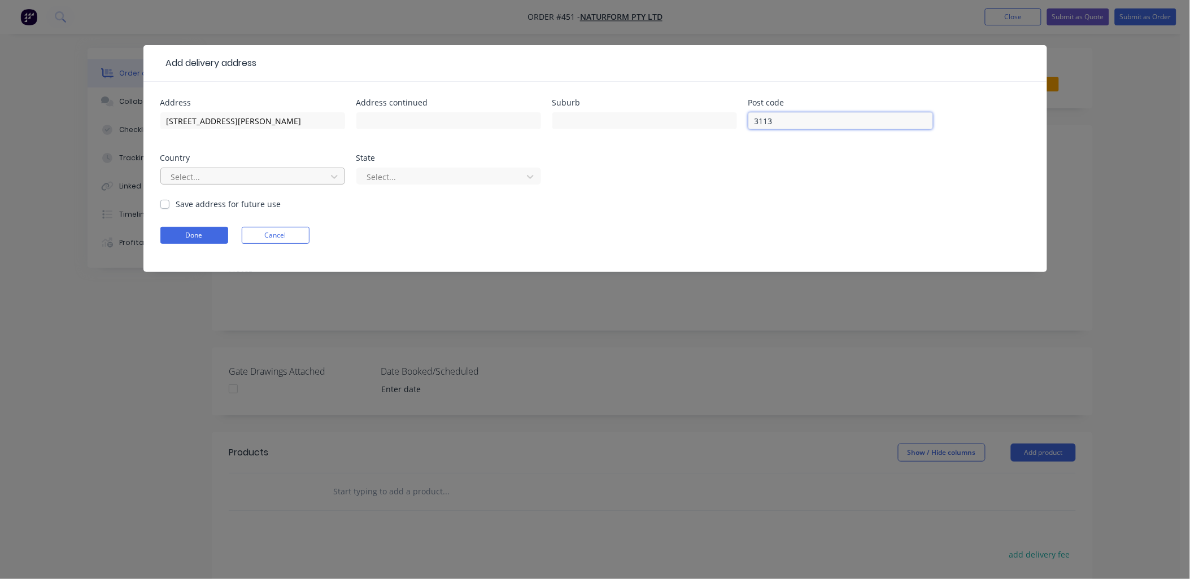
type input "3113"
click at [195, 177] on div at bounding box center [245, 177] width 151 height 14
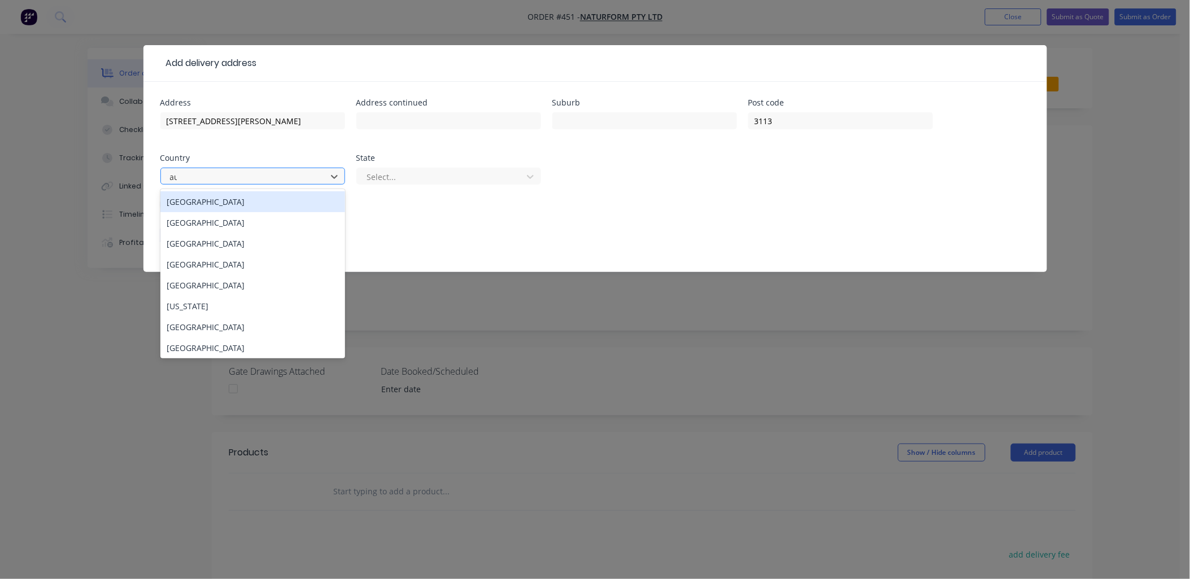
type input "aus"
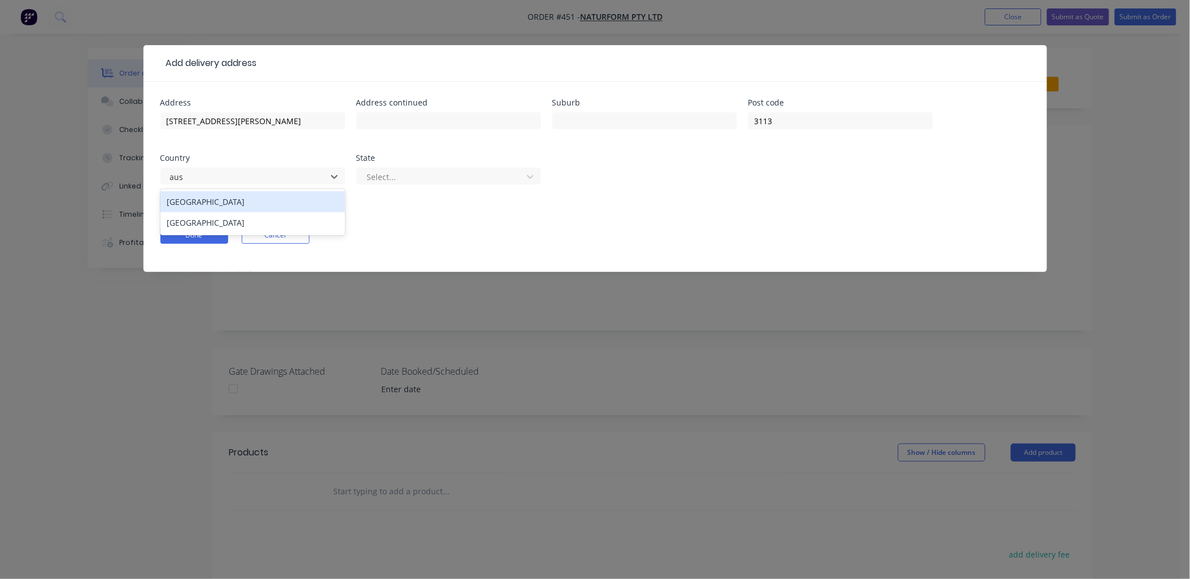
drag, startPoint x: 212, startPoint y: 196, endPoint x: 445, endPoint y: 133, distance: 241.6
click at [218, 194] on div "[GEOGRAPHIC_DATA]" at bounding box center [252, 201] width 185 height 21
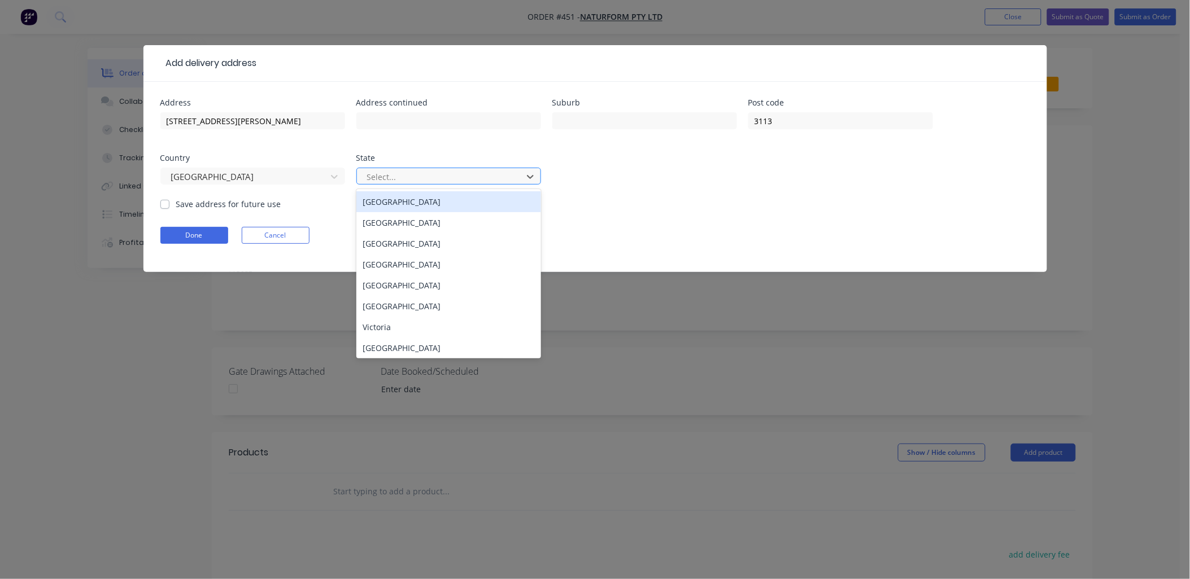
click at [402, 173] on div at bounding box center [441, 177] width 151 height 14
type input "v"
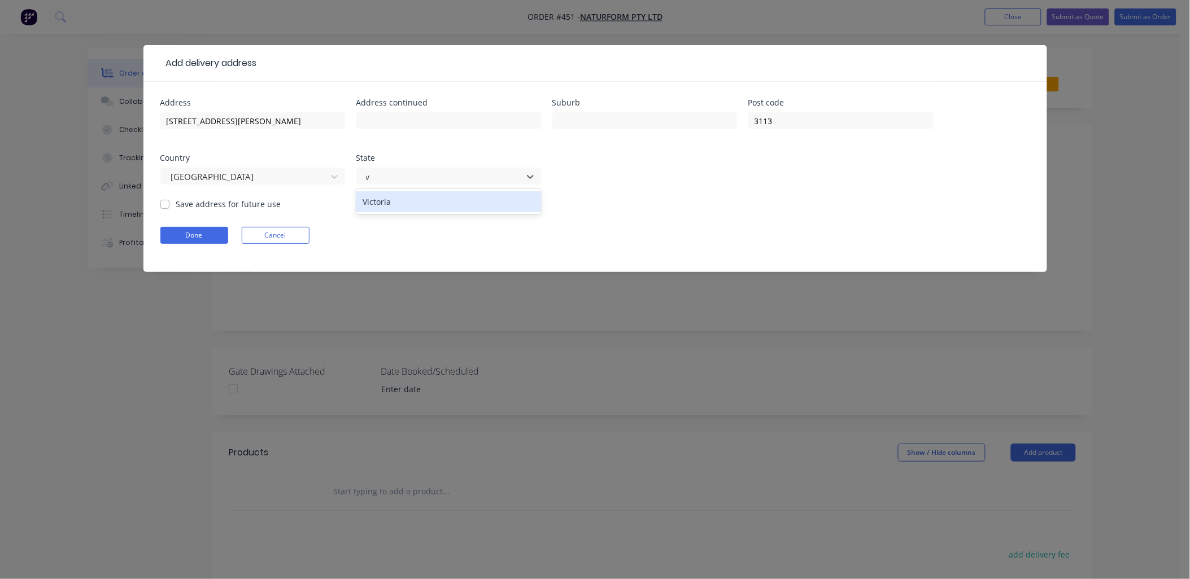
click at [408, 195] on div "Victoria" at bounding box center [448, 201] width 185 height 21
click at [209, 202] on label "Save address for future use" at bounding box center [228, 204] width 105 height 12
click at [169, 202] on input "Save address for future use" at bounding box center [164, 203] width 9 height 11
checkbox input "true"
drag, startPoint x: 259, startPoint y: 121, endPoint x: 322, endPoint y: 123, distance: 63.8
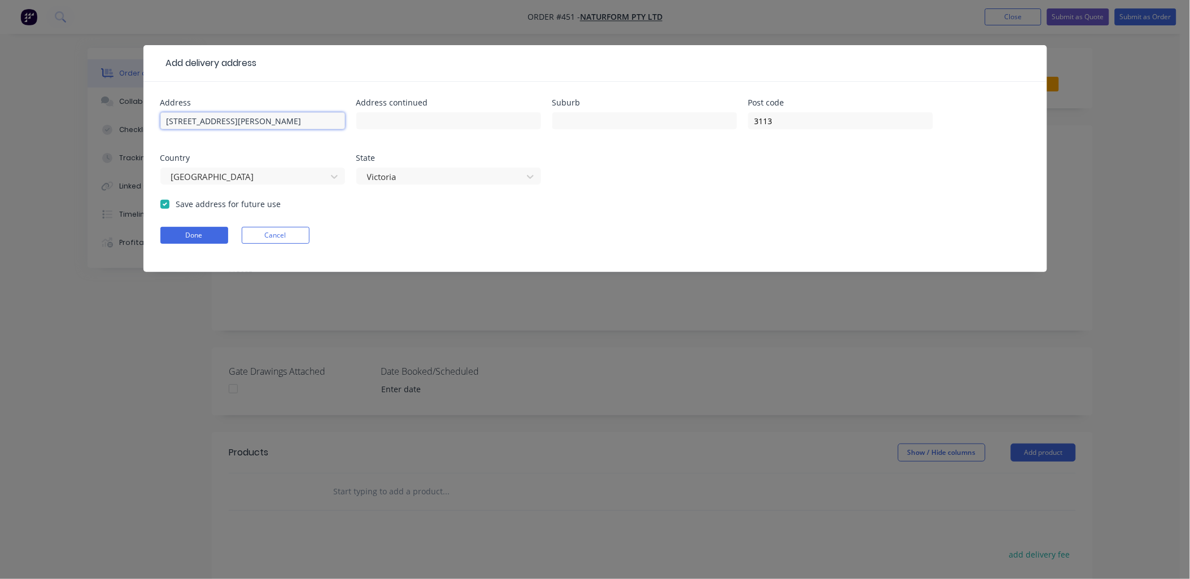
click at [322, 123] on input "[STREET_ADDRESS][PERSON_NAME]" at bounding box center [252, 120] width 185 height 17
type input "[STREET_ADDRESS][PERSON_NAME],"
drag, startPoint x: 578, startPoint y: 115, endPoint x: 572, endPoint y: 119, distance: 7.4
click at [578, 115] on input "text" at bounding box center [644, 120] width 185 height 17
paste input "Warrandyte"
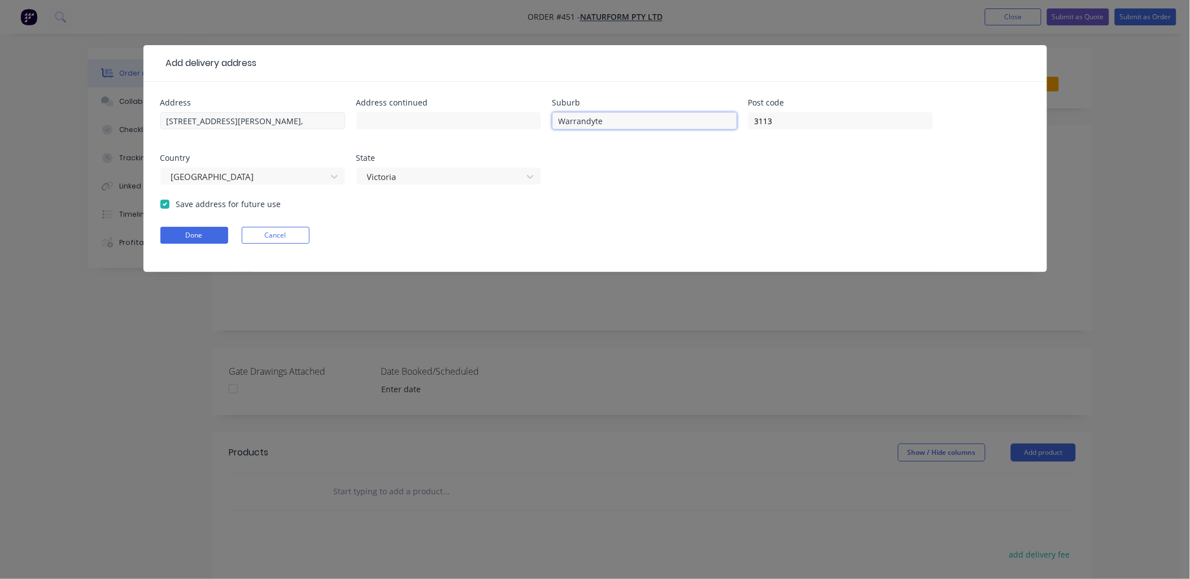
type input "Warrandyte"
click at [281, 123] on input "[STREET_ADDRESS][PERSON_NAME]," at bounding box center [252, 120] width 185 height 17
click at [393, 120] on input "text" at bounding box center [448, 120] width 185 height 17
click at [164, 121] on input "[STREET_ADDRESS][PERSON_NAME]" at bounding box center [252, 120] width 185 height 17
paste input "[GEOGRAPHIC_DATA]"
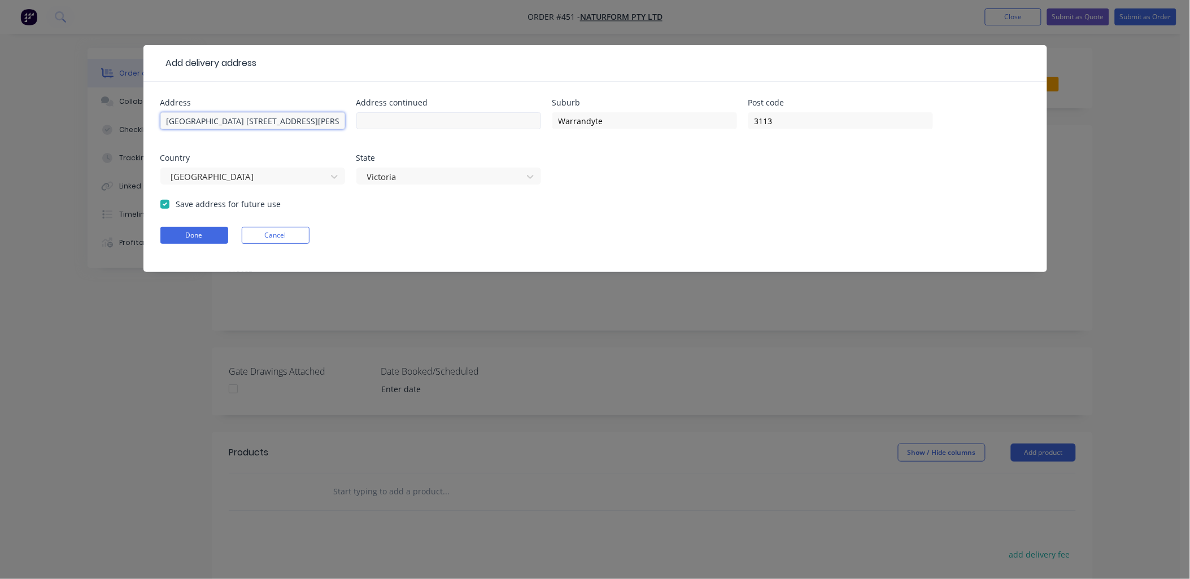
scroll to position [0, 19]
drag, startPoint x: 268, startPoint y: 123, endPoint x: 363, endPoint y: 123, distance: 95.4
click at [363, 123] on div "Address [GEOGRAPHIC_DATA] [STREET_ADDRESS][PERSON_NAME] Address continued Subur…" at bounding box center [594, 148] width 869 height 99
type input "[GEOGRAPHIC_DATA]"
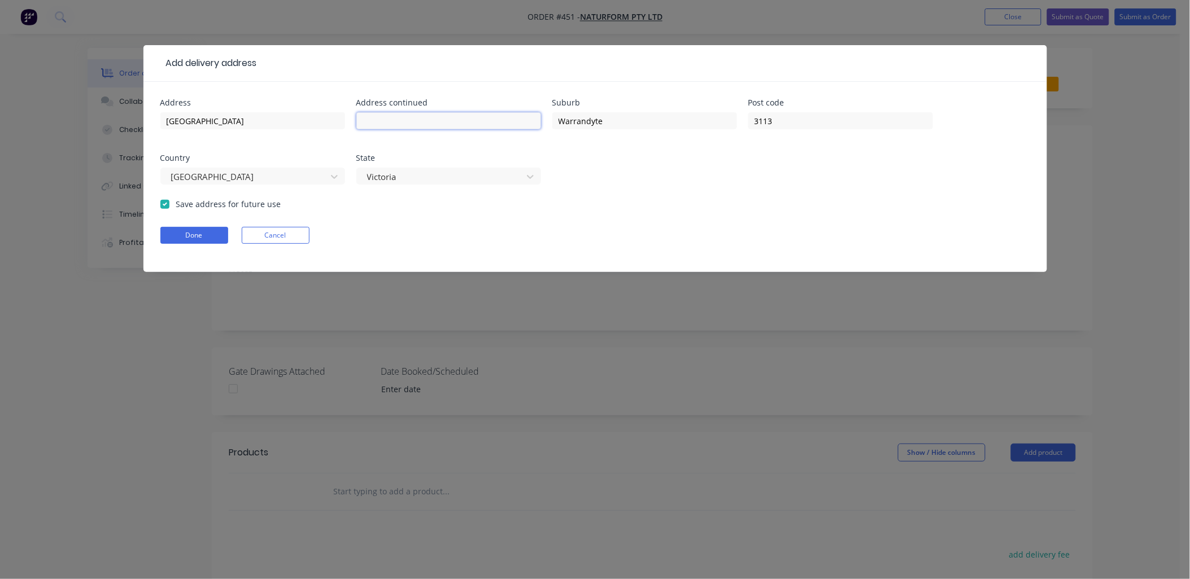
click at [388, 125] on input "text" at bounding box center [448, 120] width 185 height 17
paste input "[STREET_ADDRESS][PERSON_NAME]"
type input "[STREET_ADDRESS][PERSON_NAME]"
click at [206, 236] on button "Done" at bounding box center [194, 235] width 68 height 17
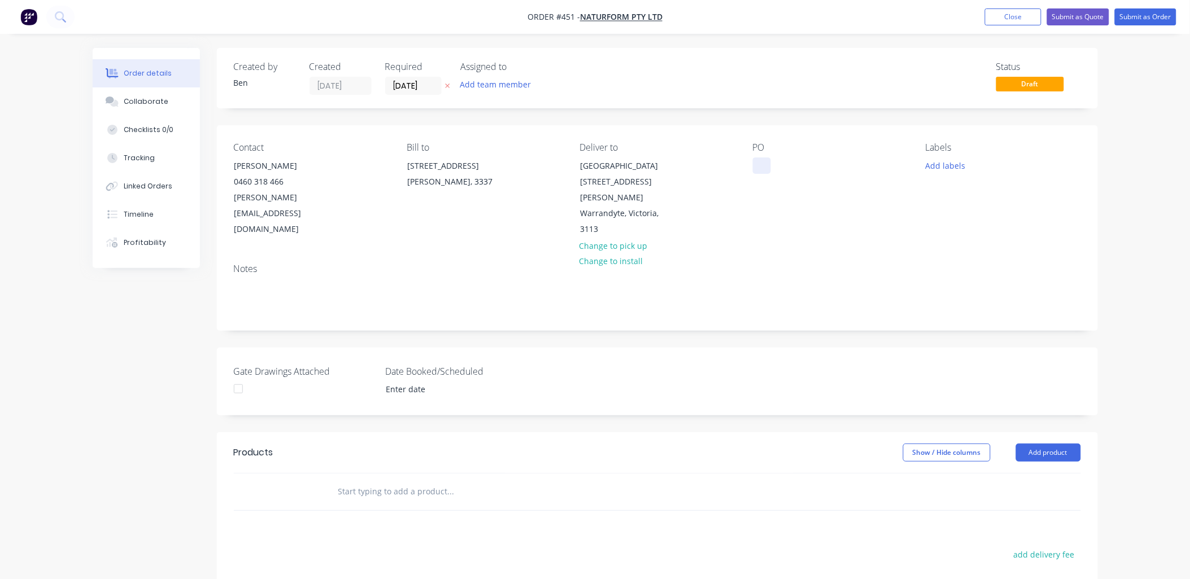
click at [758, 161] on div at bounding box center [762, 166] width 18 height 16
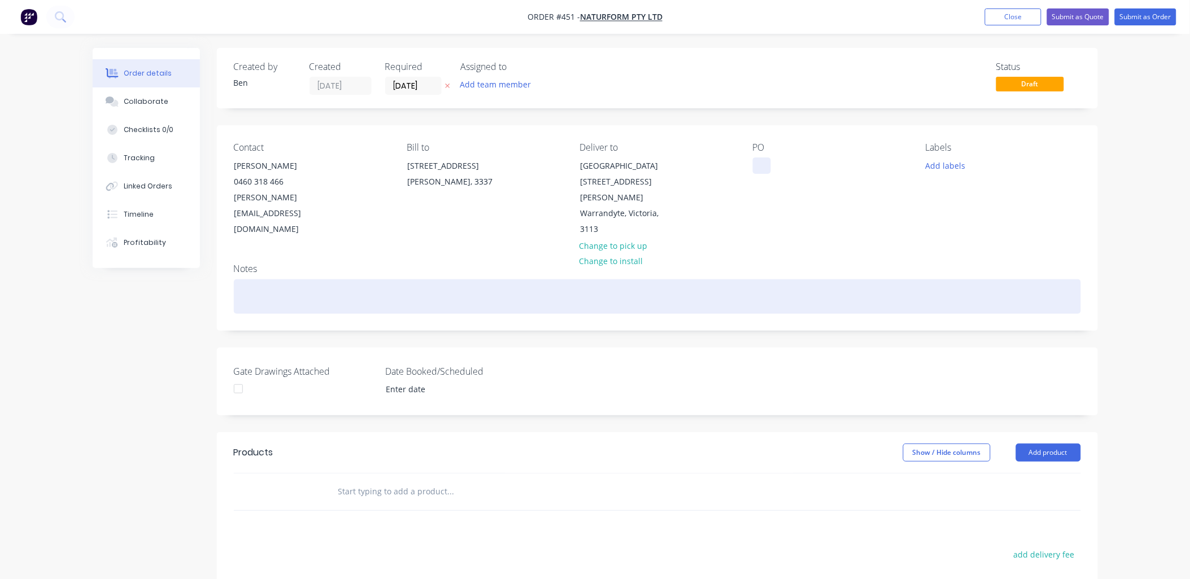
paste div
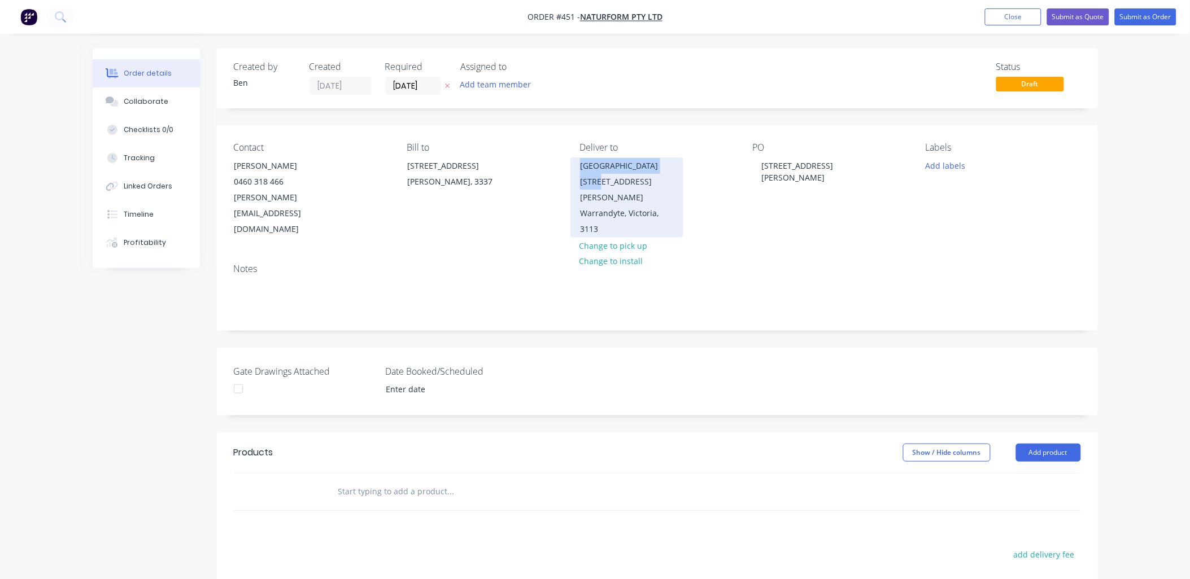
copy div "[GEOGRAPHIC_DATA]"
drag, startPoint x: 615, startPoint y: 183, endPoint x: 576, endPoint y: 168, distance: 41.6
click at [576, 168] on div "[GEOGRAPHIC_DATA] [STREET_ADDRESS][PERSON_NAME]" at bounding box center [626, 198] width 113 height 80
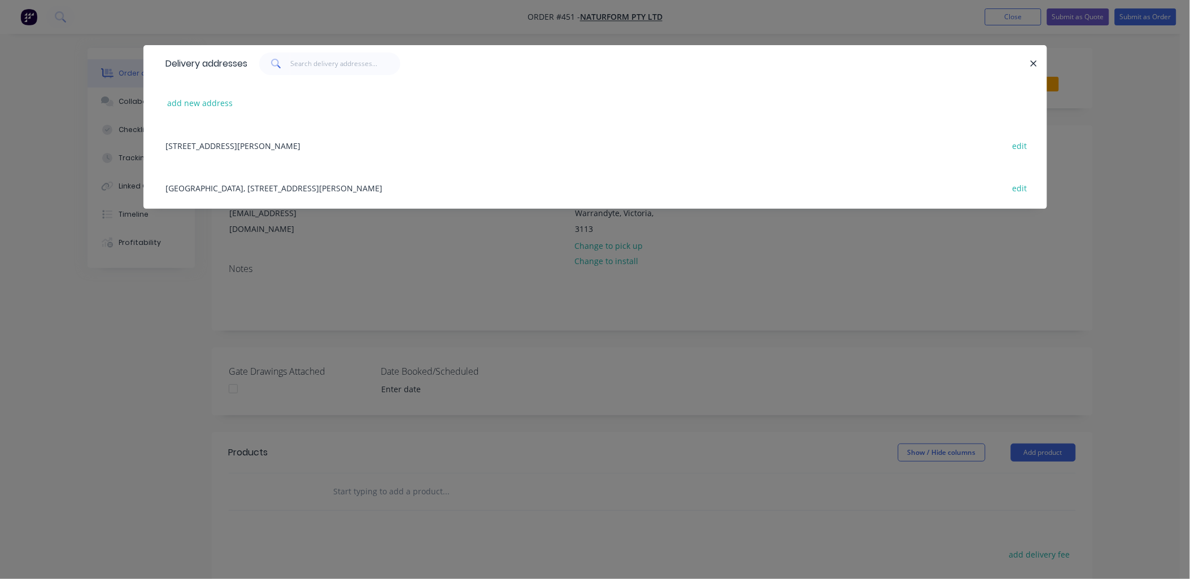
click at [810, 257] on div "Delivery addresses add new address [STREET_ADDRESS][PERSON_NAME] edit [GEOGRAPH…" at bounding box center [595, 289] width 1190 height 579
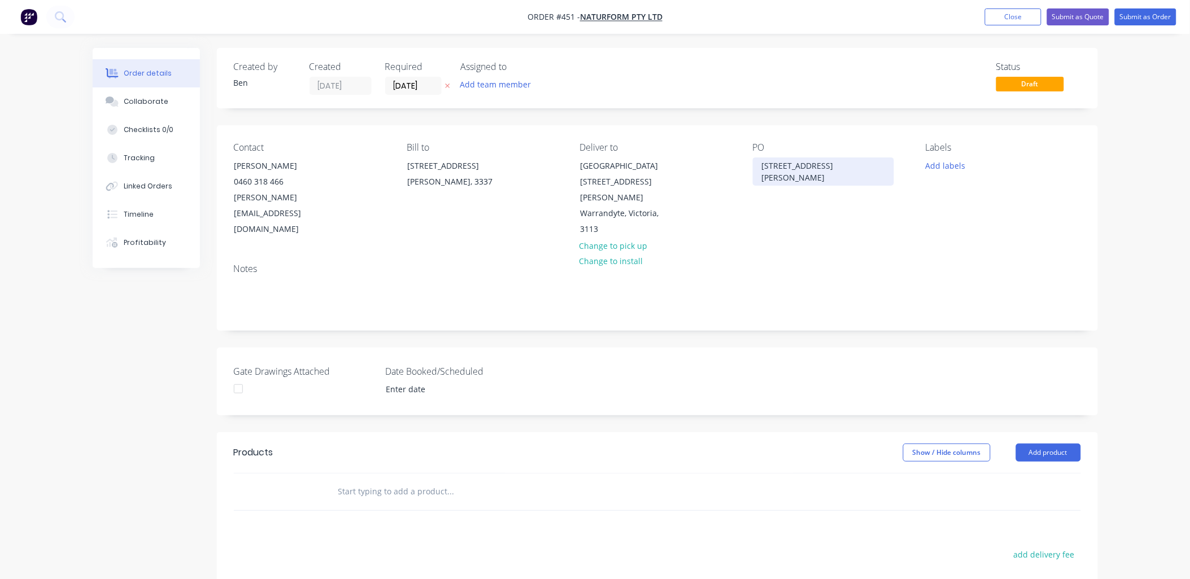
click at [785, 167] on div "[STREET_ADDRESS][PERSON_NAME]" at bounding box center [823, 172] width 141 height 28
click at [792, 230] on div "[GEOGRAPHIC_DATA]" at bounding box center [830, 189] width 155 height 95
drag, startPoint x: 1028, startPoint y: 15, endPoint x: 984, endPoint y: 25, distance: 44.8
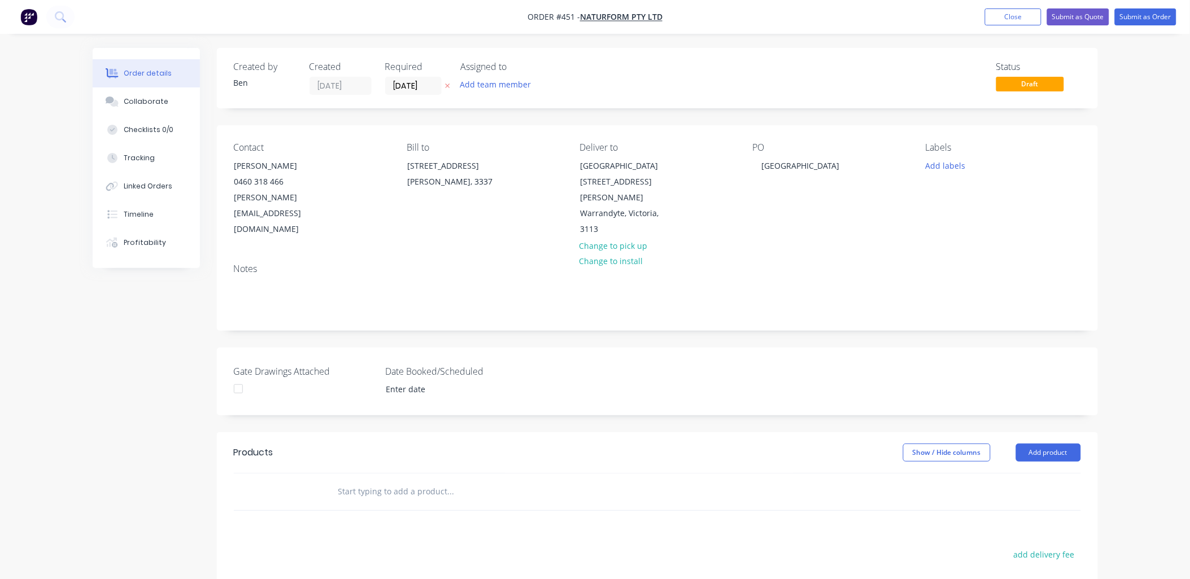
click at [1026, 12] on button "Close" at bounding box center [1013, 16] width 56 height 17
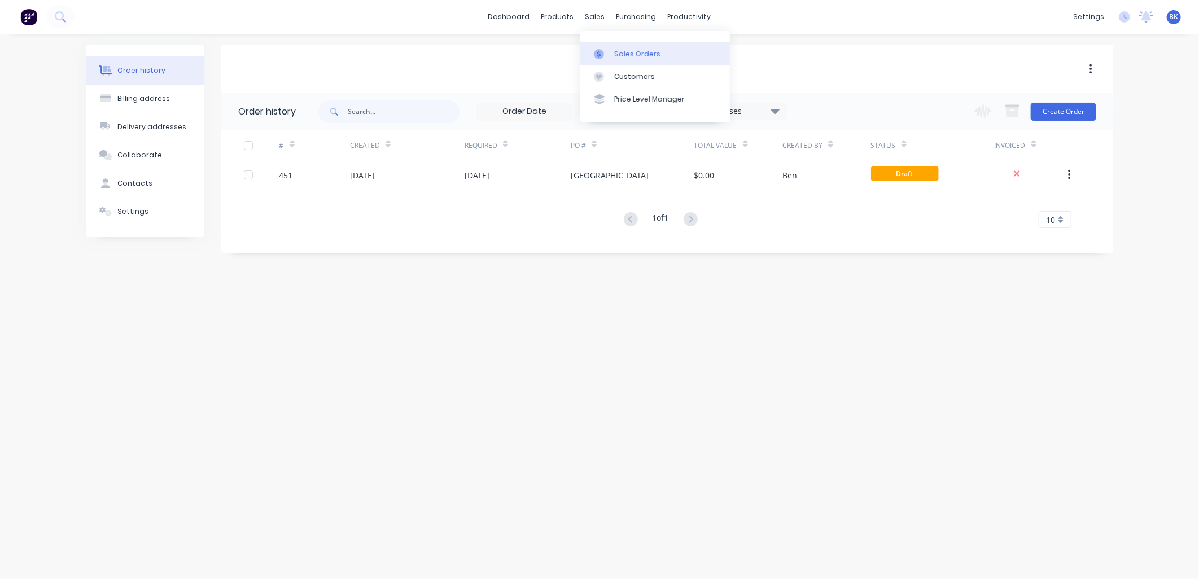
click at [613, 52] on link "Sales Orders" at bounding box center [655, 53] width 150 height 23
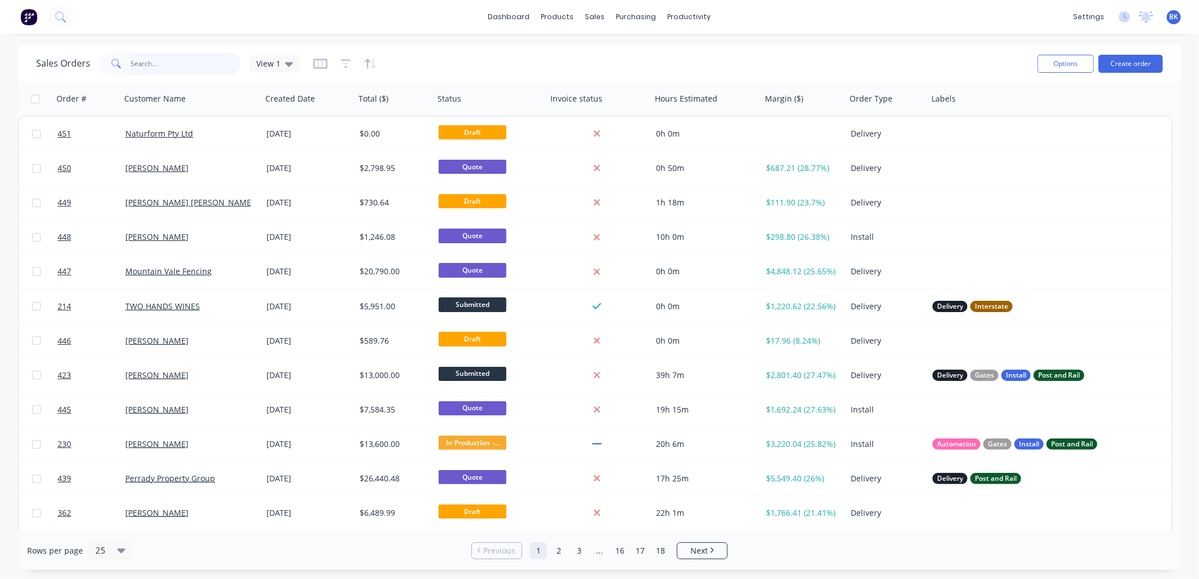
click at [195, 64] on input "text" at bounding box center [186, 64] width 110 height 23
type input "w"
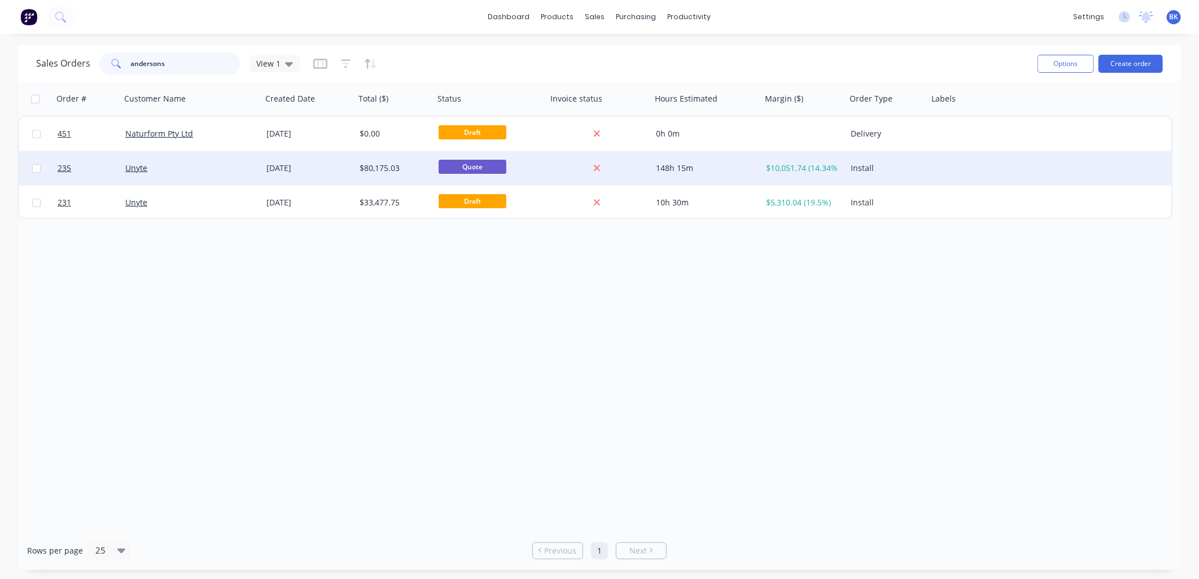
type input "andersons"
click at [176, 171] on div "Unyte" at bounding box center [187, 168] width 125 height 11
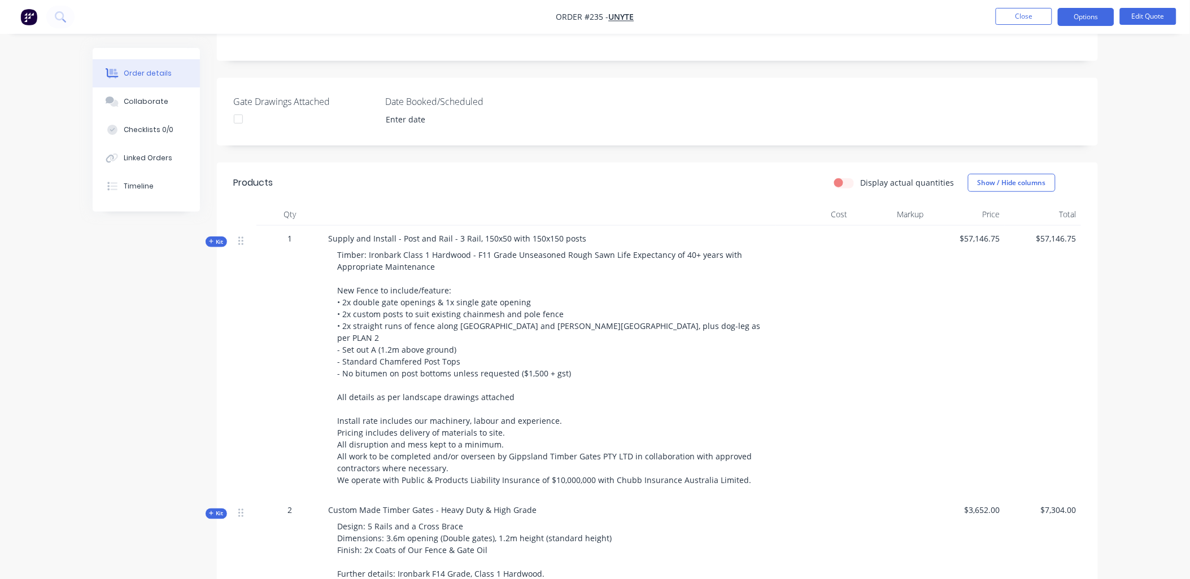
scroll to position [251, 0]
click at [219, 239] on span "Kit" at bounding box center [216, 243] width 15 height 8
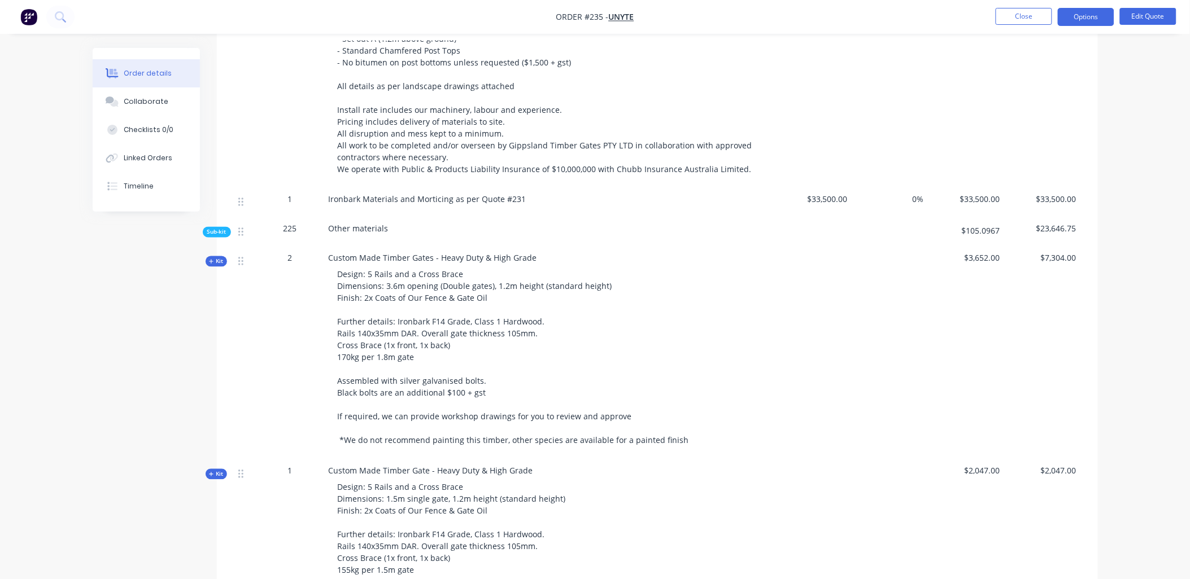
scroll to position [563, 0]
click at [217, 226] on div "Sub-kit" at bounding box center [217, 231] width 28 height 11
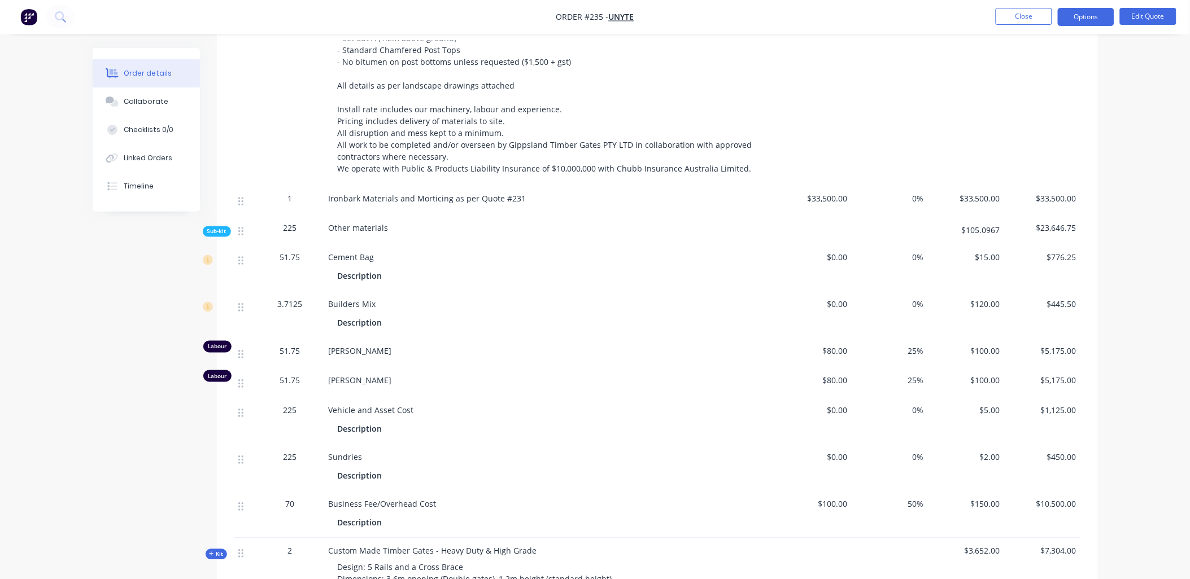
click at [215, 228] on span "Sub-kit" at bounding box center [216, 232] width 19 height 8
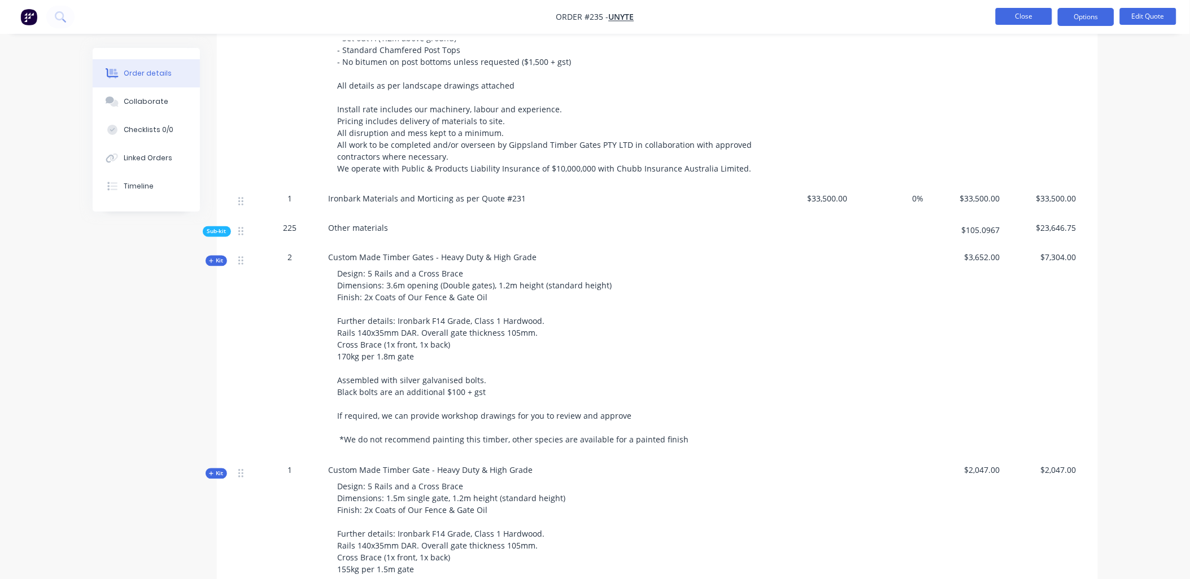
click at [1019, 20] on button "Close" at bounding box center [1023, 16] width 56 height 17
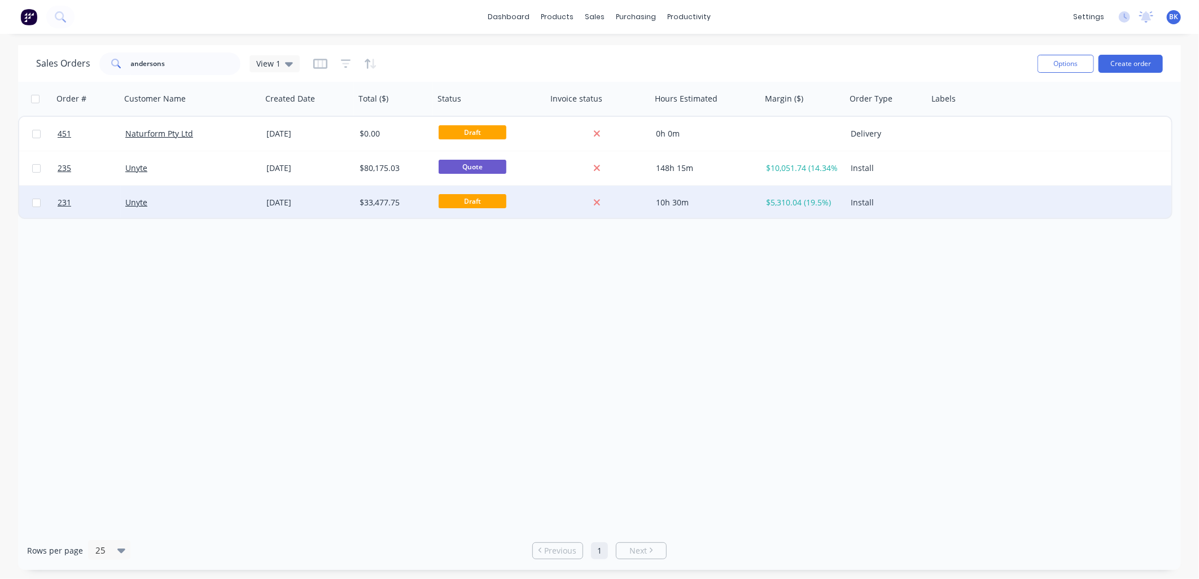
click at [204, 204] on div "Unyte" at bounding box center [187, 202] width 125 height 11
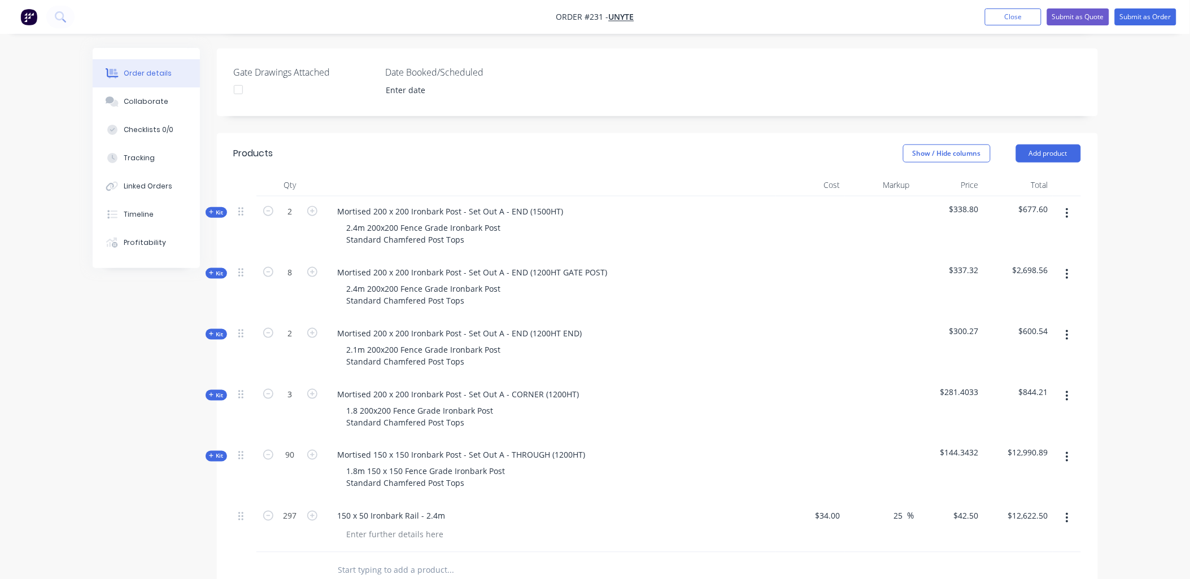
scroll to position [314, 0]
